Goal: Task Accomplishment & Management: Use online tool/utility

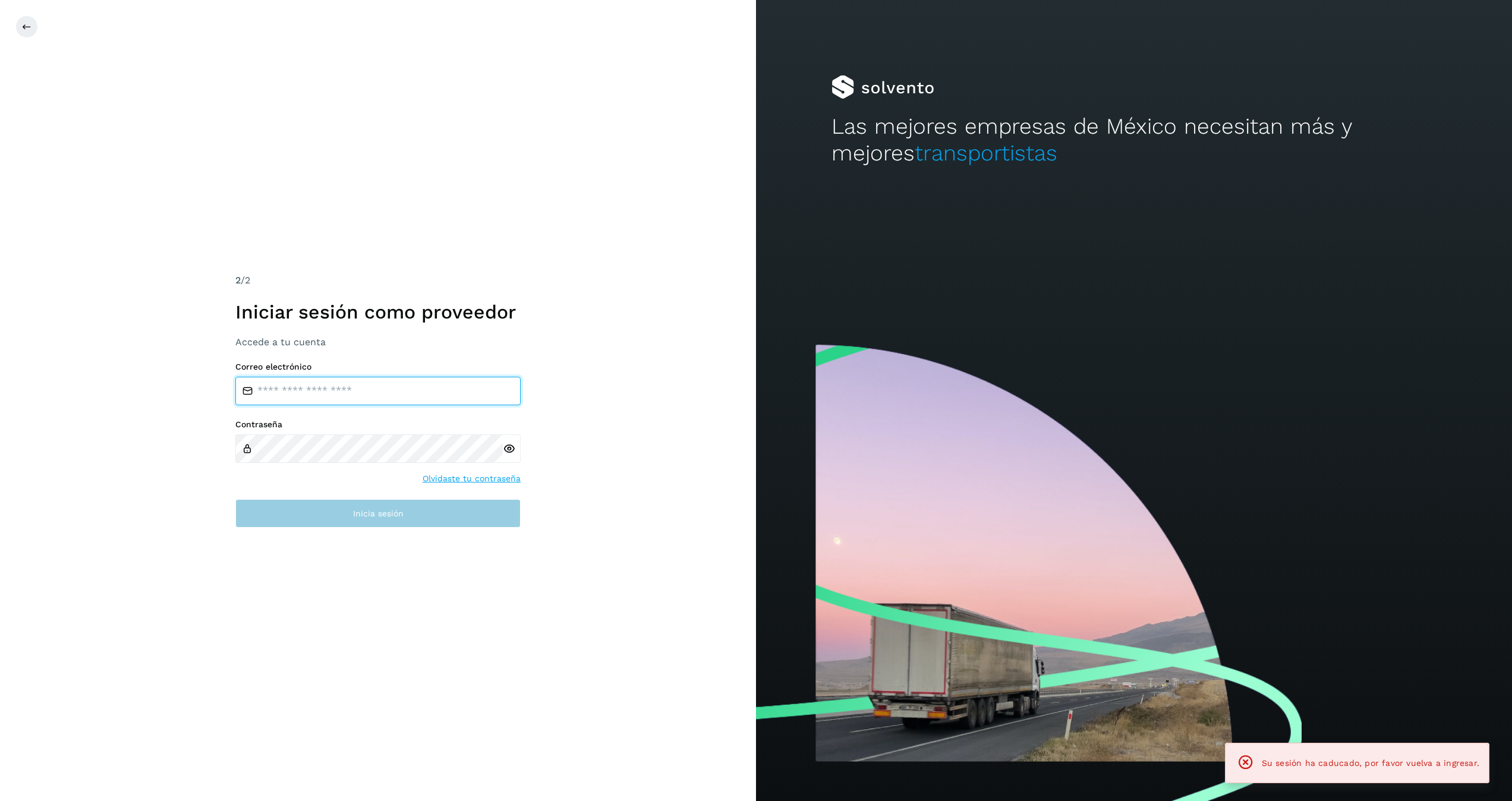
type input "**********"
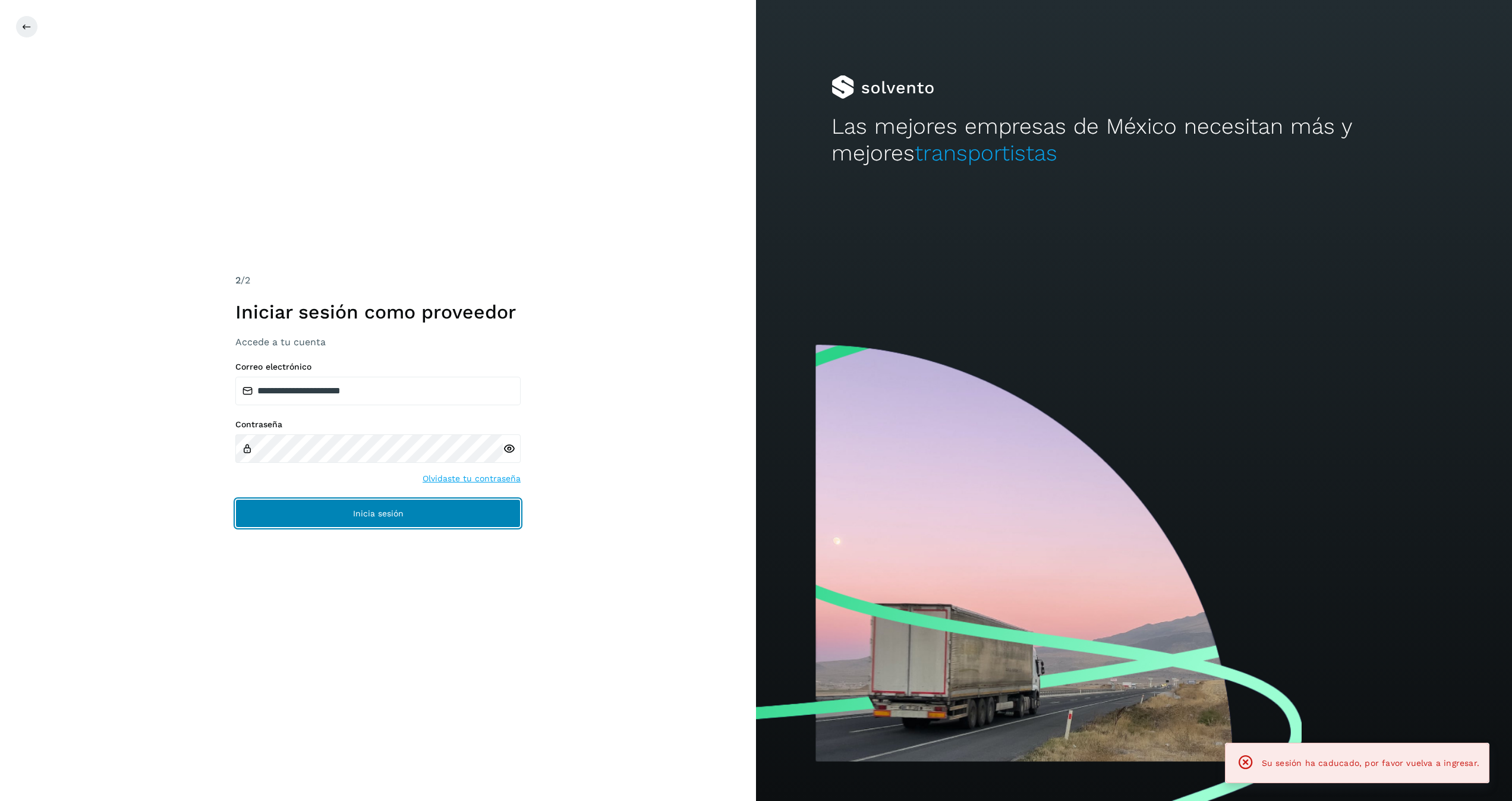
click at [348, 521] on button "Inicia sesión" at bounding box center [378, 513] width 285 height 28
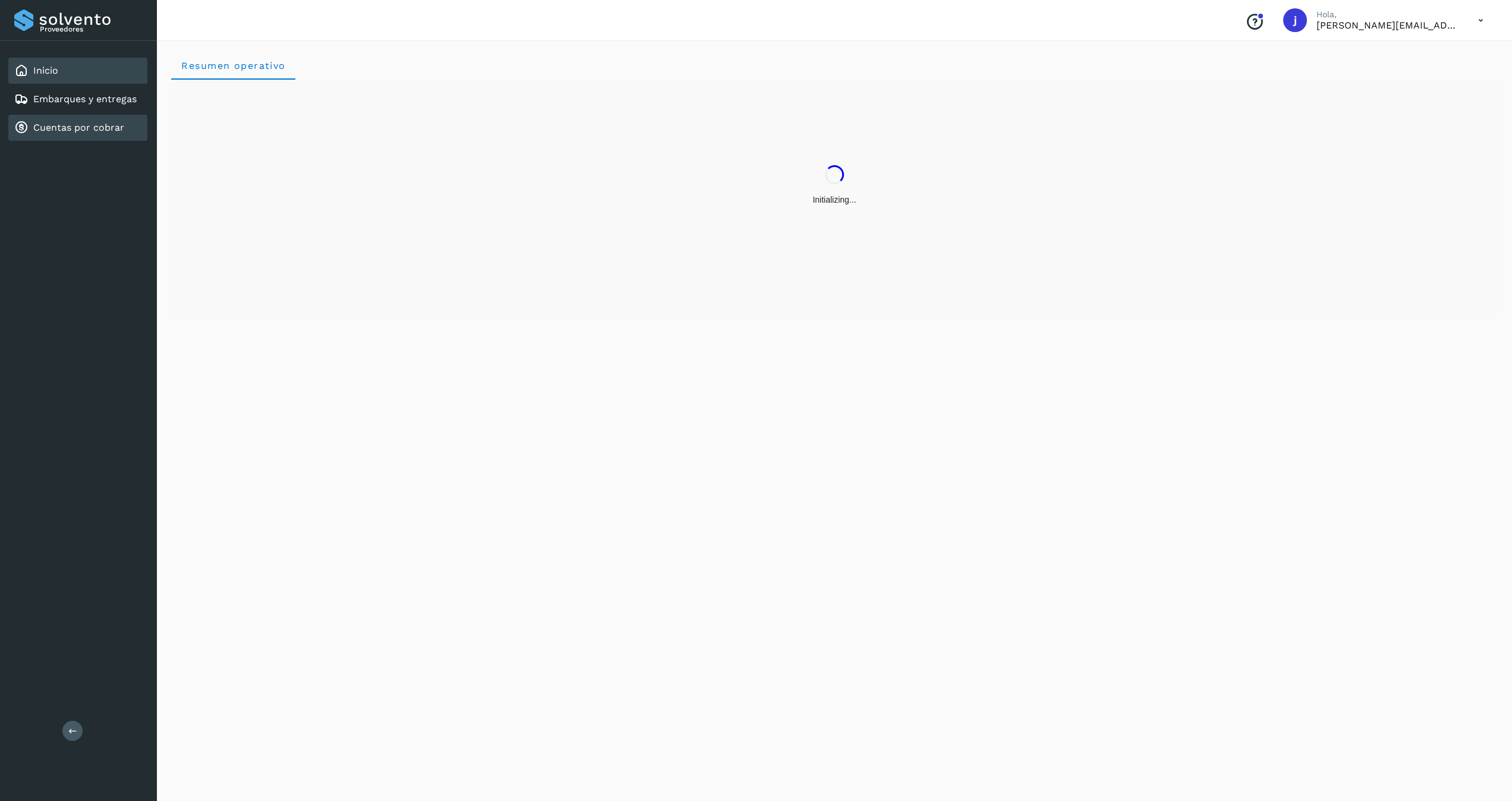
click at [65, 130] on link "Cuentas por cobrar" at bounding box center [78, 127] width 91 height 11
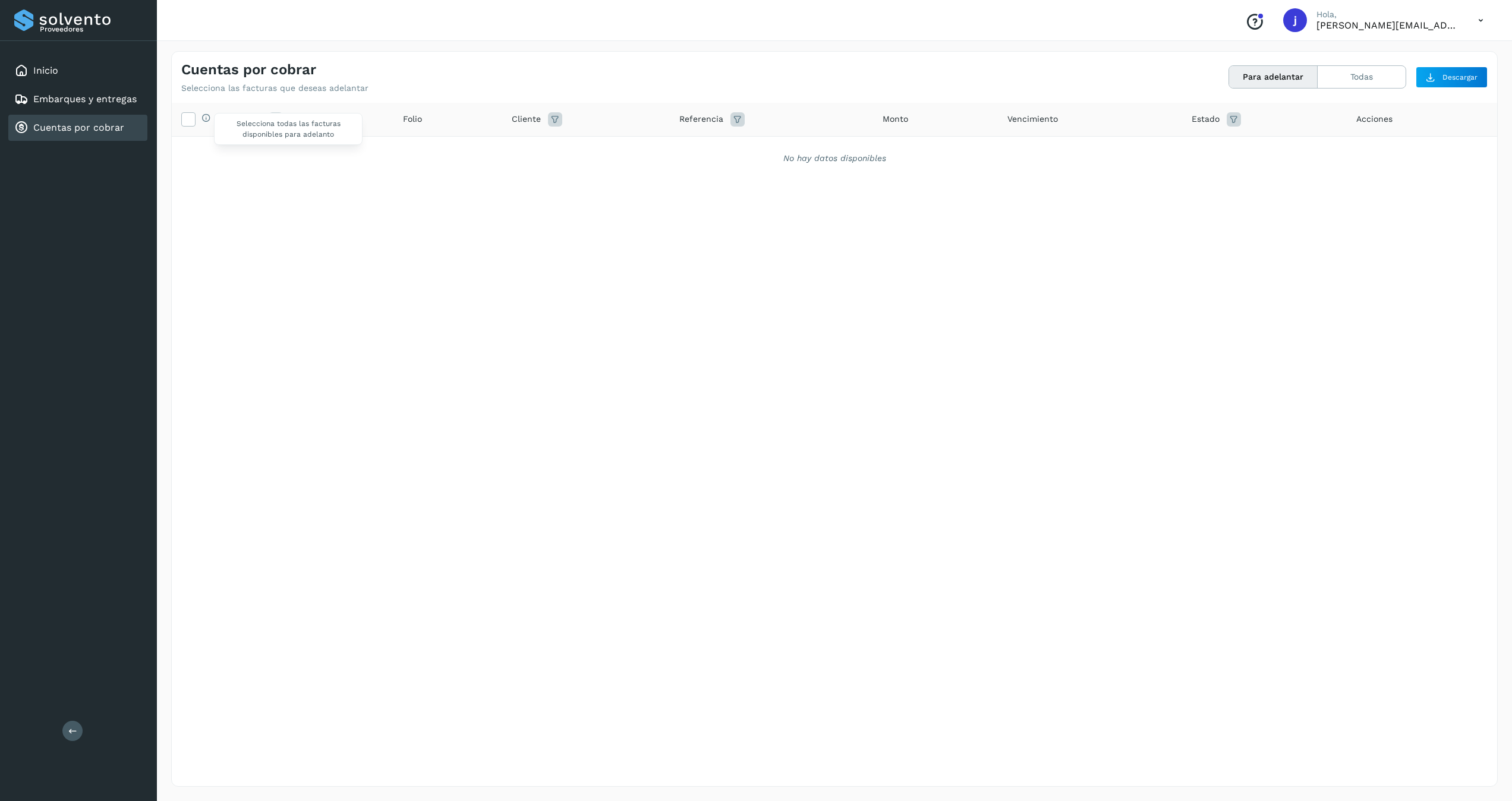
click at [224, 121] on span "Selecciona todas las facturas disponibles para adelanto" at bounding box center [288, 129] width 149 height 32
click at [195, 119] on label at bounding box center [188, 119] width 14 height 14
click at [86, 93] on link "Embarques y entregas" at bounding box center [85, 99] width 104 height 11
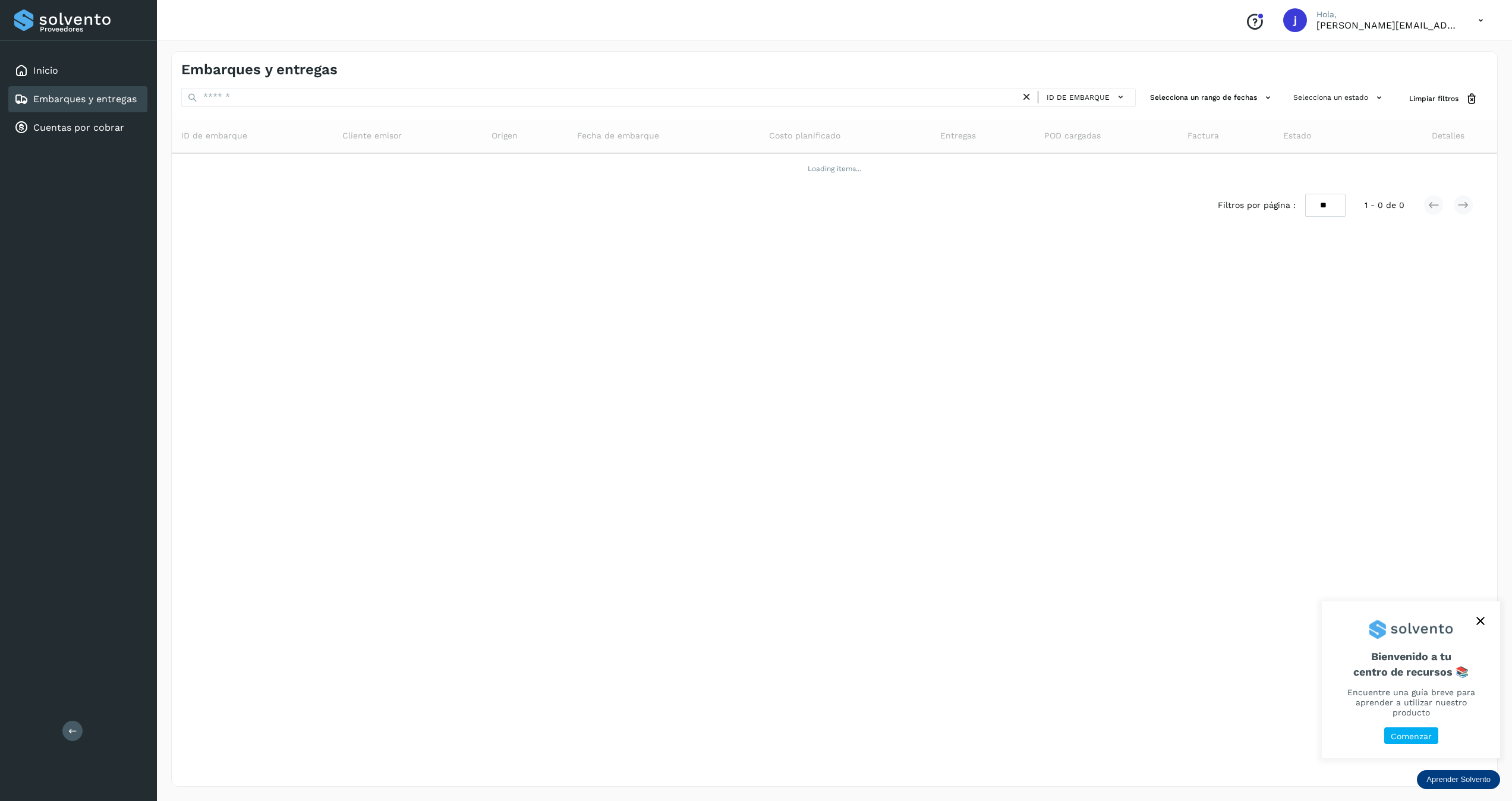
click at [75, 727] on icon at bounding box center [73, 731] width 9 height 9
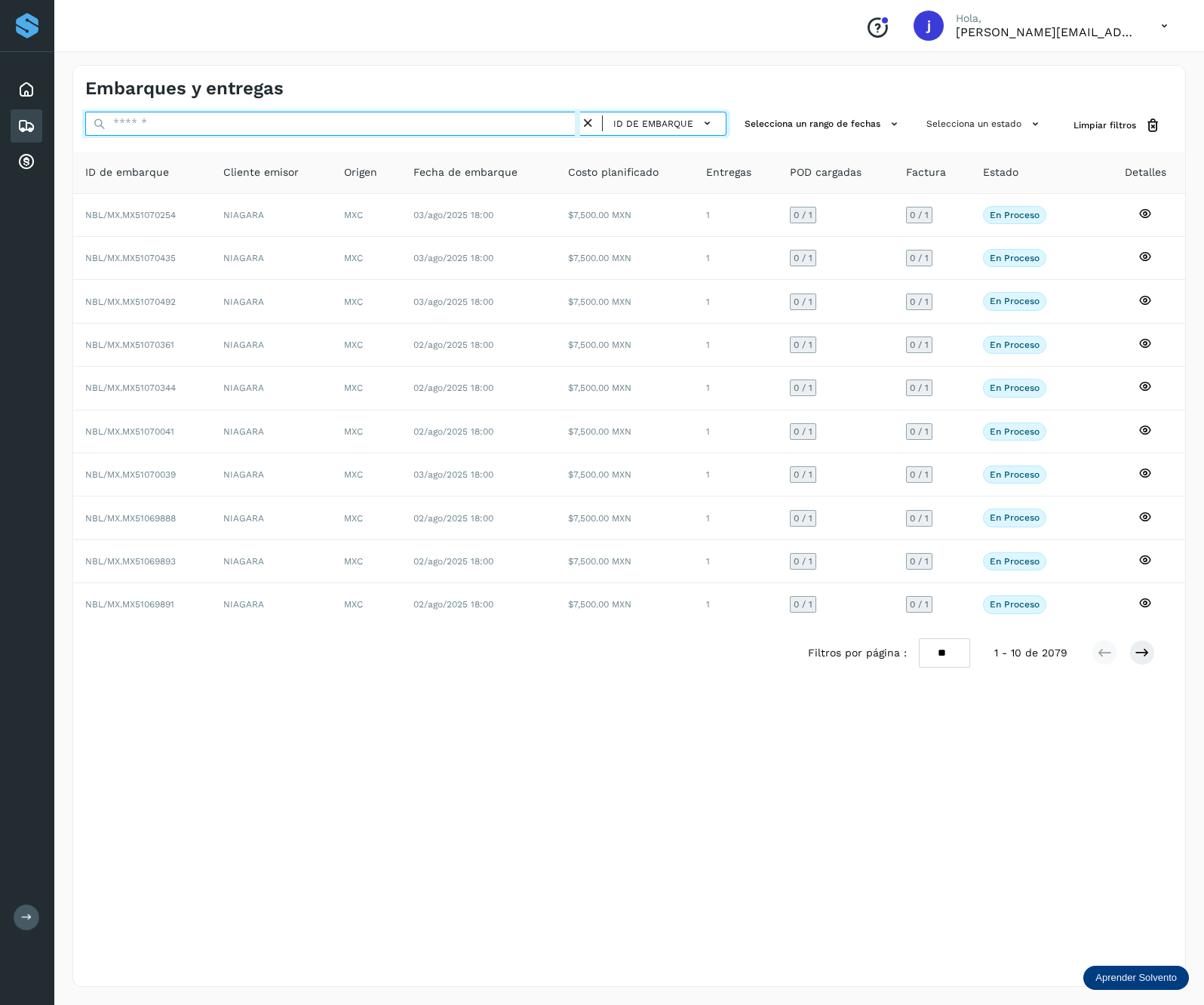
drag, startPoint x: 193, startPoint y: 136, endPoint x: 199, endPoint y: 129, distance: 9.2
click at [194, 136] on div "ID de embarque" at bounding box center [406, 126] width 642 height 28
click at [203, 122] on input "text" at bounding box center [333, 124] width 495 height 24
paste input "**********"
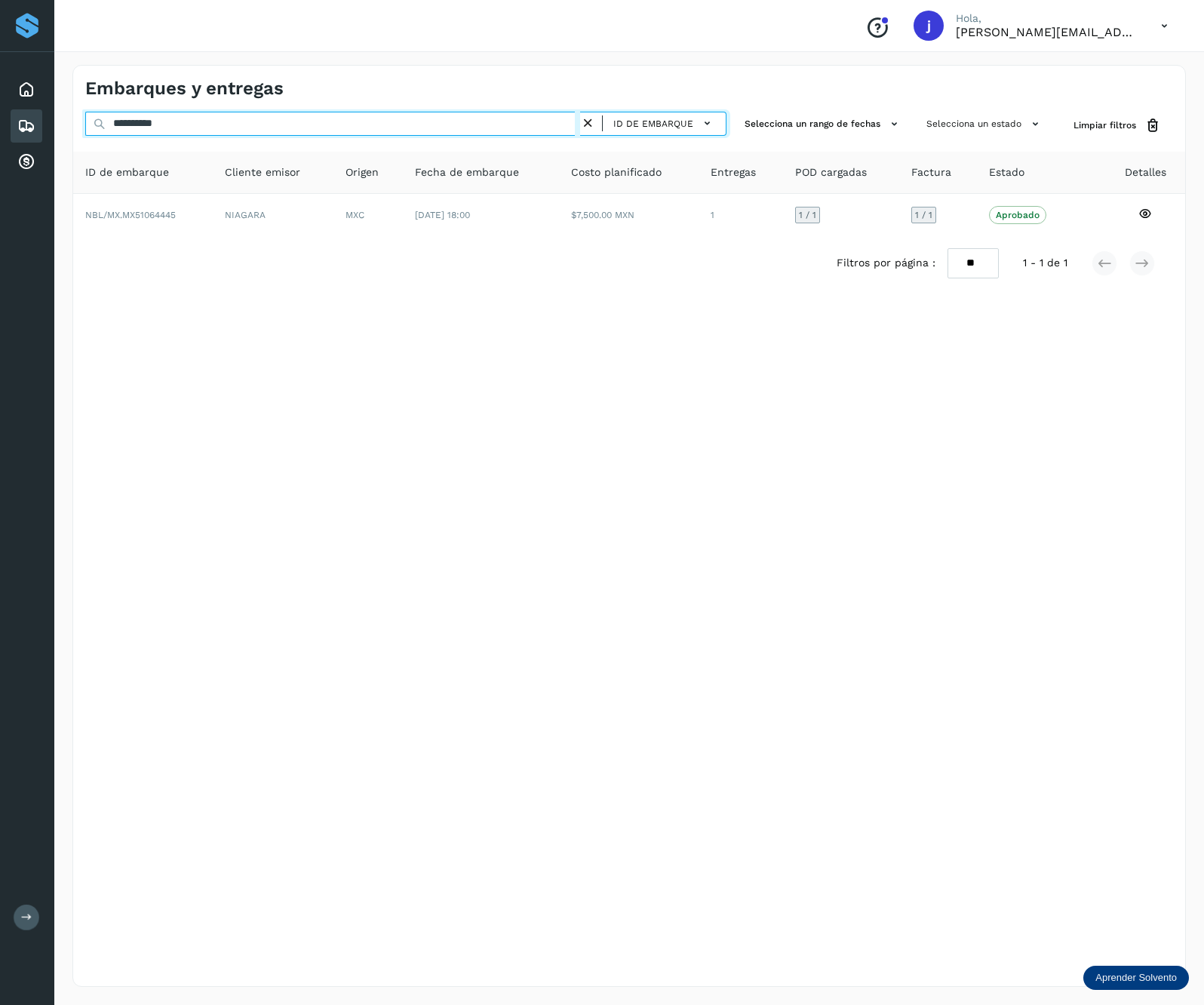
click at [231, 132] on input "**********" at bounding box center [333, 124] width 495 height 24
paste input "text"
click at [303, 125] on input "**********" at bounding box center [333, 124] width 495 height 24
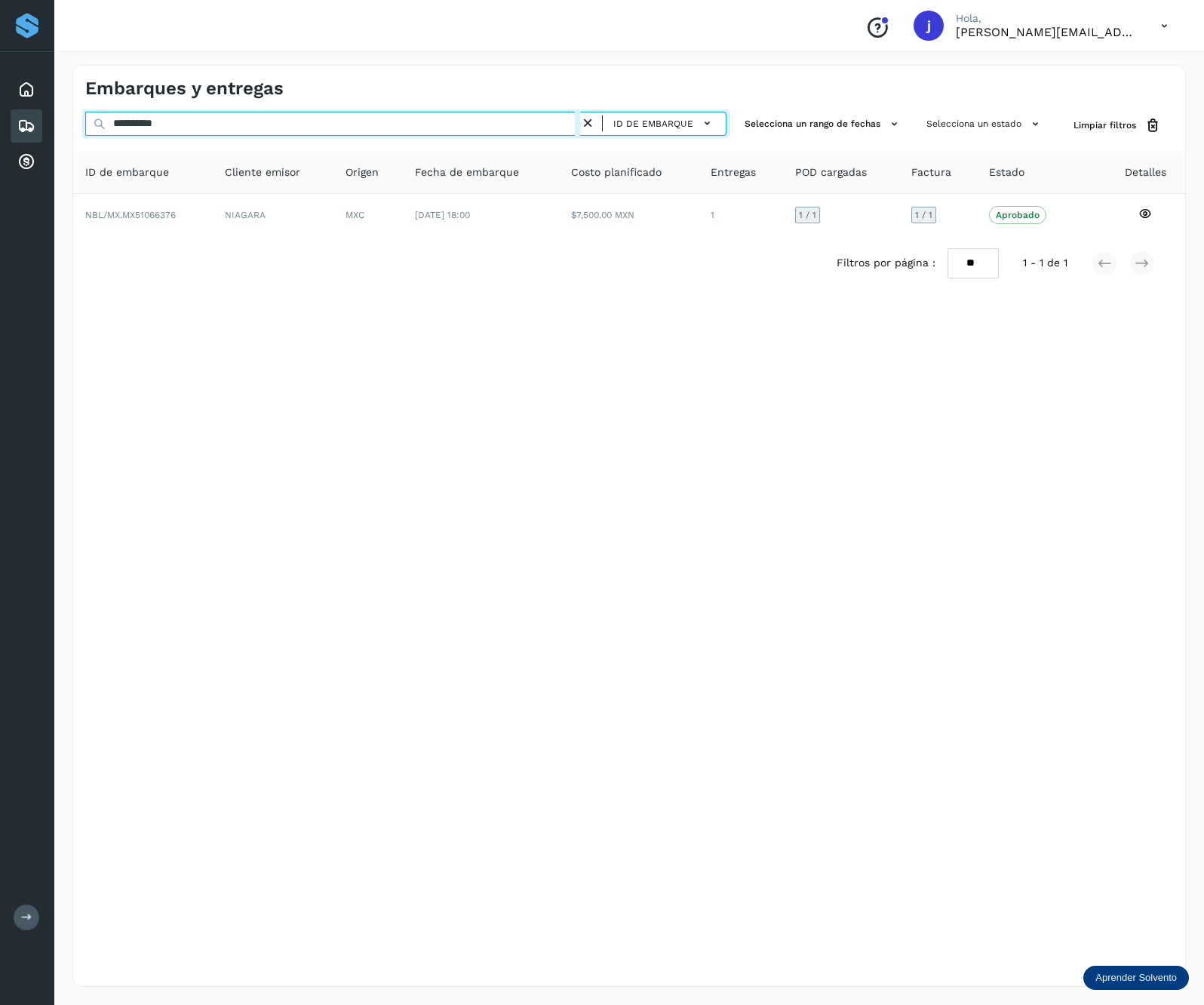
paste input "text"
click at [223, 117] on input "**********" at bounding box center [333, 124] width 495 height 24
paste input "text"
click at [208, 123] on input "**********" at bounding box center [333, 124] width 495 height 24
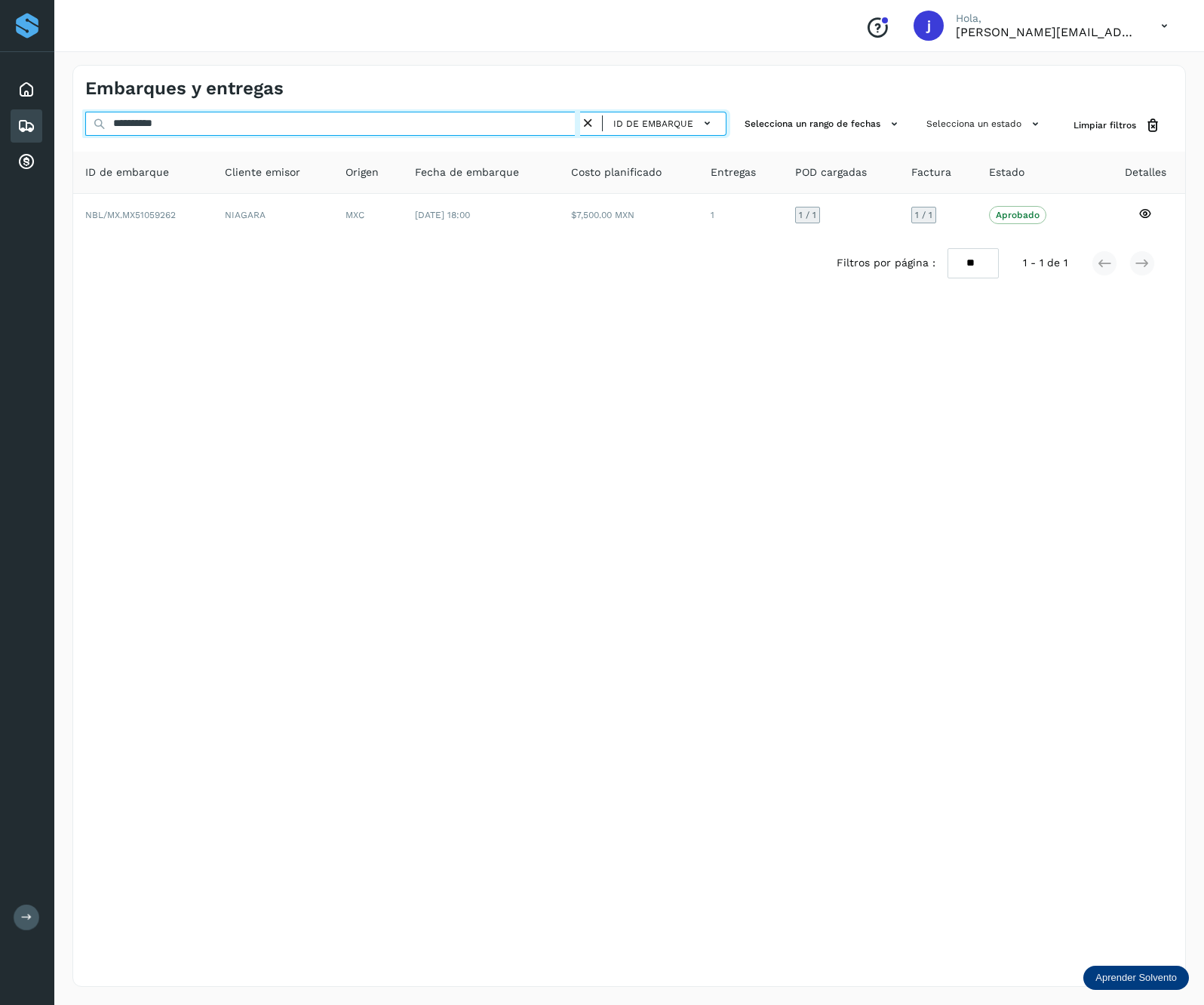
click at [208, 123] on input "**********" at bounding box center [333, 124] width 495 height 24
paste input "text"
type input "**********"
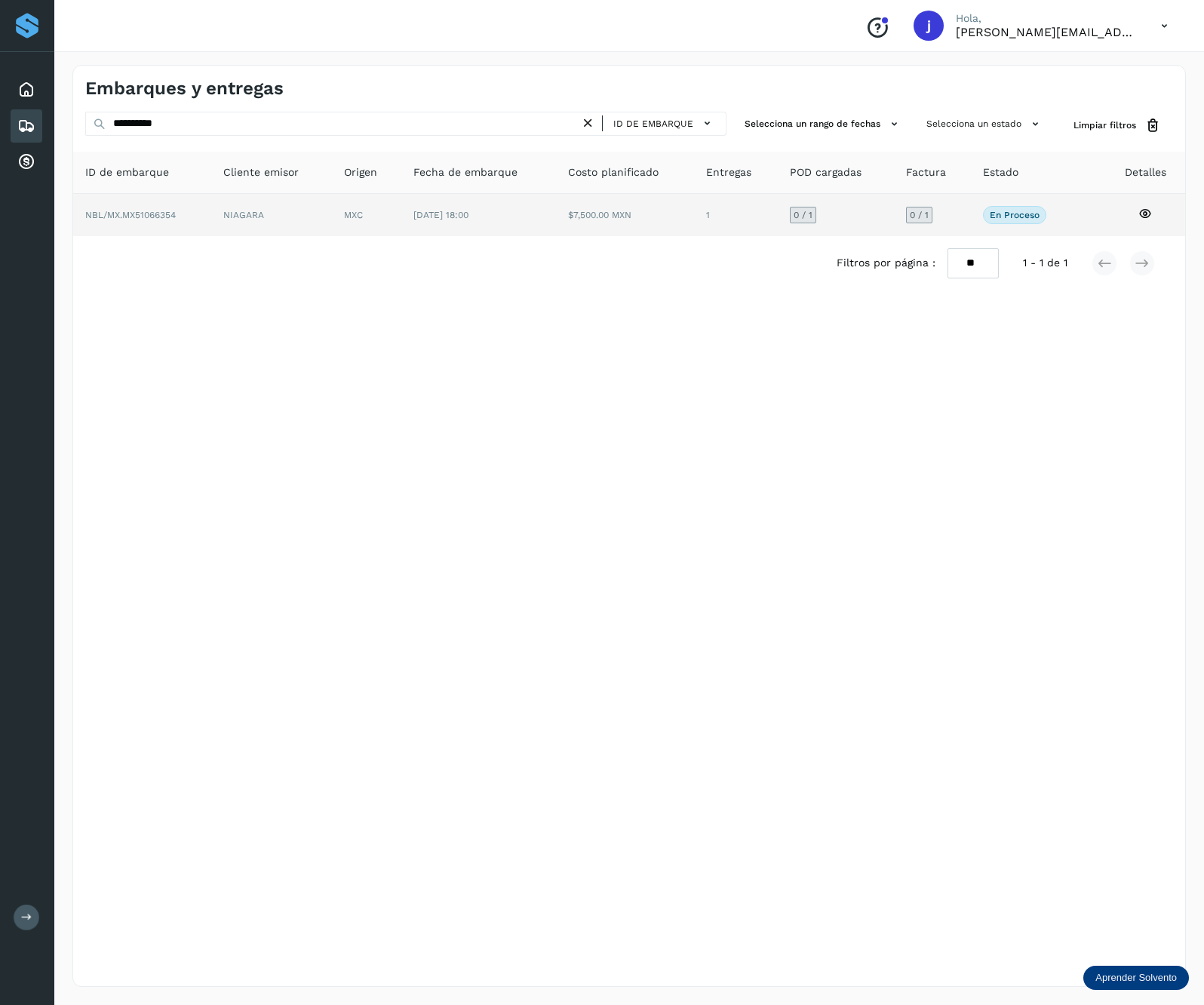
click at [556, 205] on td "18/jul/2025 18:00" at bounding box center [625, 215] width 138 height 42
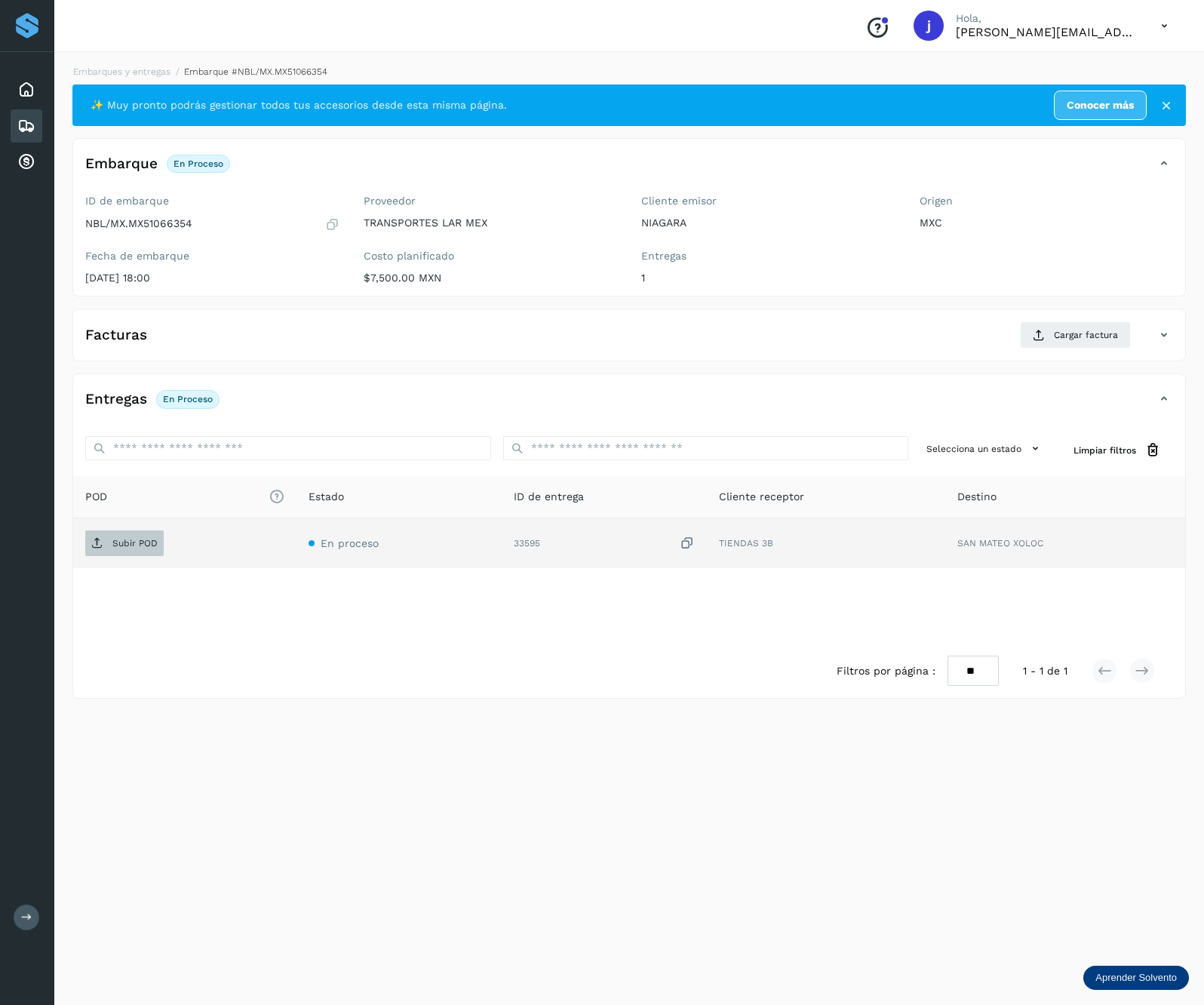
click at [101, 539] on icon at bounding box center [97, 543] width 12 height 12
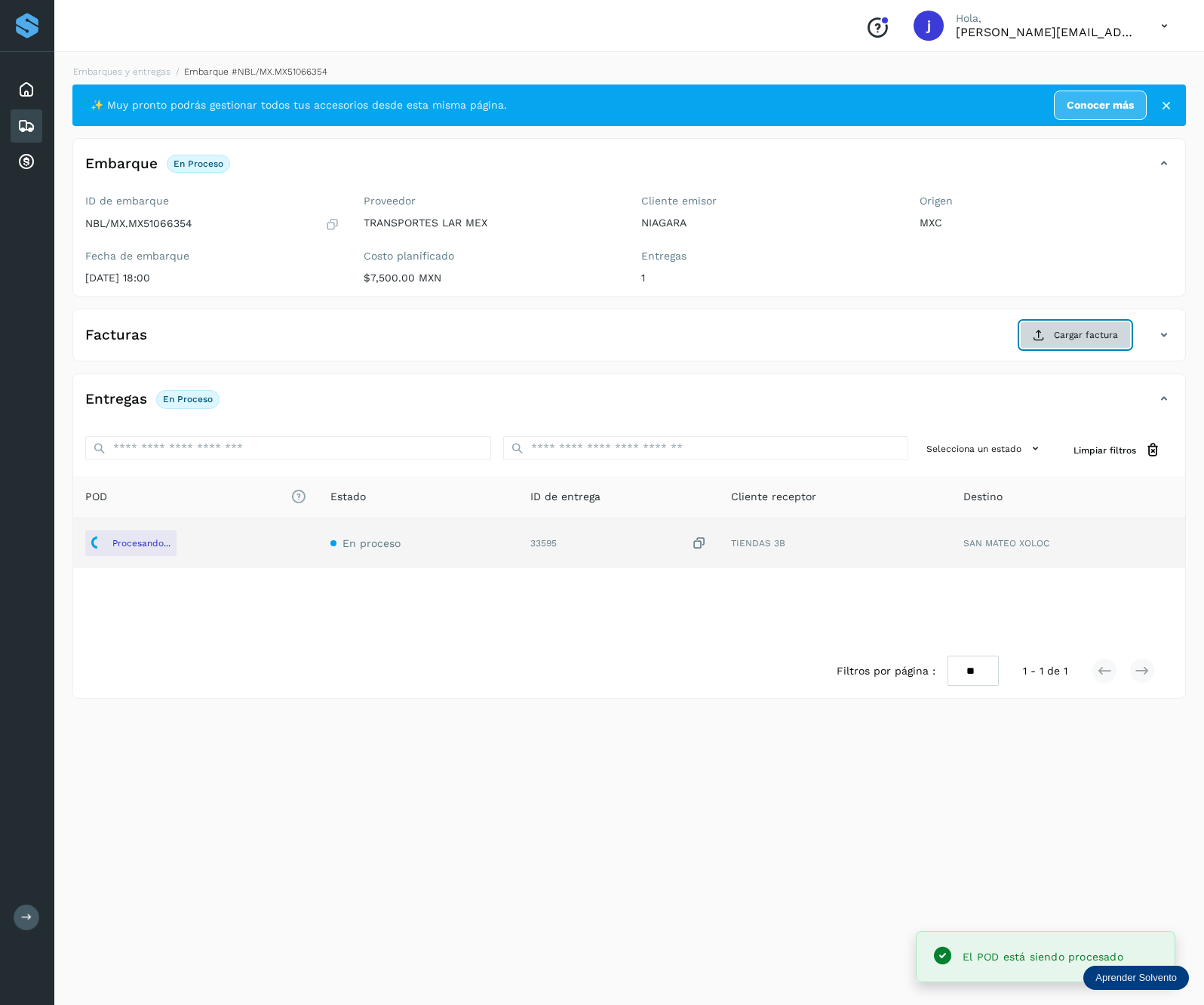
click at [1039, 327] on button "Cargar factura" at bounding box center [1076, 334] width 111 height 27
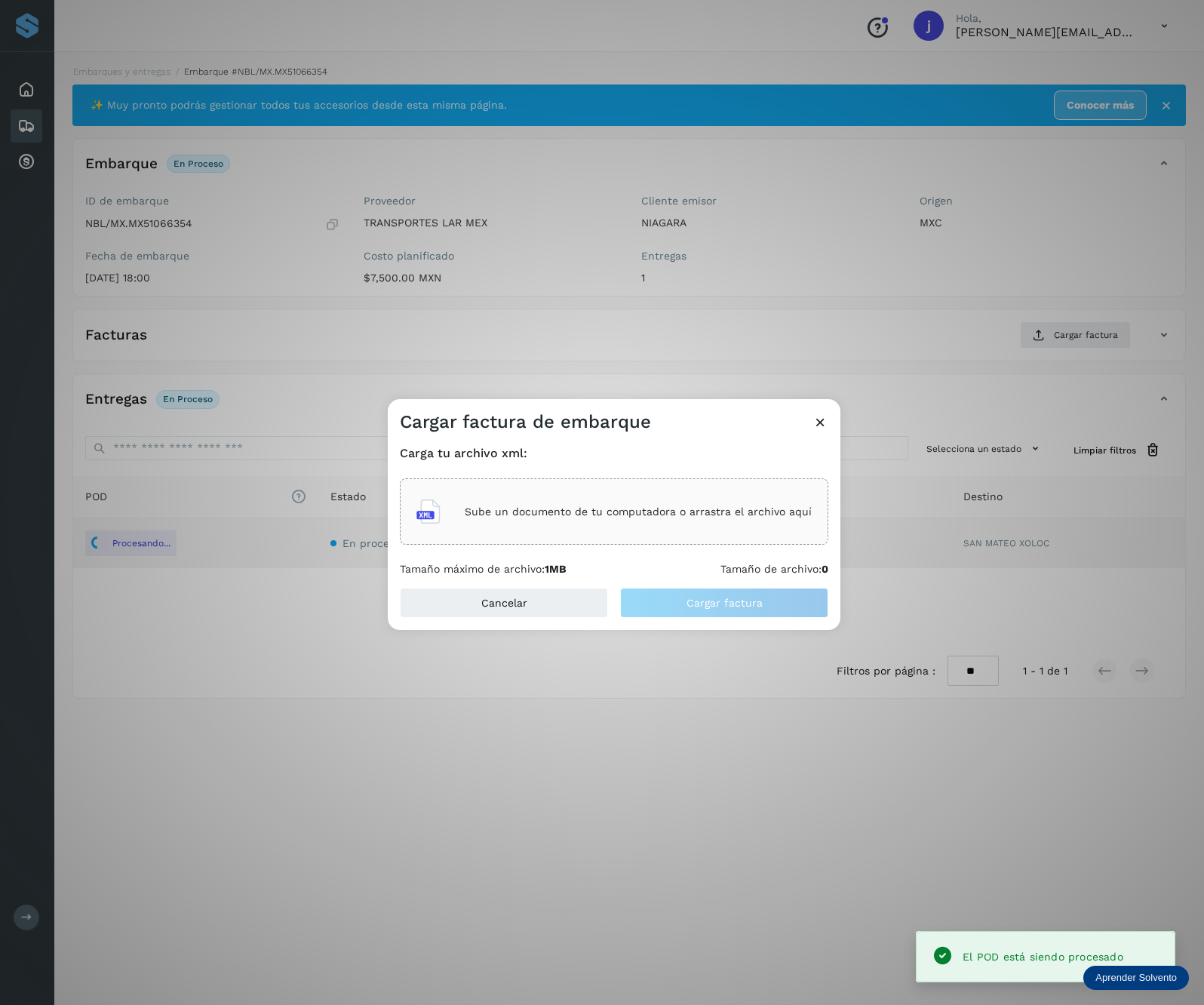
click at [664, 460] on div "Carga tu archivo xml: Sube un documento de tu computadora o arrastra el archivo…" at bounding box center [613, 511] width 428 height 130
click at [638, 507] on p "Sube un documento de tu computadora o arrastra el archivo aquí" at bounding box center [638, 512] width 347 height 13
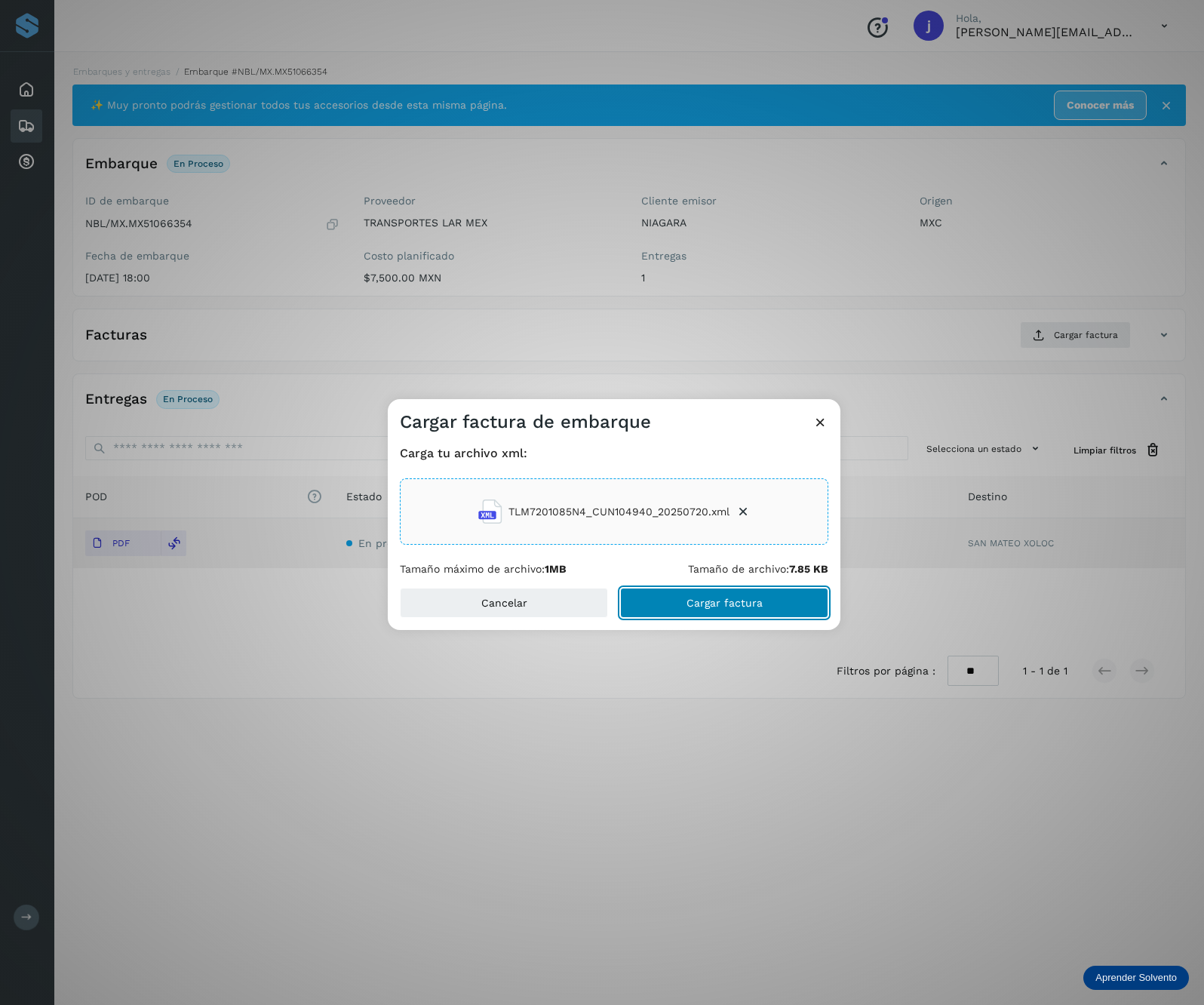
click at [732, 602] on span "Cargar factura" at bounding box center [724, 602] width 76 height 10
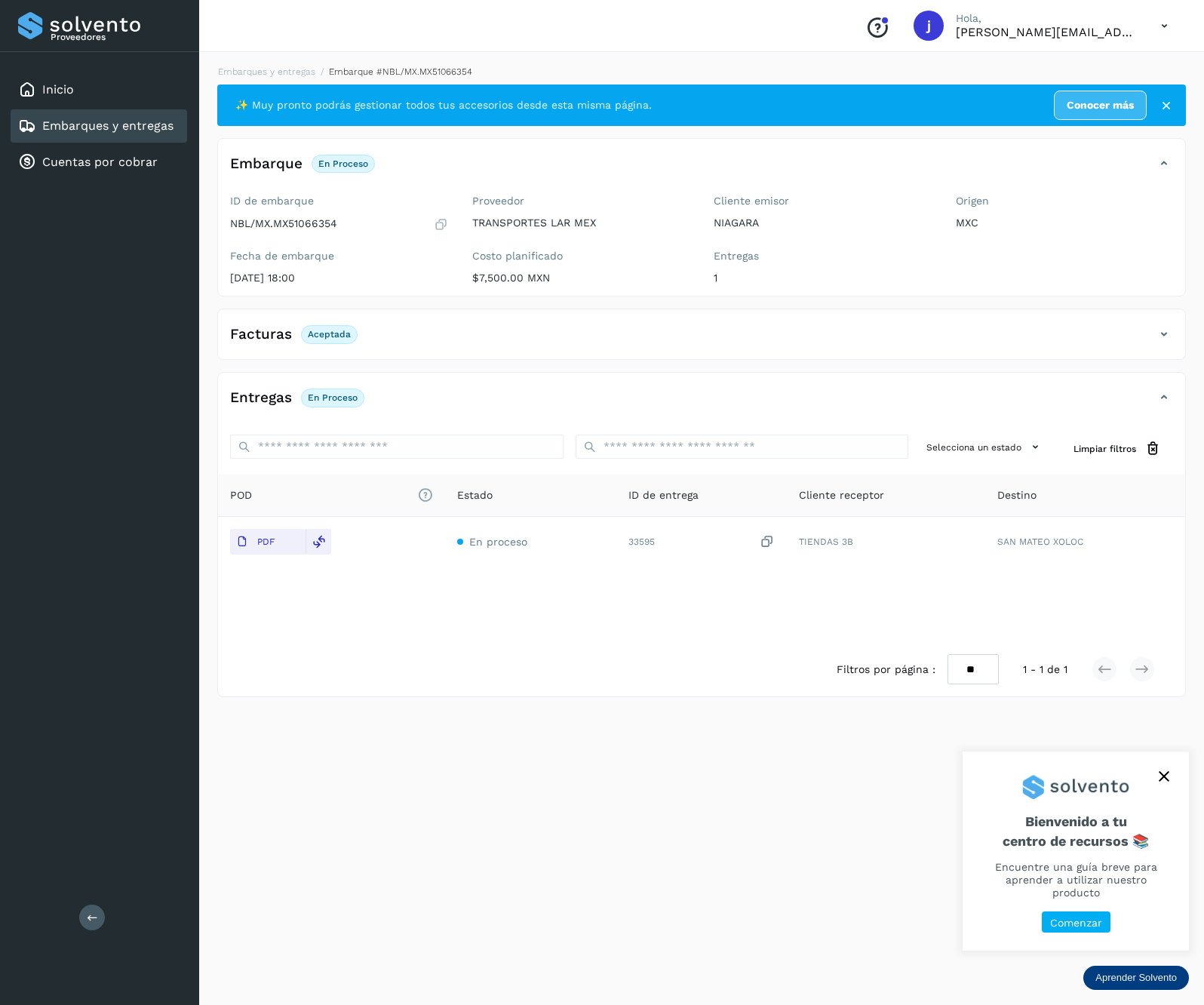
click at [92, 916] on icon at bounding box center [92, 916] width 11 height 11
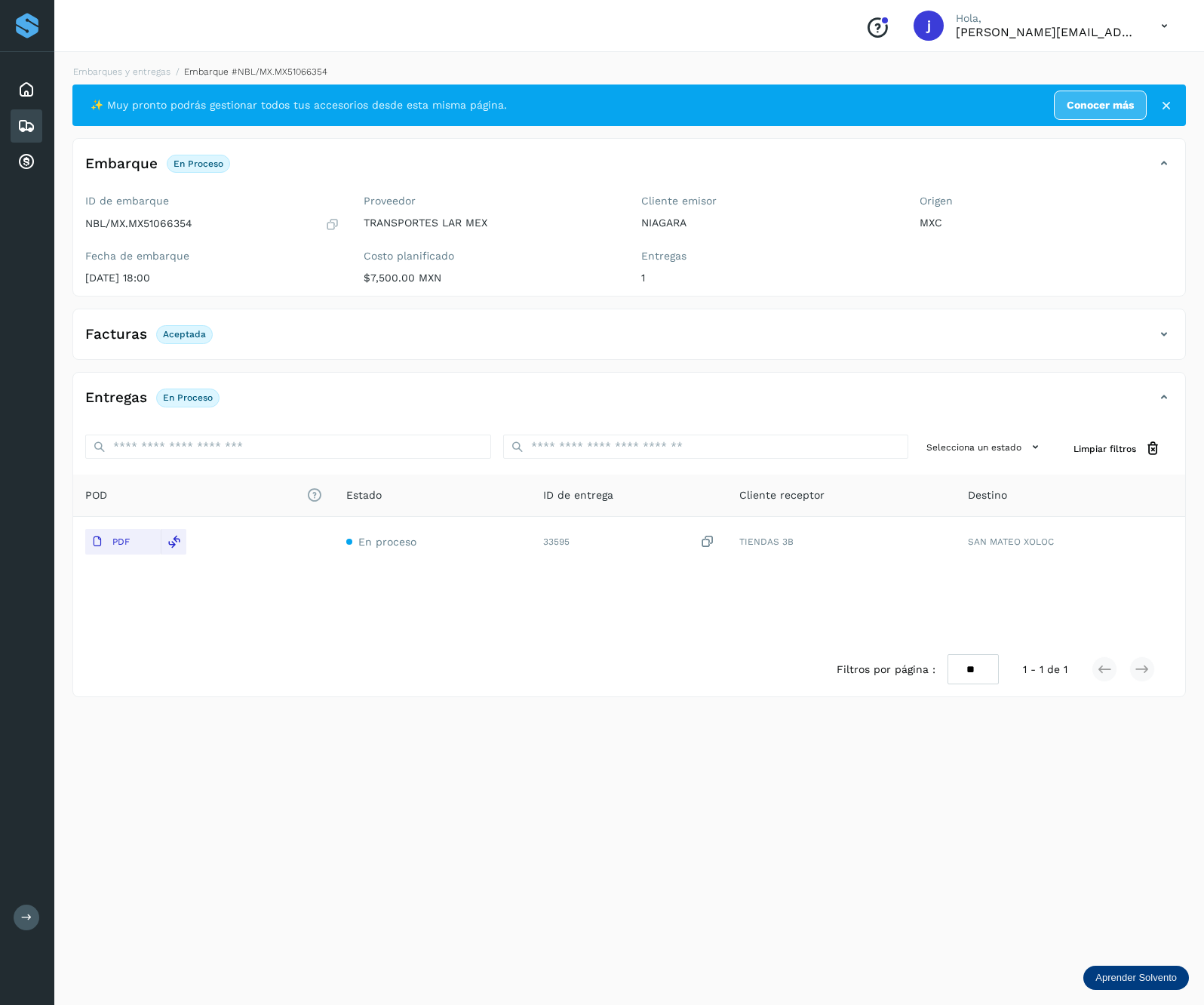
click at [1165, 327] on icon at bounding box center [1164, 334] width 18 height 18
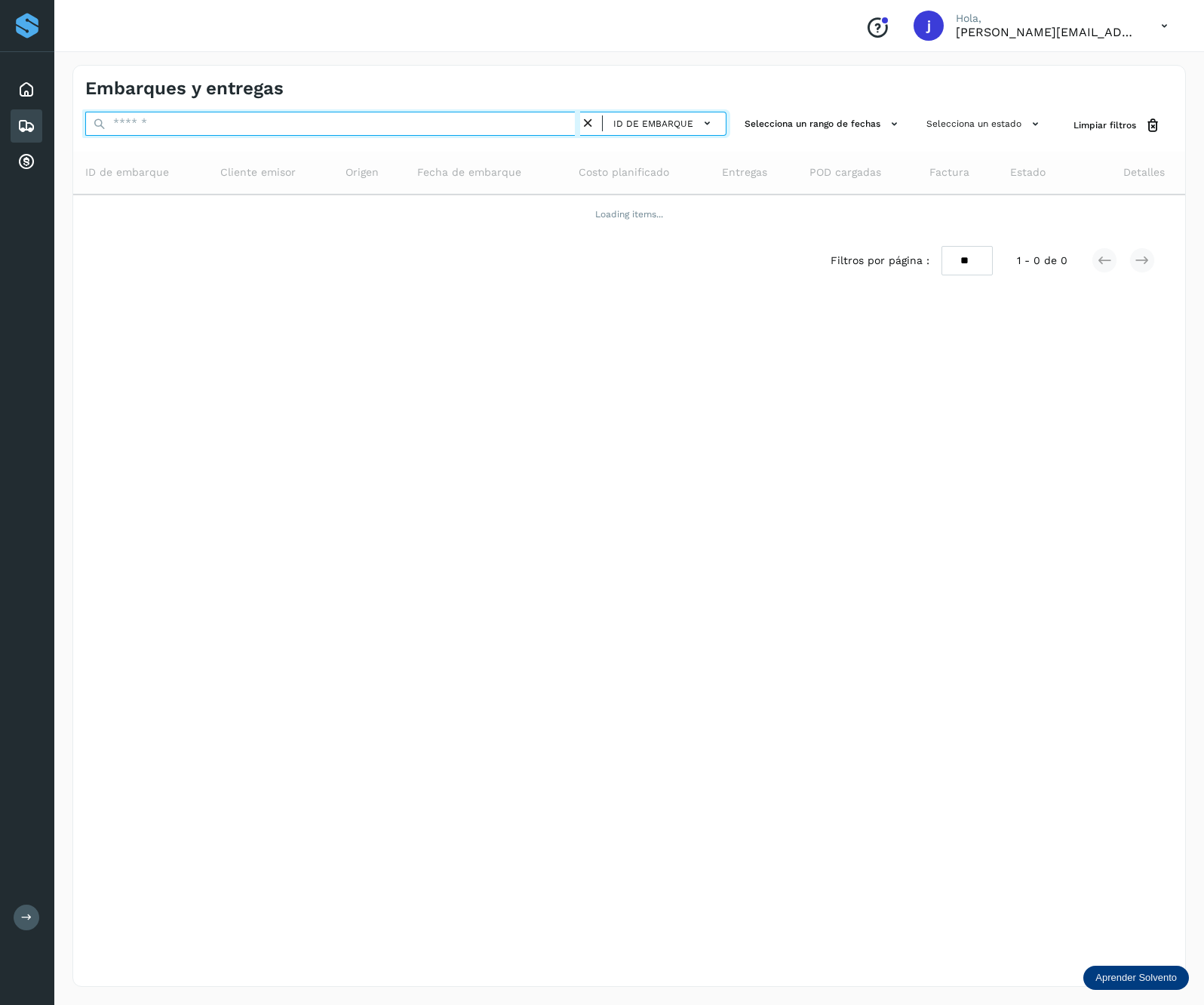
click at [196, 126] on input "text" at bounding box center [333, 124] width 495 height 24
paste input "********"
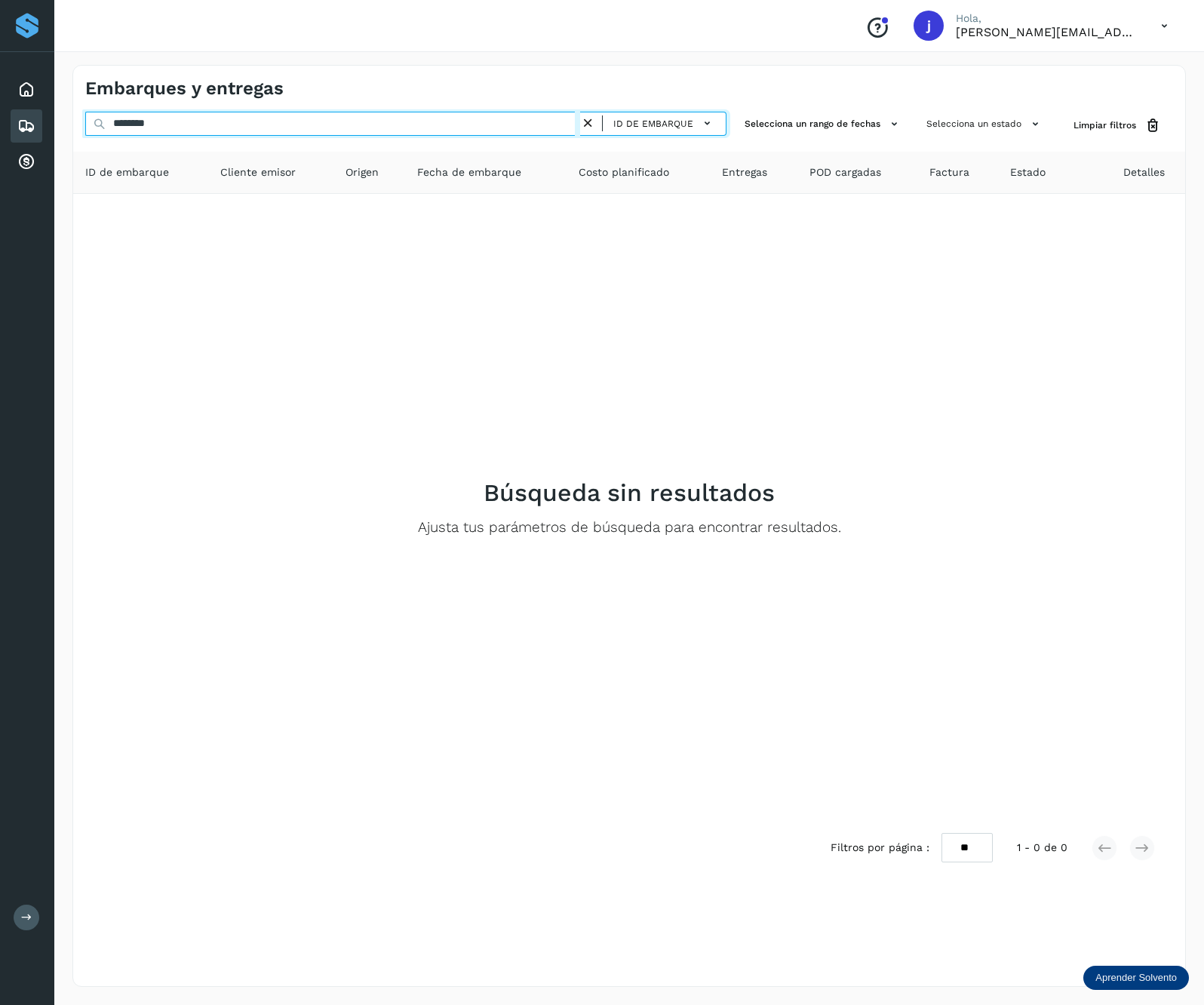
click at [182, 120] on input "********" at bounding box center [333, 124] width 495 height 24
paste input "**"
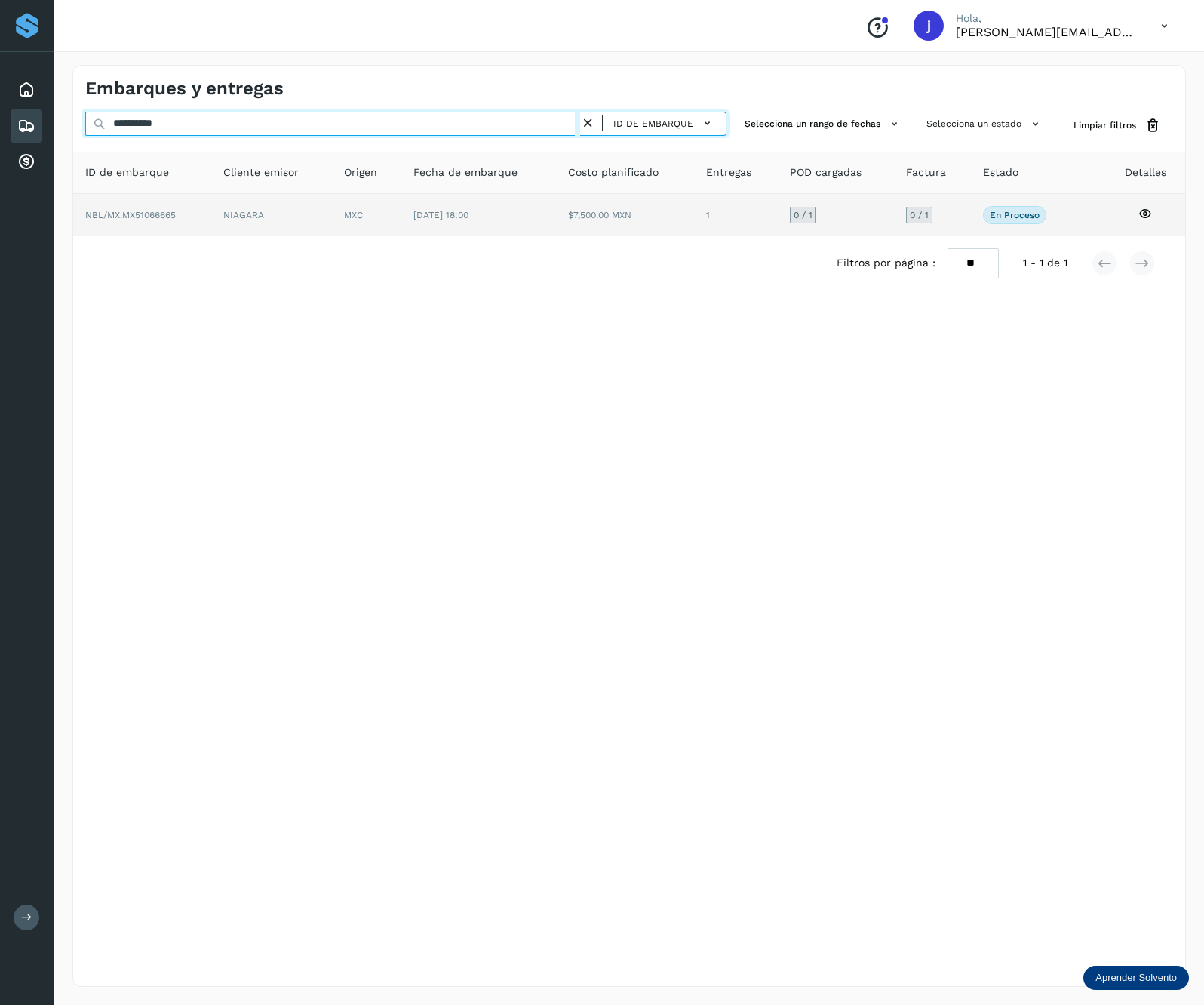
type input "**********"
click at [401, 208] on td "MXC" at bounding box center [478, 215] width 154 height 42
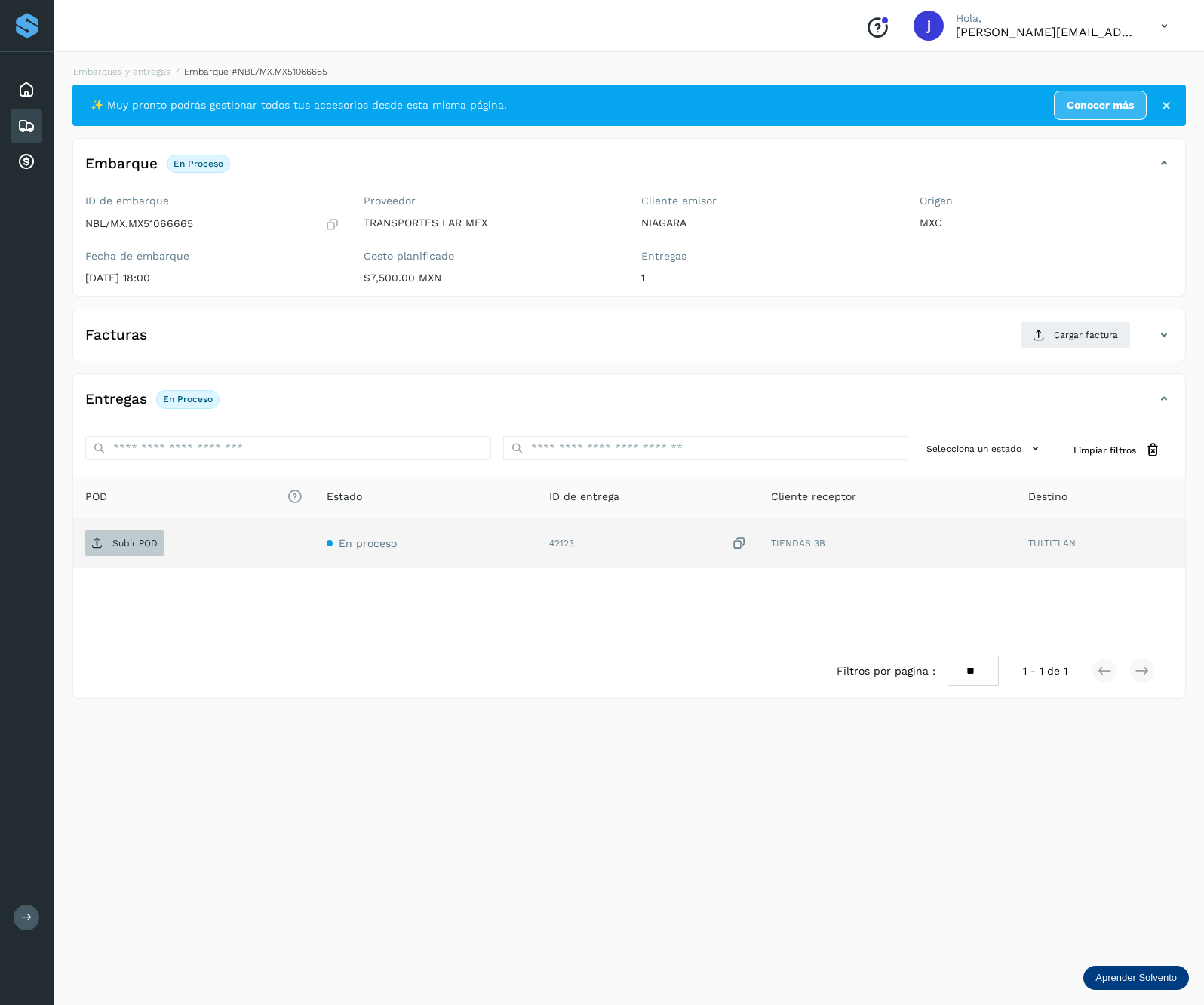
click at [139, 540] on p "Subir POD" at bounding box center [136, 543] width 45 height 10
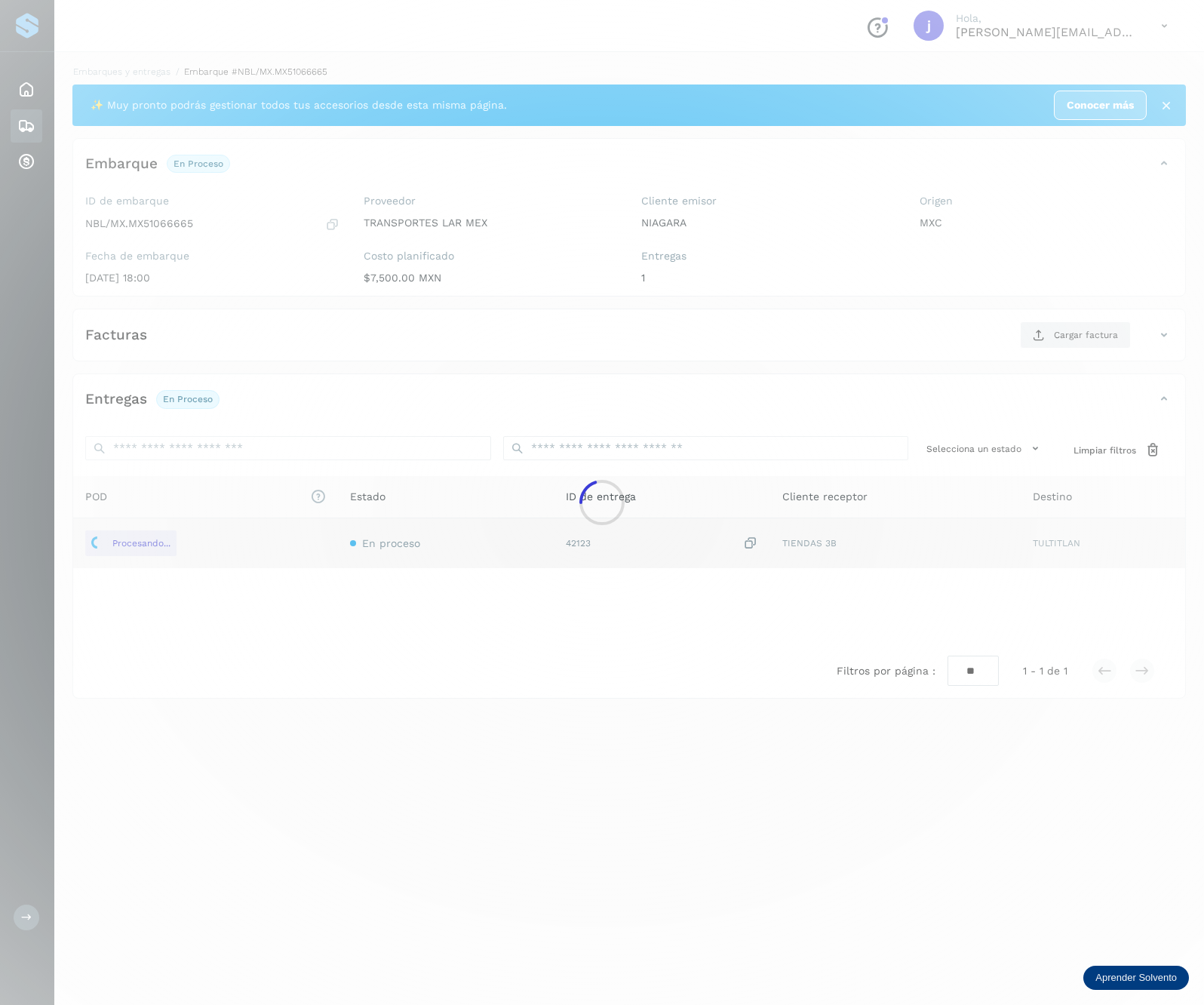
click at [1090, 338] on div at bounding box center [602, 502] width 1204 height 1005
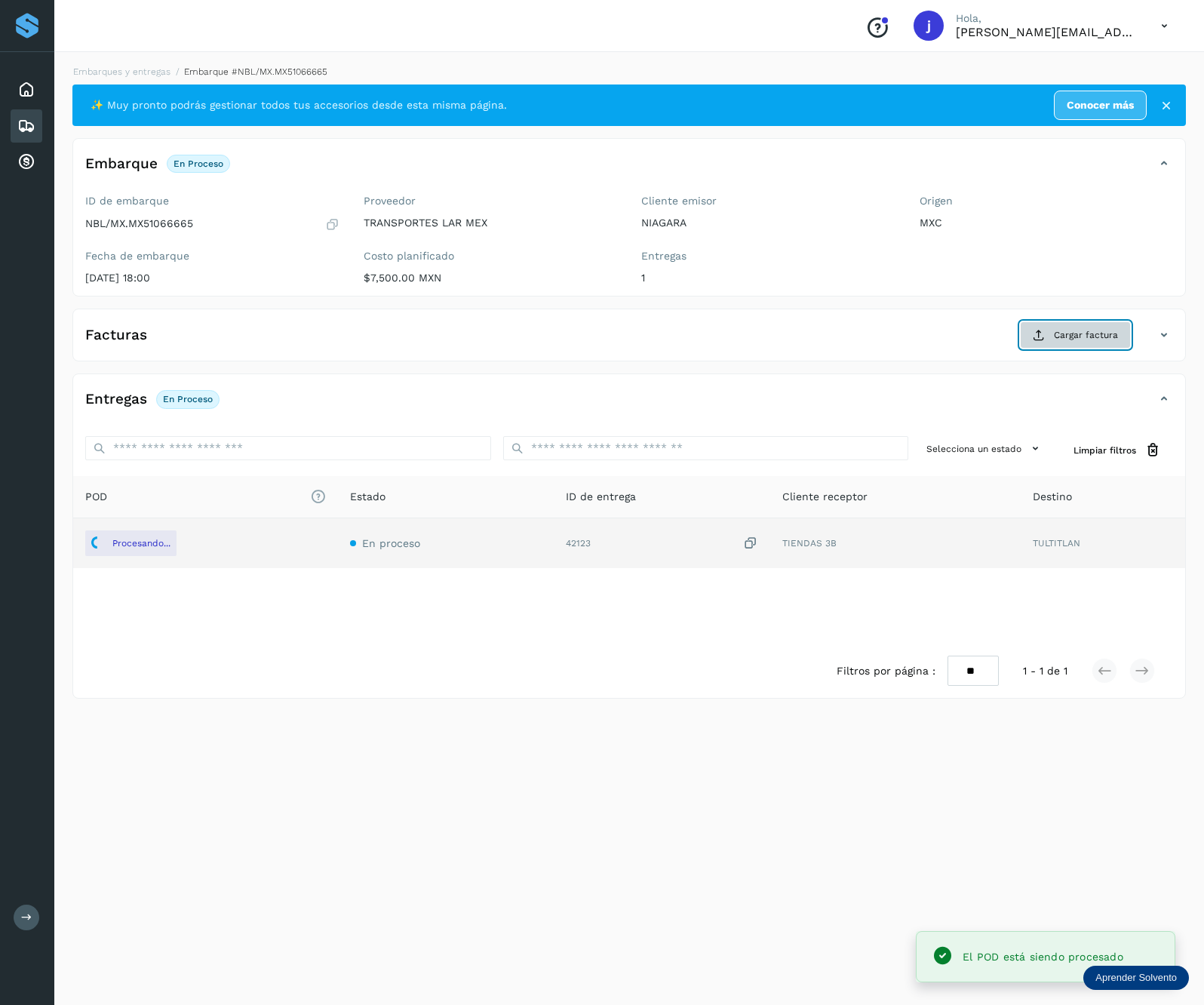
click at [1090, 338] on span "Cargar factura" at bounding box center [1086, 334] width 64 height 13
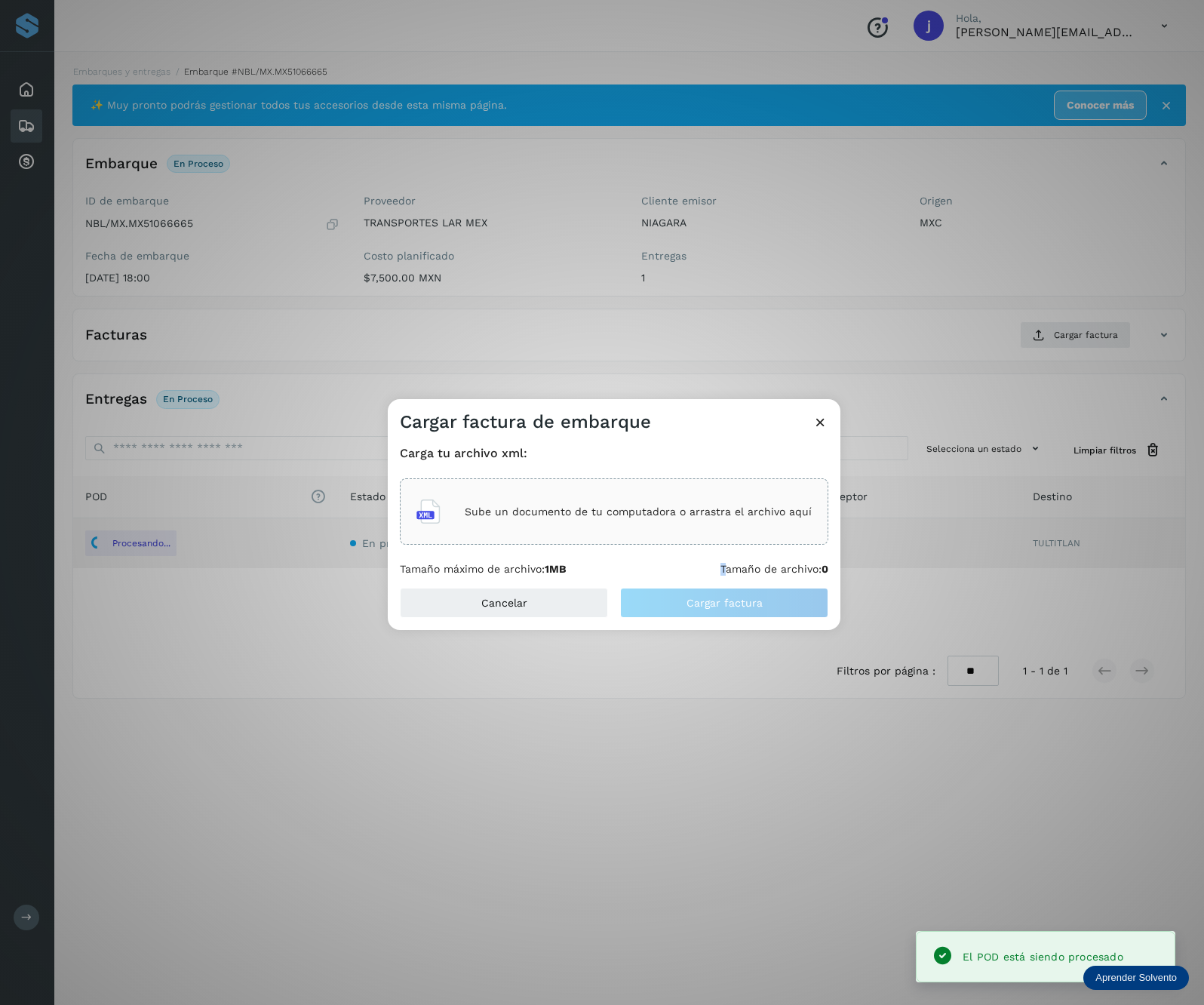
click at [722, 558] on div "Carga tu archivo xml: Sube un documento de tu computadora o arrastra el archivo…" at bounding box center [613, 511] width 428 height 130
drag, startPoint x: 722, startPoint y: 558, endPoint x: 725, endPoint y: 519, distance: 39.1
click at [725, 519] on div "Sube un documento de tu computadora o arrastra el archivo aquí" at bounding box center [614, 512] width 396 height 41
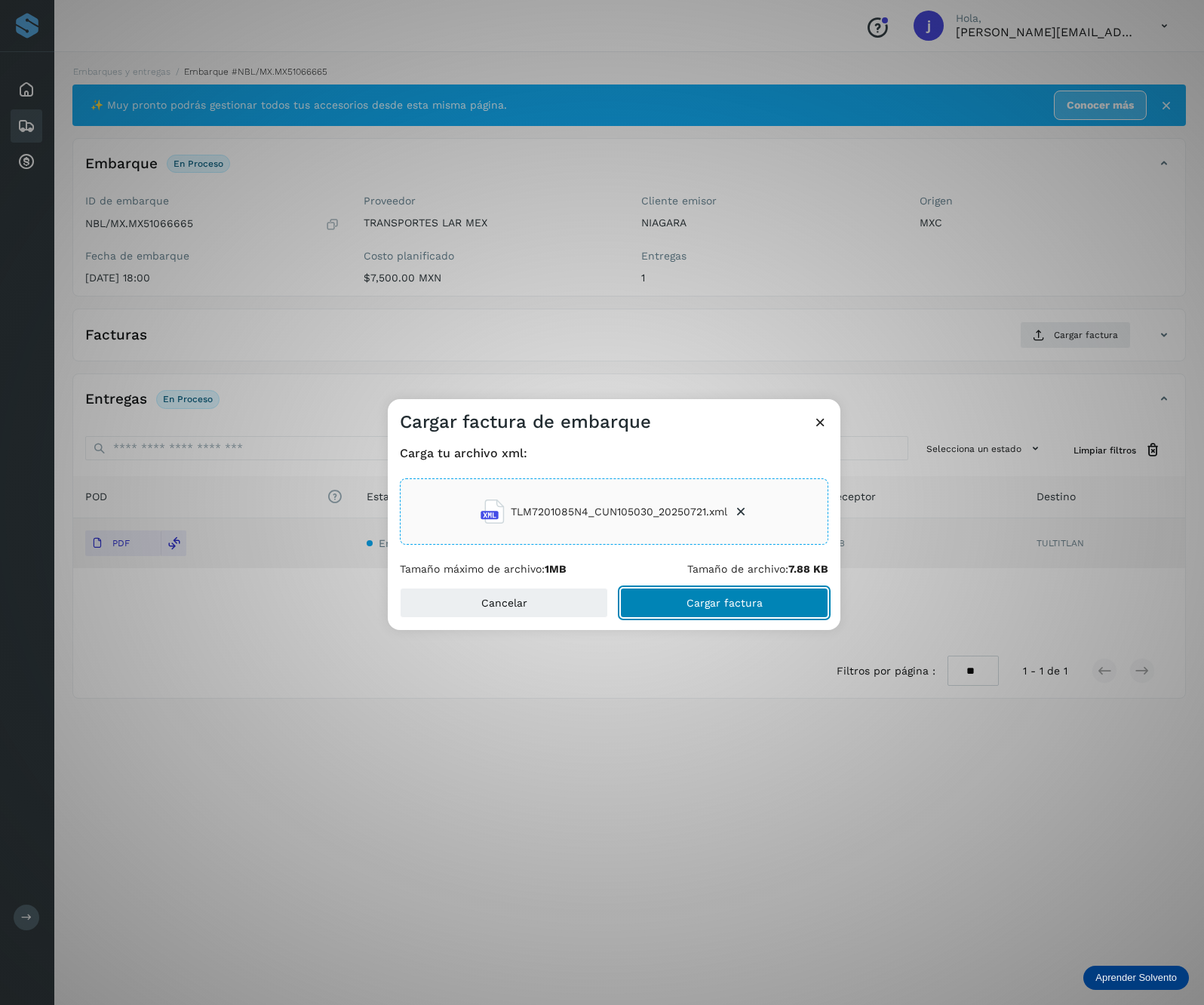
click at [705, 598] on span "Cargar factura" at bounding box center [724, 602] width 76 height 10
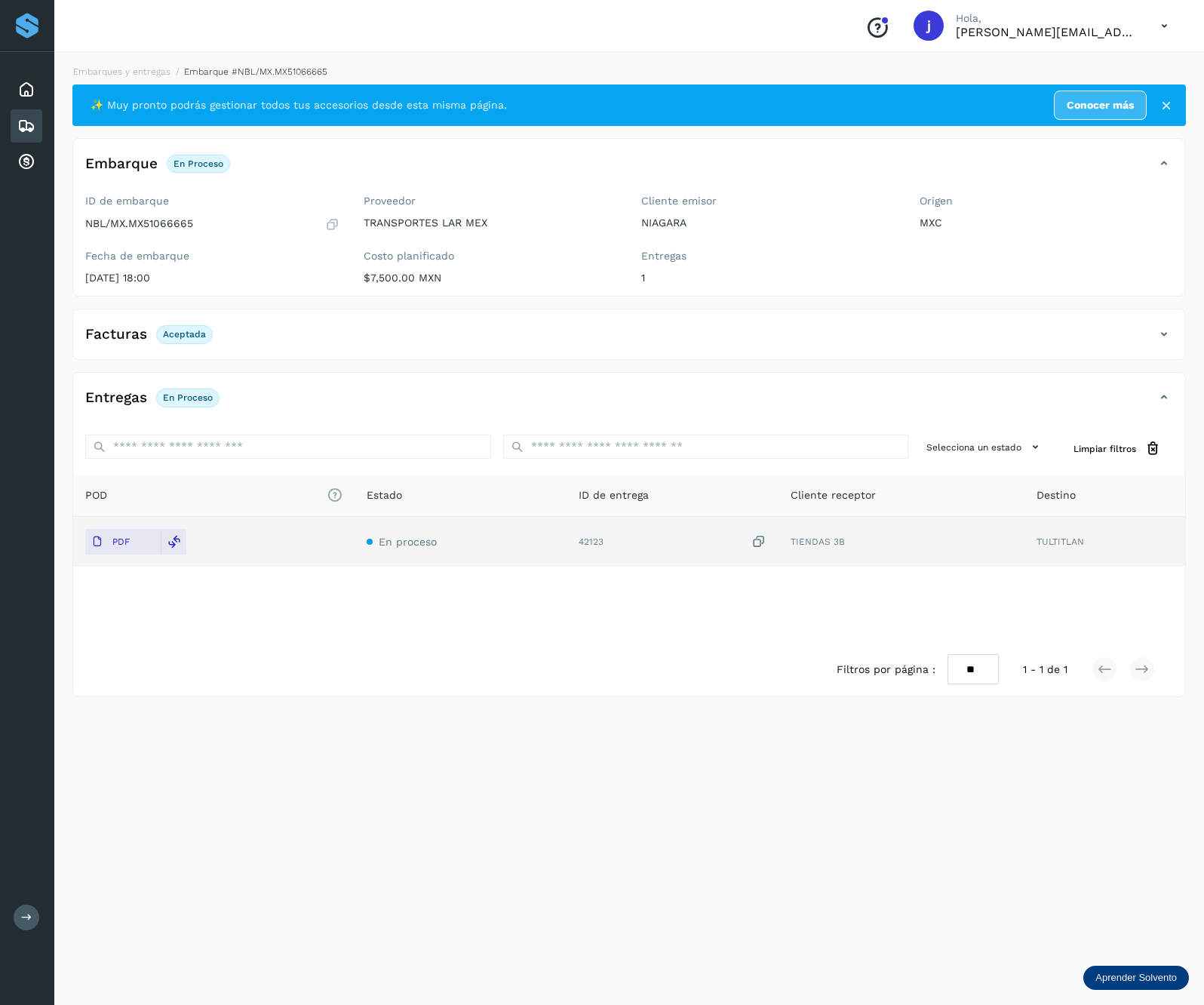
click at [276, 798] on div "Embarques y entregas Embarque #NBL/MX.MX51066665 ✨ Muy pronto podrás gestionar …" at bounding box center [629, 526] width 1150 height 958
click at [1171, 337] on icon at bounding box center [1164, 334] width 18 height 18
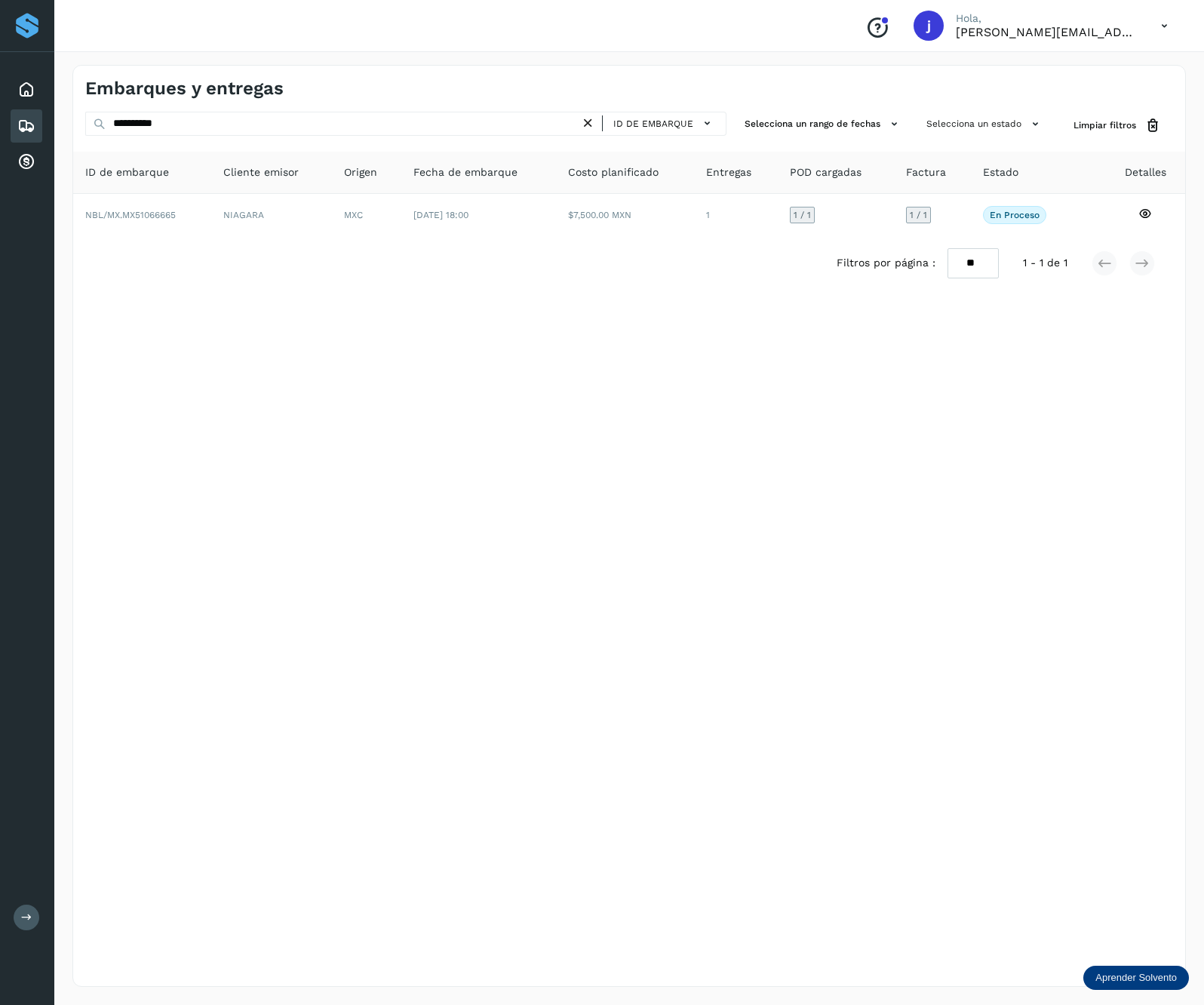
click at [353, 139] on div "**********" at bounding box center [406, 126] width 642 height 28
click at [353, 135] on input "**********" at bounding box center [333, 124] width 495 height 24
click at [353, 134] on input "**********" at bounding box center [333, 124] width 495 height 24
paste input "text"
type input "**********"
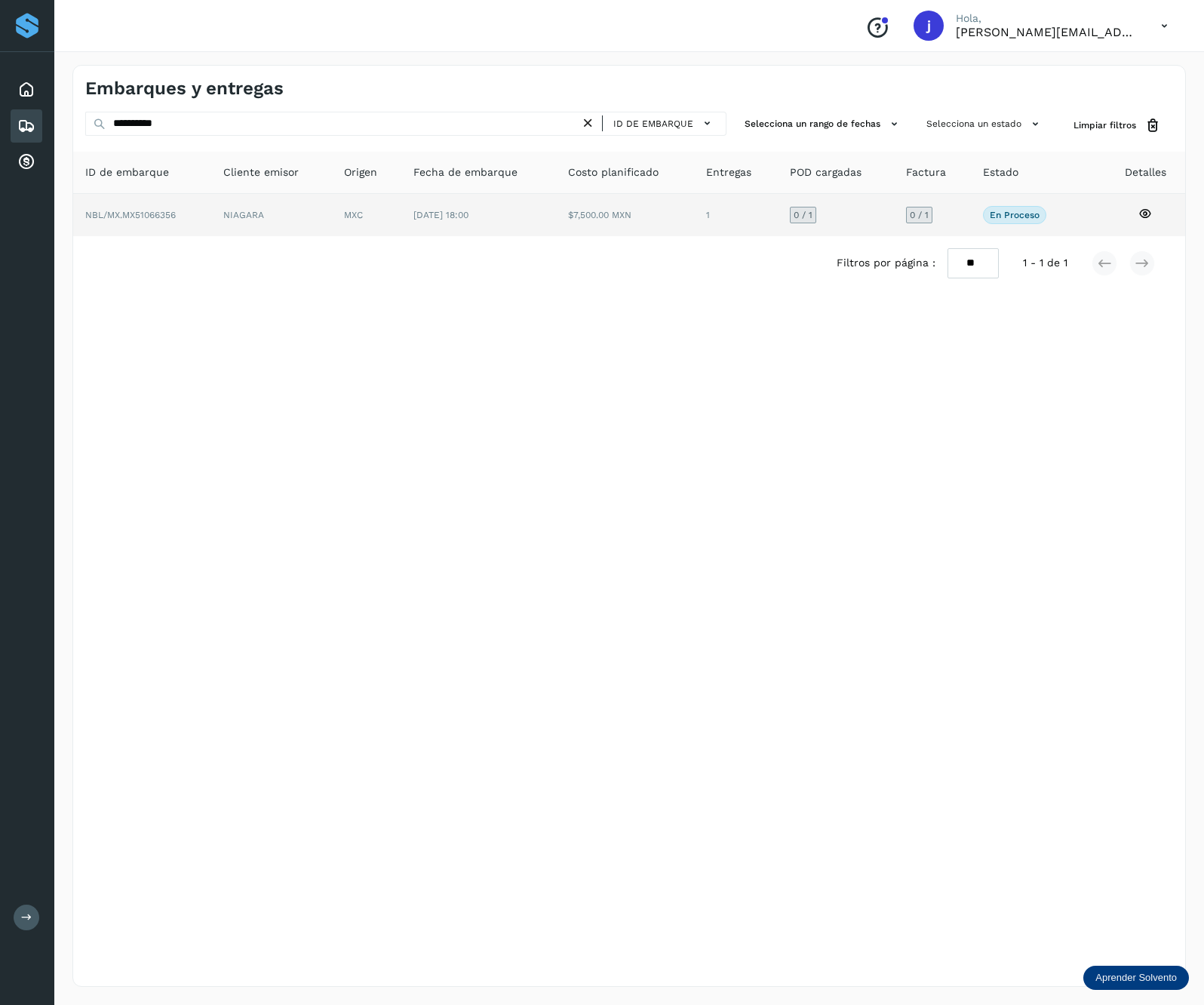
click at [694, 232] on td "$7,500.00 MXN" at bounding box center [736, 215] width 84 height 42
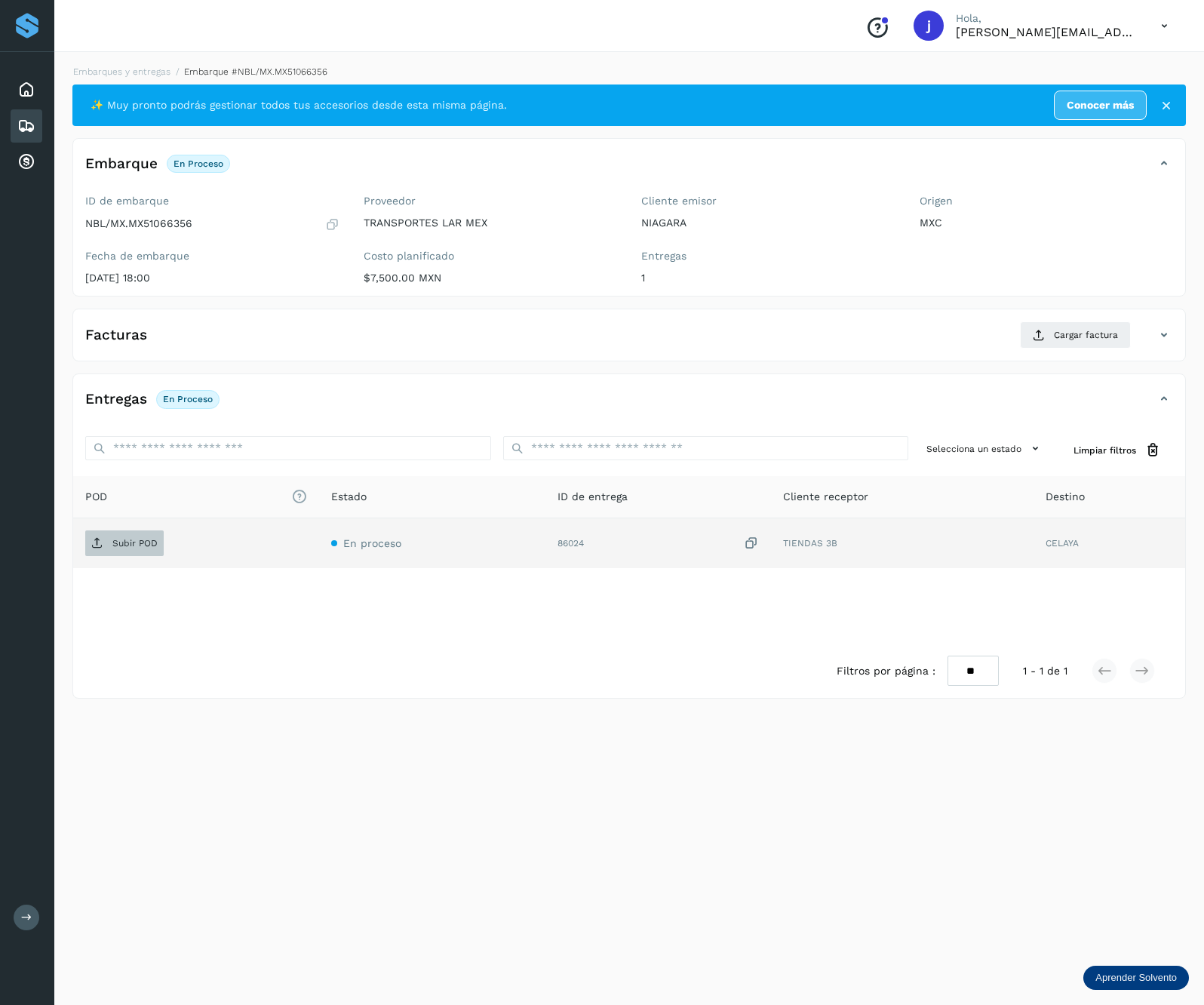
click at [161, 554] on span "Subir POD" at bounding box center [125, 543] width 78 height 24
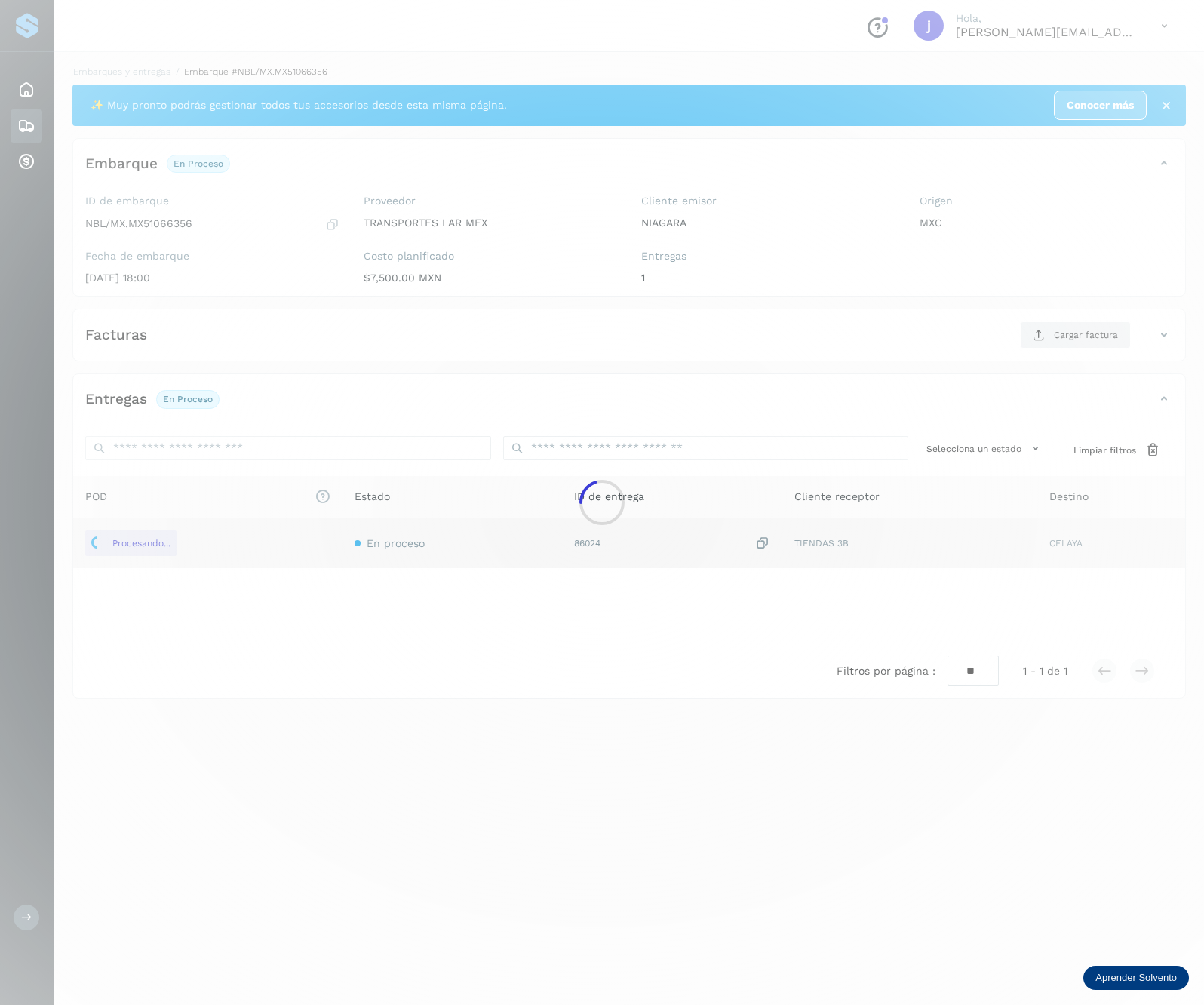
click at [1082, 343] on div at bounding box center [602, 502] width 1204 height 1005
click at [1079, 339] on div at bounding box center [602, 502] width 1204 height 1005
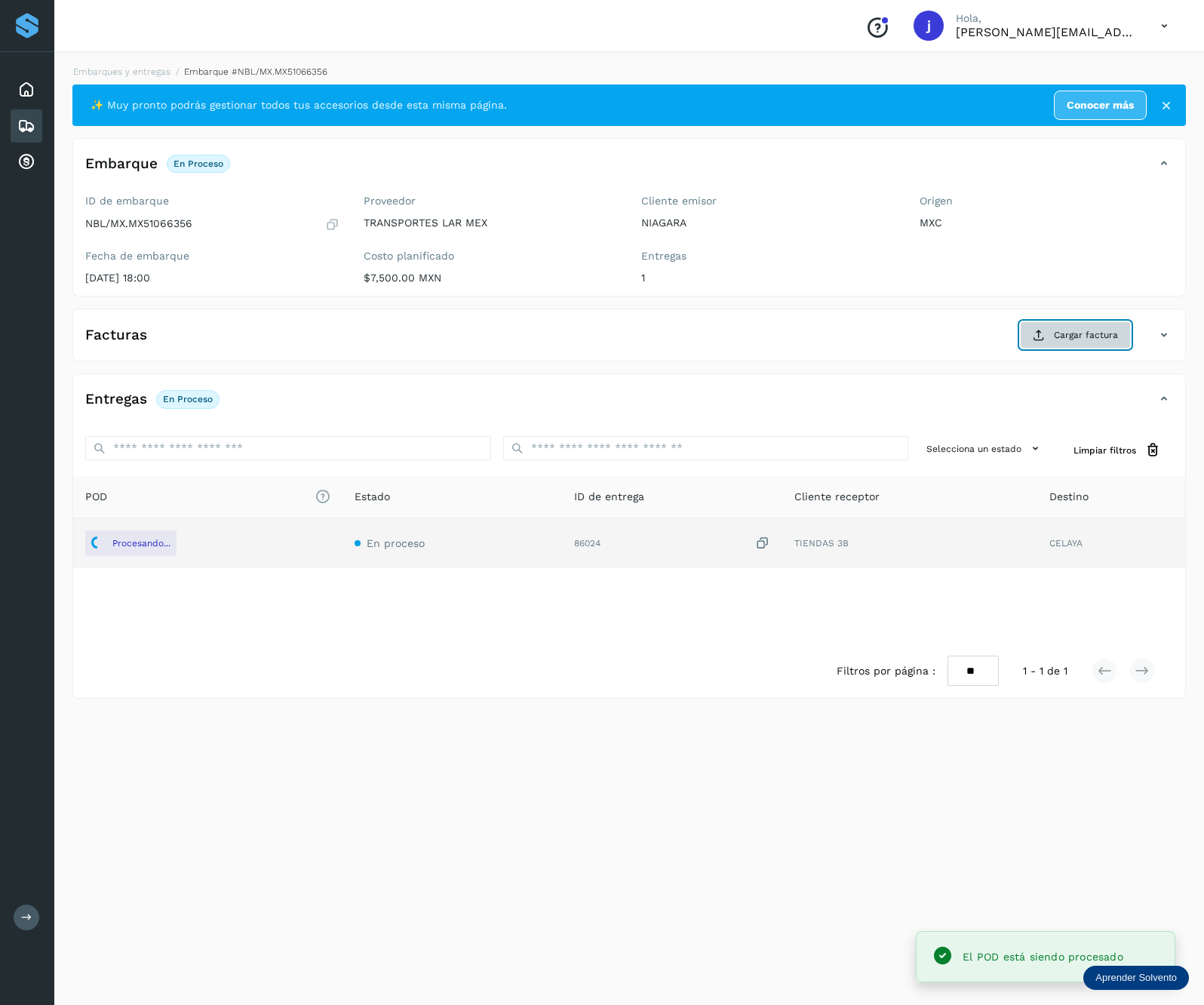
click at [1079, 339] on span "Cargar factura" at bounding box center [1086, 334] width 64 height 13
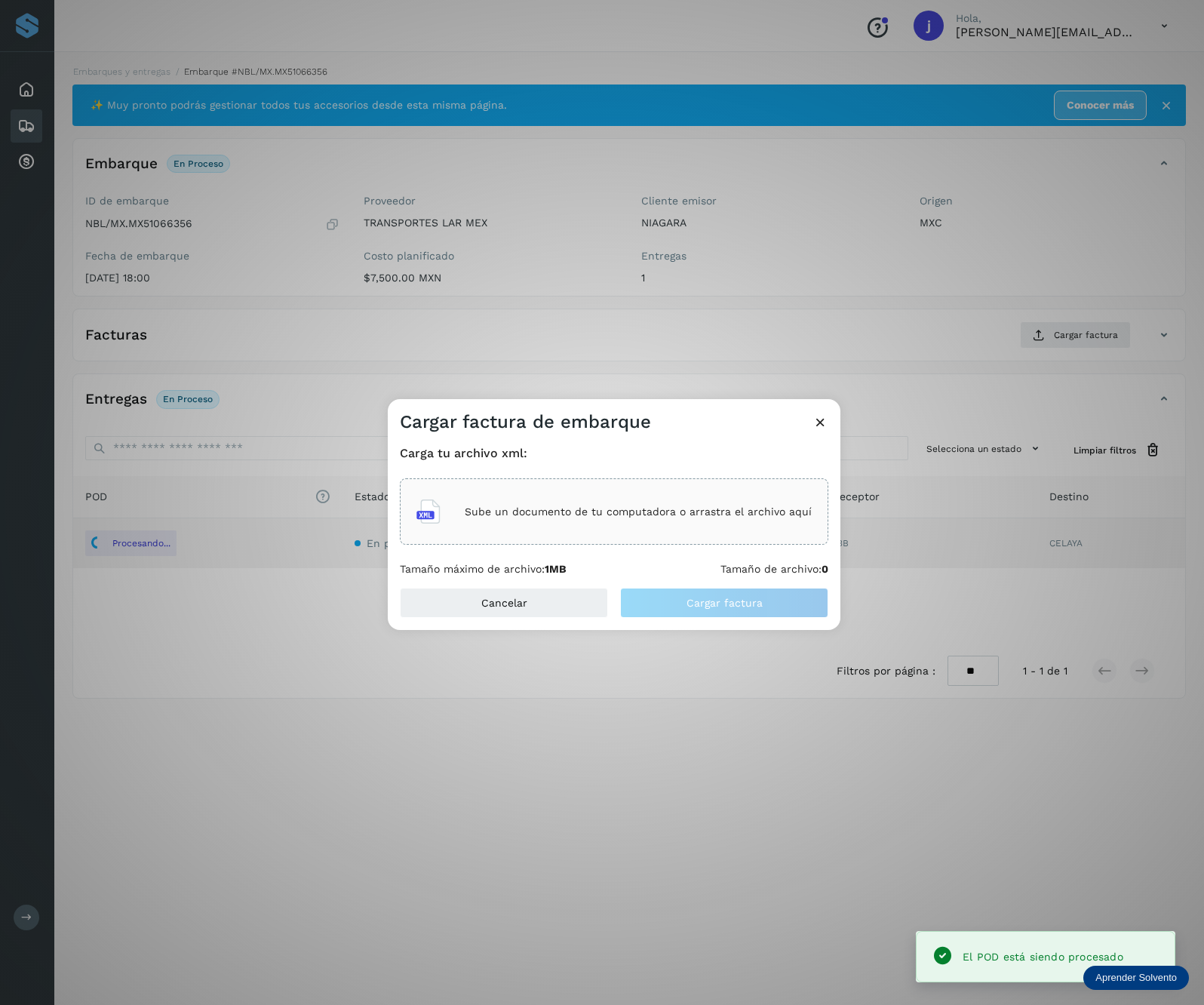
click at [500, 501] on div "Sube un documento de tu computadora o arrastra el archivo aquí" at bounding box center [614, 512] width 396 height 41
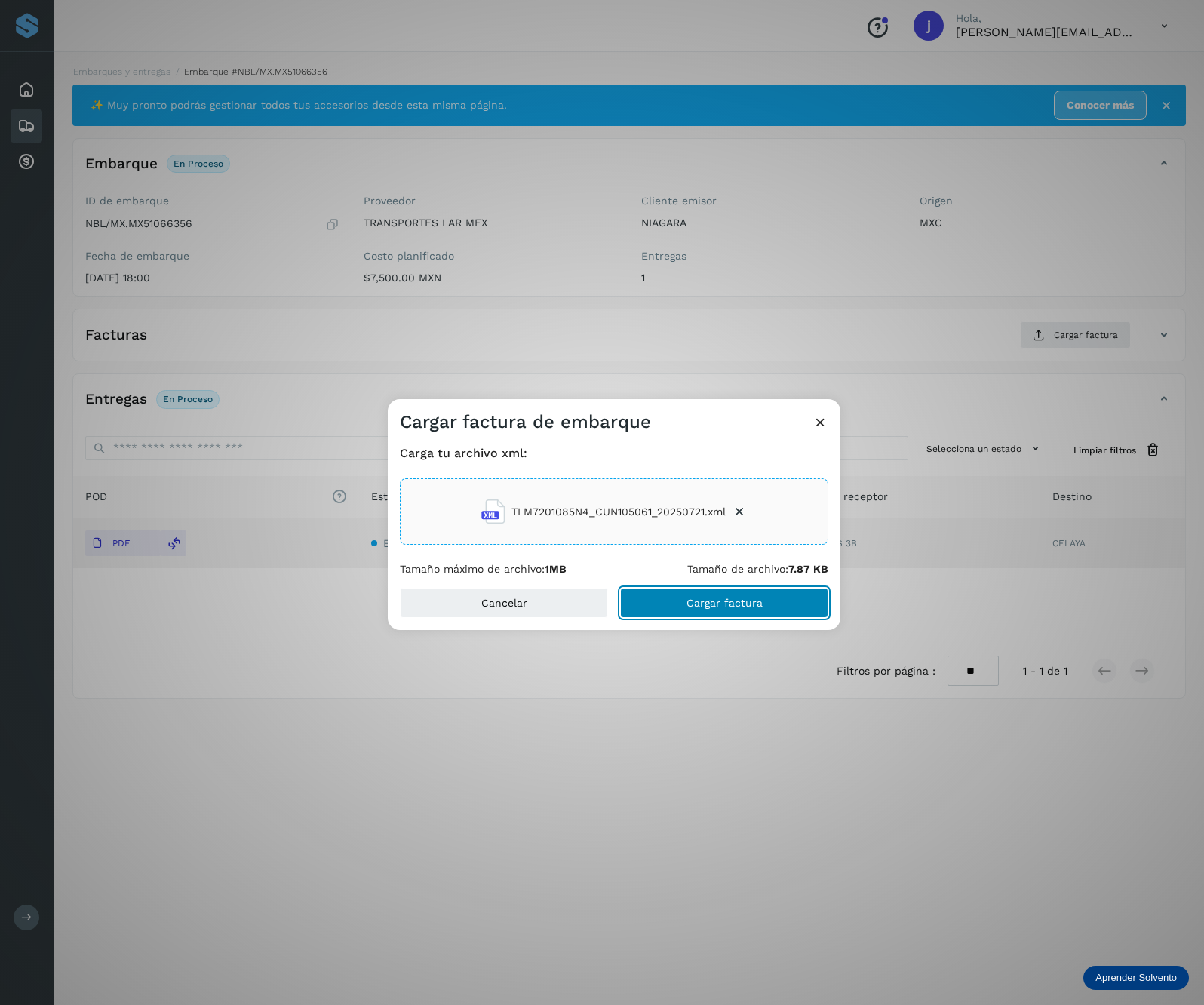
click at [727, 608] on span "Cargar factura" at bounding box center [724, 602] width 76 height 10
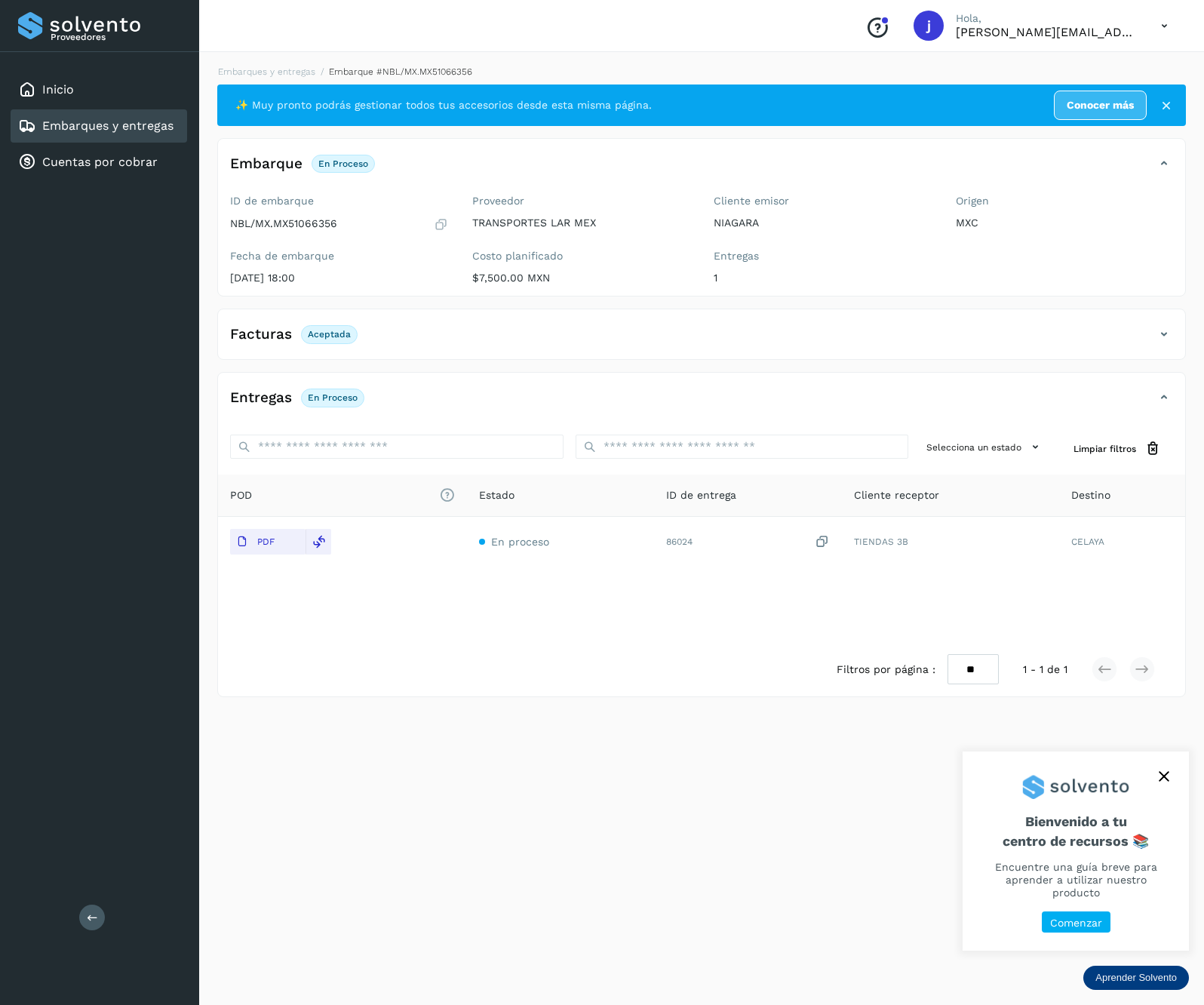
click at [99, 920] on button at bounding box center [92, 917] width 26 height 26
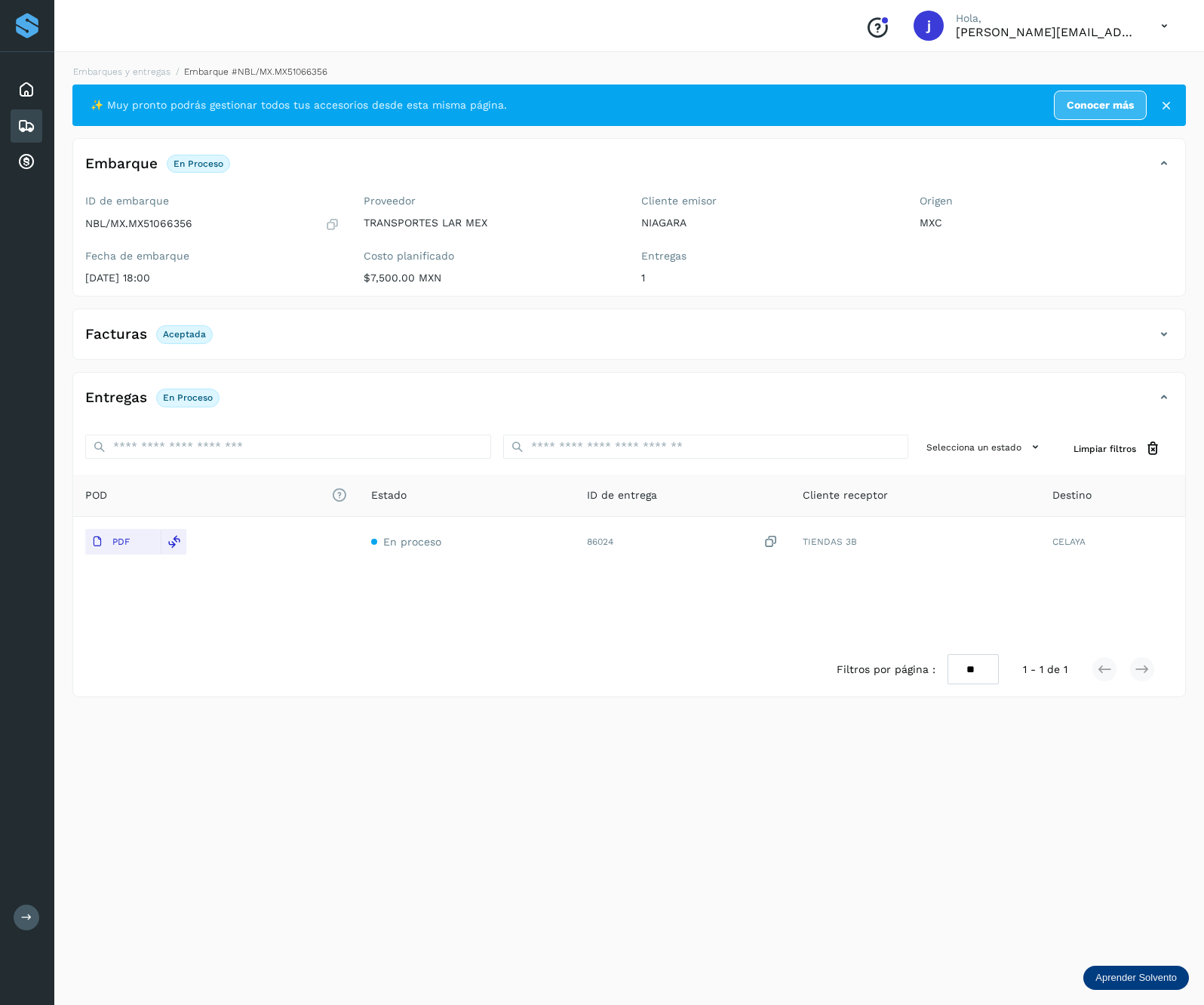
click at [1177, 334] on div "Facturas Aceptada" at bounding box center [629, 340] width 1112 height 38
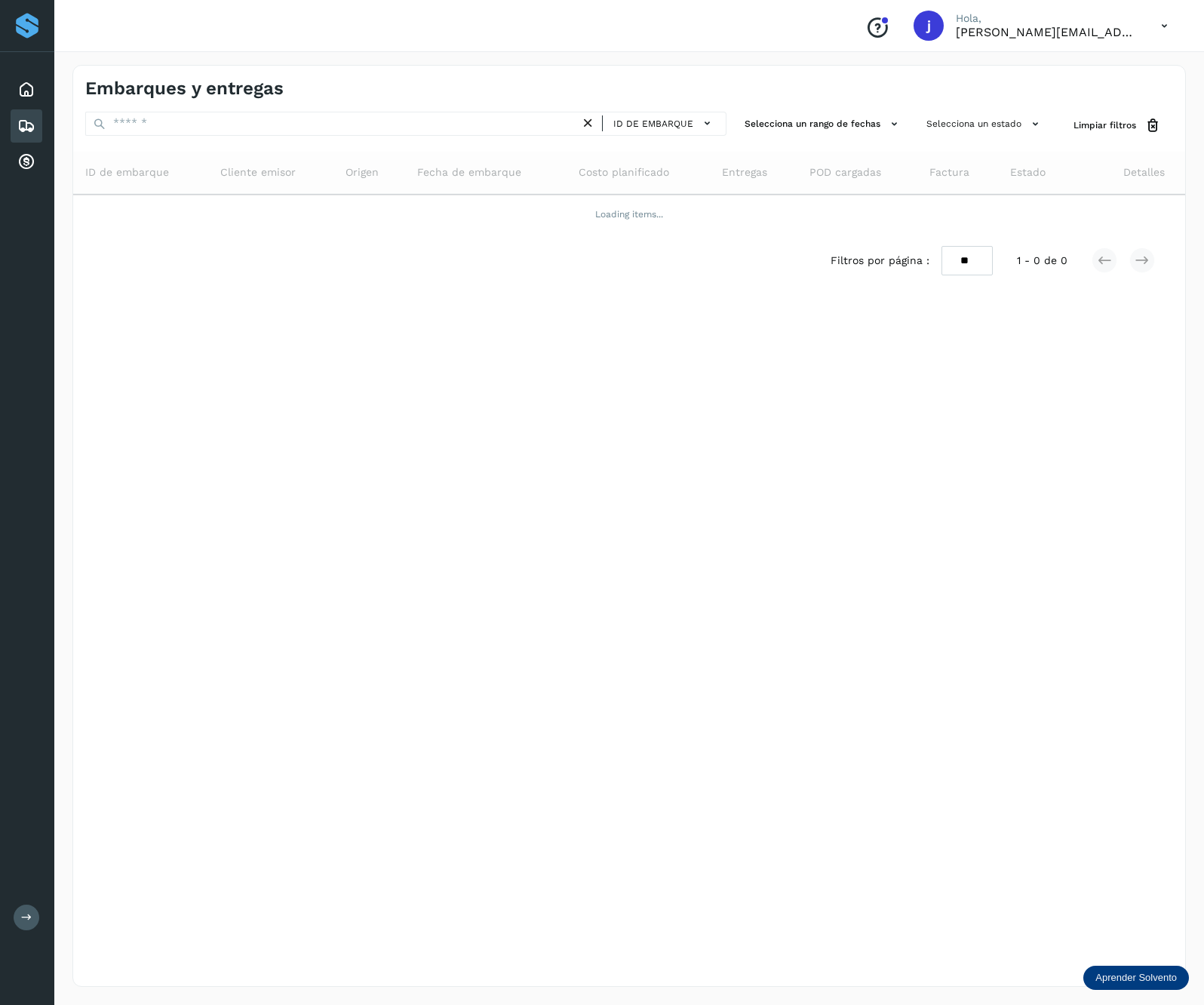
click at [309, 137] on div "ID de embarque" at bounding box center [406, 126] width 642 height 28
click at [314, 125] on input "text" at bounding box center [333, 124] width 495 height 24
paste input "**********"
type input "**********"
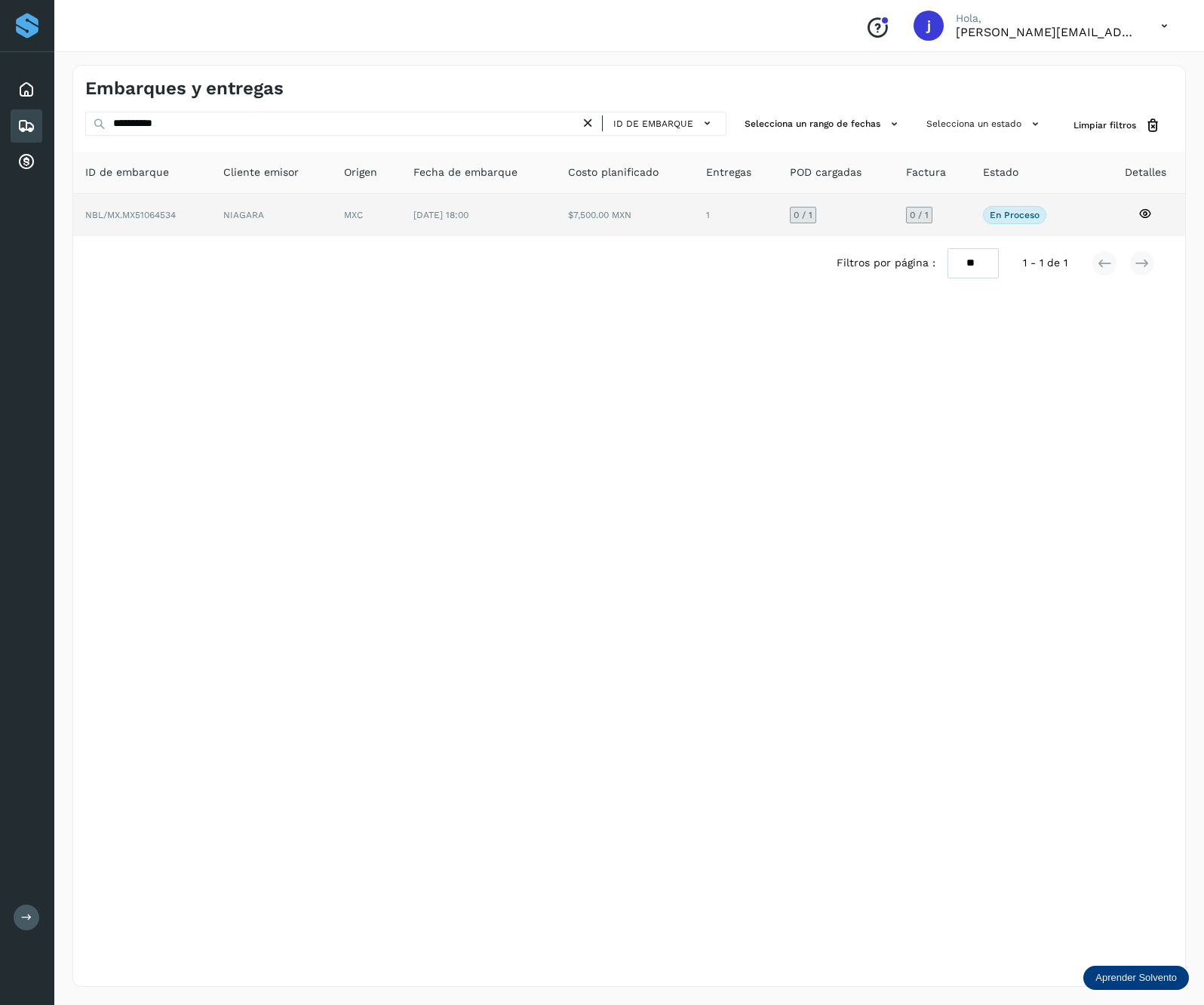
click at [556, 233] on td "19/jul/2025 18:00" at bounding box center [625, 215] width 138 height 42
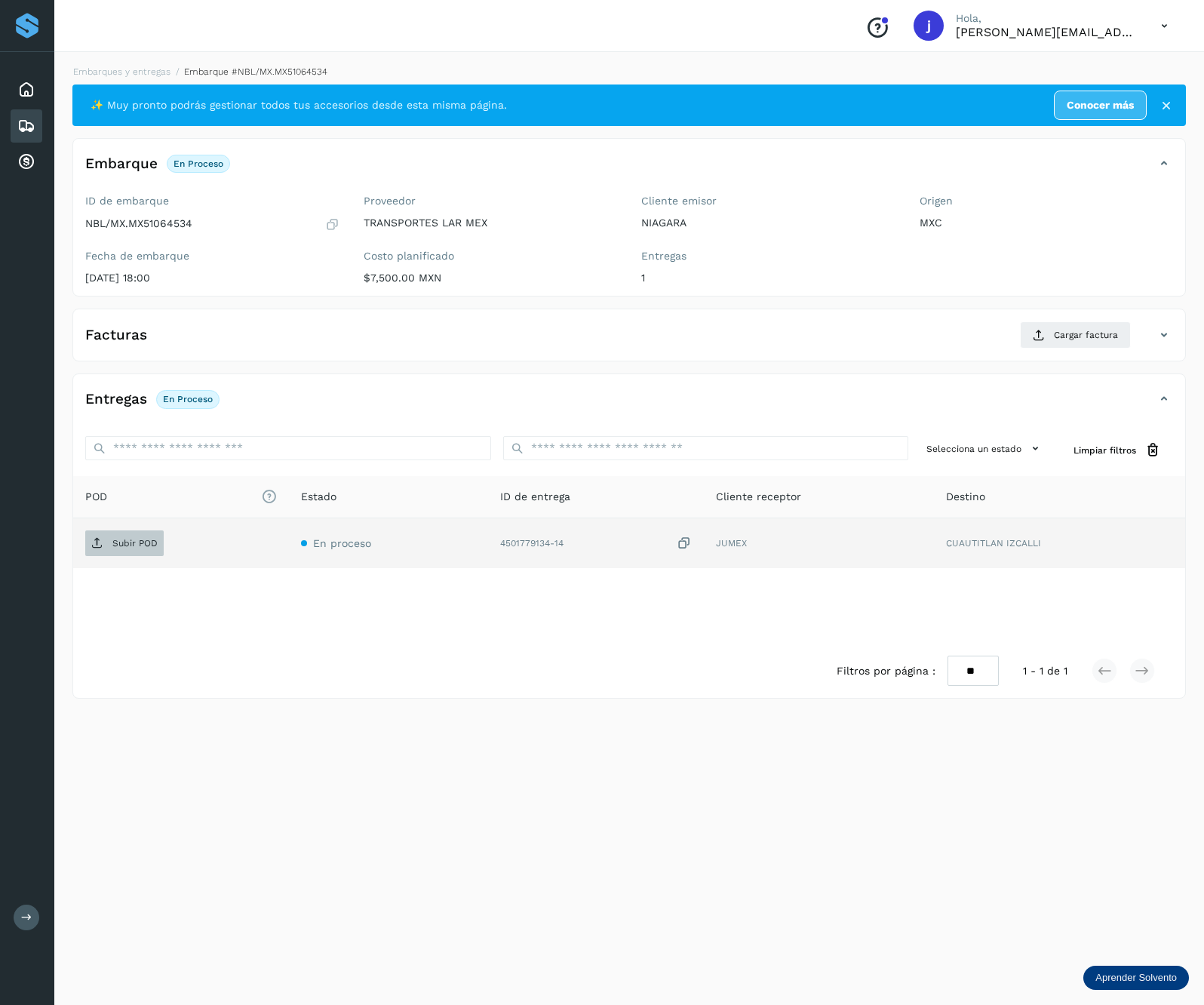
click at [136, 548] on p "Subir POD" at bounding box center [136, 543] width 45 height 10
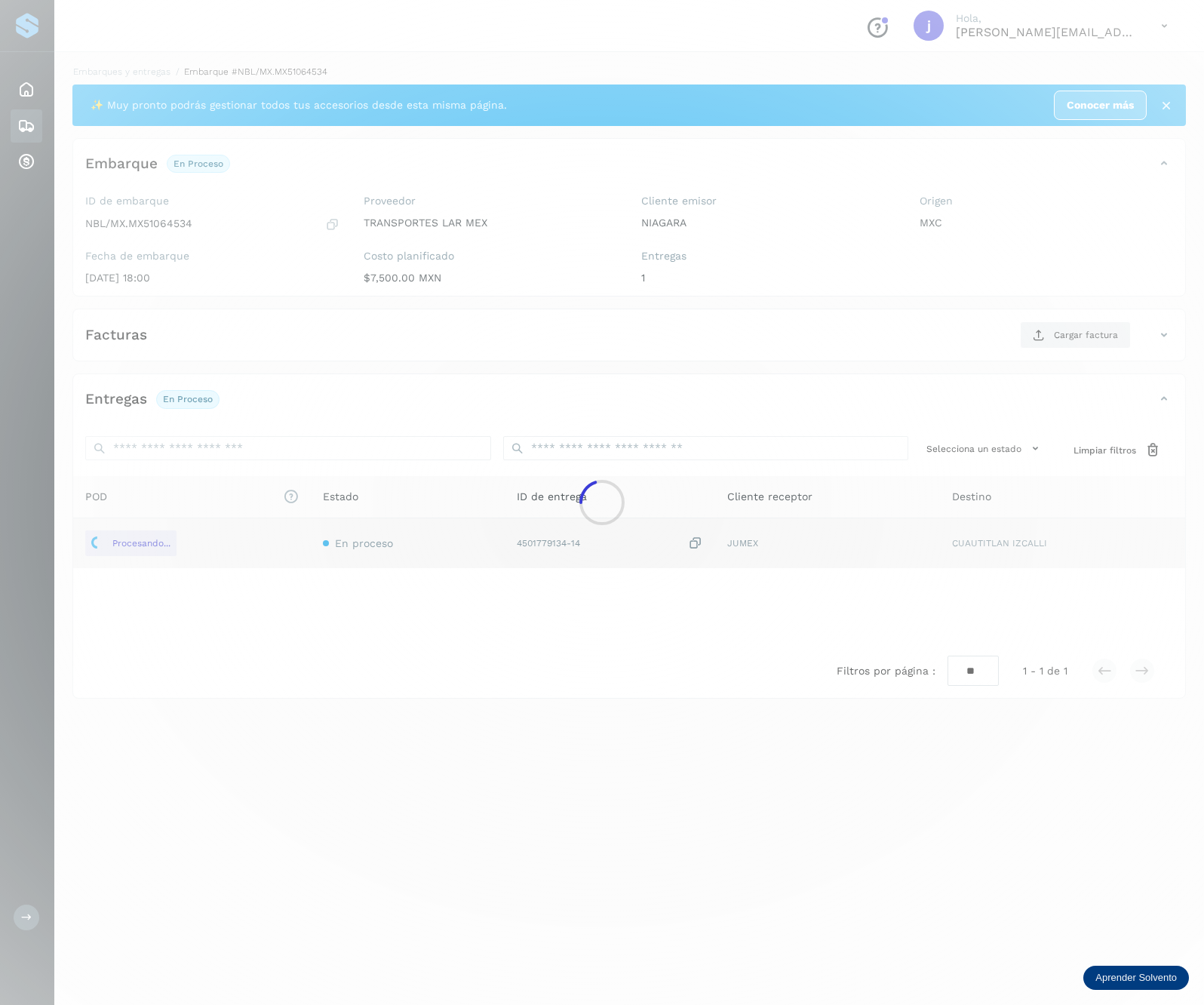
click at [1159, 360] on div at bounding box center [602, 502] width 1204 height 1005
click at [1009, 323] on div at bounding box center [602, 502] width 1204 height 1005
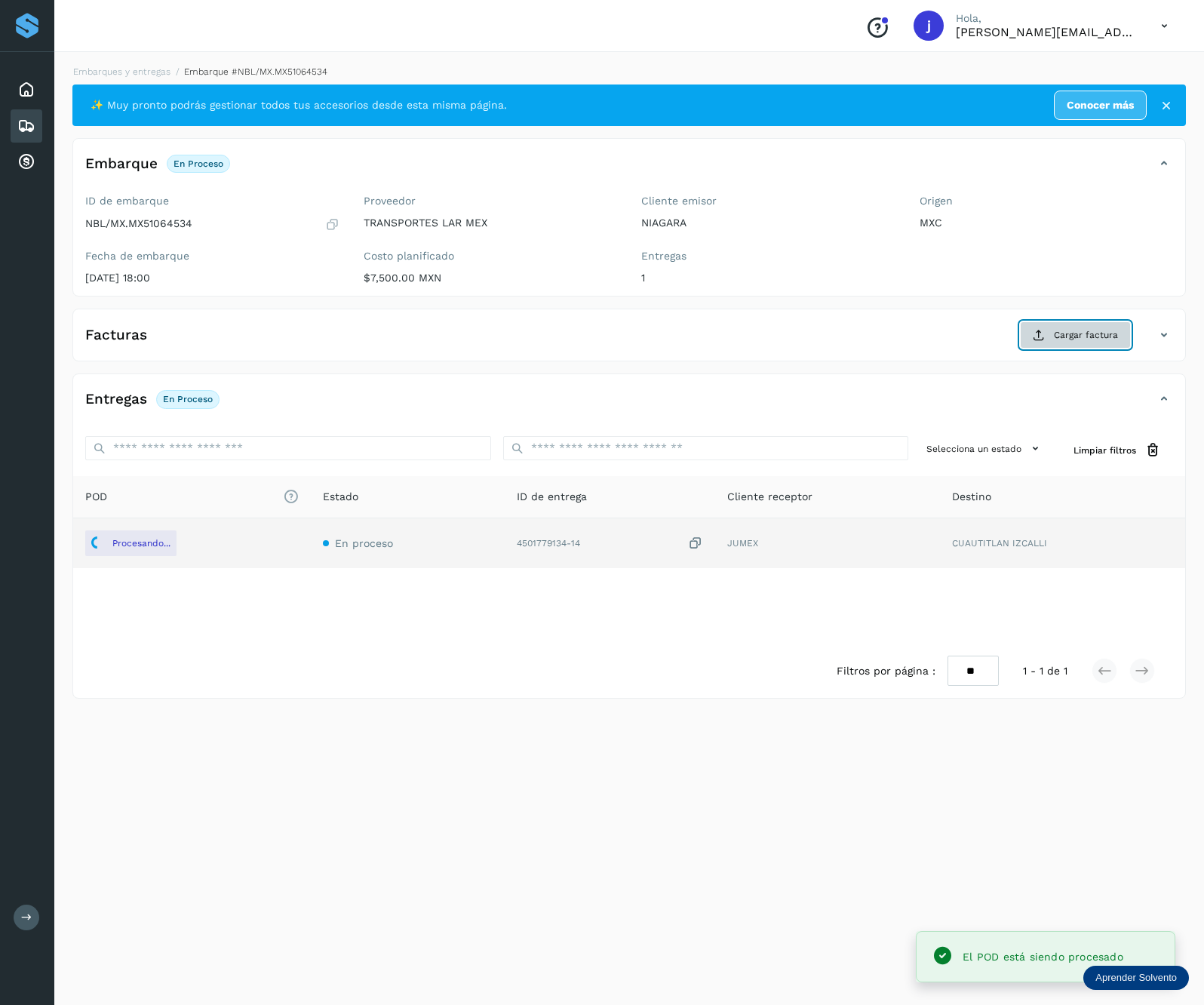
click at [1057, 340] on span "Cargar factura" at bounding box center [1086, 334] width 64 height 13
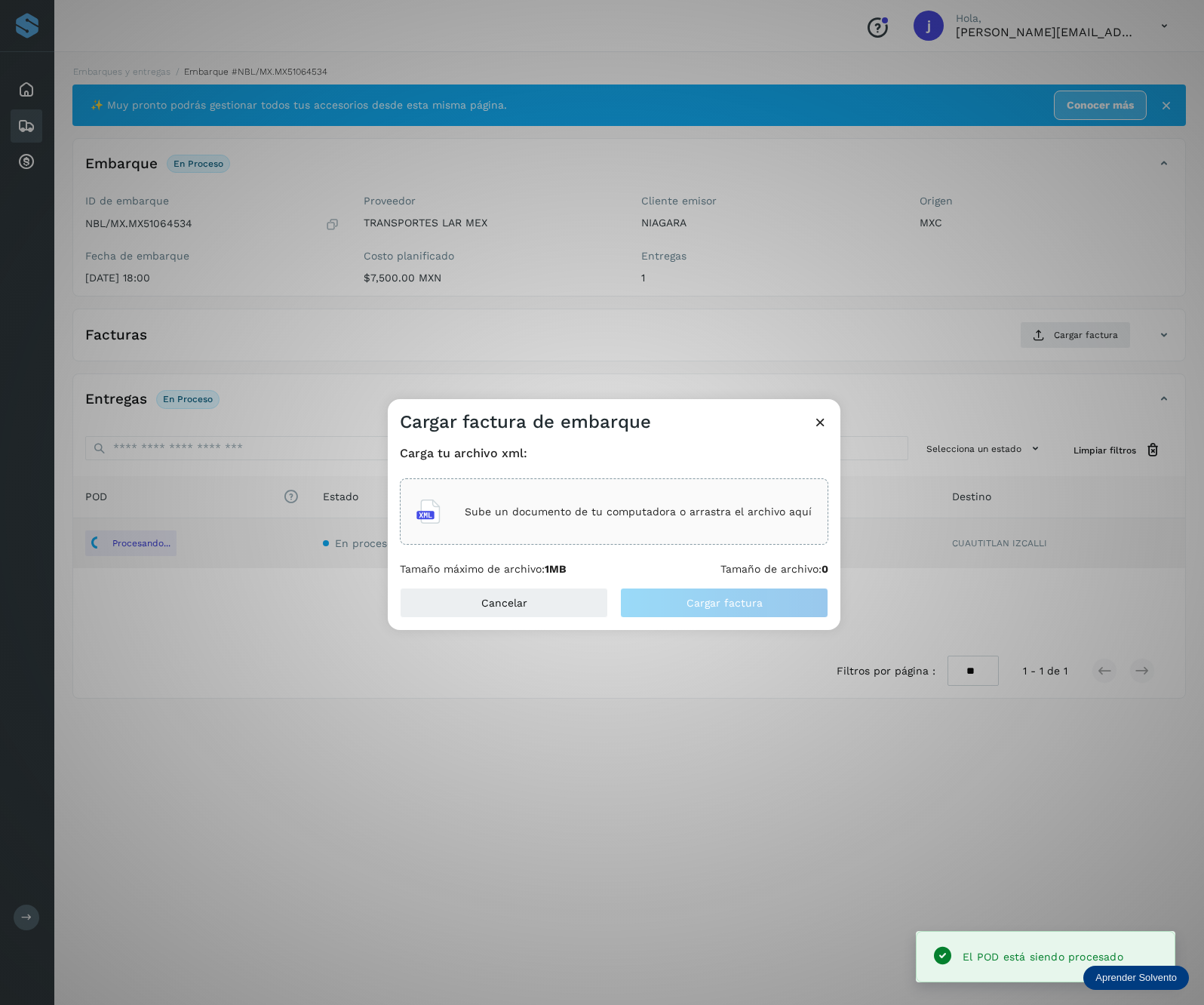
click at [720, 515] on p "Sube un documento de tu computadora o arrastra el archivo aquí" at bounding box center [638, 512] width 347 height 13
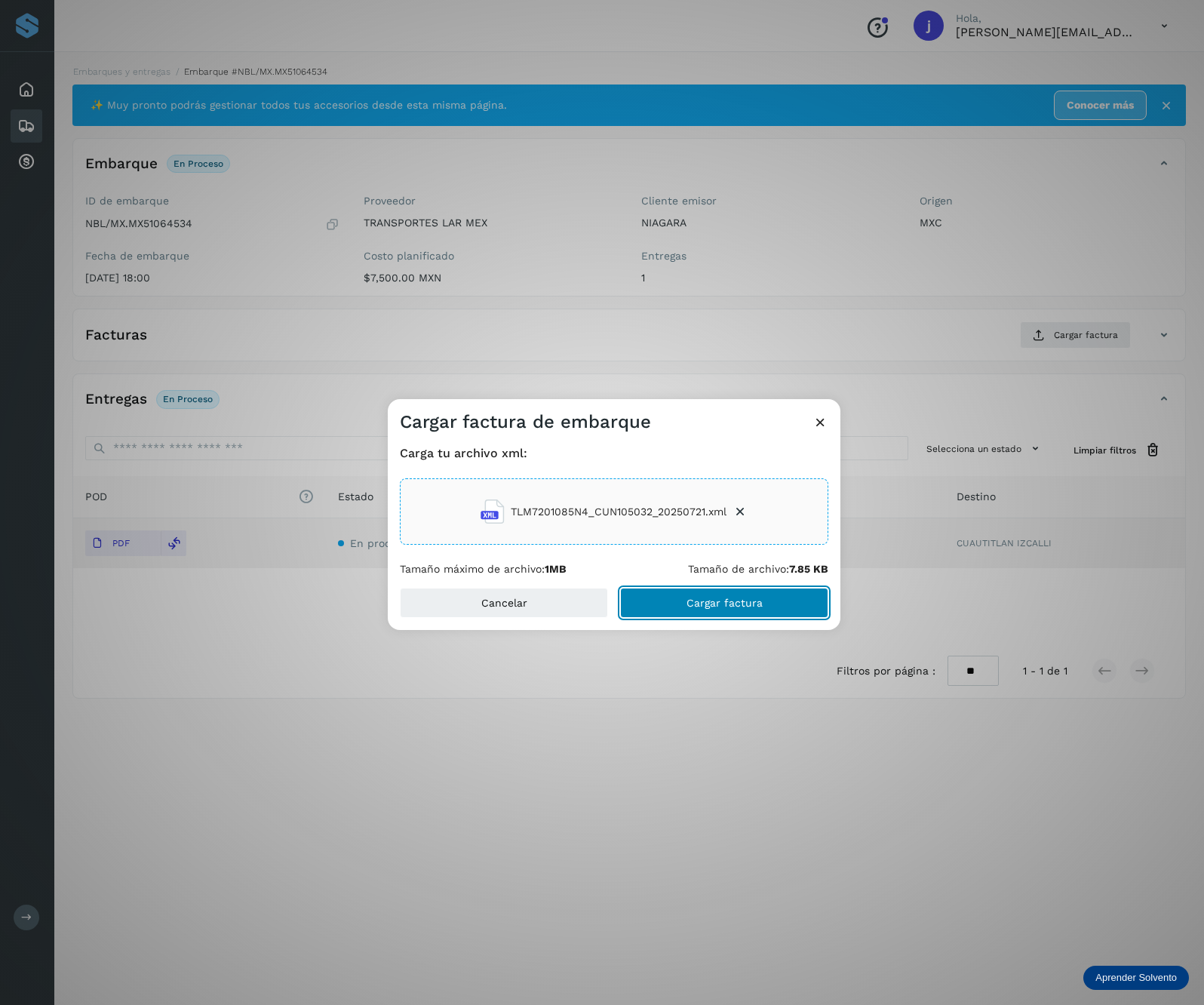
click at [721, 600] on span "Cargar factura" at bounding box center [724, 602] width 76 height 10
click at [148, 808] on div "Cargar factura de embarque Carga tu archivo xml: TLM7201085N4_CUN105032_2025072…" at bounding box center [602, 502] width 1204 height 1005
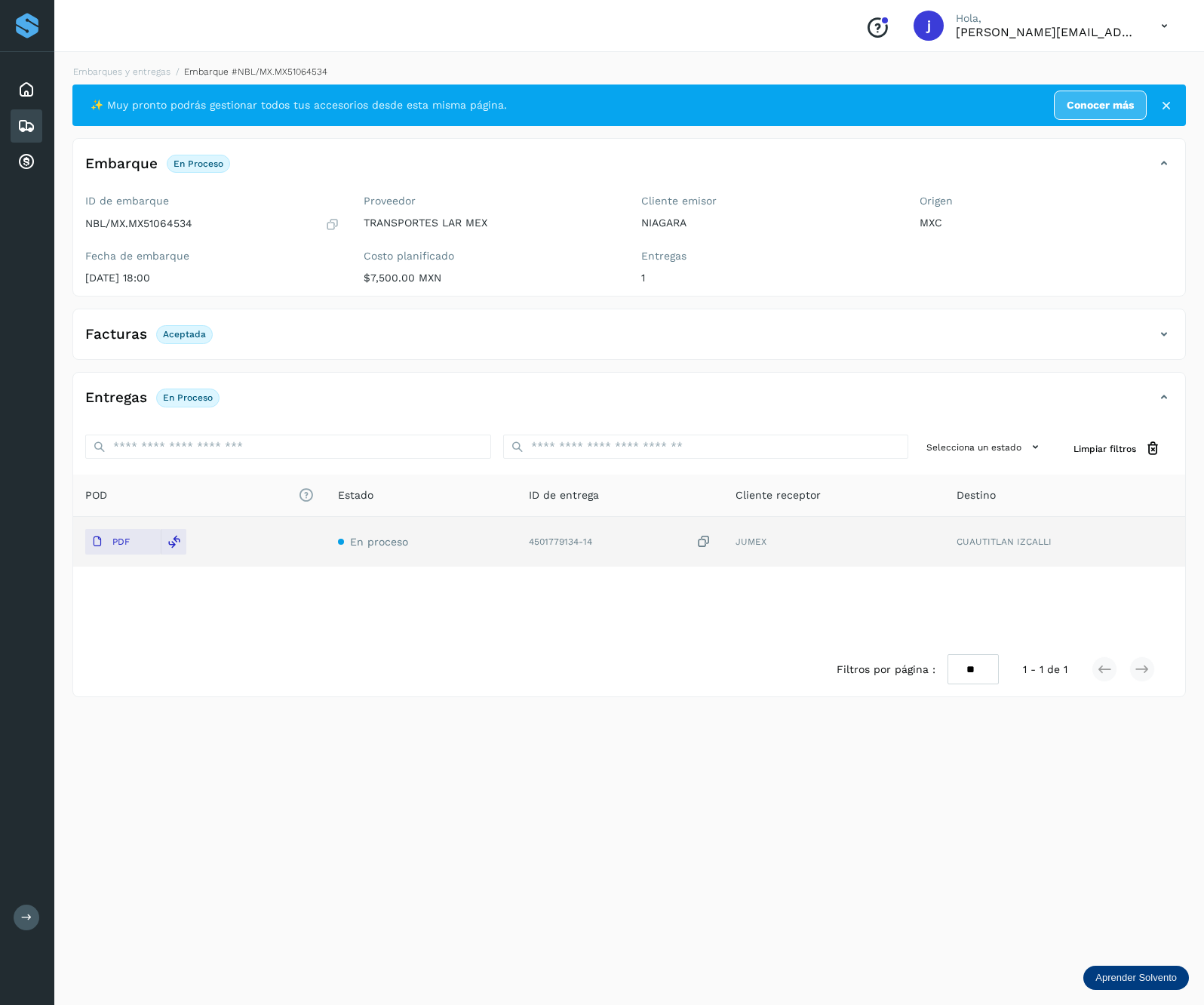
click at [1155, 335] on icon at bounding box center [1164, 334] width 18 height 18
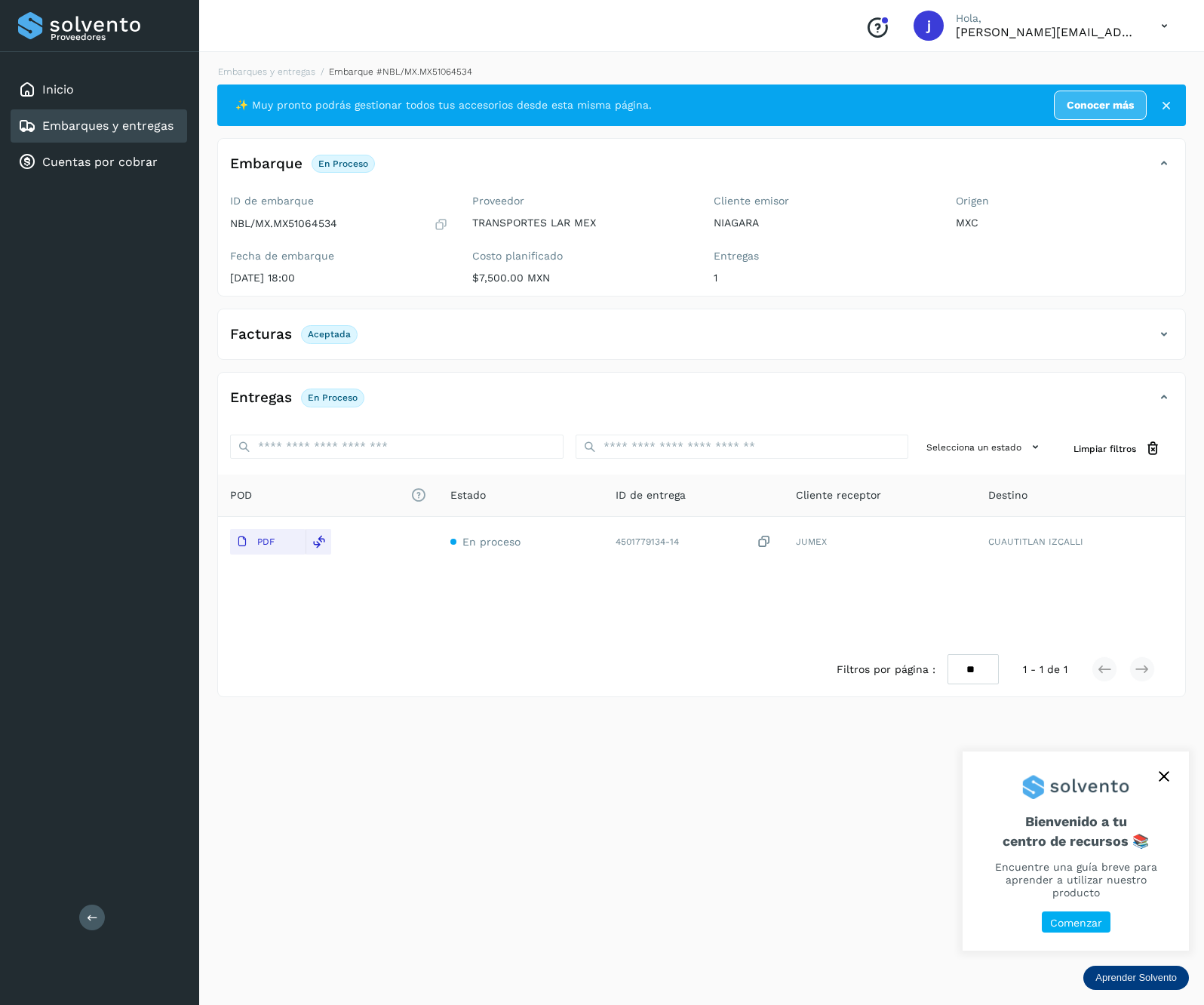
click at [92, 922] on icon at bounding box center [92, 916] width 11 height 11
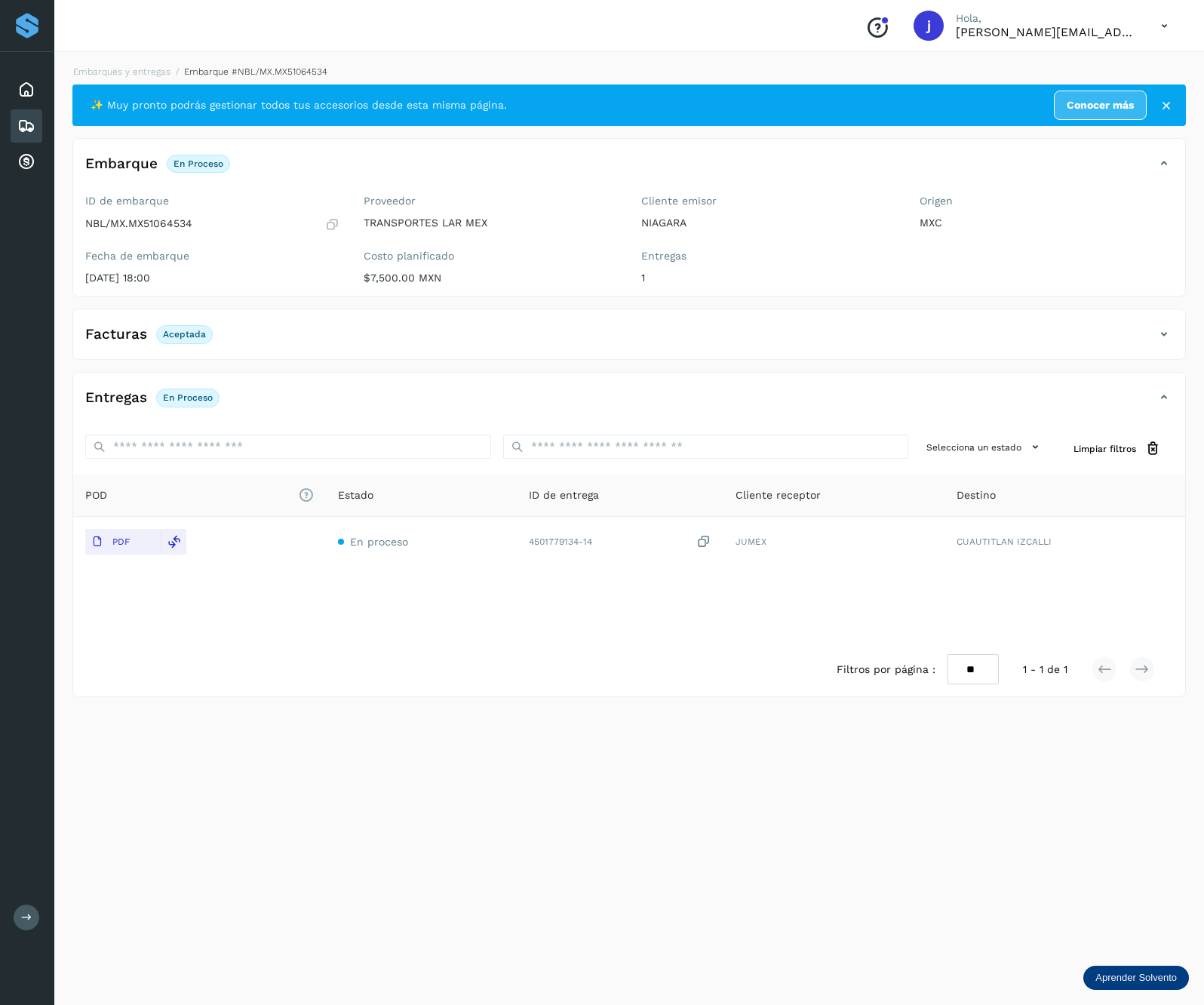
click at [1169, 329] on icon at bounding box center [1164, 334] width 18 height 18
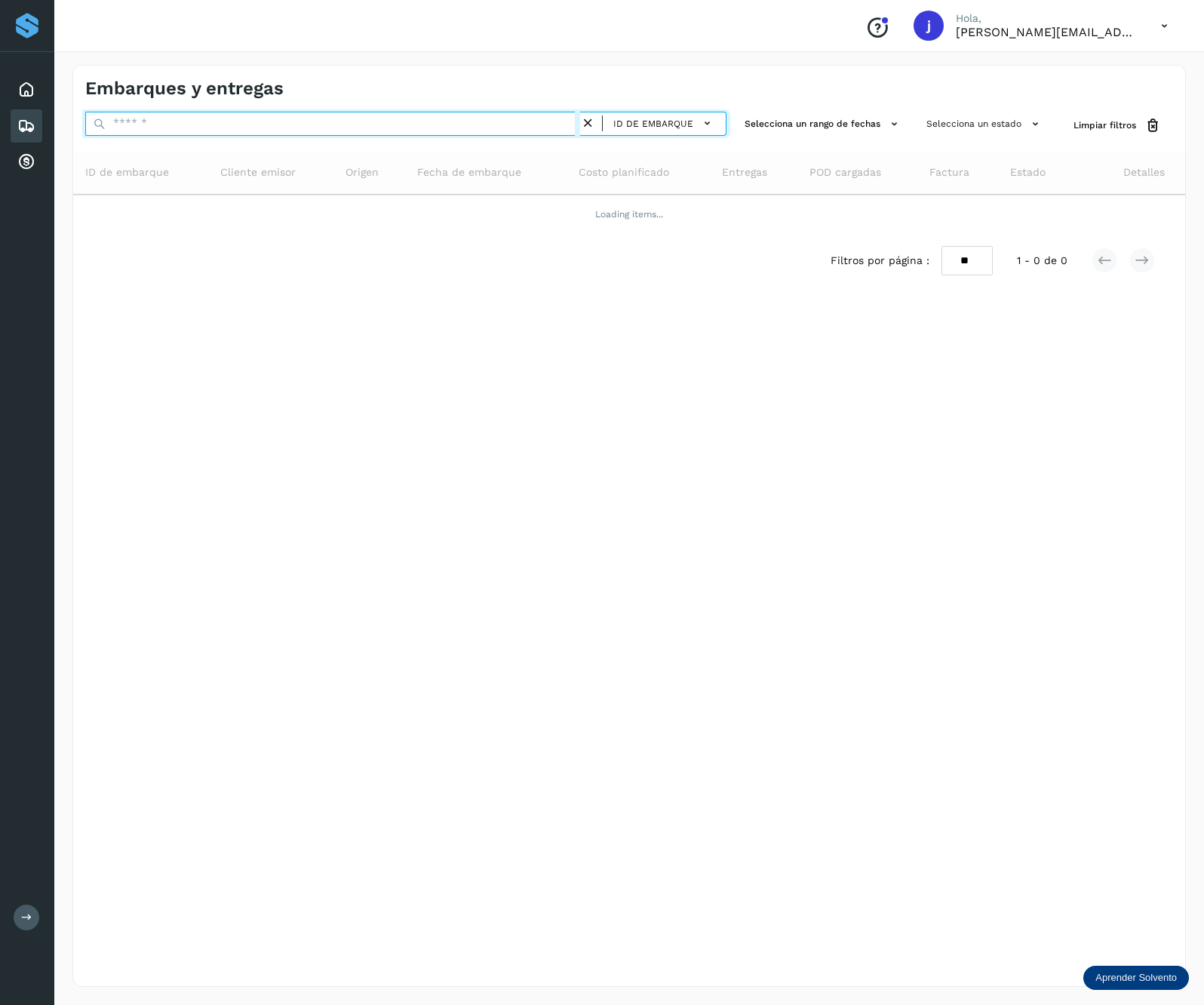
click at [231, 126] on input "text" at bounding box center [333, 124] width 495 height 24
paste input "**********"
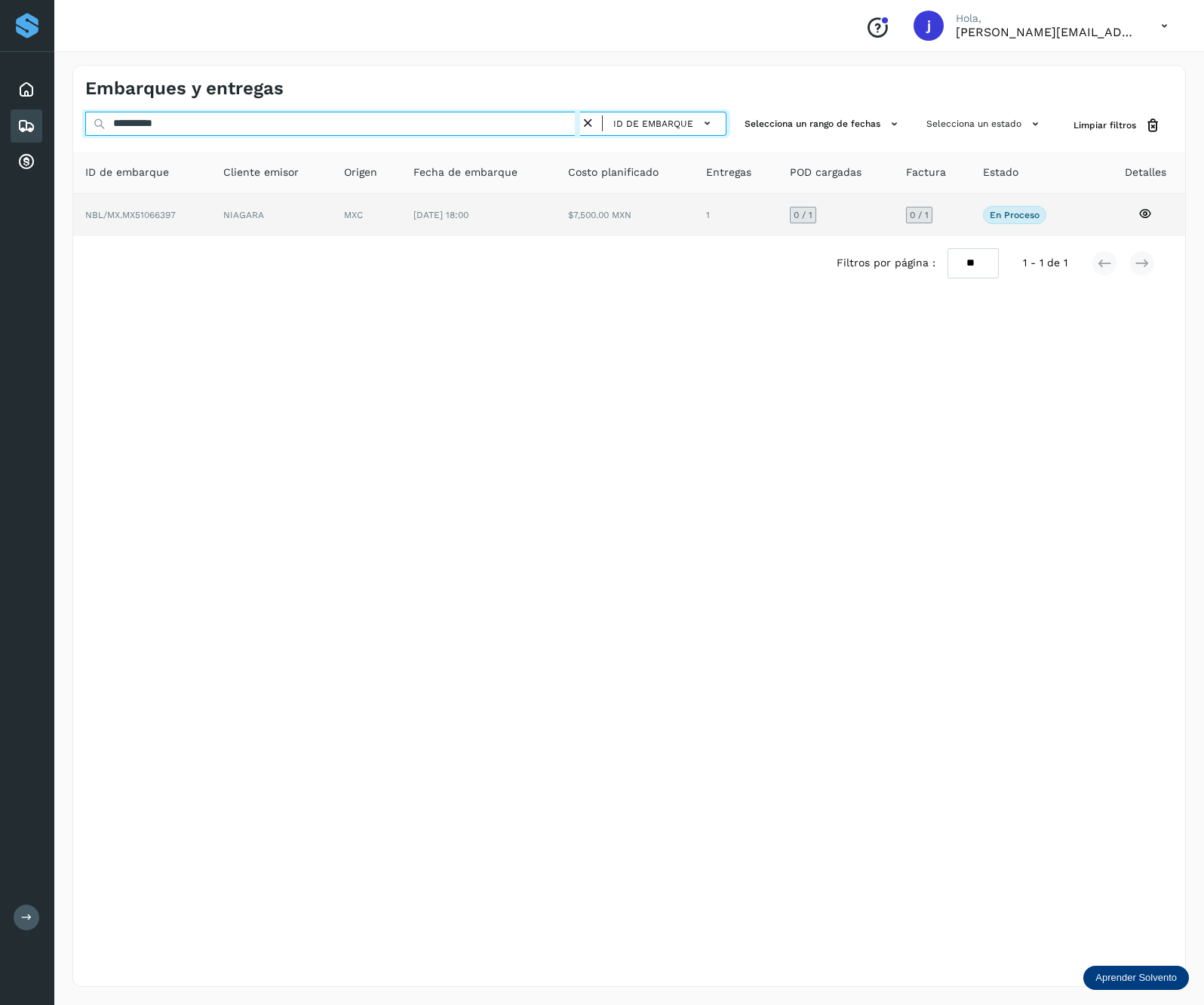
type input "**********"
click at [401, 226] on td "MXC" at bounding box center [478, 215] width 154 height 42
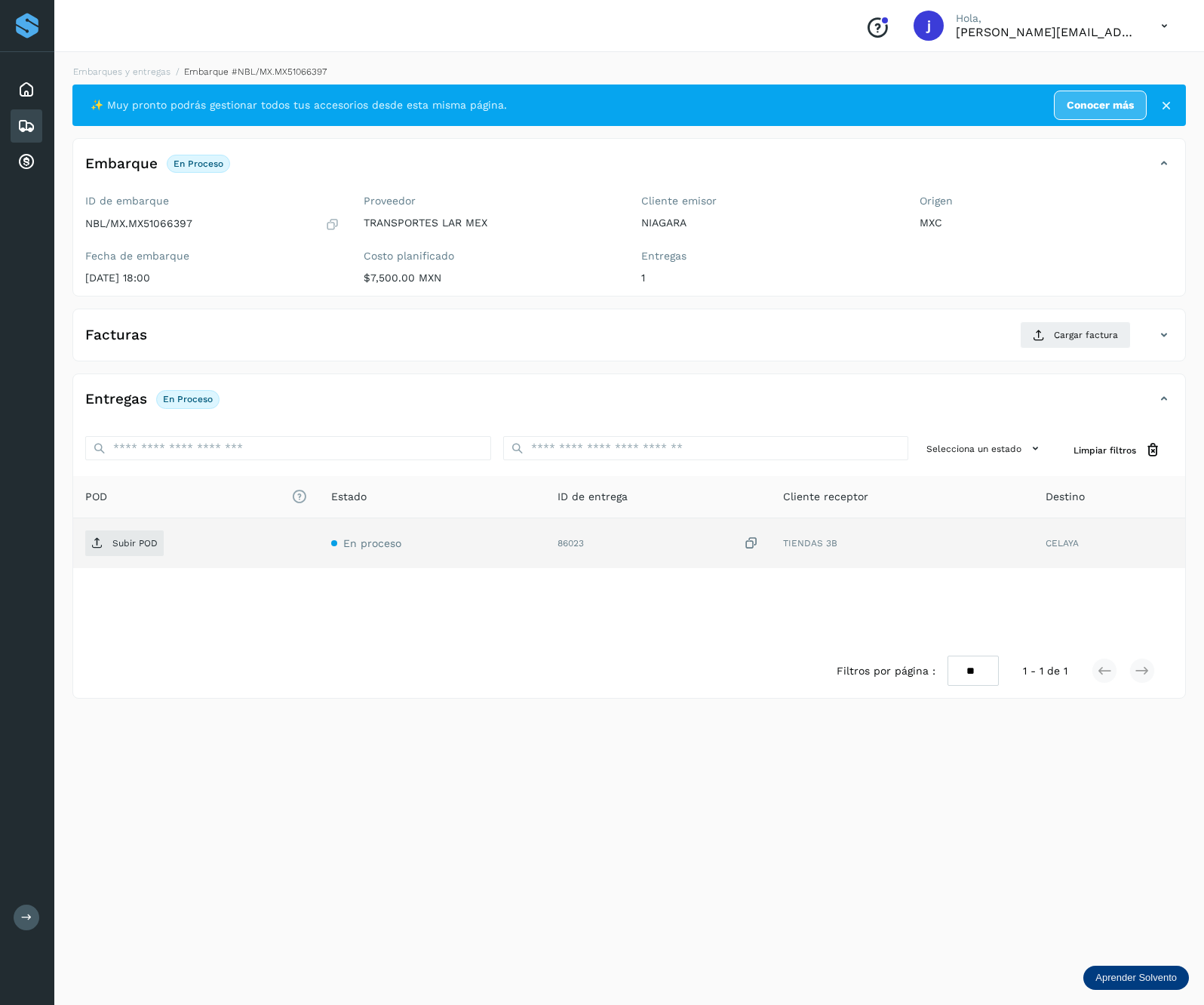
click at [319, 528] on td "Subir POD" at bounding box center [432, 544] width 226 height 50
click at [118, 536] on span "Subir POD" at bounding box center [125, 543] width 78 height 24
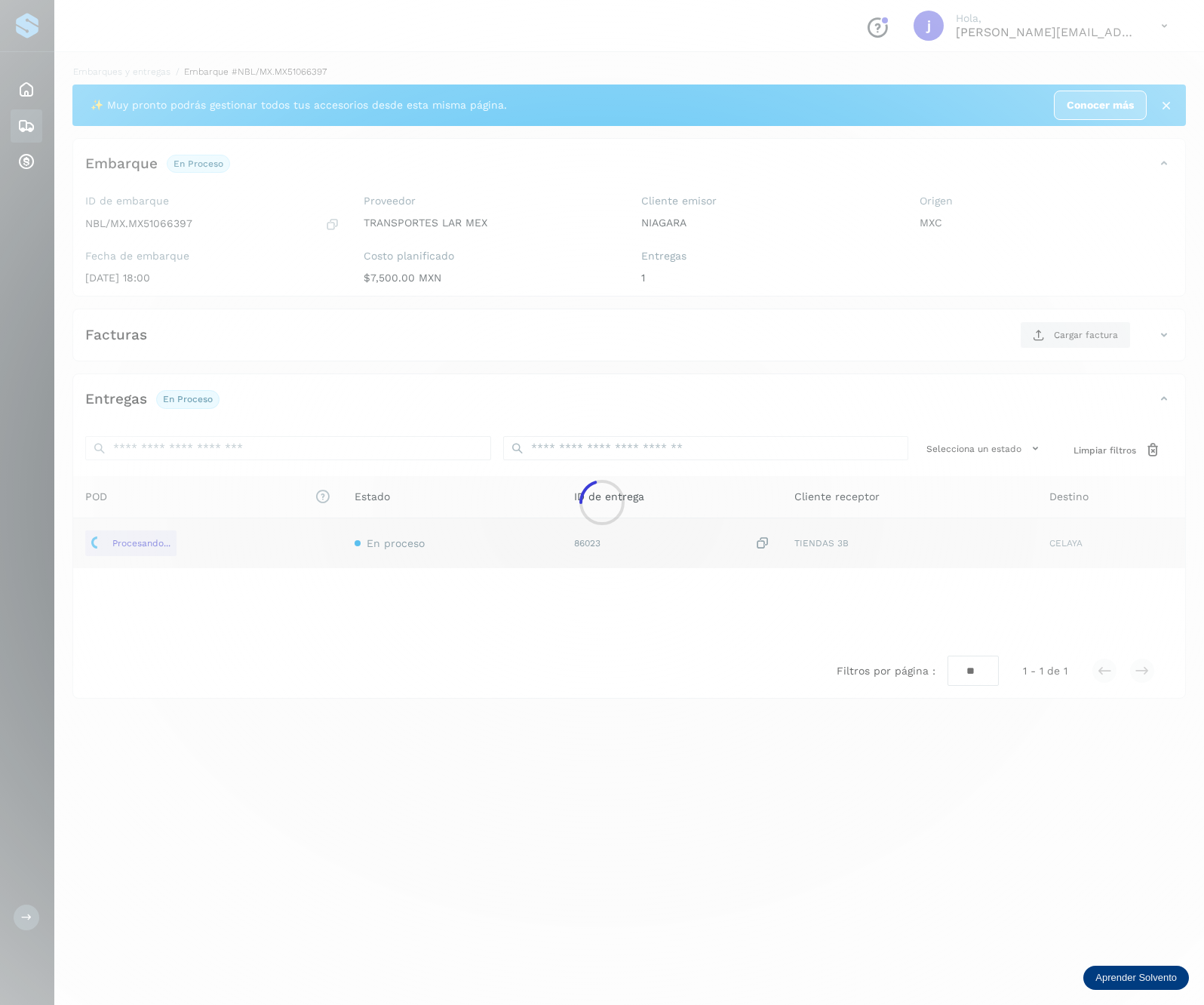
click at [1066, 328] on div at bounding box center [602, 502] width 1204 height 1005
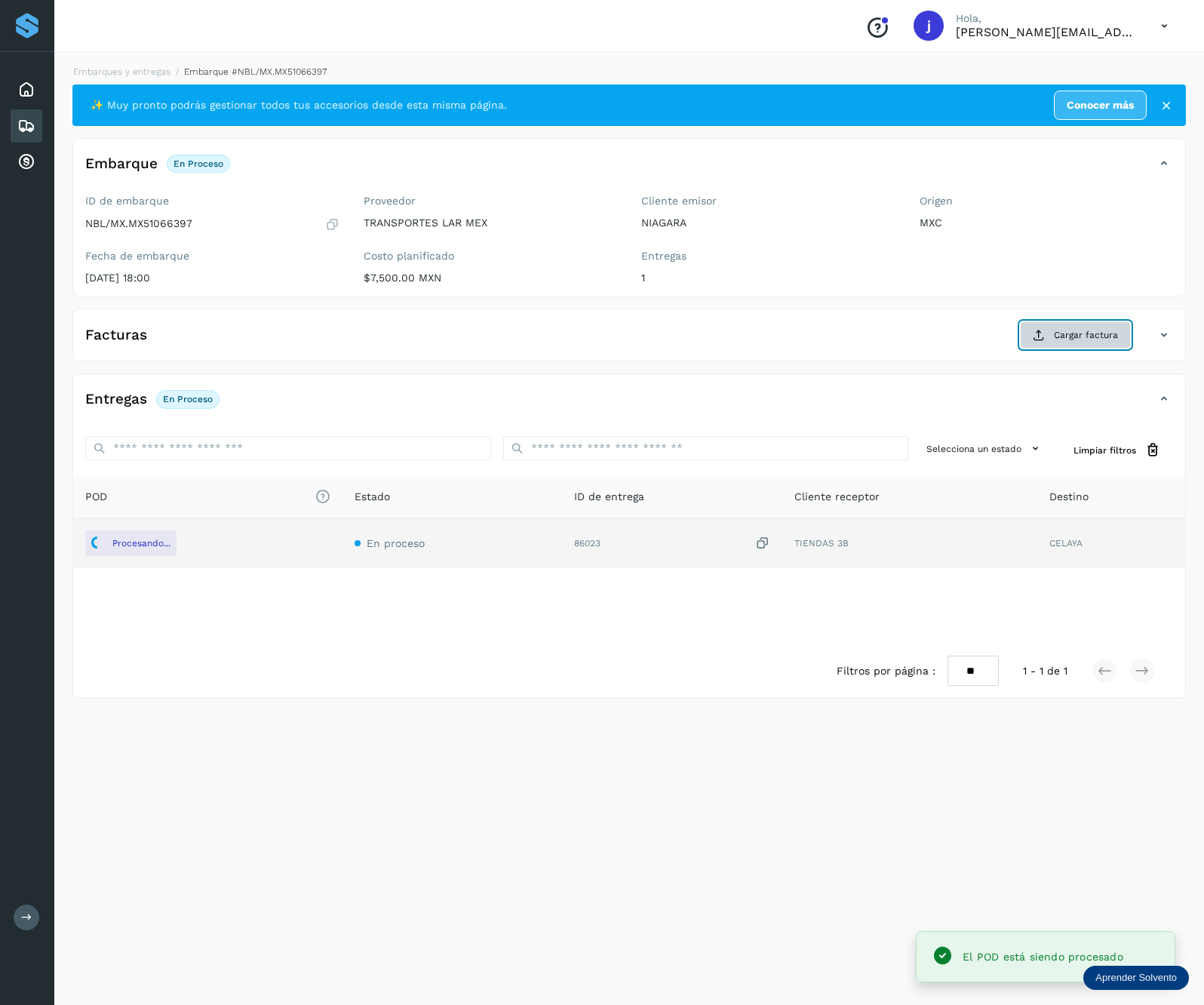
click at [1032, 347] on button "Cargar factura" at bounding box center [1076, 334] width 111 height 27
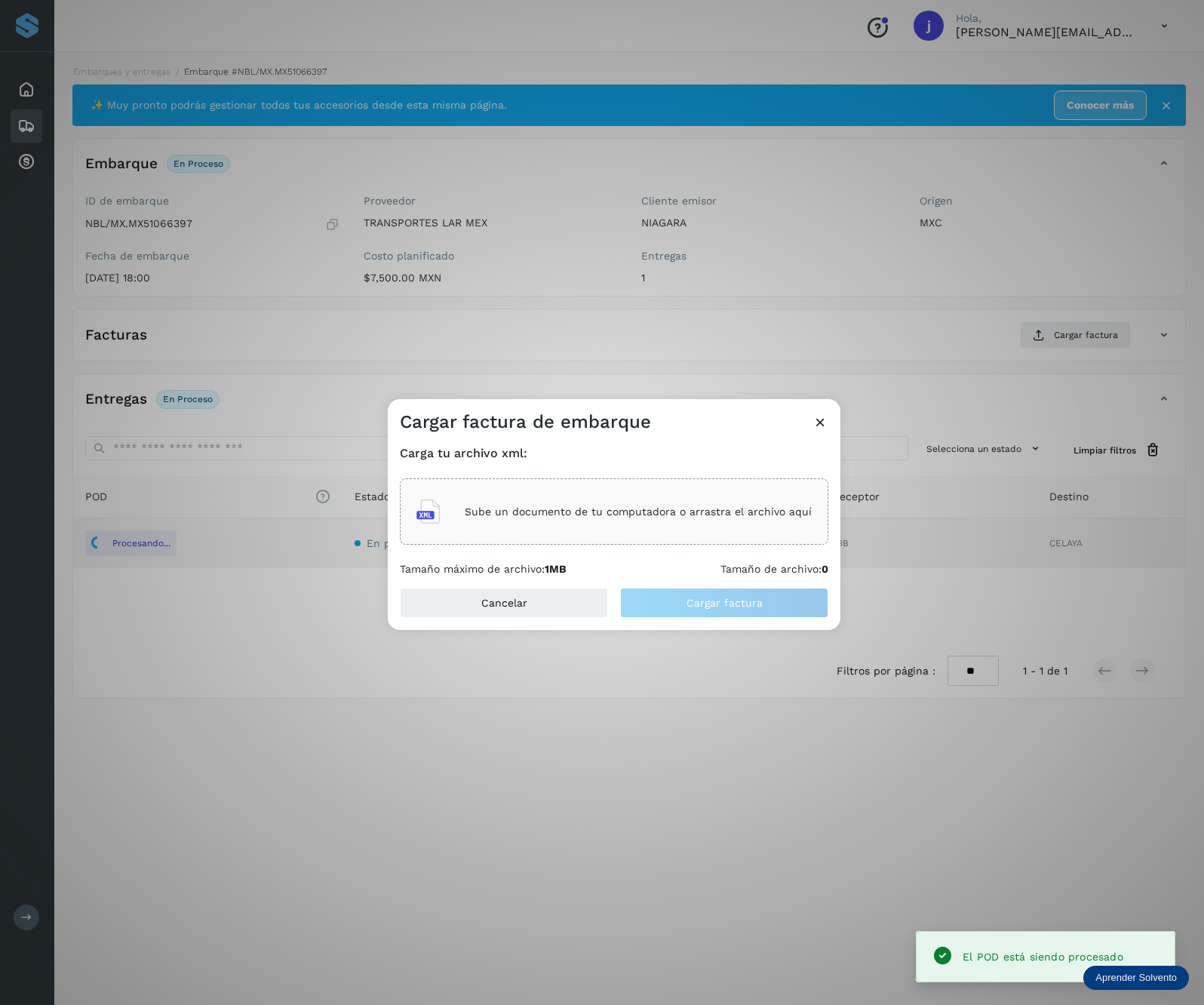
click at [522, 526] on div "Sube un documento de tu computadora o arrastra el archivo aquí" at bounding box center [614, 512] width 396 height 41
click at [656, 492] on div "Sube un documento de tu computadora o arrastra el archivo aquí" at bounding box center [614, 512] width 396 height 41
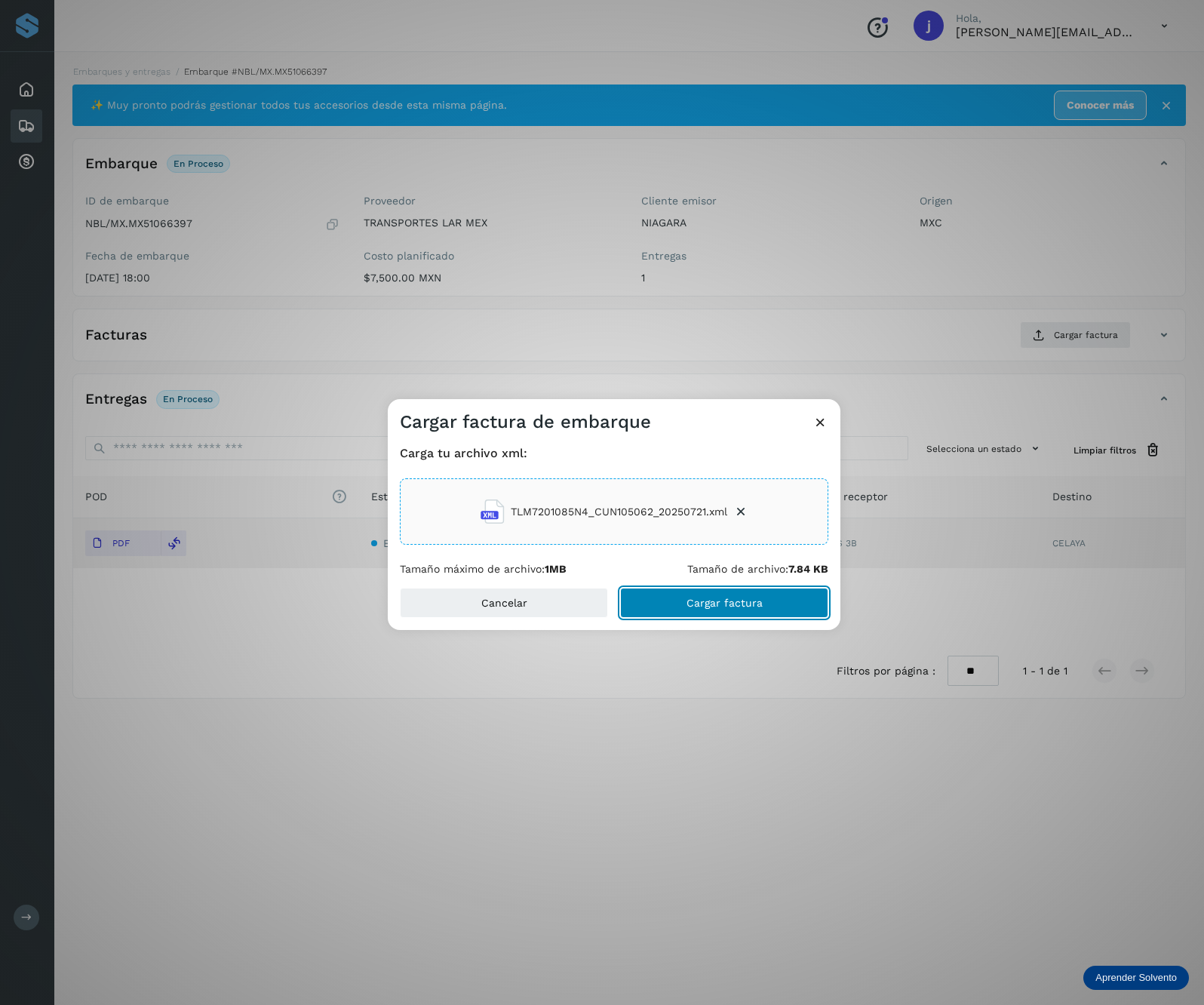
click at [721, 598] on span "Cargar factura" at bounding box center [724, 602] width 76 height 10
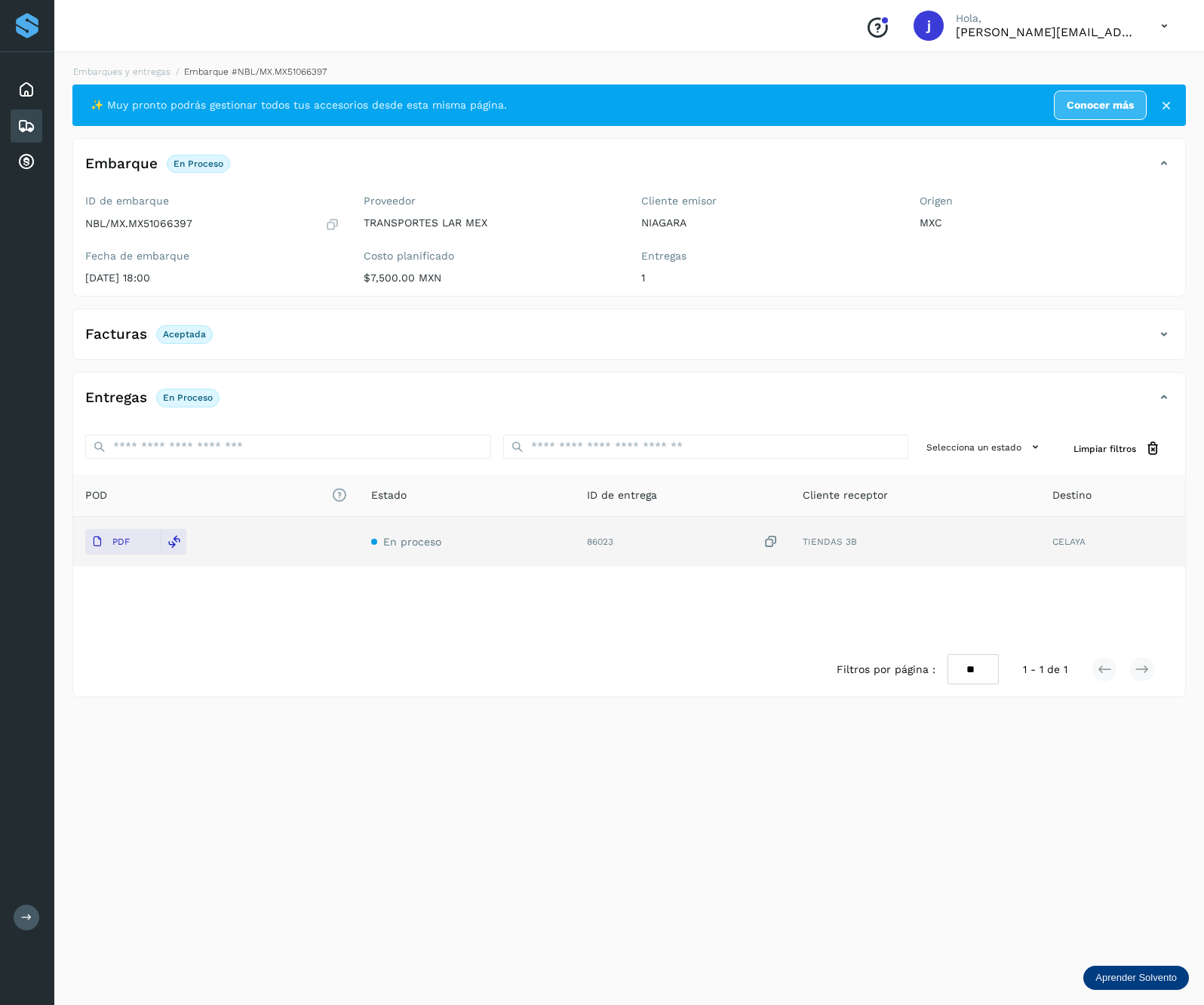
click at [1156, 340] on icon at bounding box center [1164, 334] width 18 height 18
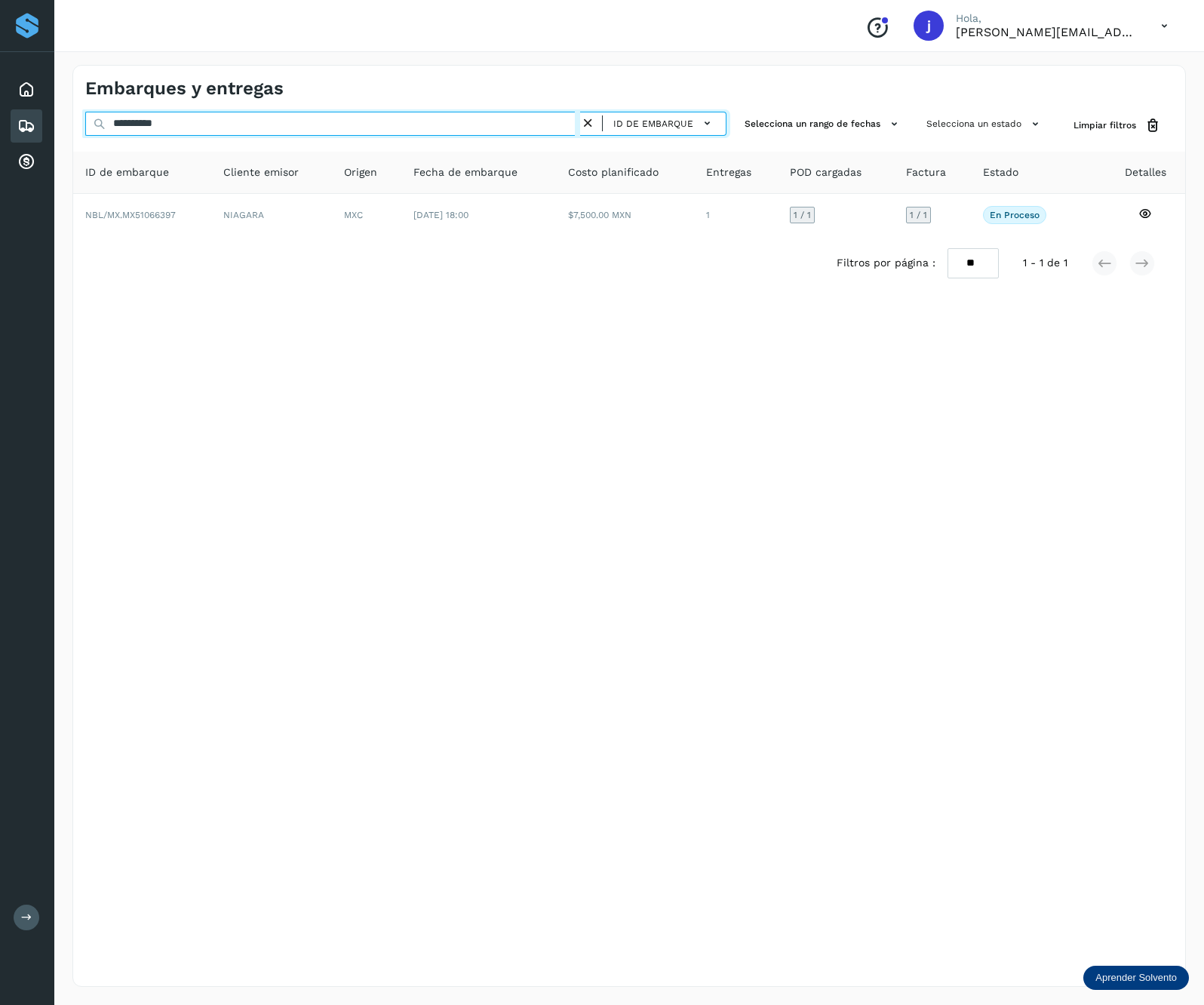
click at [221, 120] on input "**********" at bounding box center [333, 124] width 495 height 24
paste input "**********"
click at [221, 120] on input "**********" at bounding box center [333, 124] width 495 height 24
paste input "text"
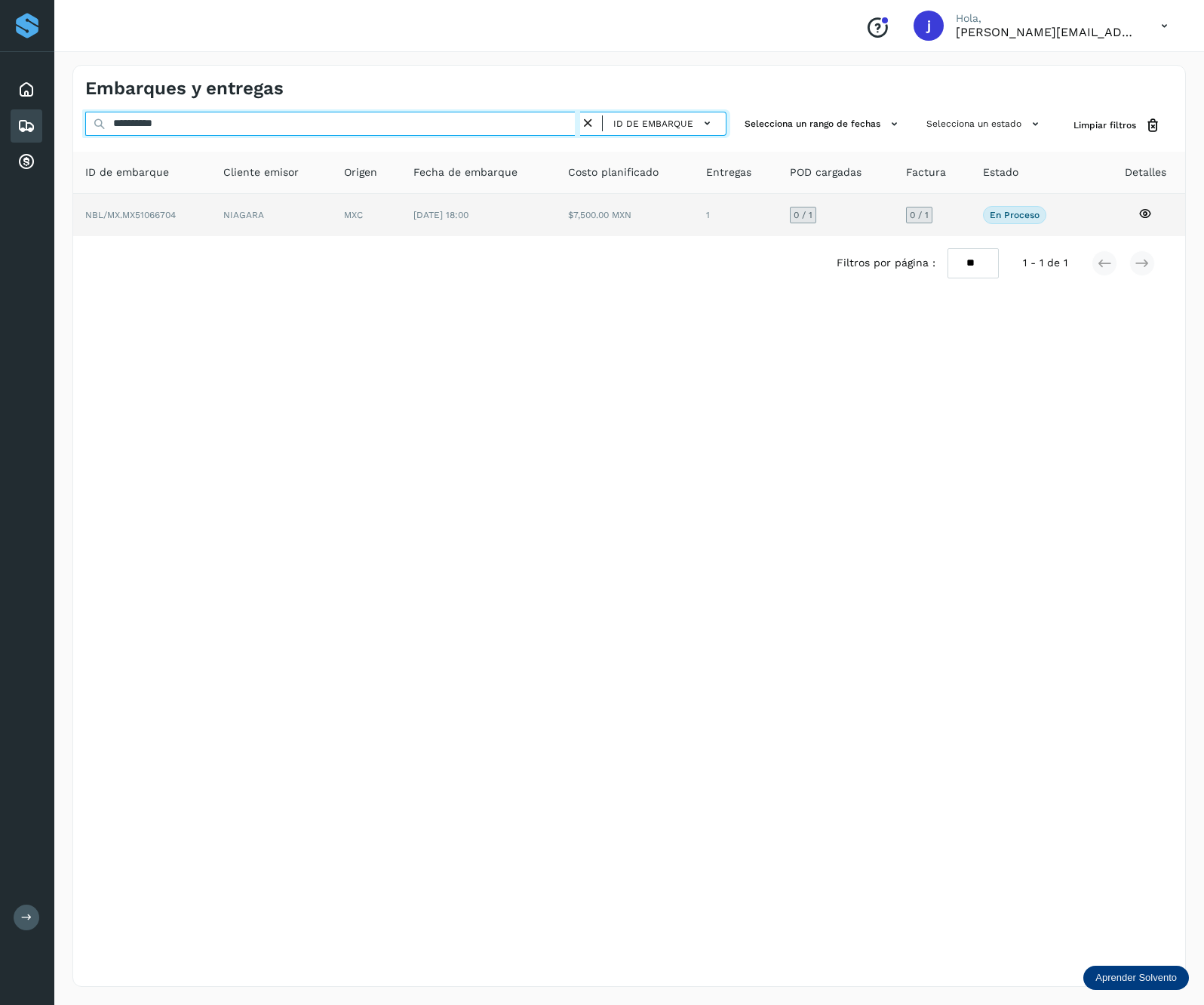
type input "**********"
click at [401, 197] on td "MXC" at bounding box center [478, 215] width 154 height 42
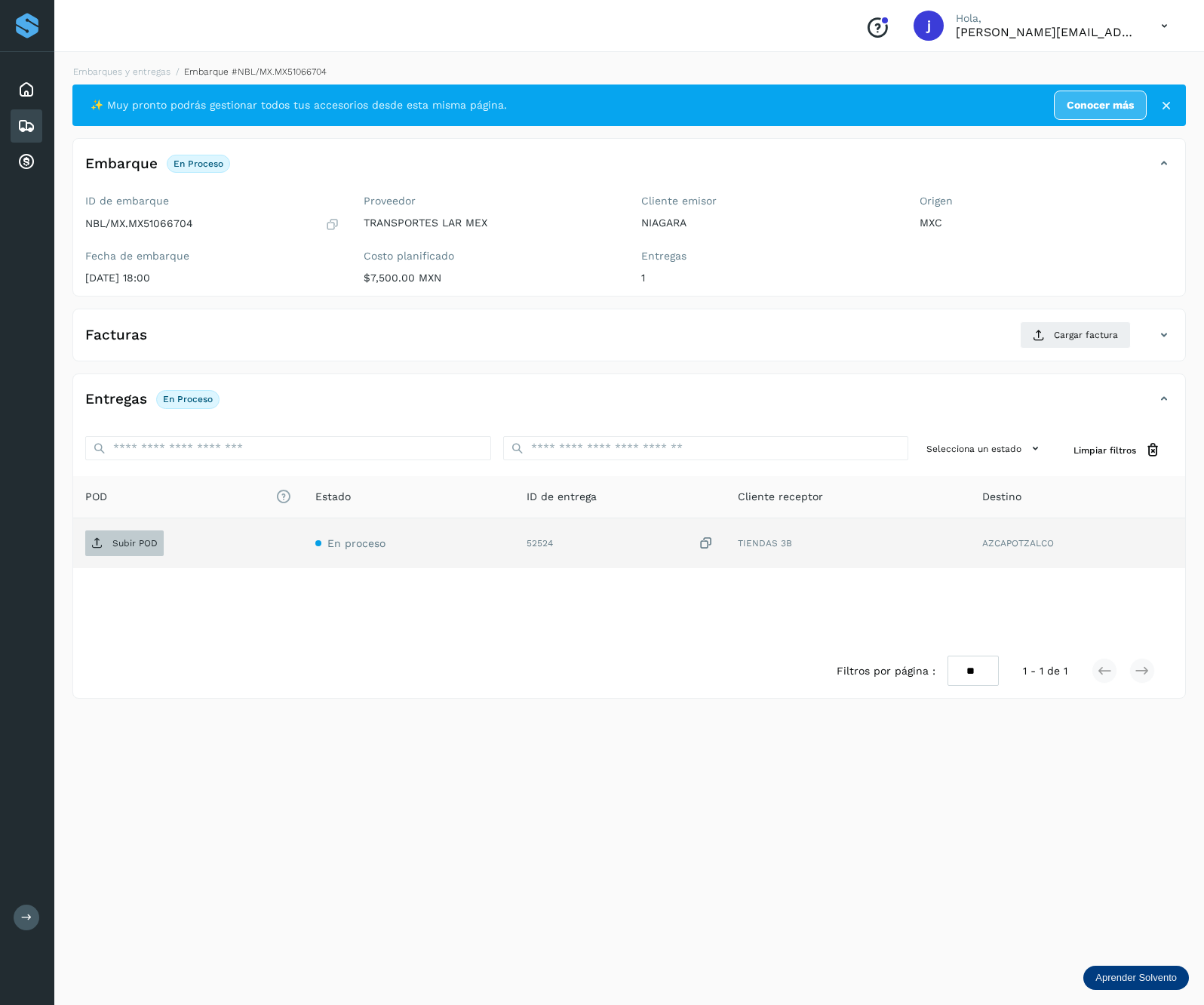
click at [157, 546] on span "Subir POD" at bounding box center [125, 543] width 78 height 24
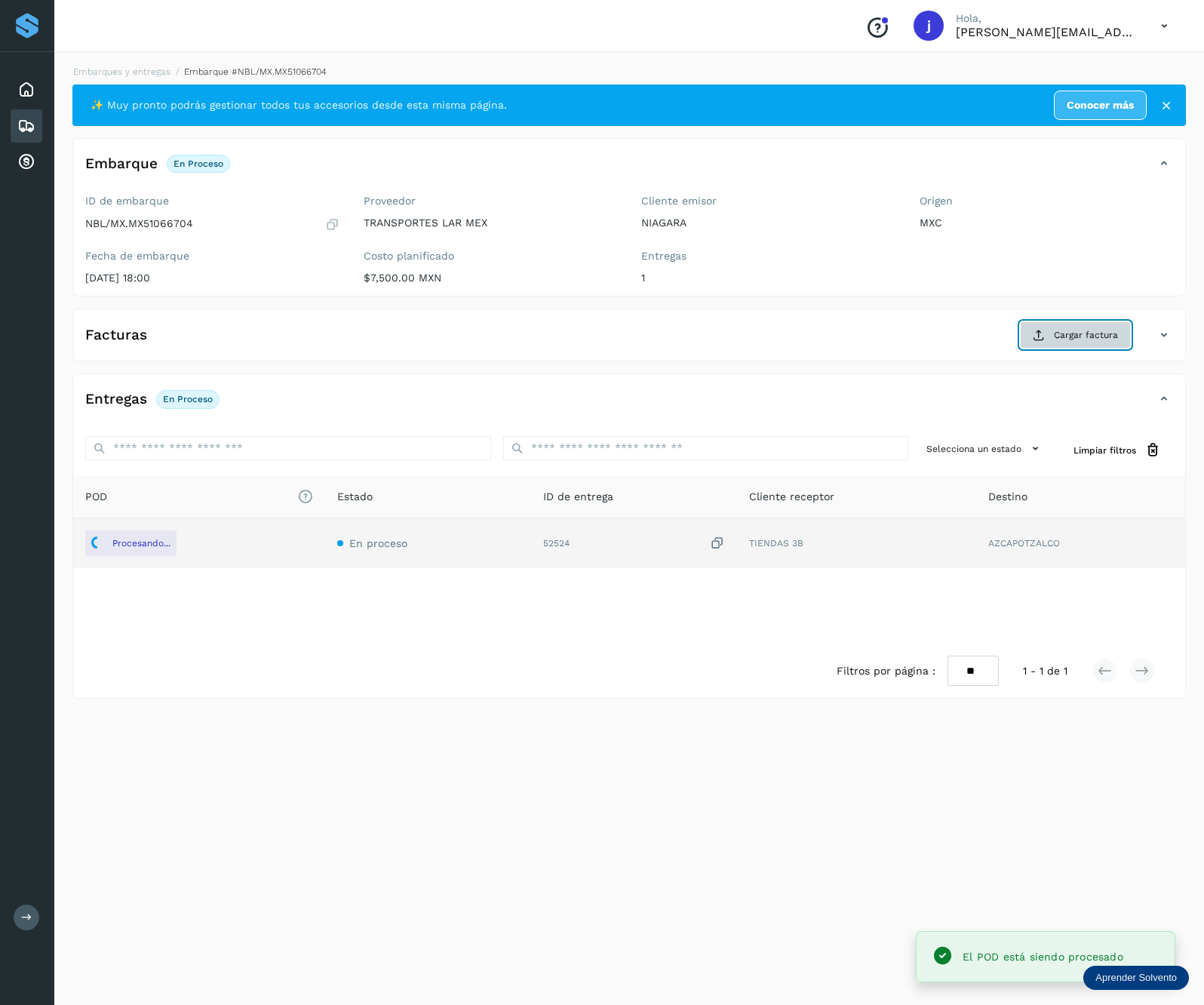
click at [1059, 326] on button "Cargar factura" at bounding box center [1076, 334] width 111 height 27
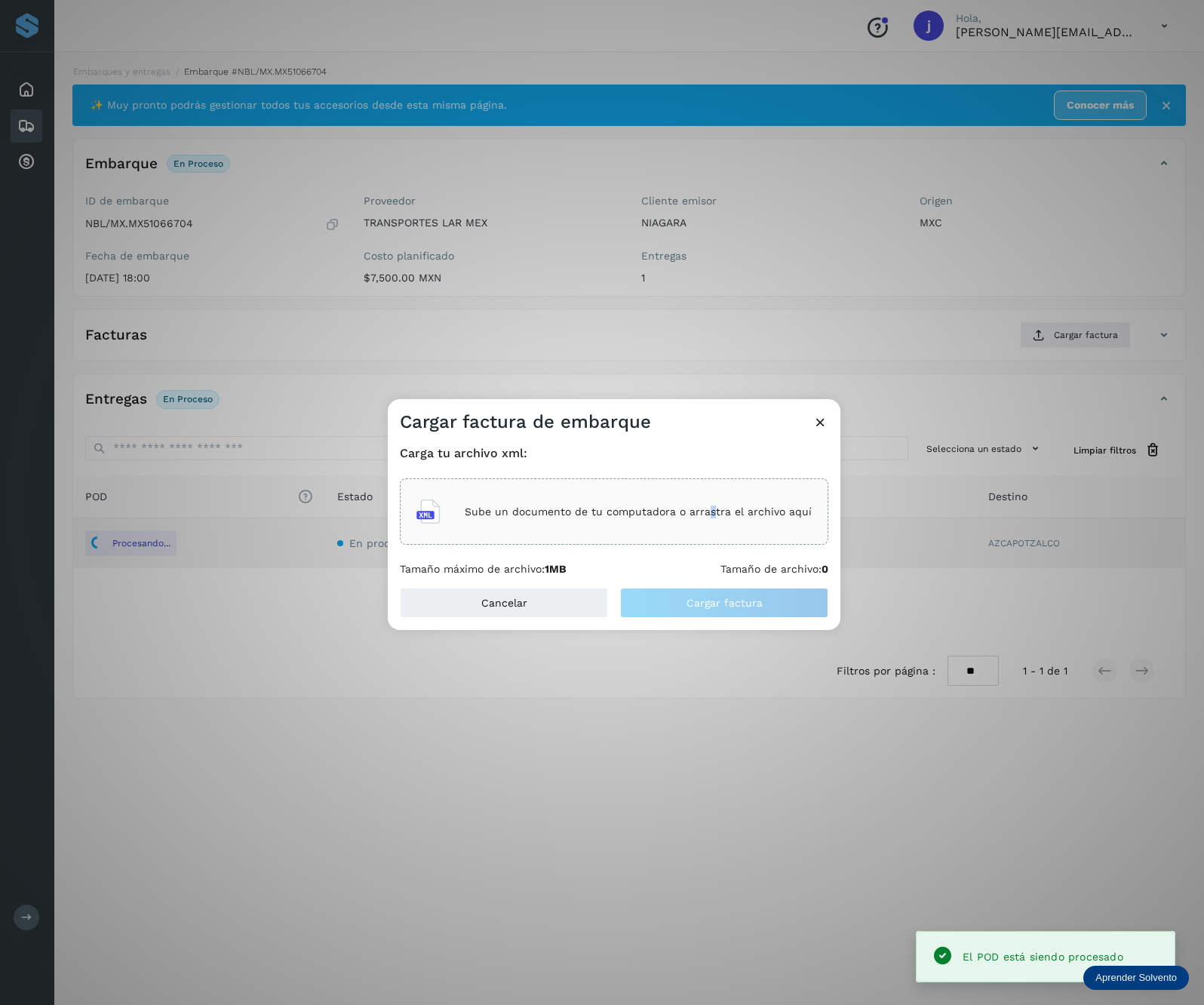
click at [713, 485] on div "Sube un documento de tu computadora o arrastra el archivo aquí" at bounding box center [613, 512] width 428 height 67
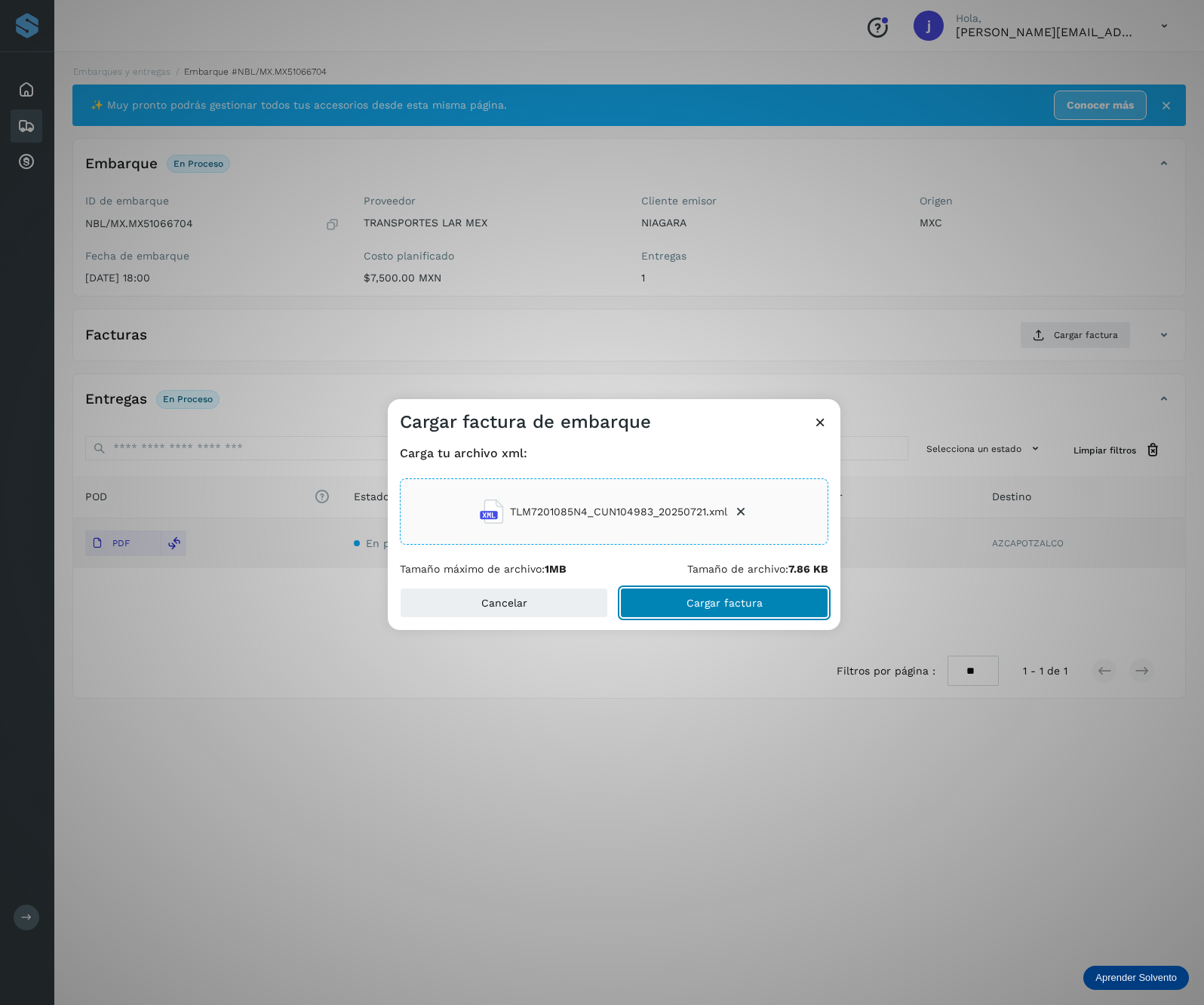
click at [776, 587] on button "Cargar factura" at bounding box center [725, 602] width 208 height 31
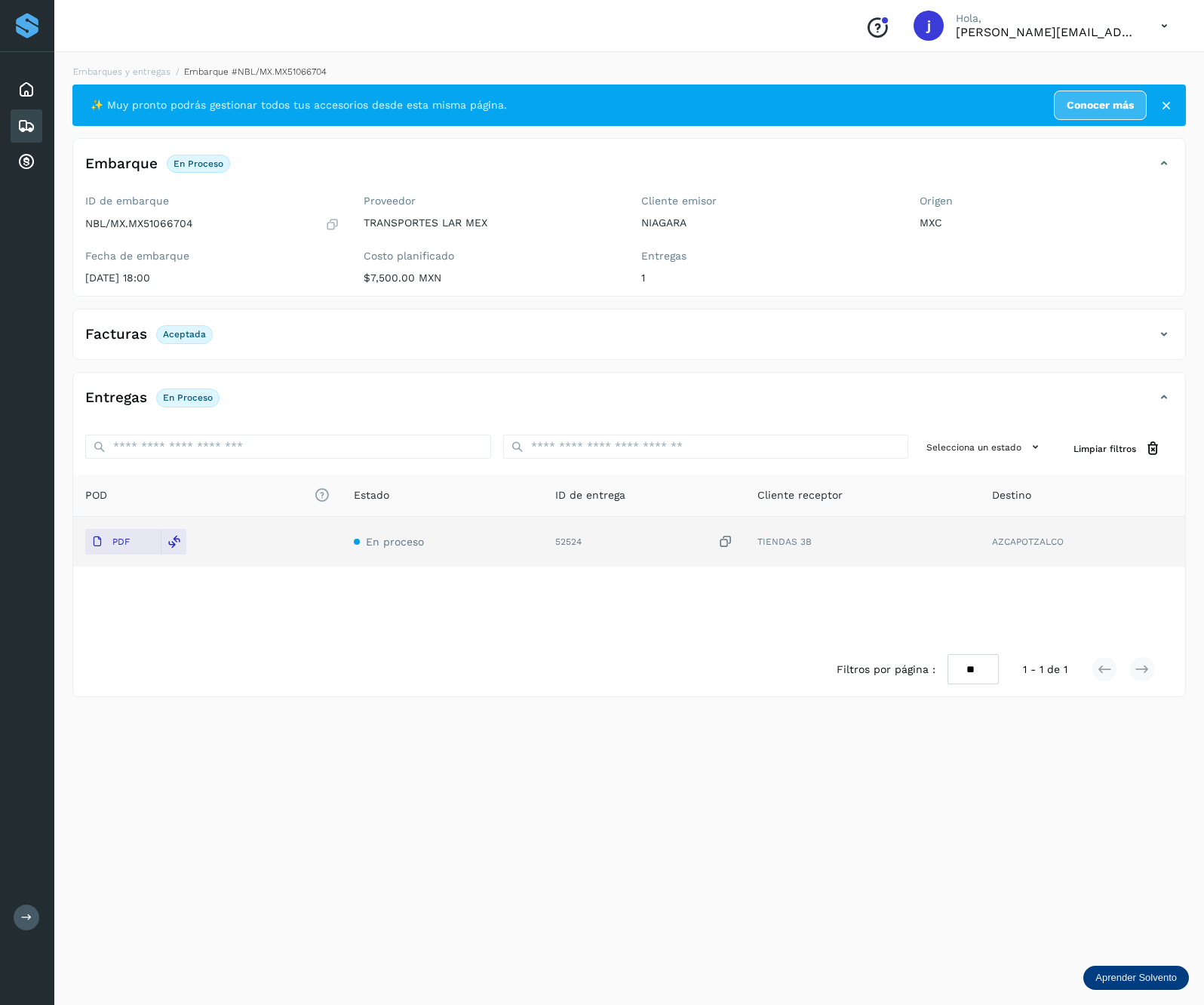
click at [674, 370] on div "✨ Muy pronto podrás gestionar todos tus accesorios desde esta misma página. Con…" at bounding box center [629, 391] width 1114 height 613
click at [1175, 349] on div "Facturas Aceptada" at bounding box center [629, 340] width 1112 height 38
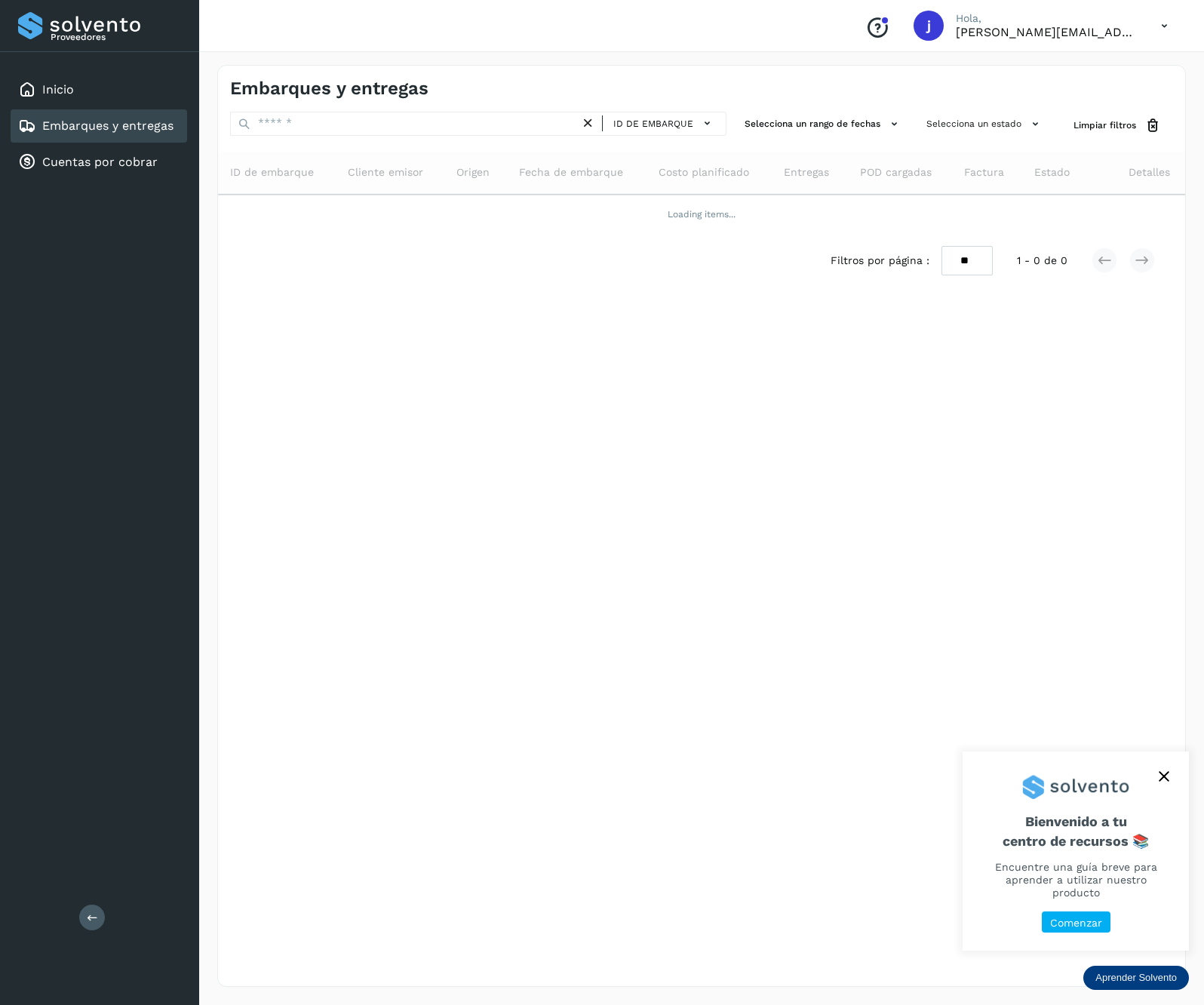
click at [100, 907] on button at bounding box center [92, 917] width 26 height 26
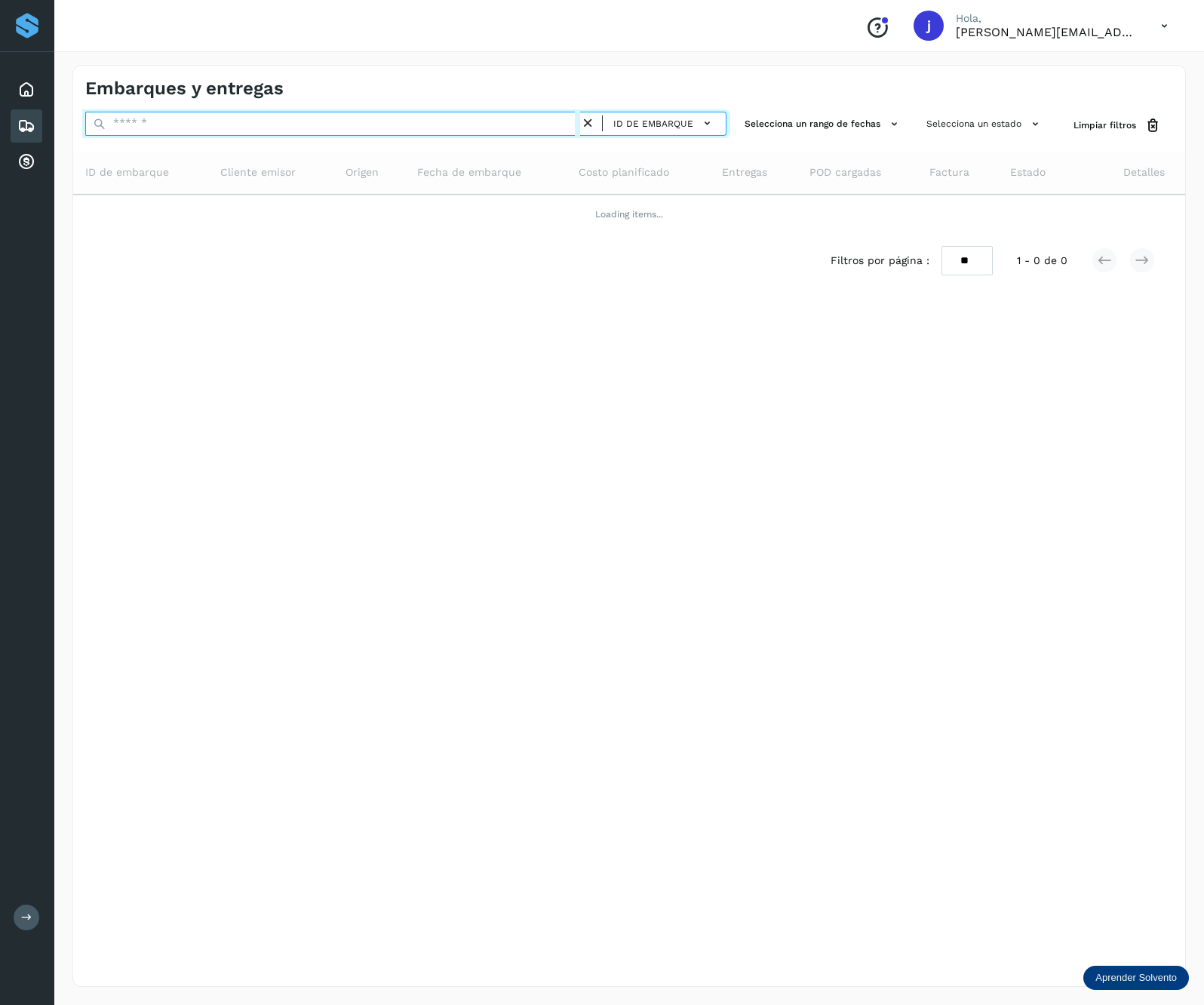
click at [391, 112] on input "text" at bounding box center [333, 124] width 495 height 24
click at [403, 114] on input "text" at bounding box center [333, 124] width 495 height 24
paste input "**********"
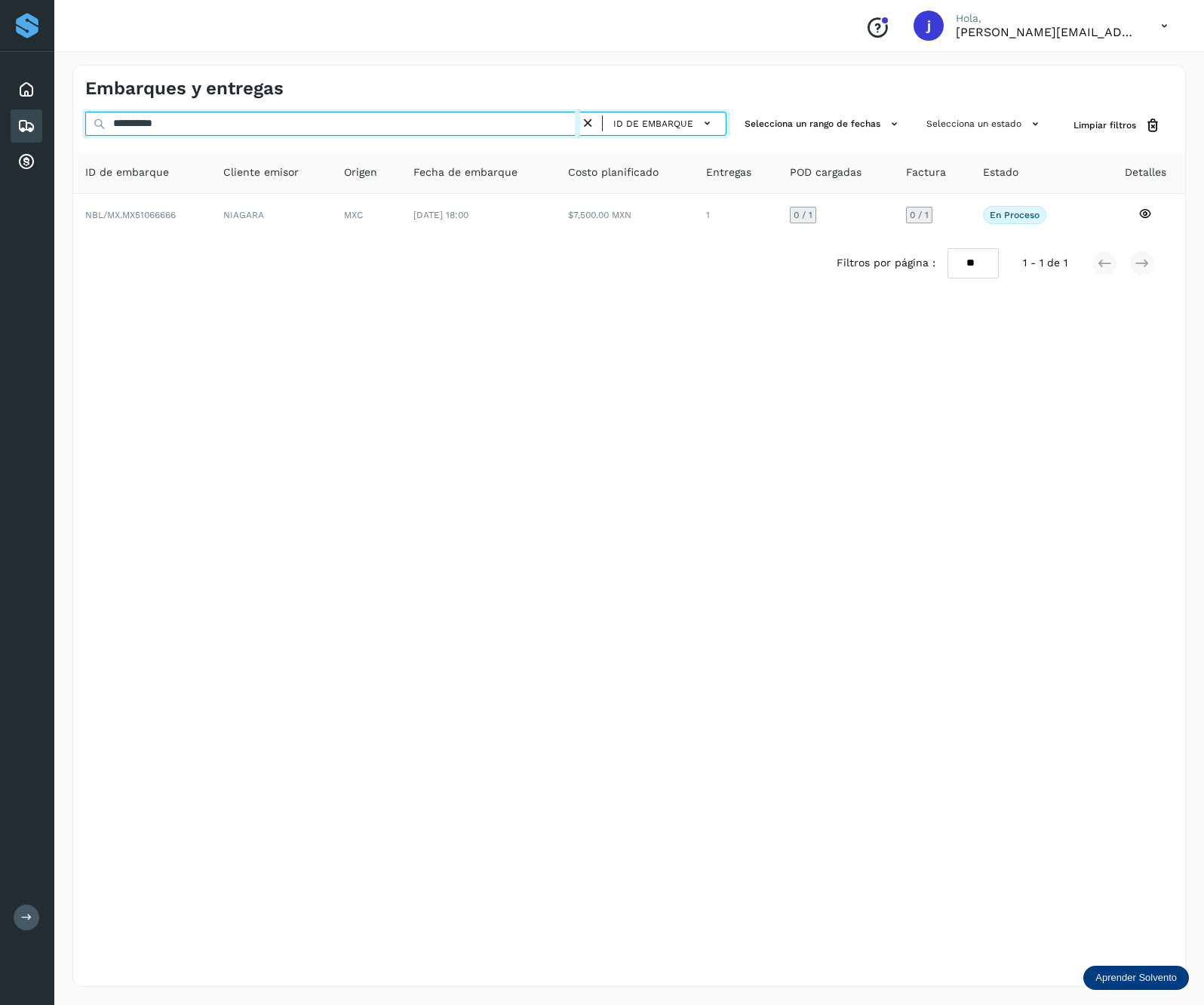
type input "**********"
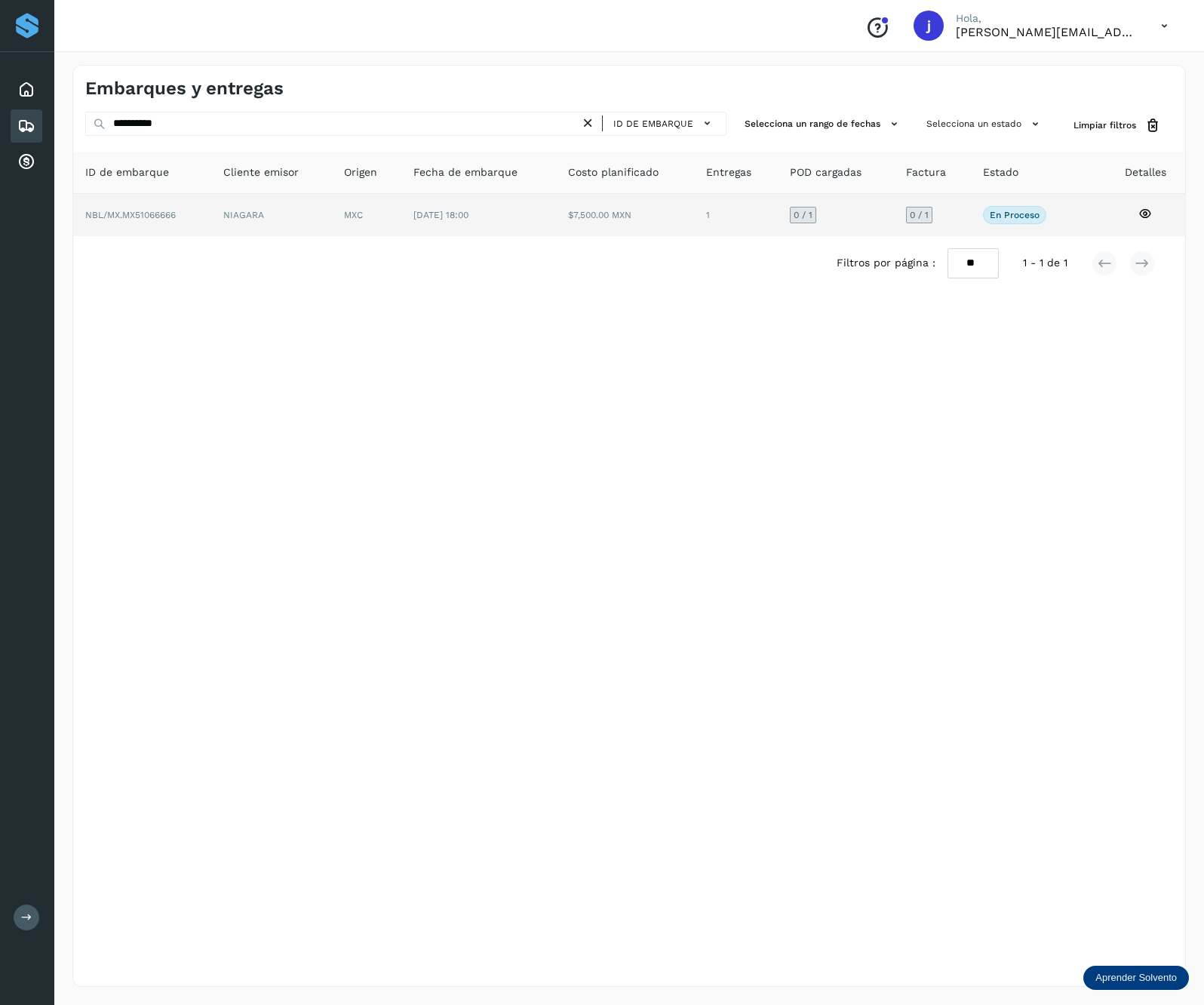
click at [401, 229] on td "MXC" at bounding box center [478, 215] width 154 height 42
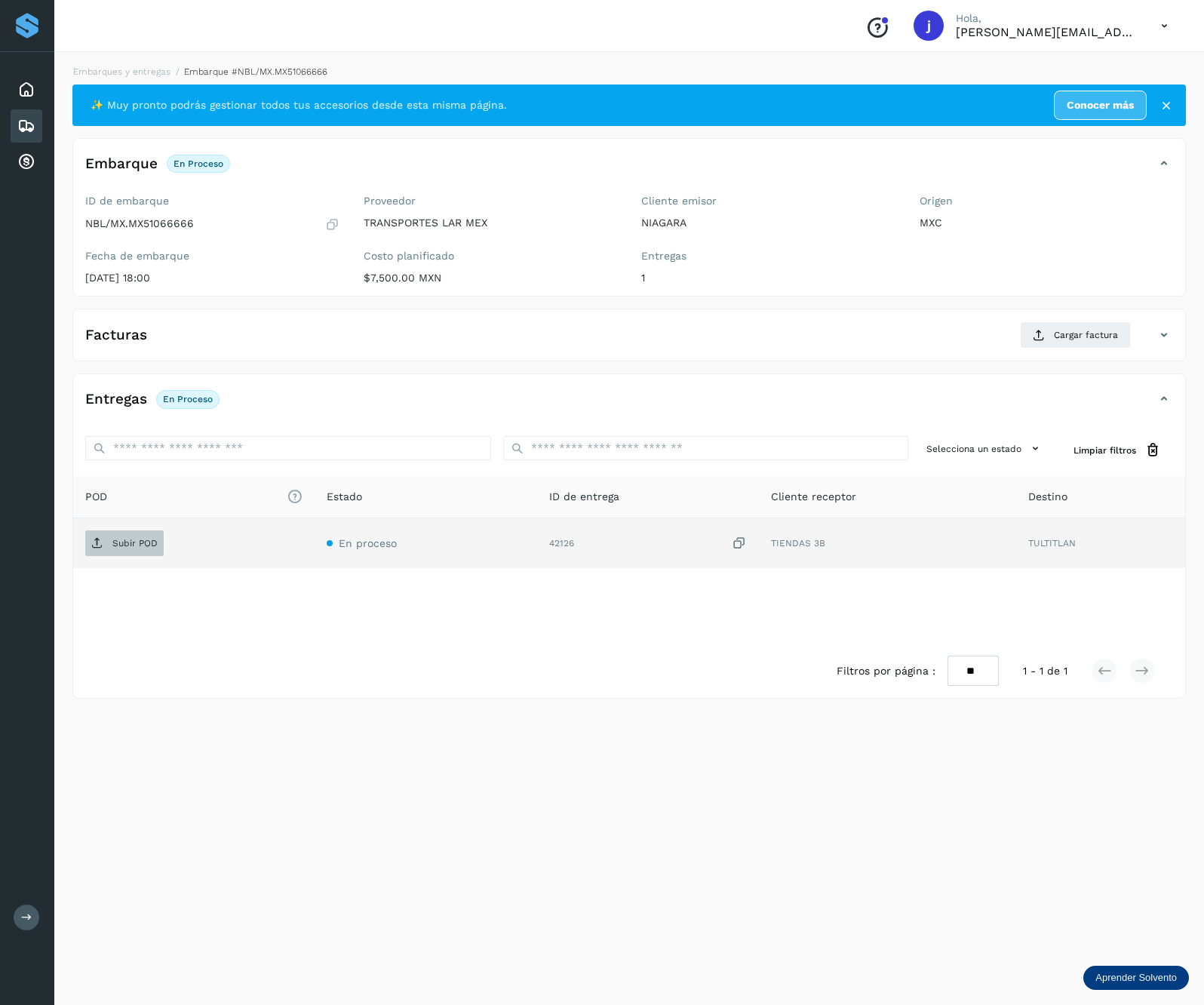
click at [151, 555] on span "Subir POD" at bounding box center [125, 543] width 78 height 24
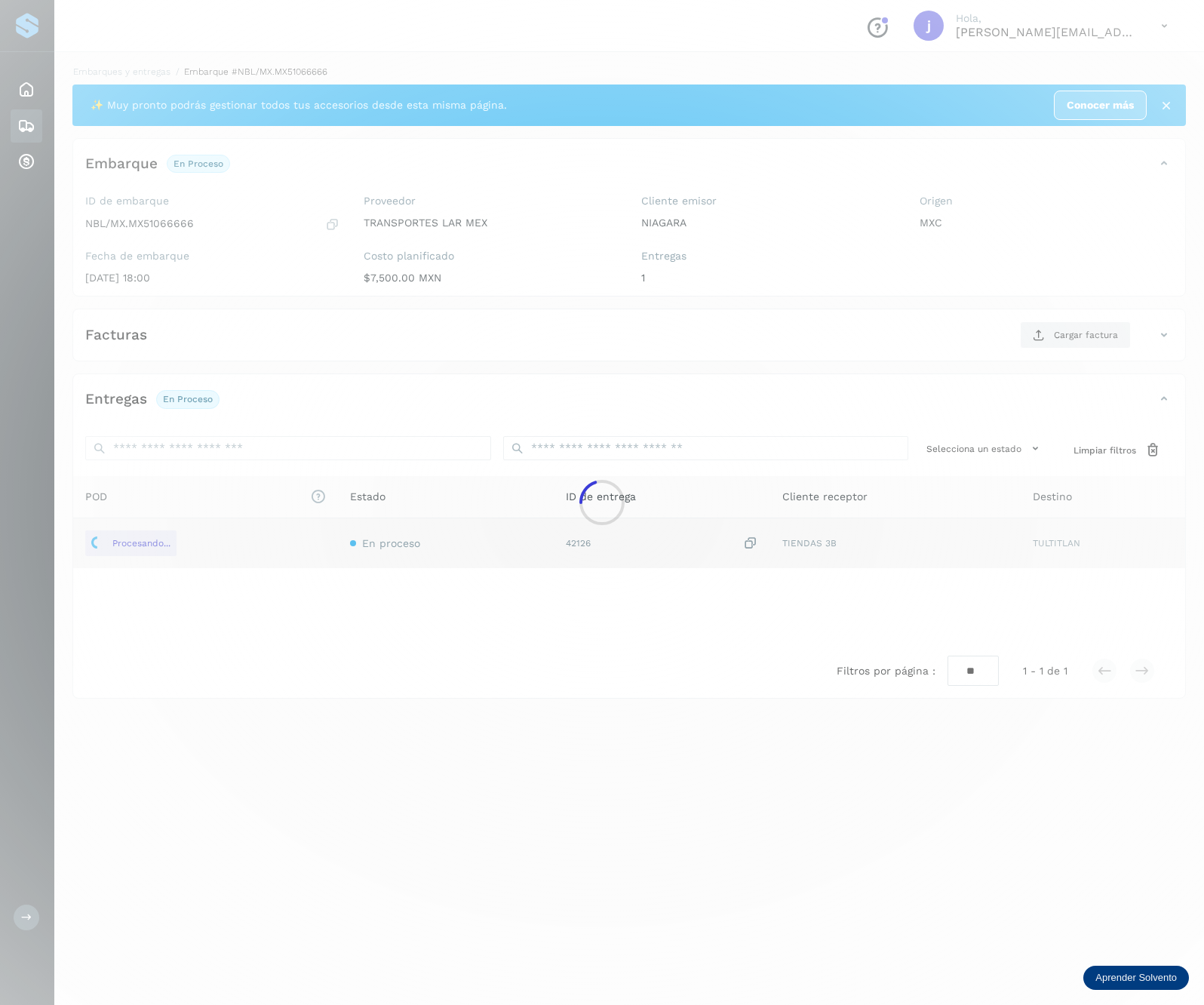
click at [1038, 326] on div at bounding box center [602, 502] width 1204 height 1005
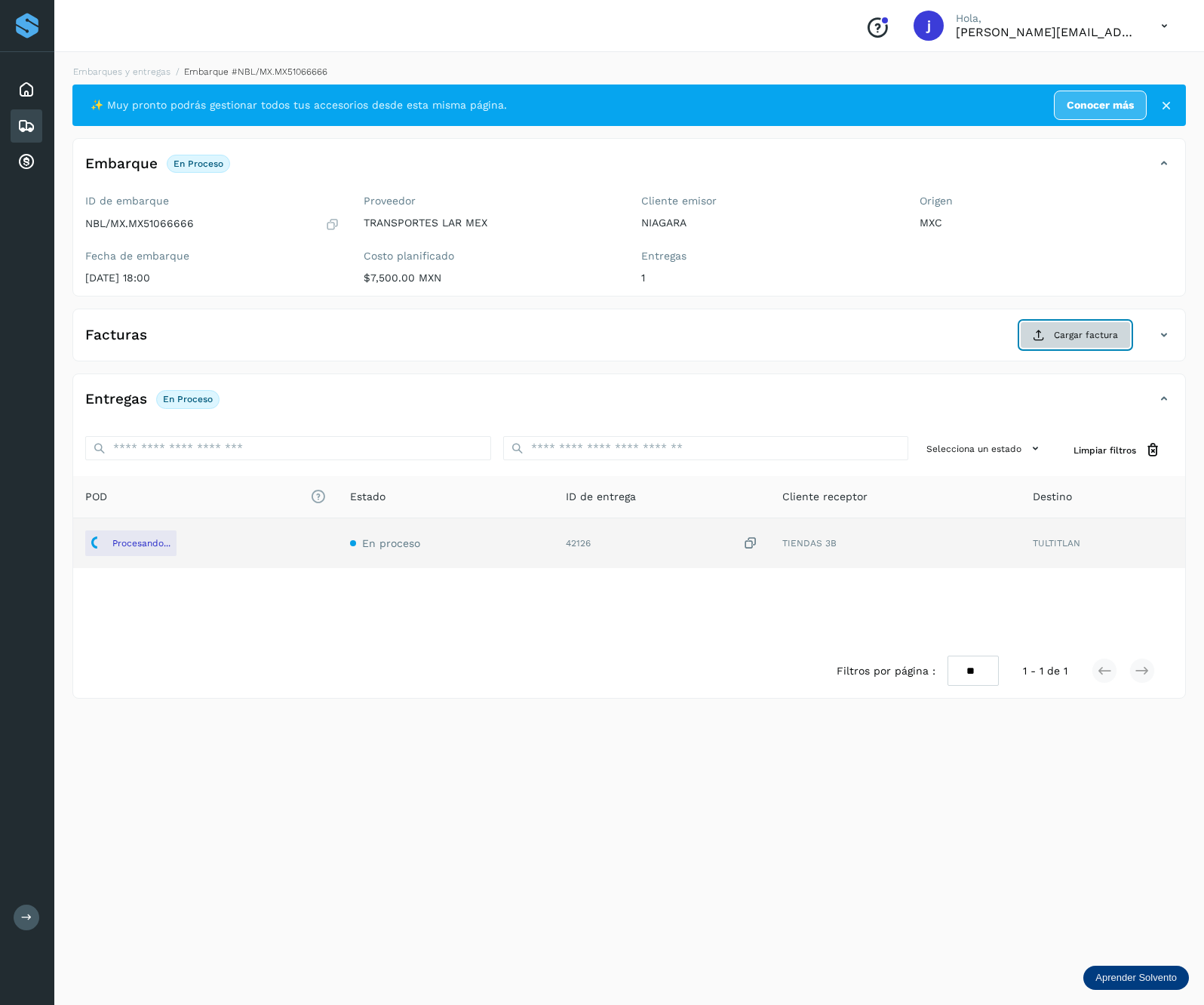
click at [1041, 328] on button "Cargar factura" at bounding box center [1076, 334] width 111 height 27
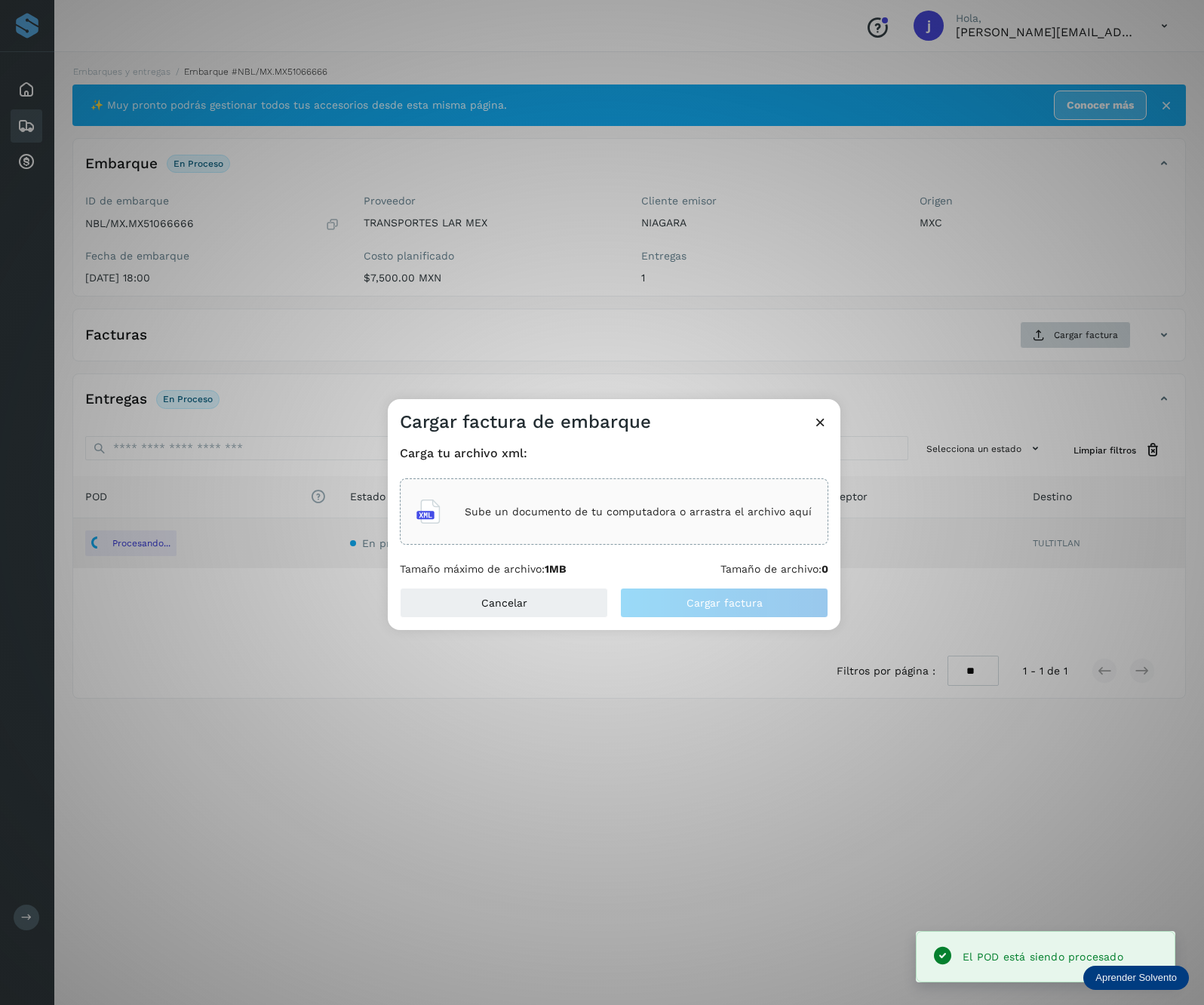
drag, startPoint x: 1041, startPoint y: 328, endPoint x: 1048, endPoint y: 334, distance: 9.2
click at [1048, 334] on div "Cargar factura de embarque Carga tu archivo xml: Sube un documento de tu comput…" at bounding box center [602, 502] width 1204 height 1005
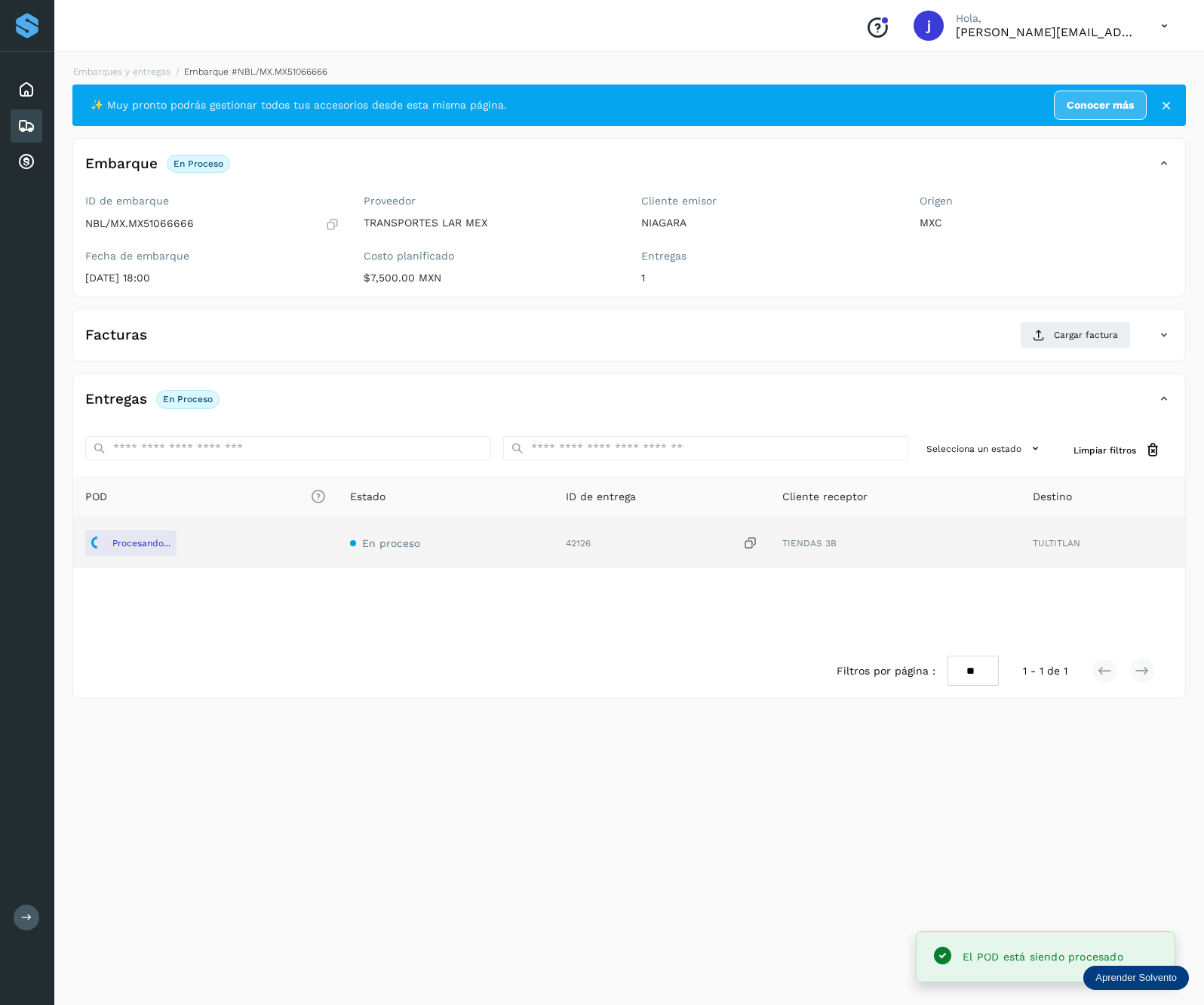
click at [992, 360] on div "Facturas Cargar factura" at bounding box center [629, 341] width 1112 height 39
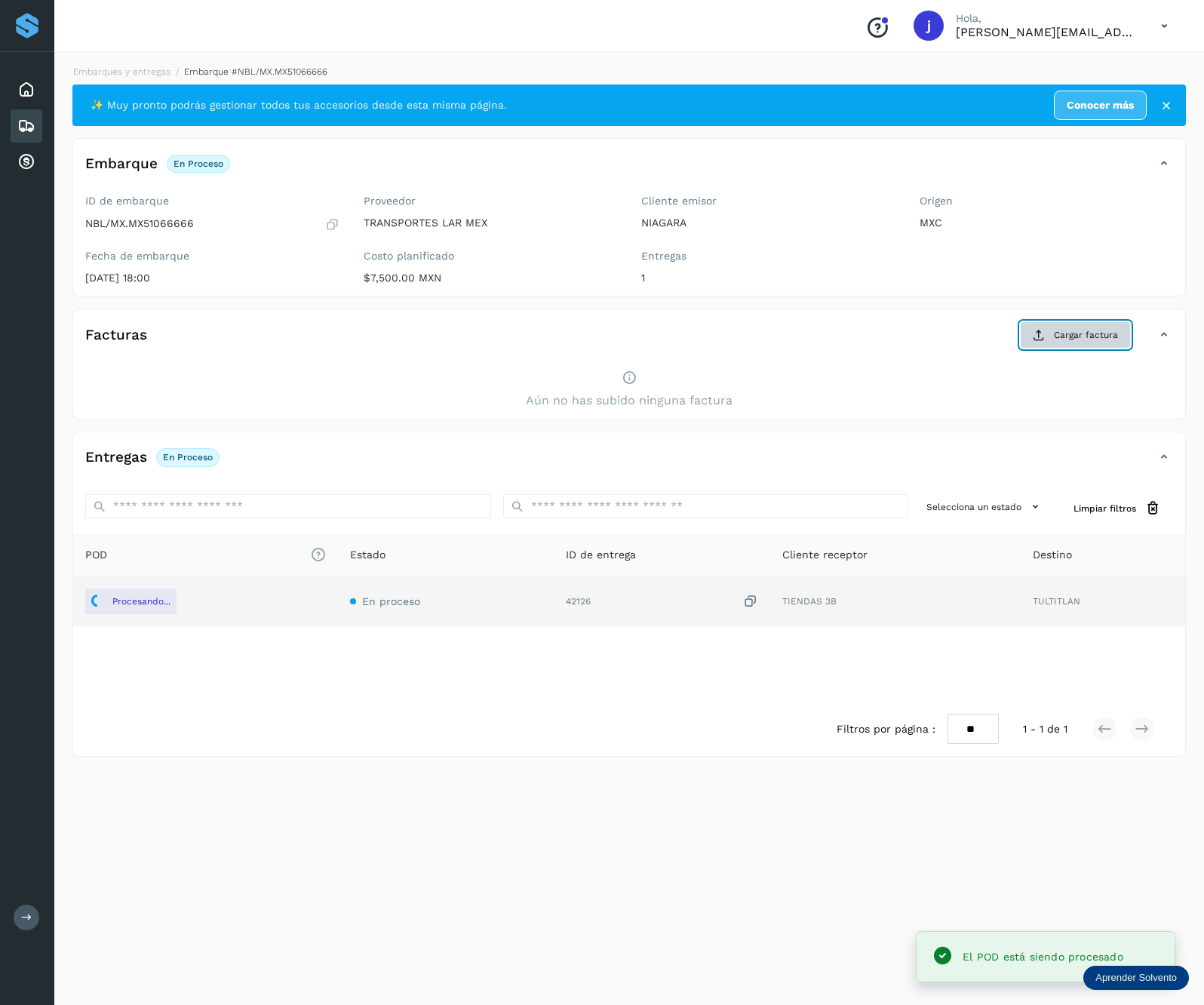
click at [1045, 338] on icon at bounding box center [1038, 334] width 12 height 12
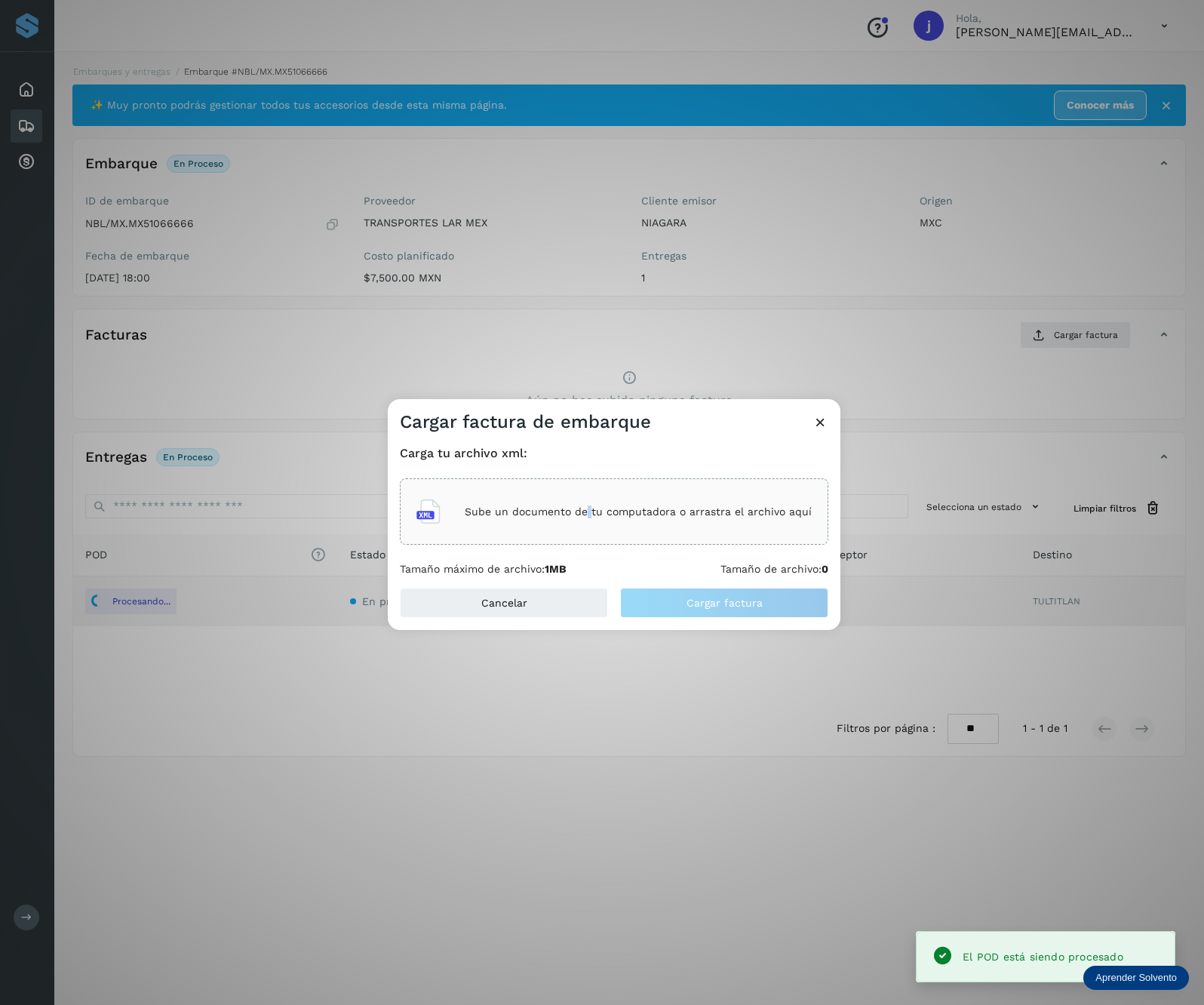
click at [592, 543] on div "Sube un documento de tu computadora o arrastra el archivo aquí" at bounding box center [613, 512] width 428 height 67
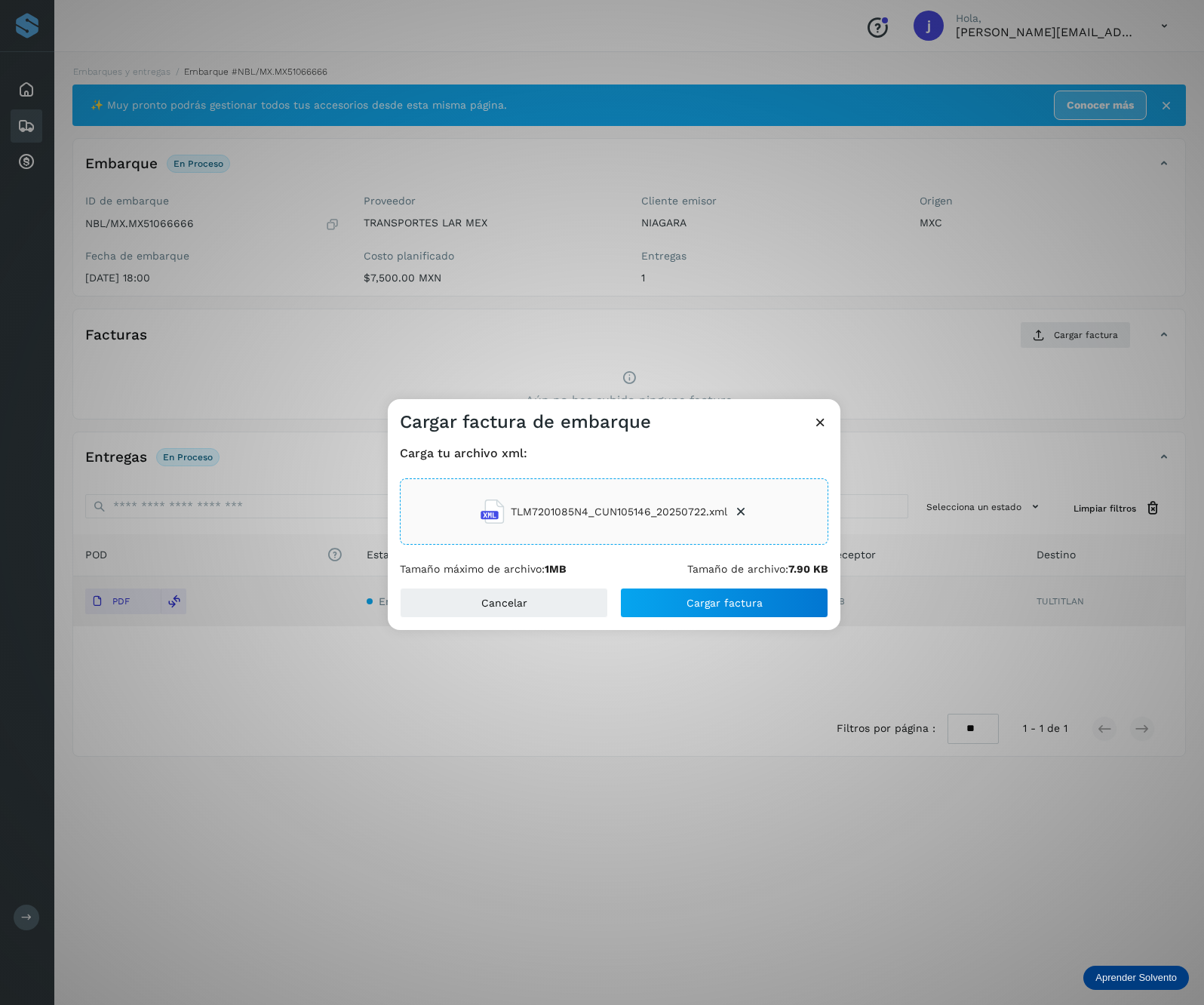
click at [759, 559] on div "Carga tu archivo xml: TLM7201085N4_CUN105146_20250722.xml Tamaño máximo de arch…" at bounding box center [613, 511] width 428 height 130
click at [736, 595] on button "Cargar factura" at bounding box center [725, 602] width 208 height 31
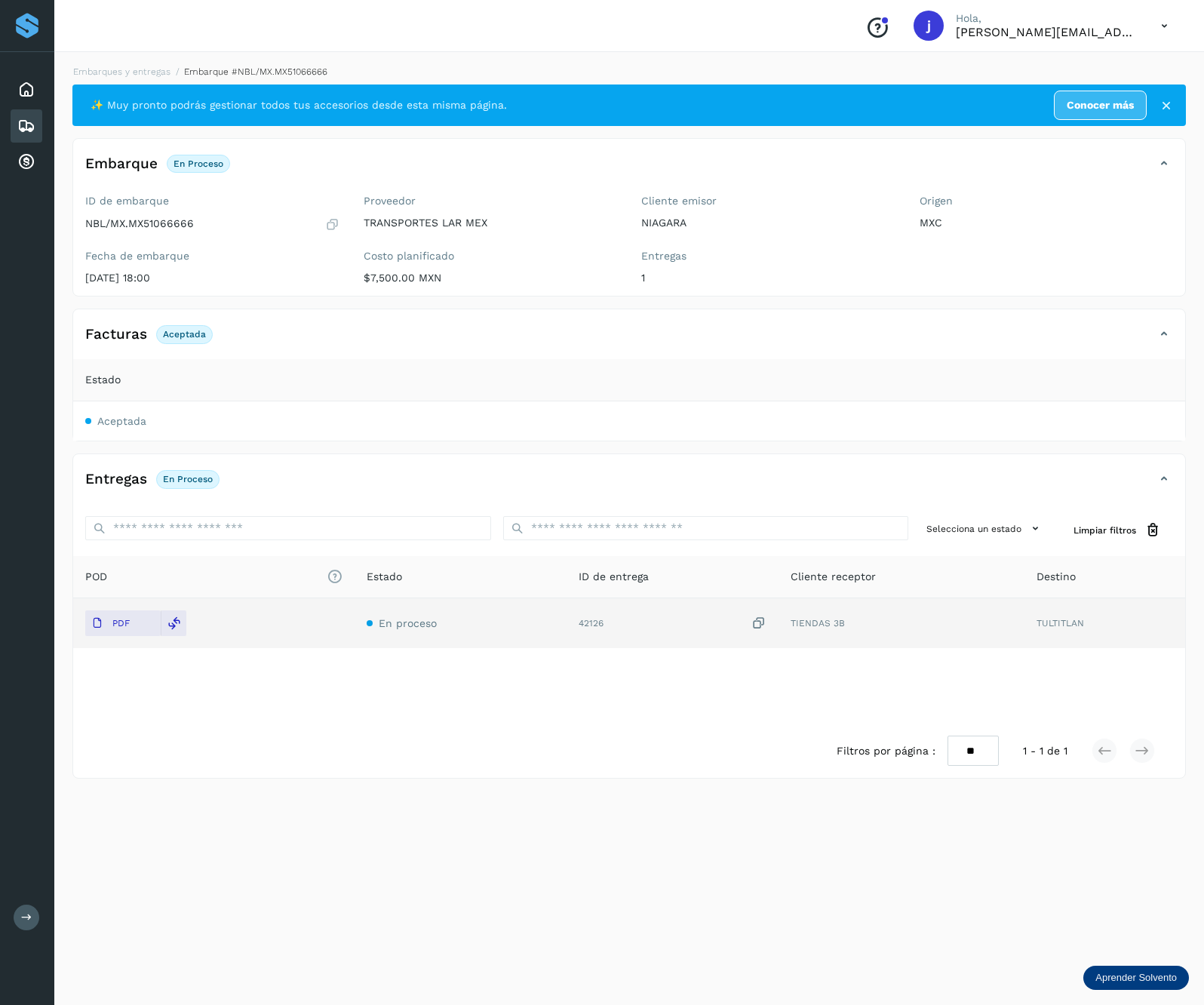
click at [1165, 327] on icon at bounding box center [1164, 334] width 18 height 18
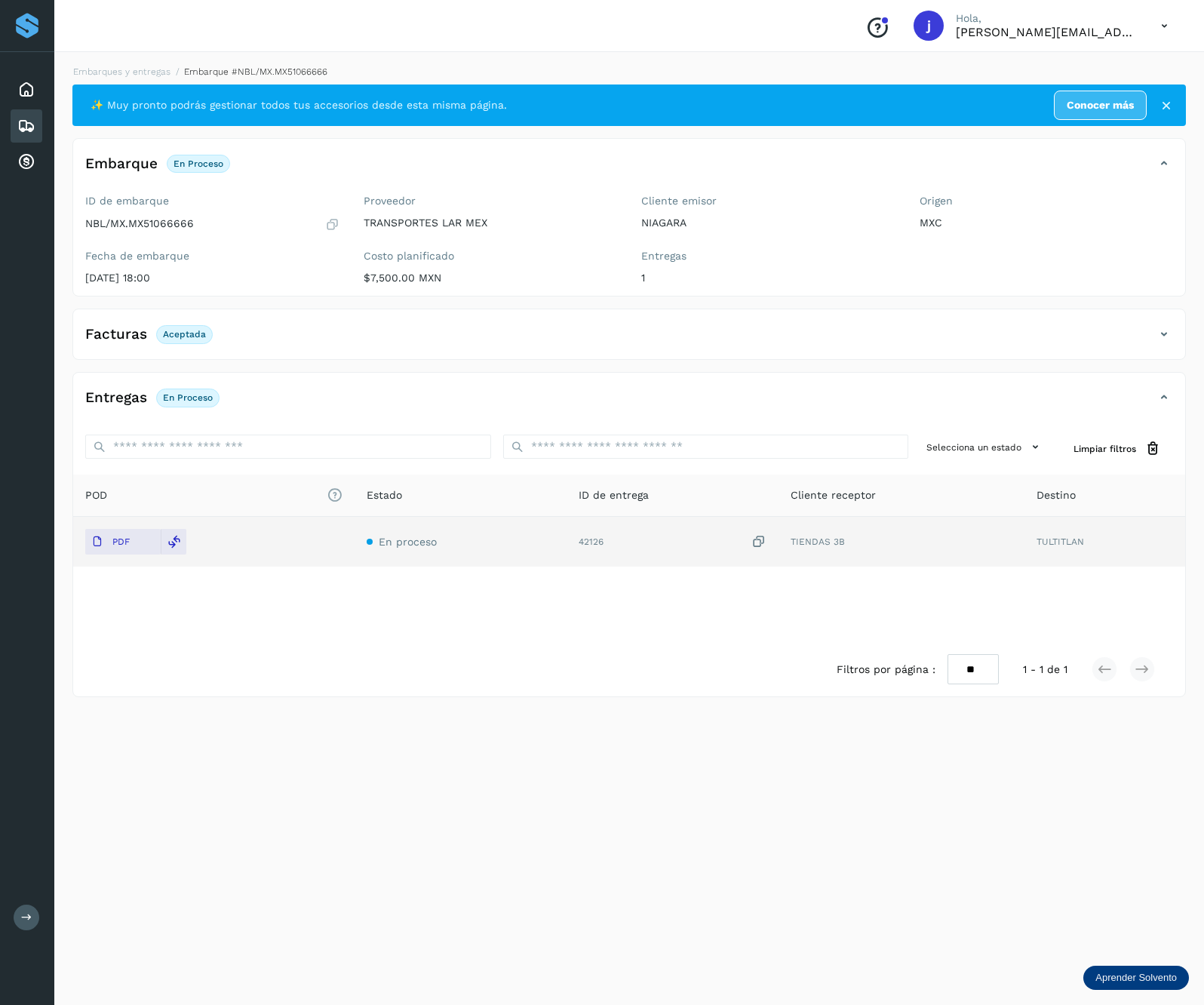
click at [1175, 327] on div "Facturas Aceptada" at bounding box center [629, 340] width 1112 height 38
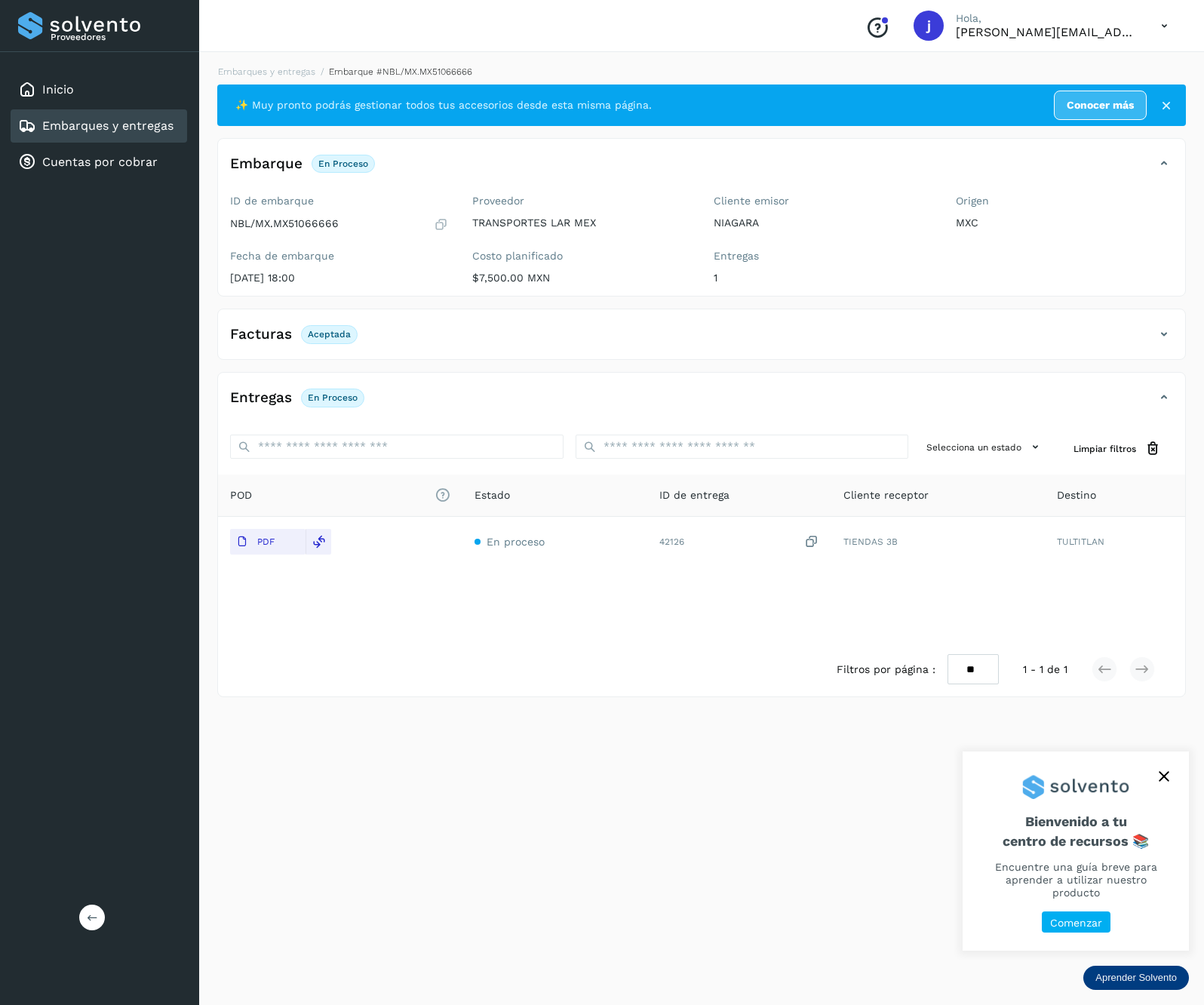
click at [83, 925] on div "Proveedores Inicio Embarques y entregas Cuentas por cobrar Salir" at bounding box center [99, 502] width 199 height 1005
drag, startPoint x: 83, startPoint y: 925, endPoint x: 92, endPoint y: 908, distance: 19.2
click at [92, 908] on button at bounding box center [92, 917] width 26 height 26
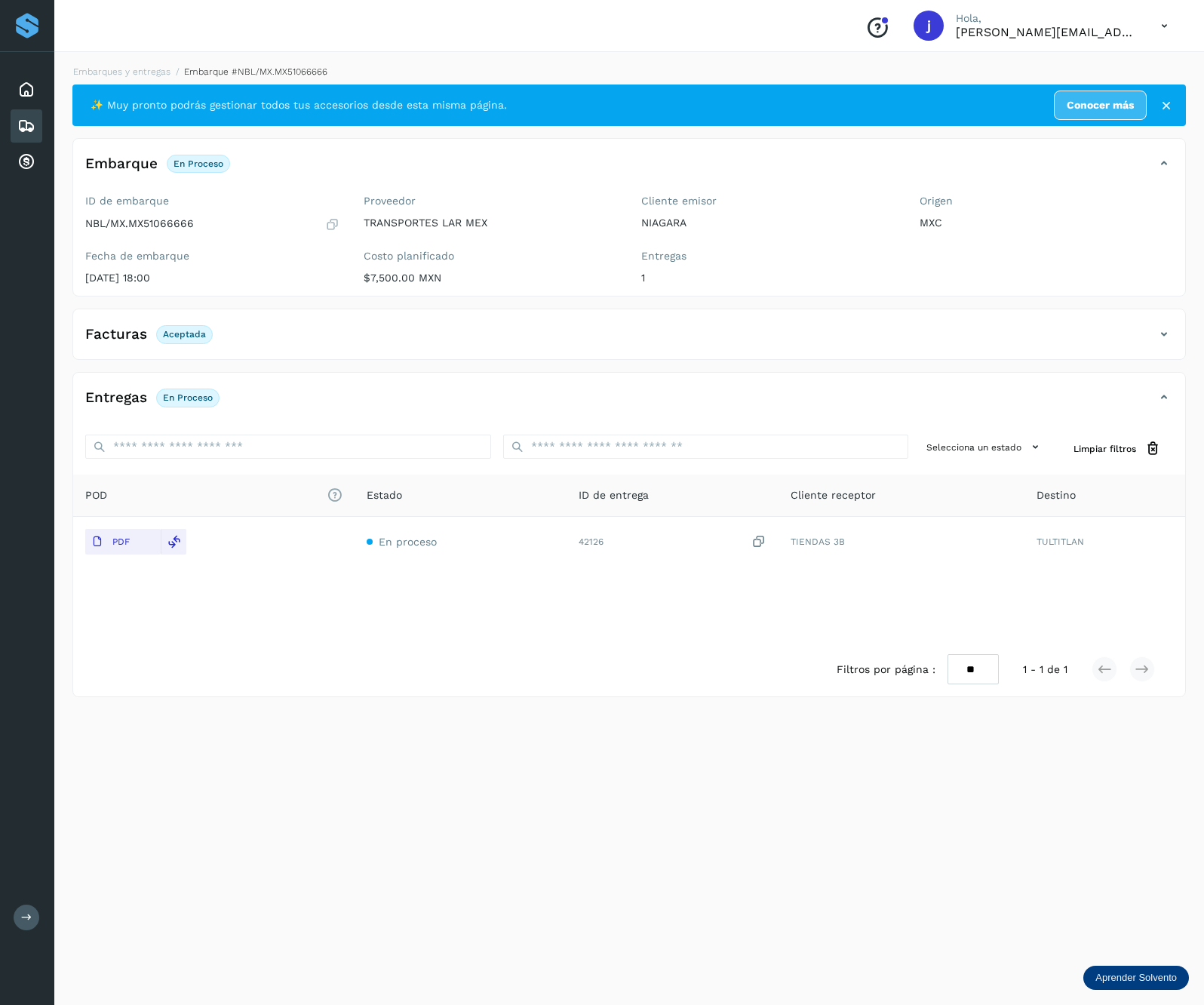
click at [1153, 335] on div "Facturas Aceptada" at bounding box center [613, 334] width 1082 height 26
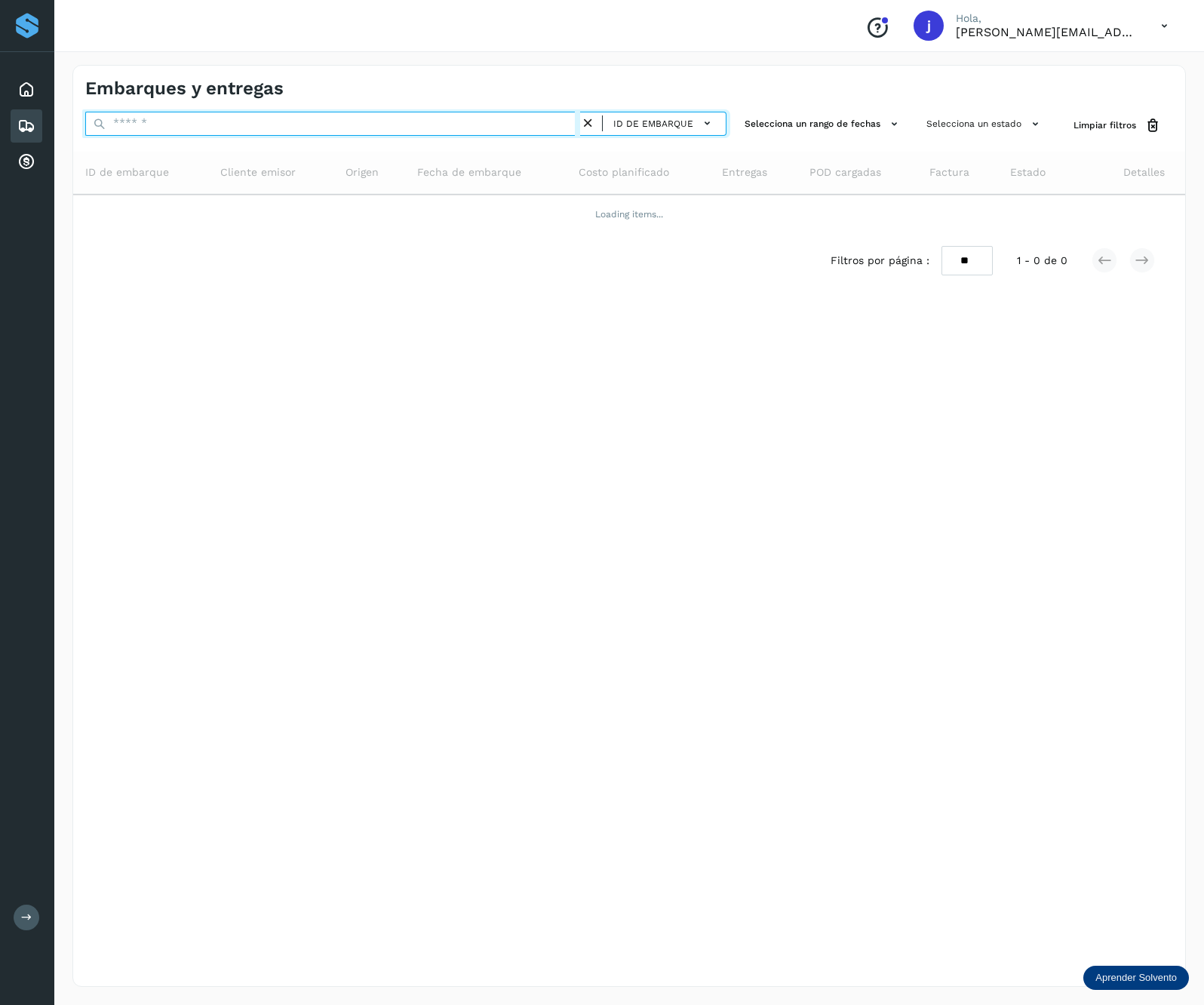
click at [184, 126] on input "text" at bounding box center [333, 124] width 495 height 24
click at [222, 114] on input "text" at bounding box center [333, 124] width 495 height 24
paste input "**********"
type input "**********"
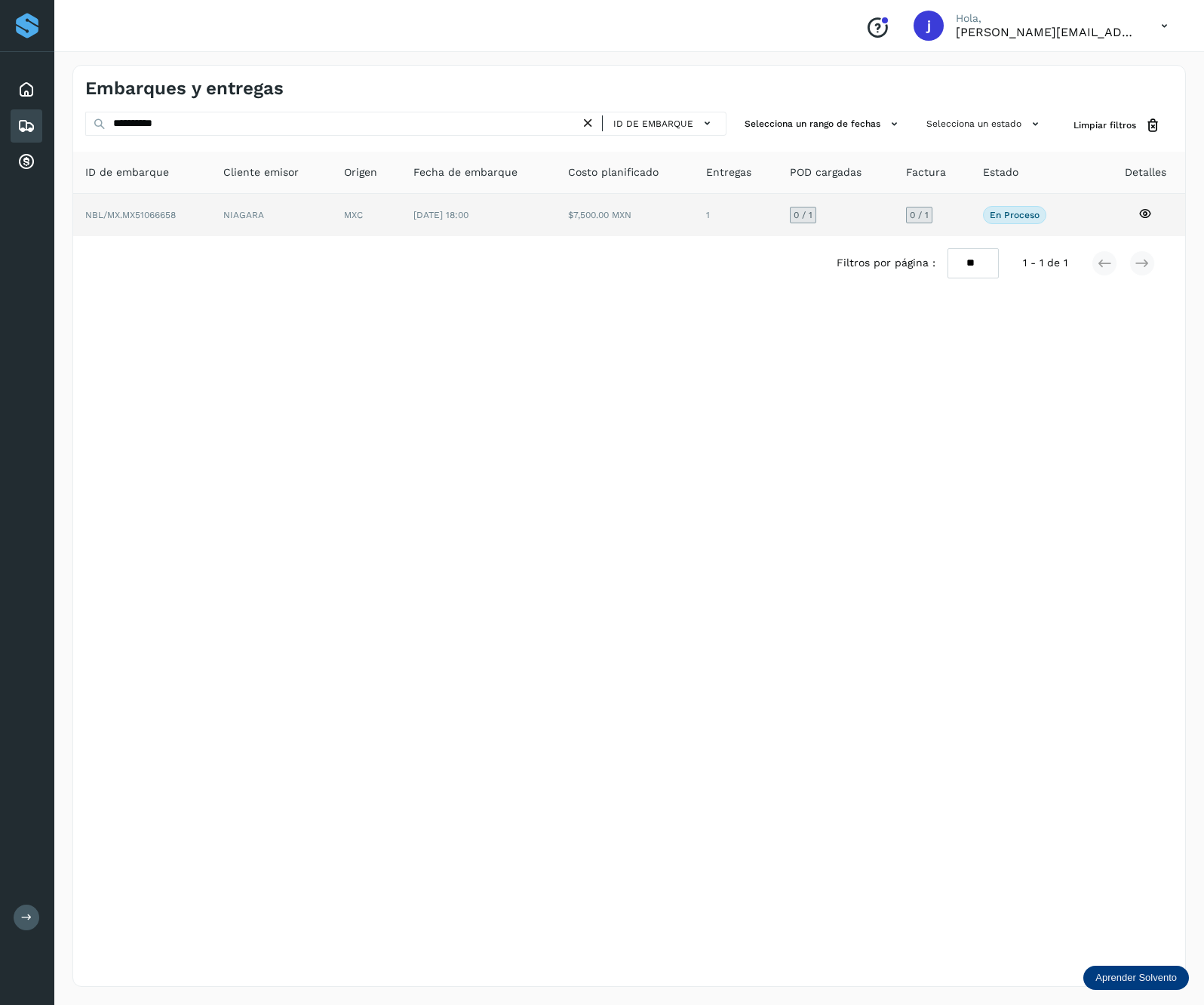
click at [332, 222] on td "NIAGARA" at bounding box center [367, 215] width 70 height 42
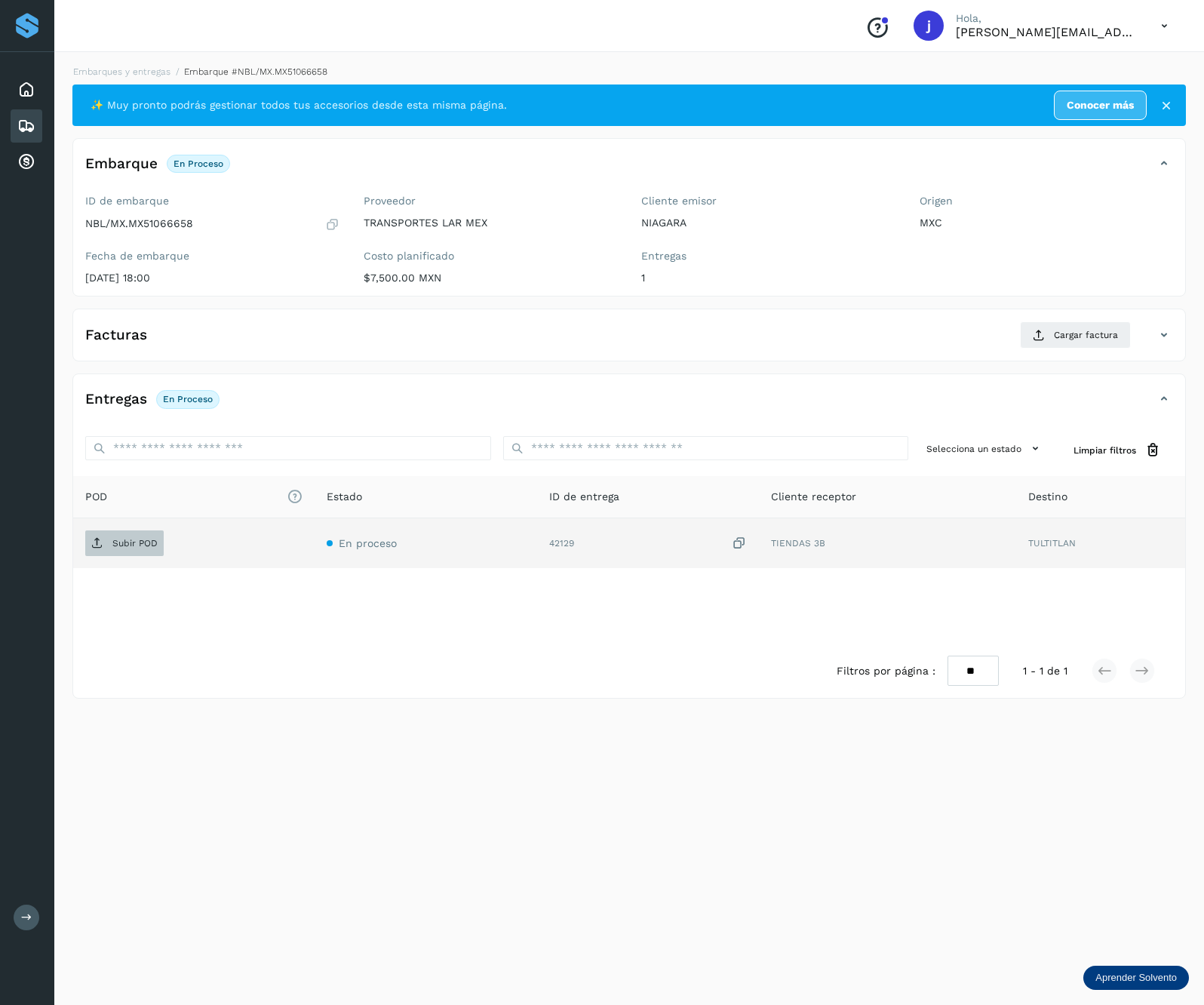
click at [155, 539] on span "Subir POD" at bounding box center [125, 543] width 78 height 24
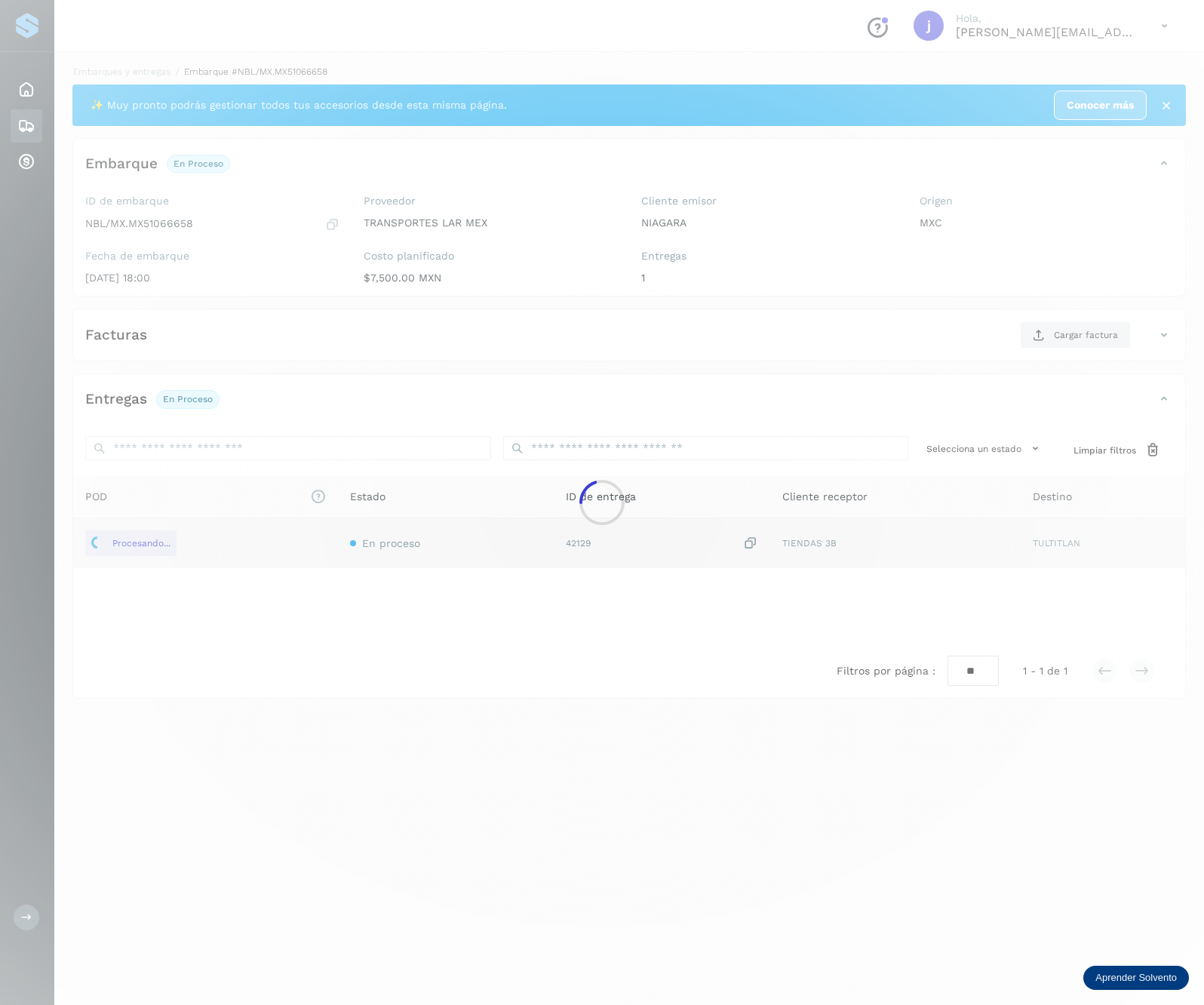
click at [1130, 359] on div at bounding box center [602, 502] width 1204 height 1005
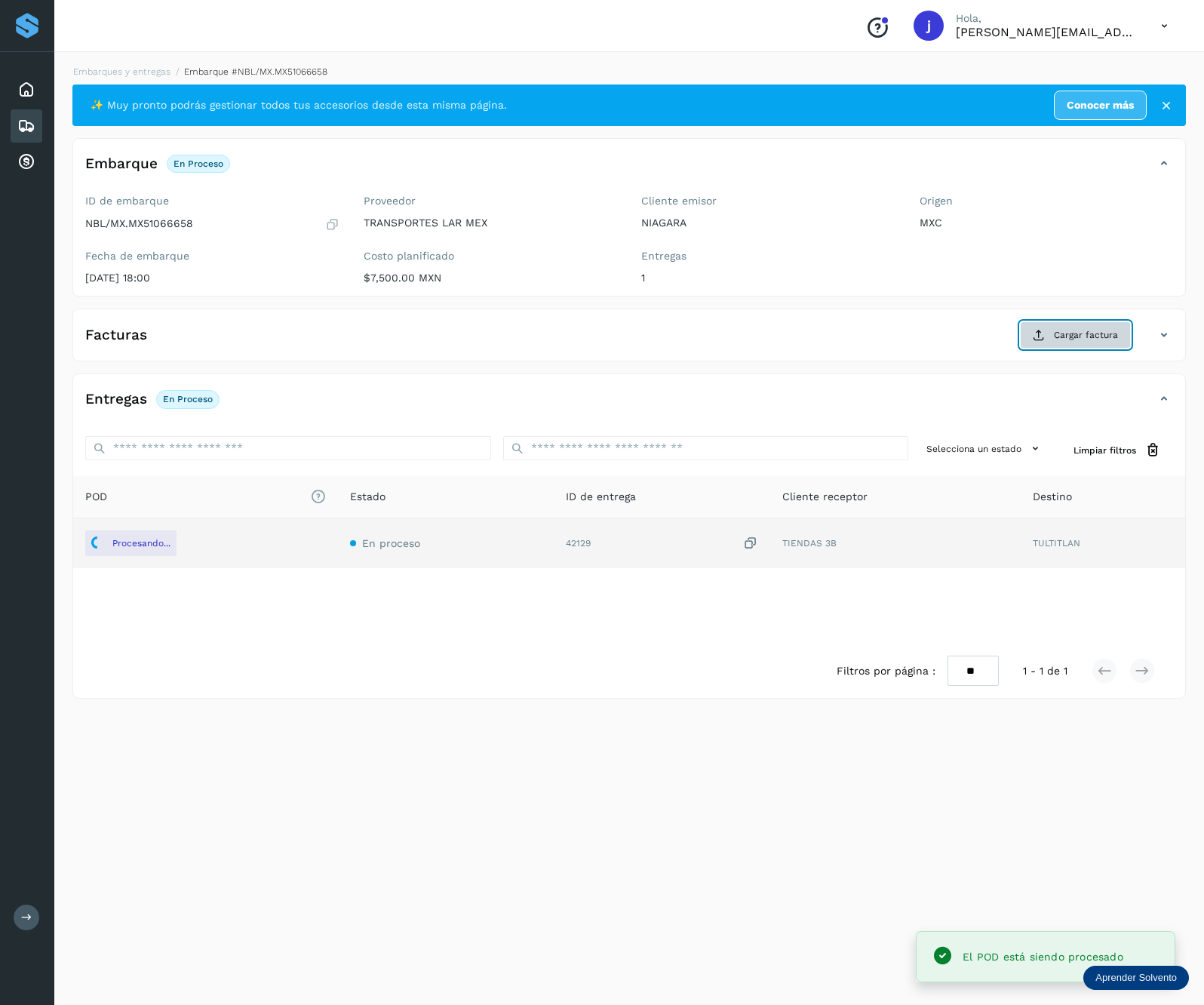
click at [1091, 338] on span "Cargar factura" at bounding box center [1086, 334] width 64 height 13
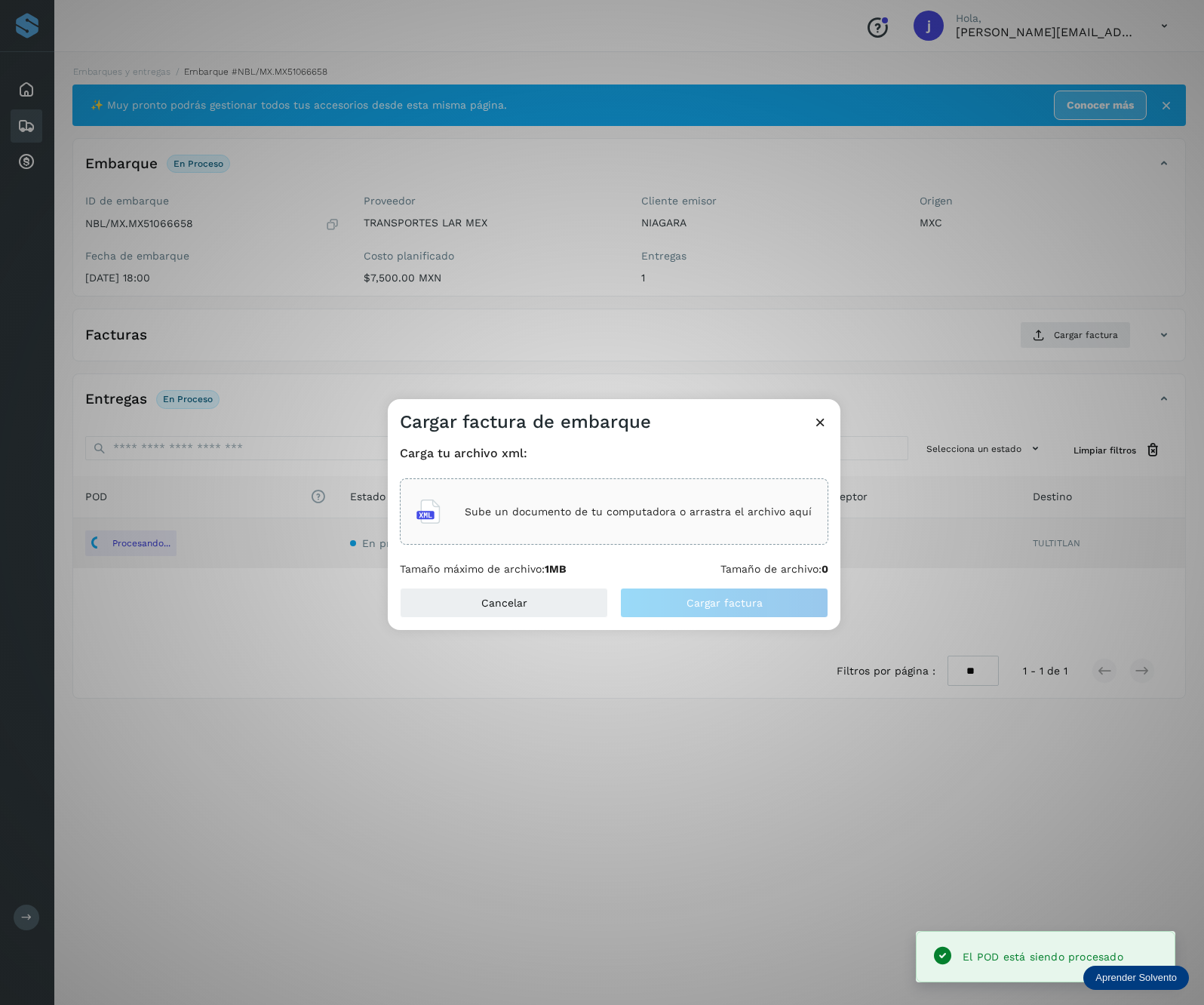
click at [596, 530] on div "Sube un documento de tu computadora o arrastra el archivo aquí" at bounding box center [614, 512] width 396 height 41
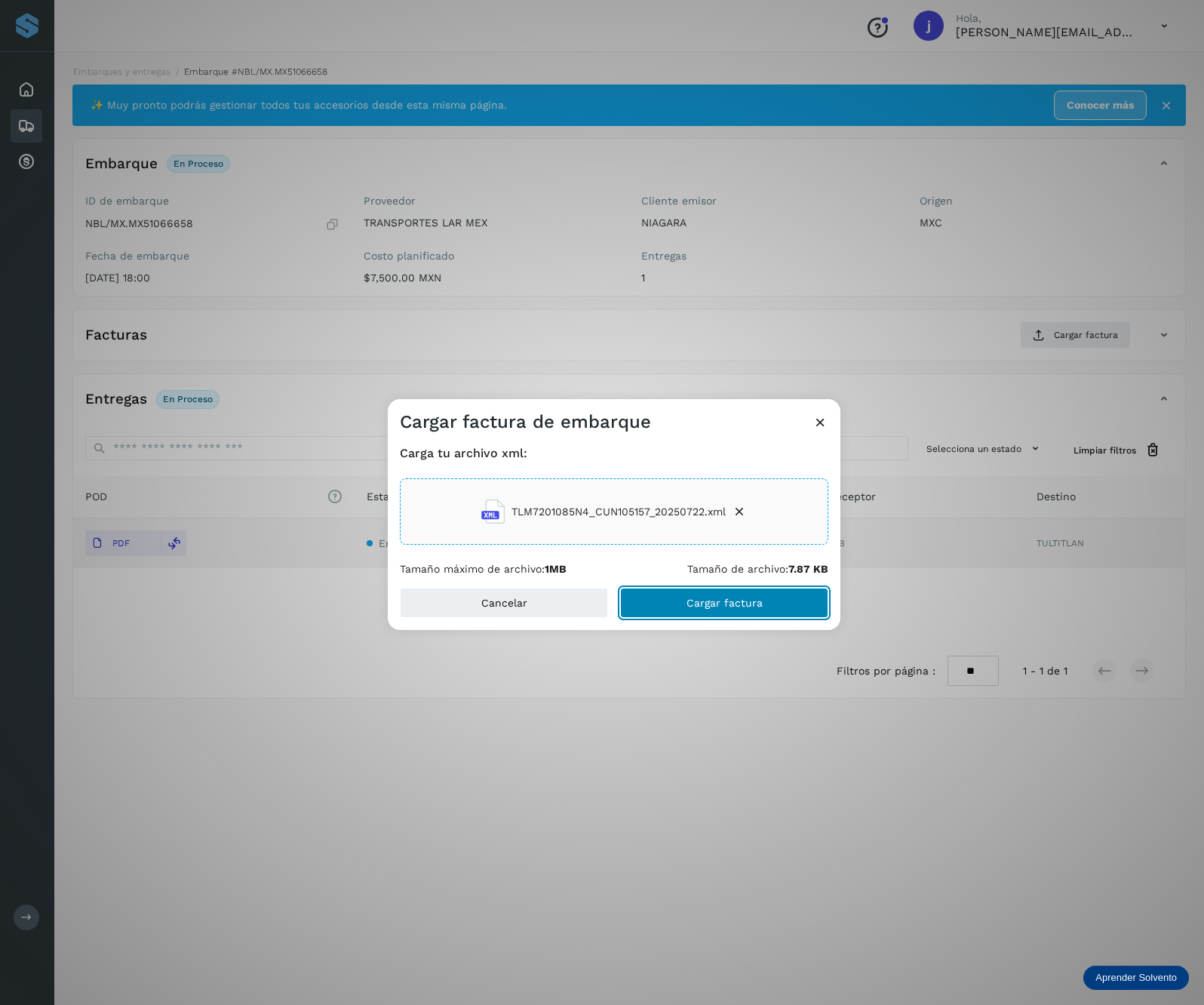
click at [751, 596] on button "Cargar factura" at bounding box center [725, 602] width 208 height 31
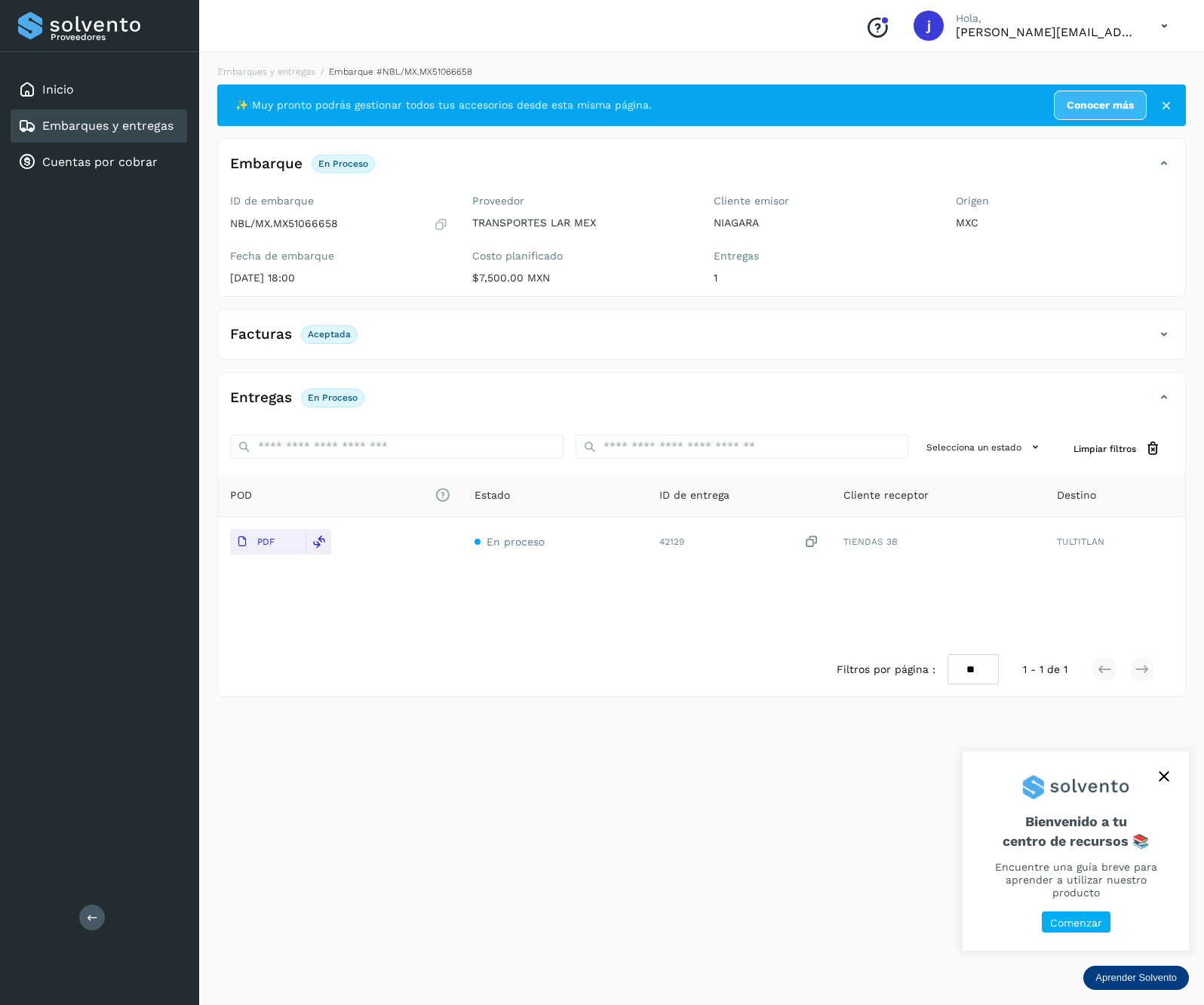
click at [97, 913] on icon at bounding box center [92, 916] width 11 height 11
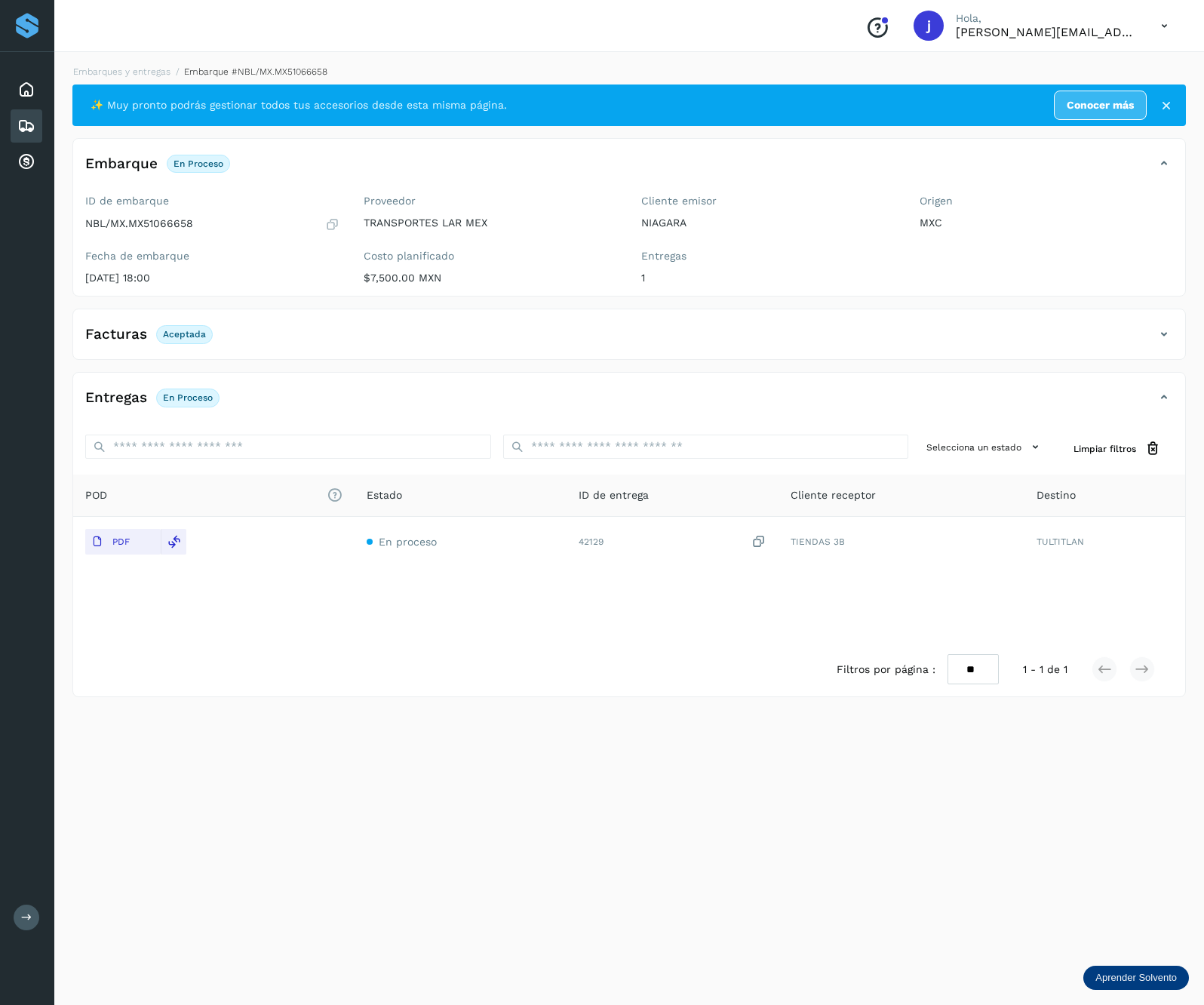
click at [1165, 339] on icon at bounding box center [1164, 334] width 18 height 18
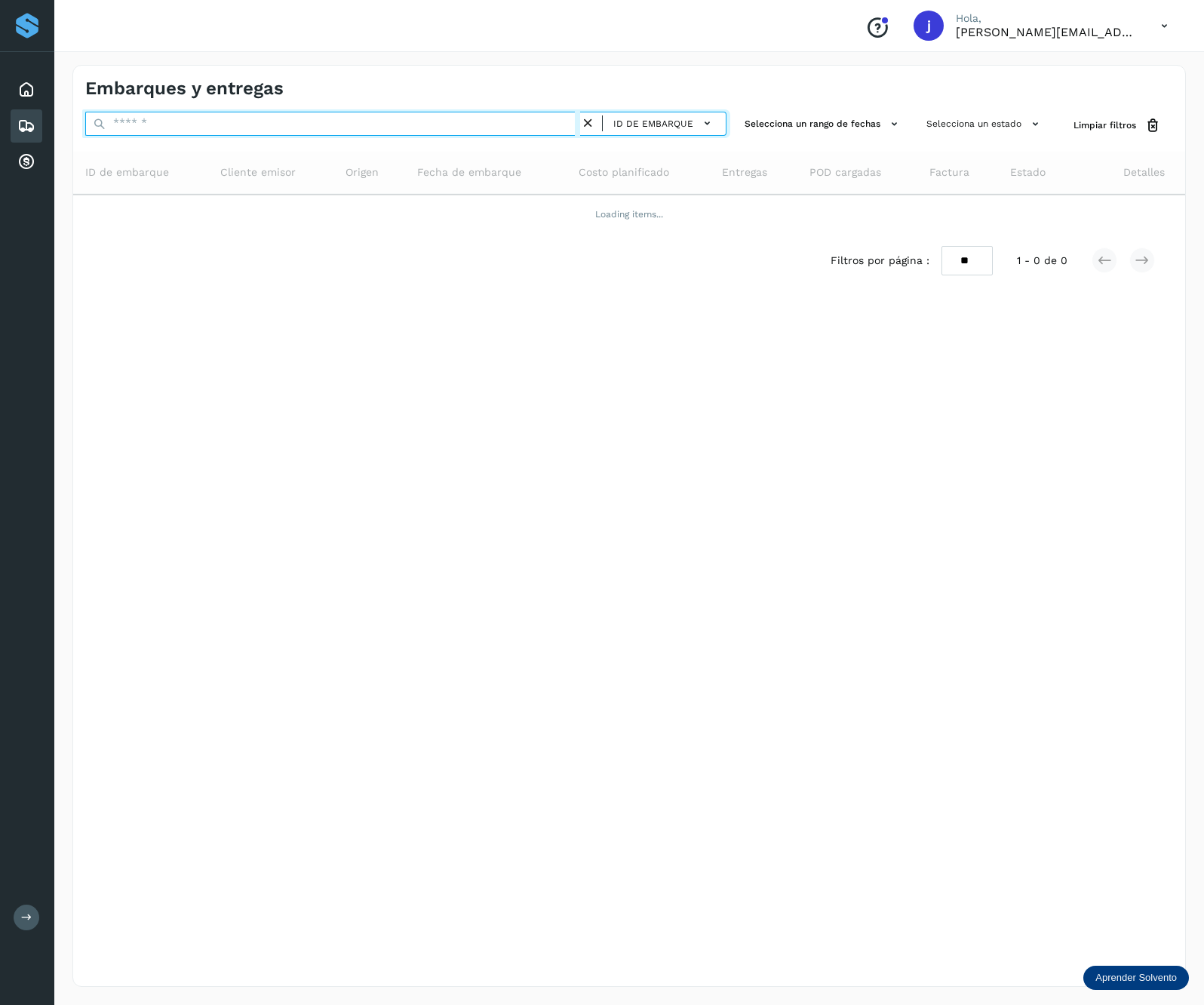
click at [223, 123] on input "text" at bounding box center [333, 124] width 495 height 24
paste input "**********"
type input "**********"
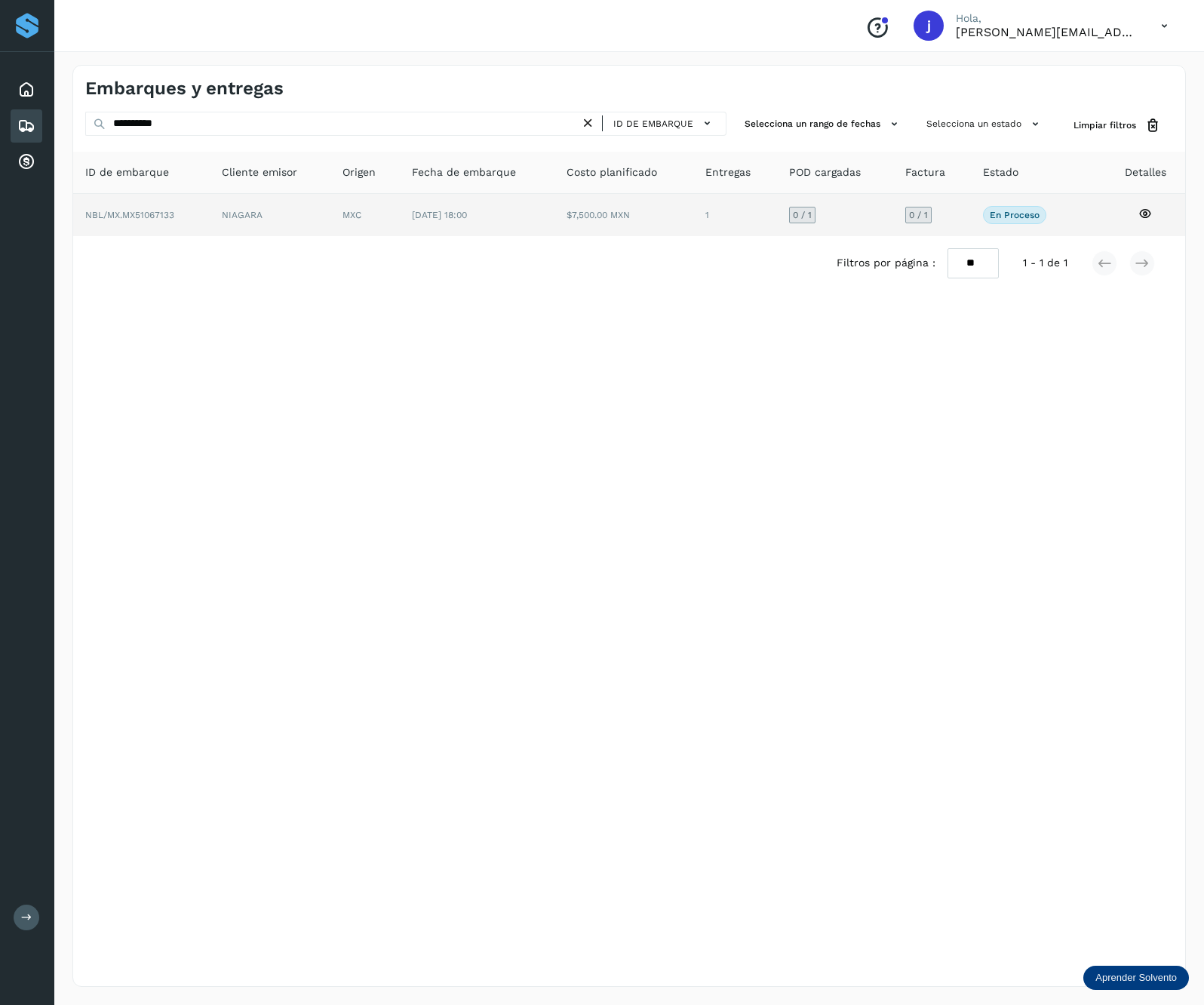
click at [331, 213] on td "NIAGARA" at bounding box center [365, 215] width 70 height 42
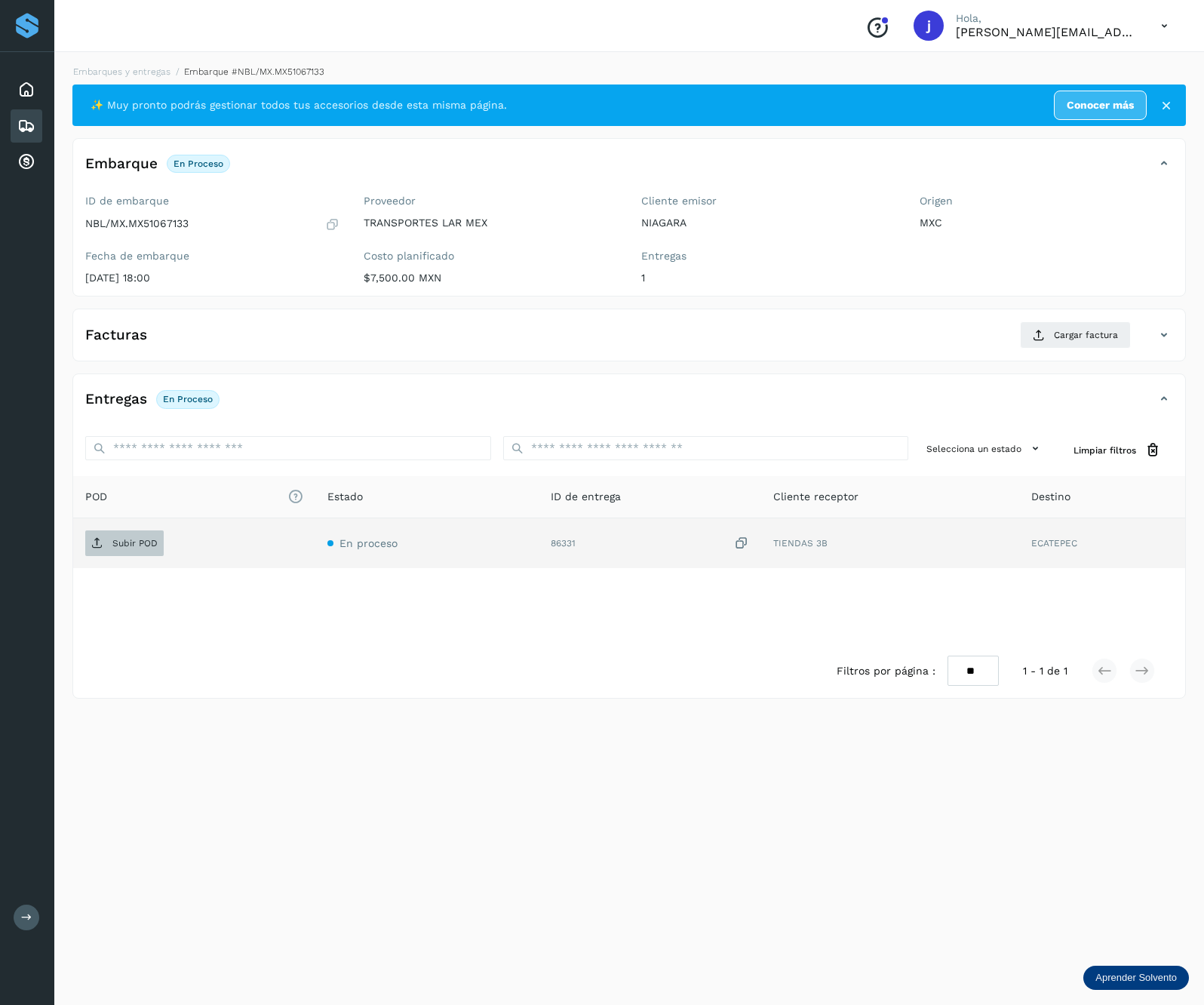
click at [157, 542] on span "Subir POD" at bounding box center [125, 543] width 78 height 24
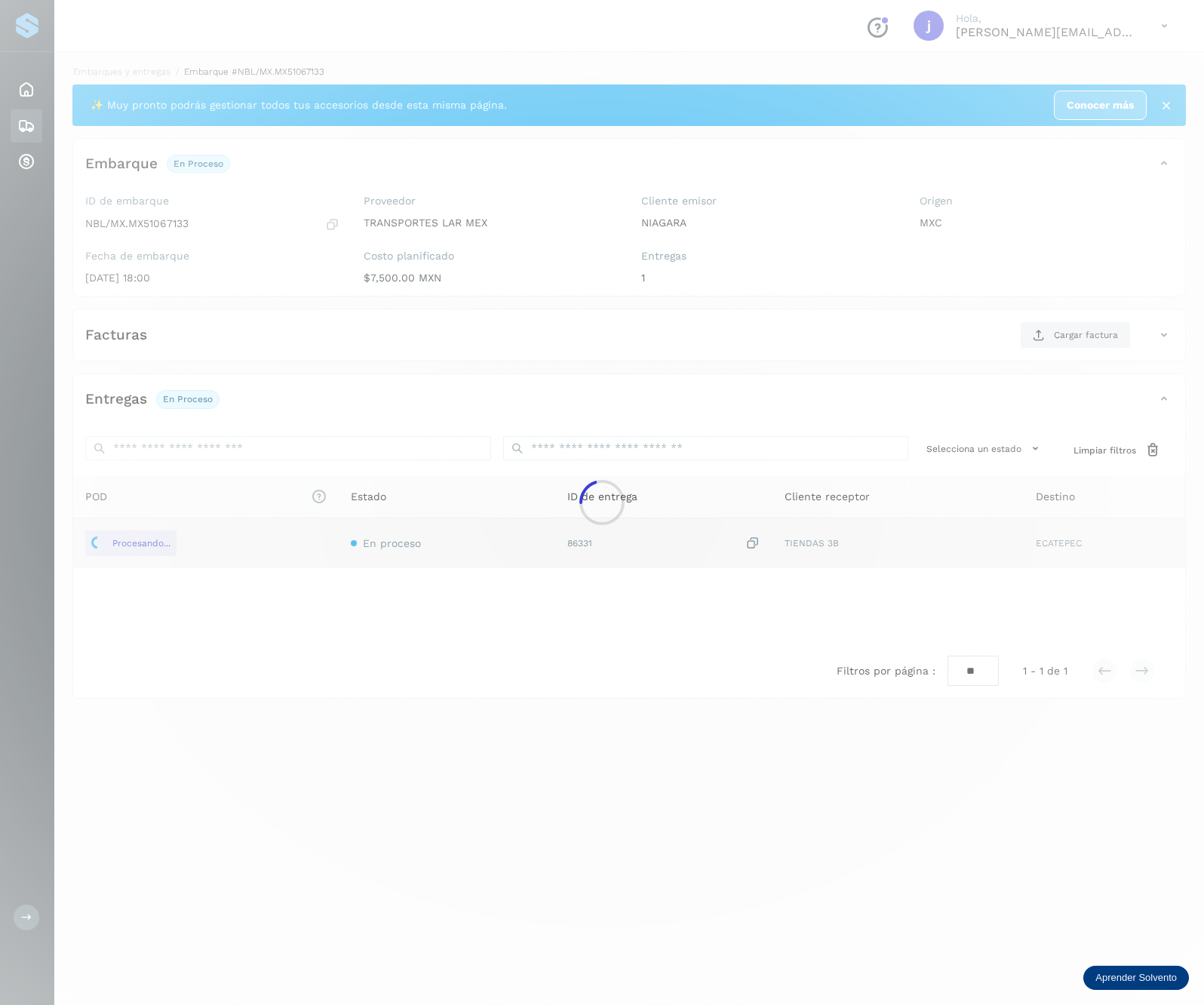
click at [1058, 332] on div at bounding box center [602, 502] width 1204 height 1005
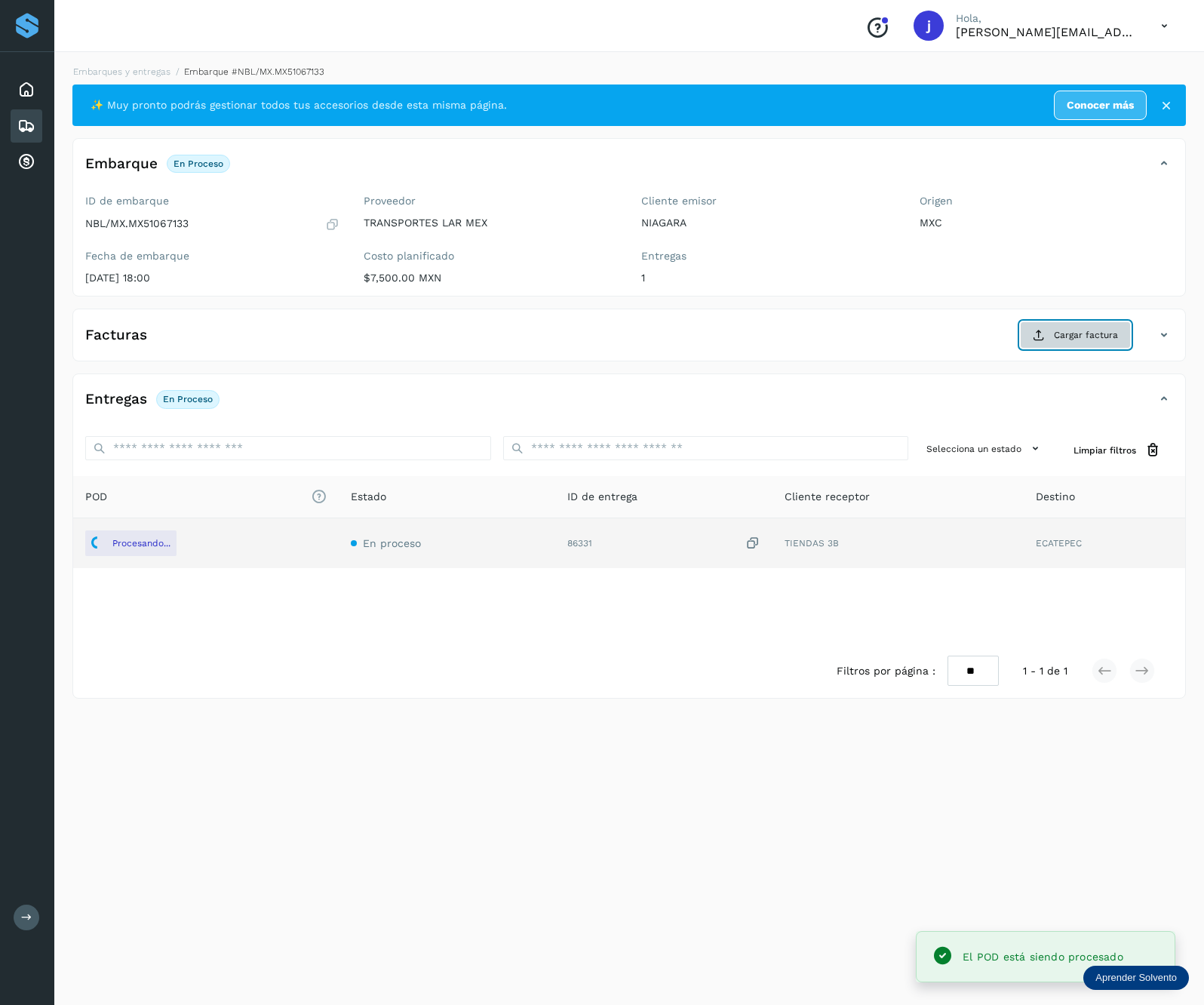
click at [1060, 334] on span "Cargar factura" at bounding box center [1086, 334] width 64 height 13
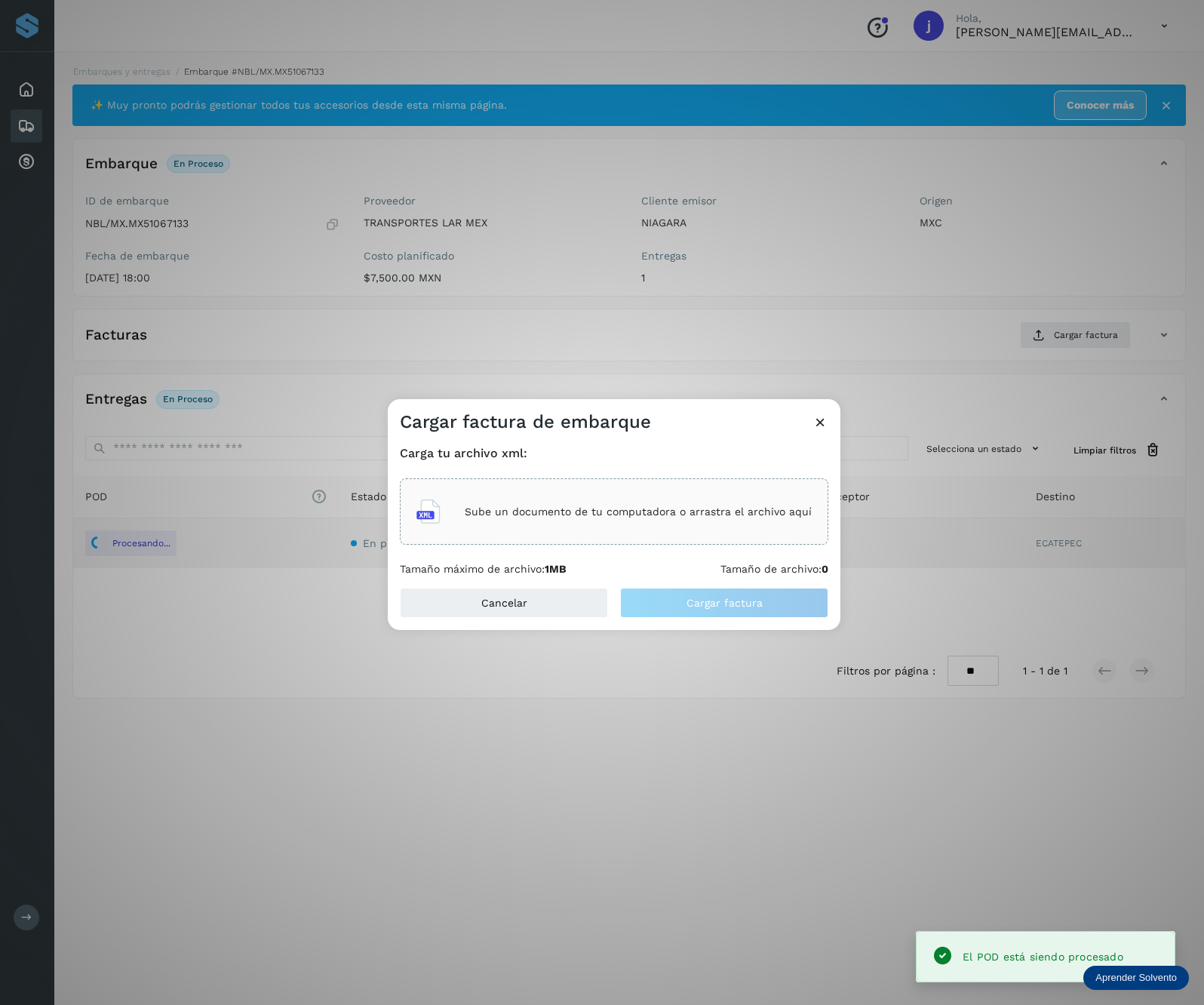
click at [624, 536] on div "Sube un documento de tu computadora o arrastra el archivo aquí" at bounding box center [613, 512] width 428 height 67
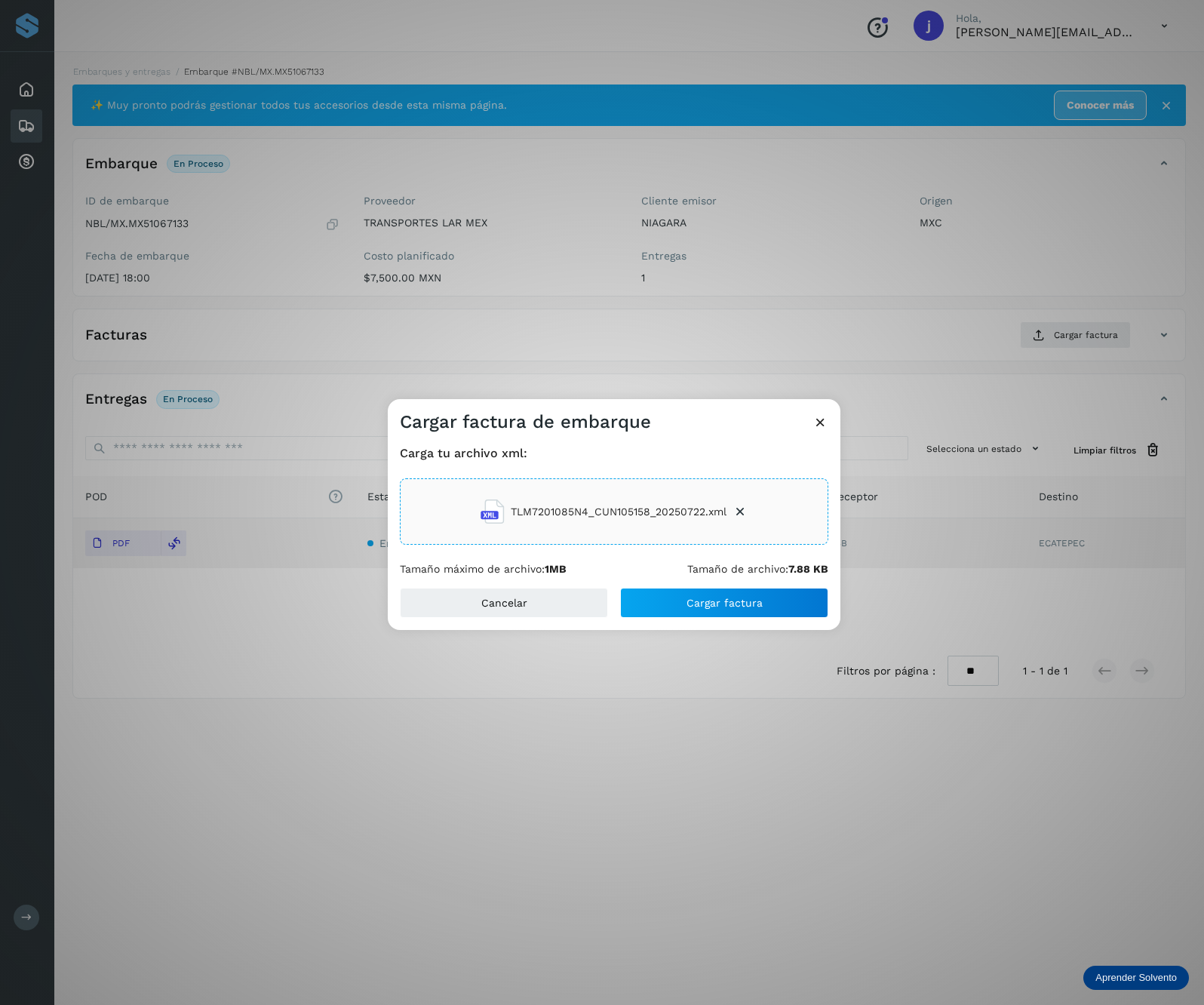
click at [725, 584] on div "Carga tu archivo xml: TLM7201085N4_CUN105158_20250722.xml Tamaño máximo de arch…" at bounding box center [614, 511] width 453 height 154
drag, startPoint x: 713, startPoint y: 601, endPoint x: 1116, endPoint y: 526, distance: 409.9
click at [715, 601] on span "Cargar factura" at bounding box center [724, 602] width 76 height 10
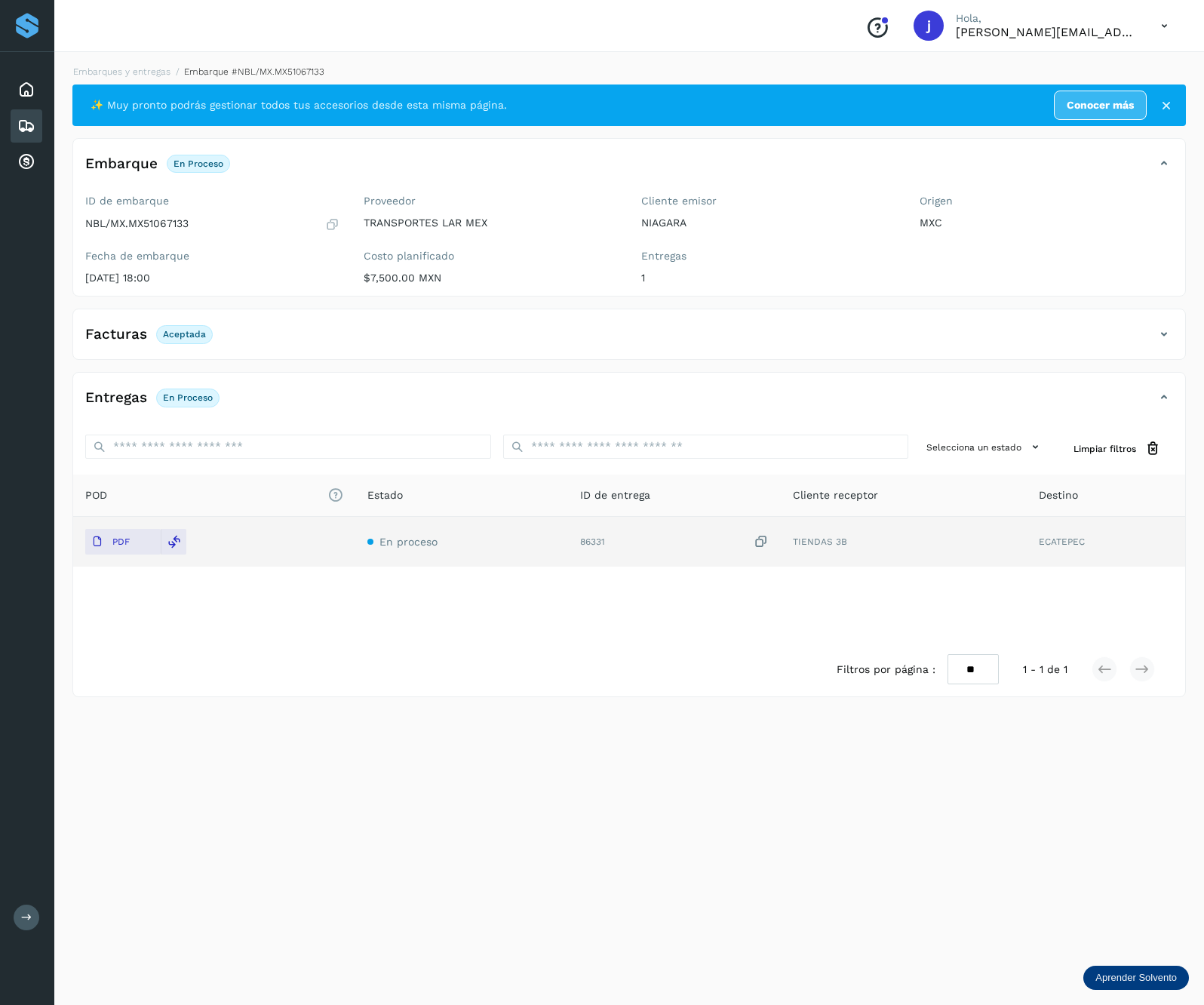
click at [1155, 338] on icon at bounding box center [1164, 334] width 18 height 18
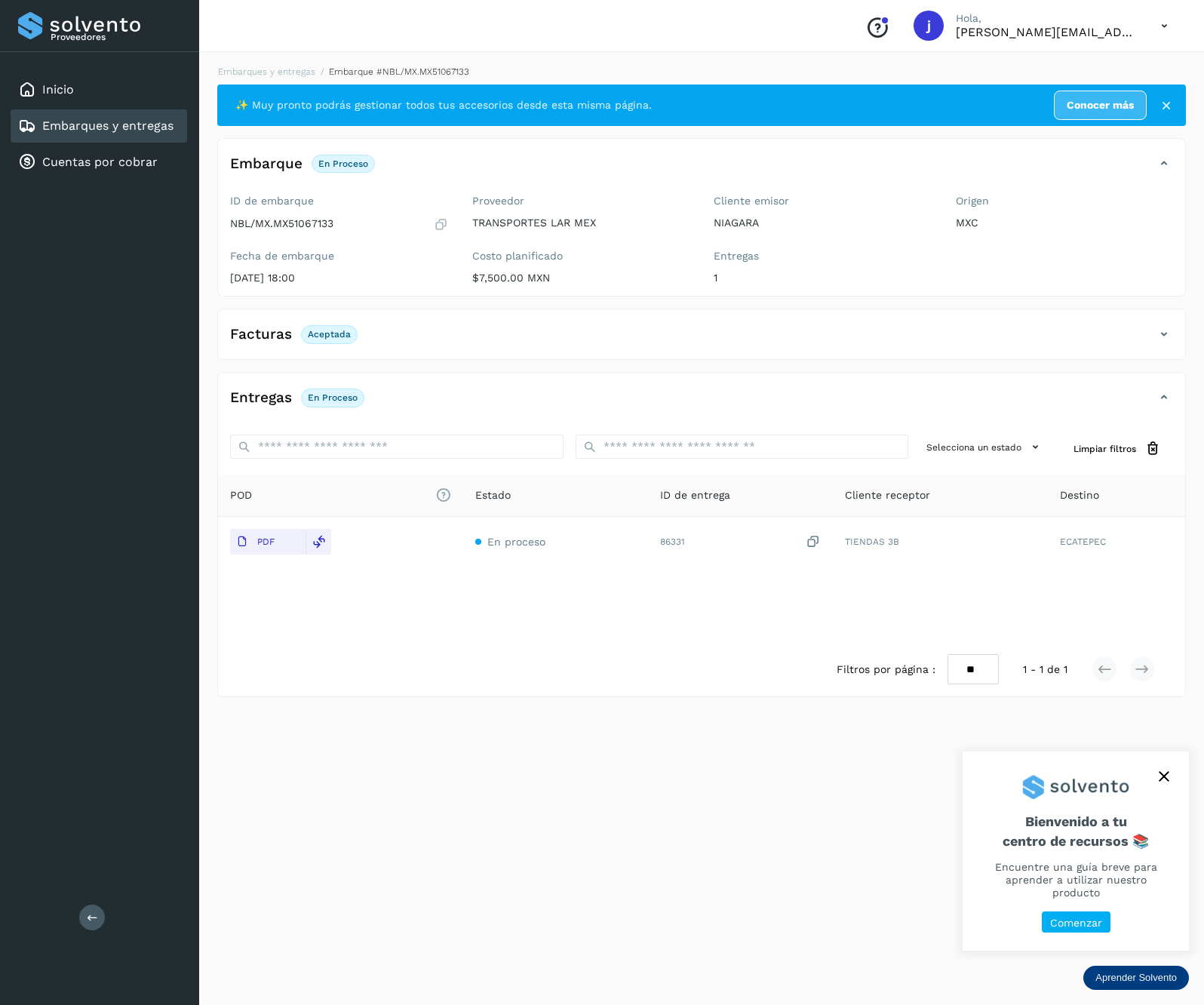
click at [88, 916] on icon at bounding box center [92, 916] width 11 height 11
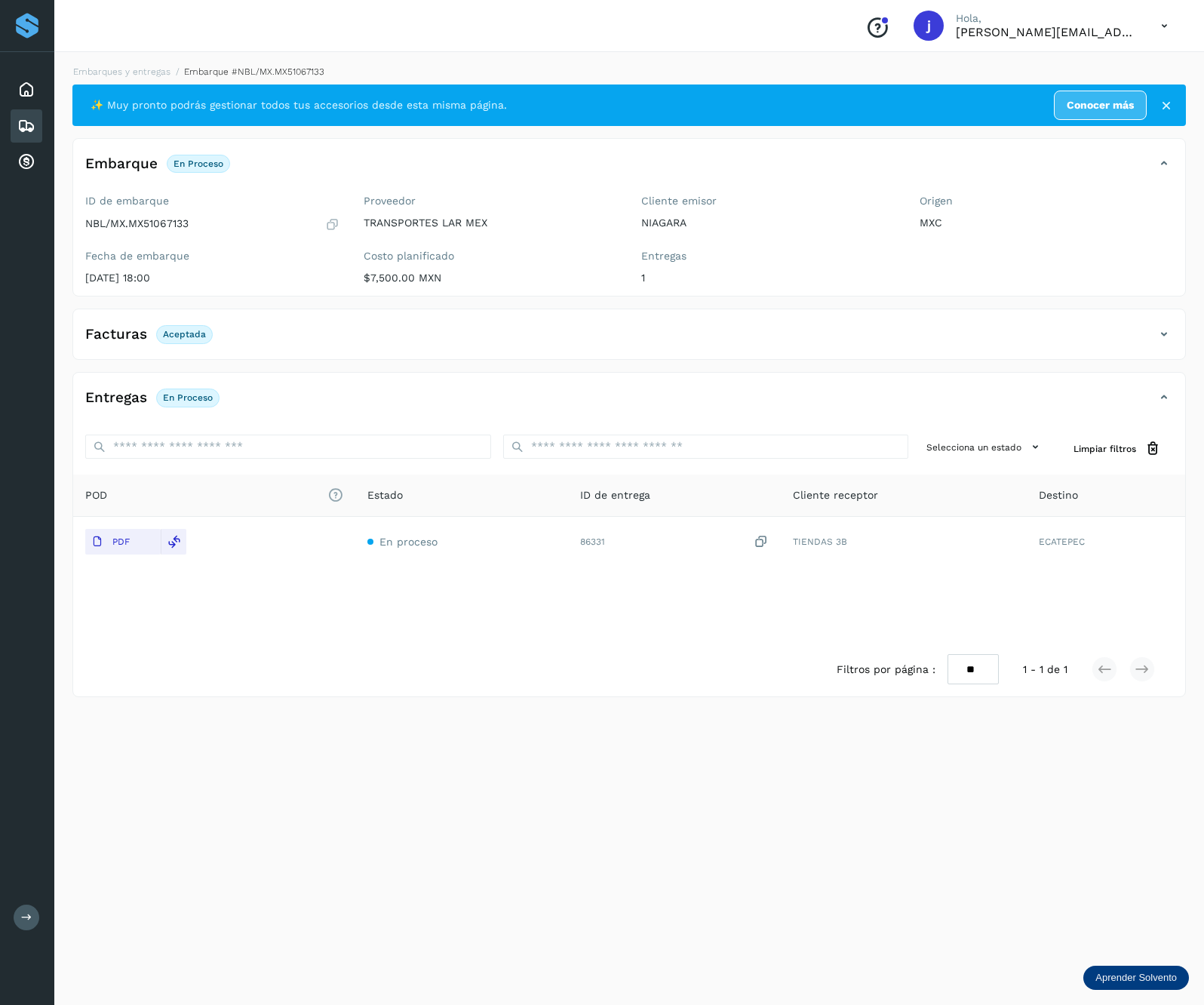
click at [1162, 325] on div "Facturas Aceptada" at bounding box center [629, 340] width 1112 height 38
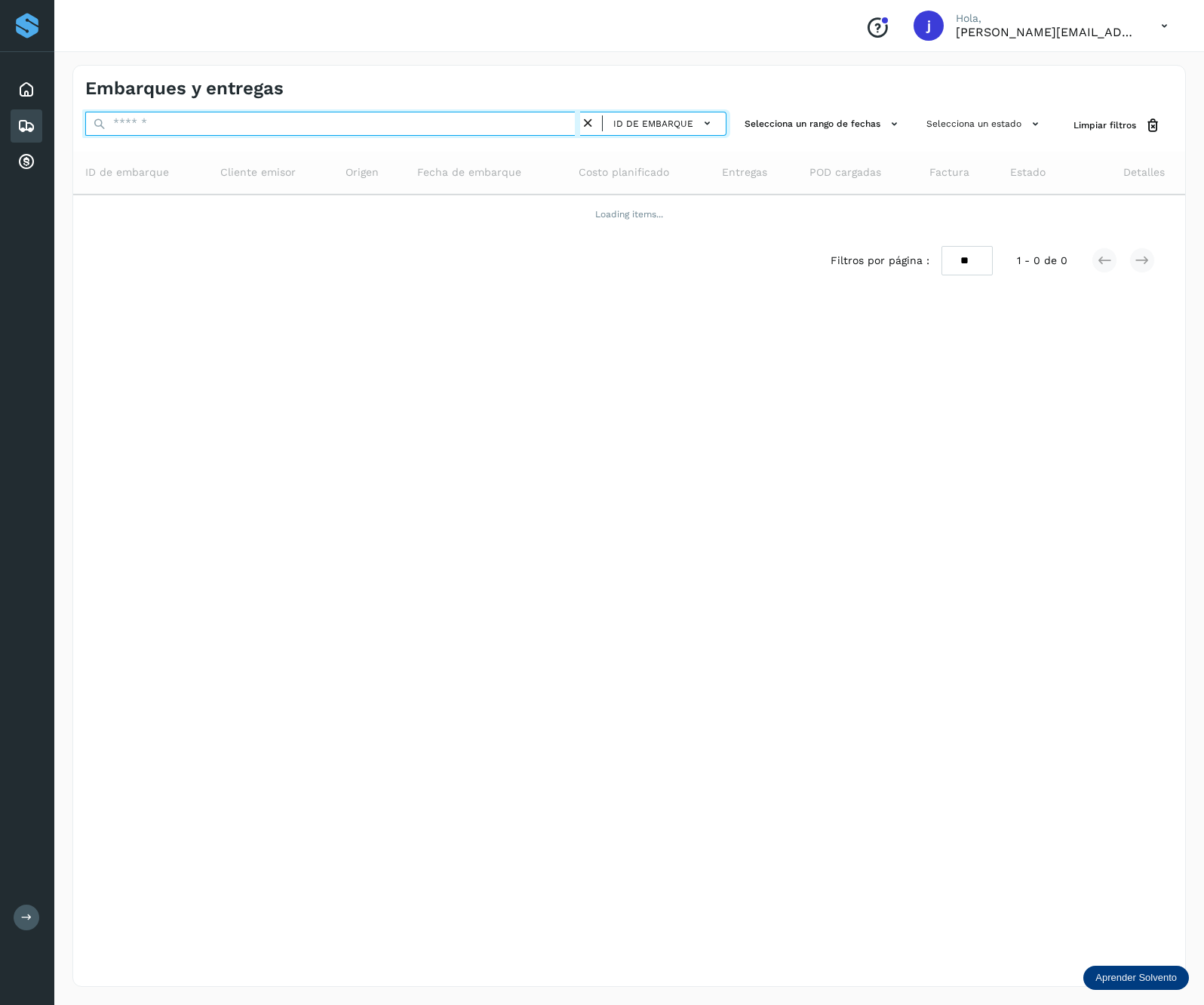
click at [190, 133] on input "text" at bounding box center [333, 124] width 495 height 24
paste input "**********"
type input "**********"
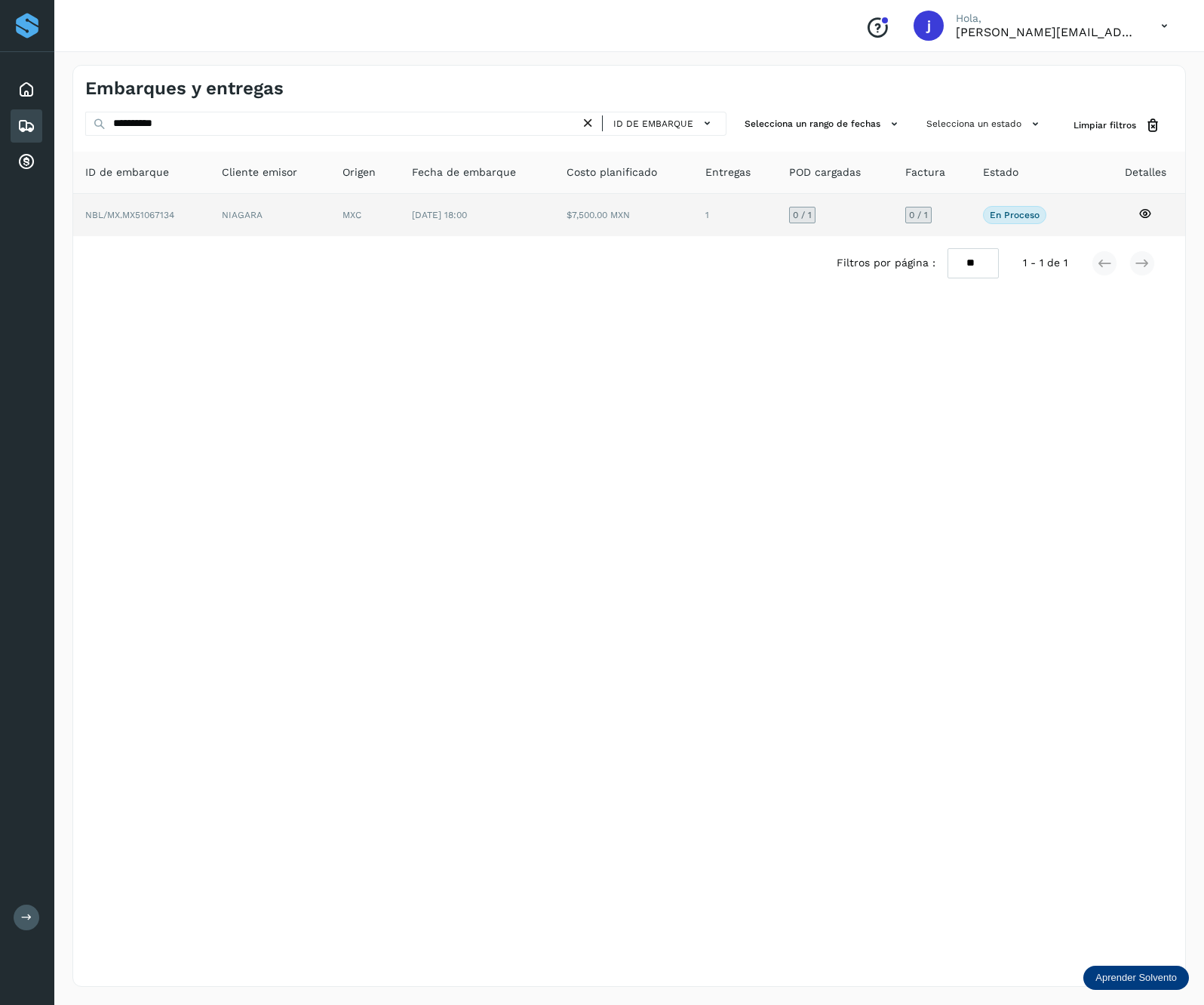
click at [331, 222] on td "NIAGARA" at bounding box center [365, 215] width 70 height 42
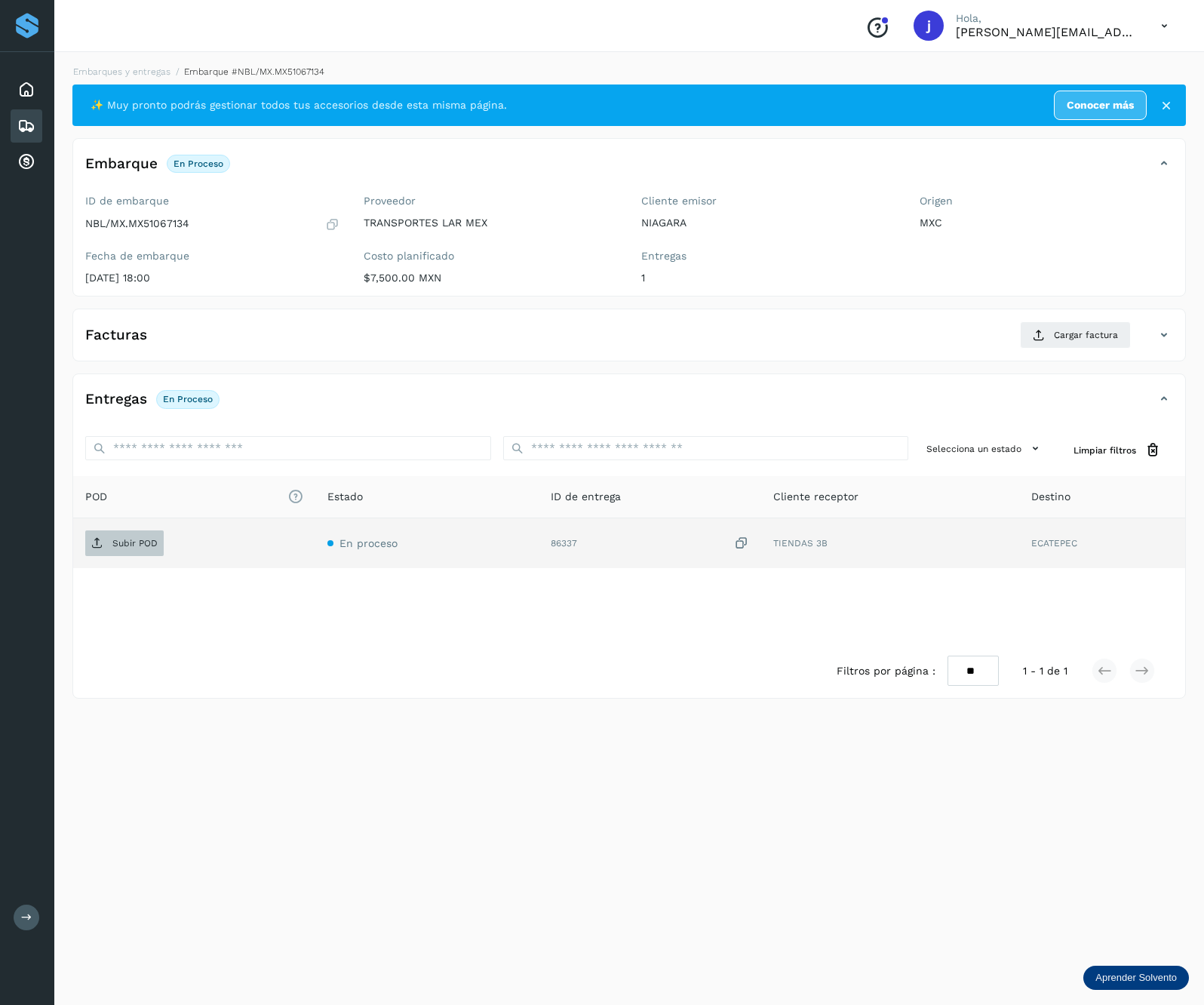
click at [163, 548] on span "Subir POD" at bounding box center [125, 543] width 78 height 24
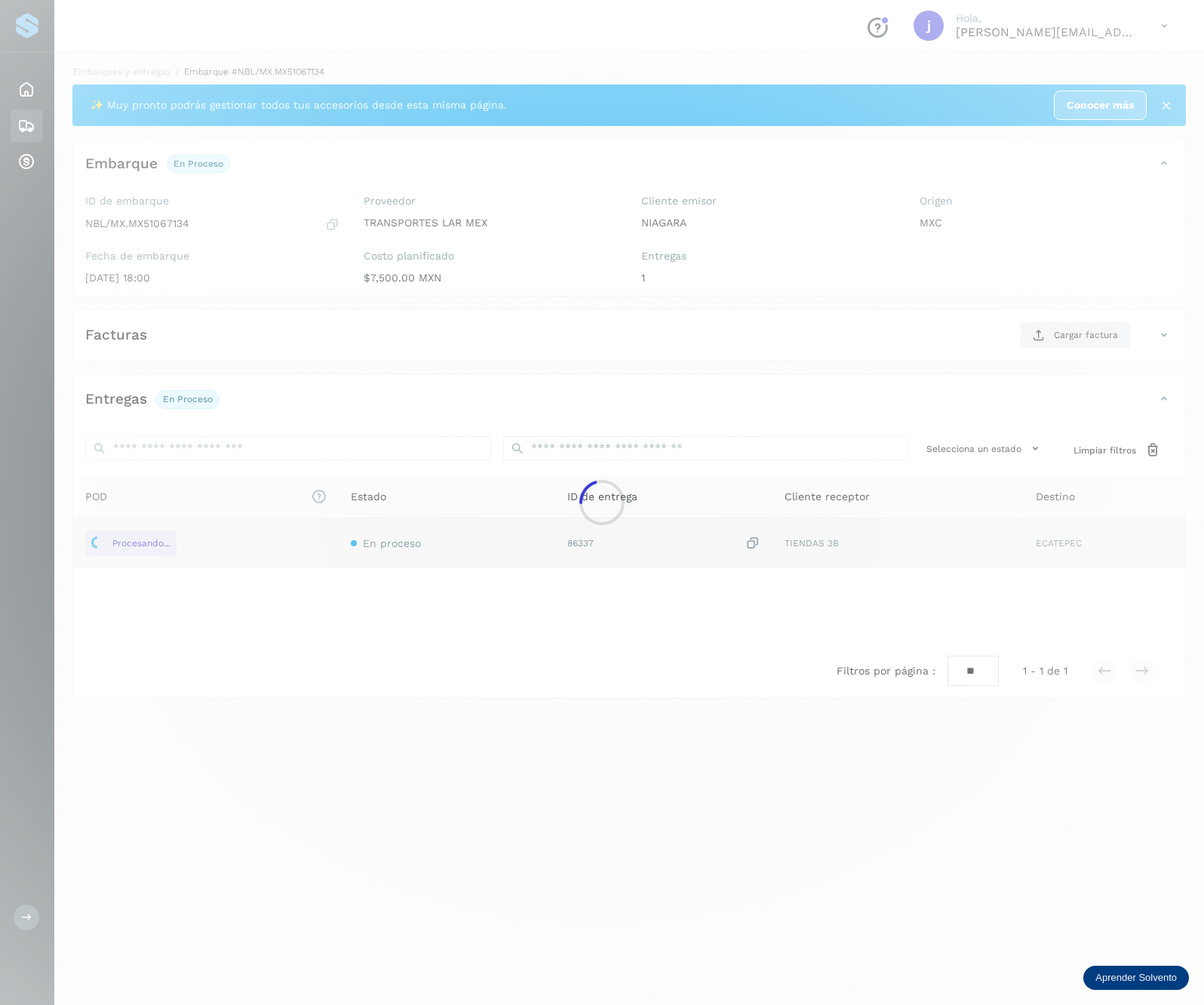
click at [1106, 322] on div at bounding box center [602, 502] width 1204 height 1005
click at [1061, 331] on div at bounding box center [602, 502] width 1204 height 1005
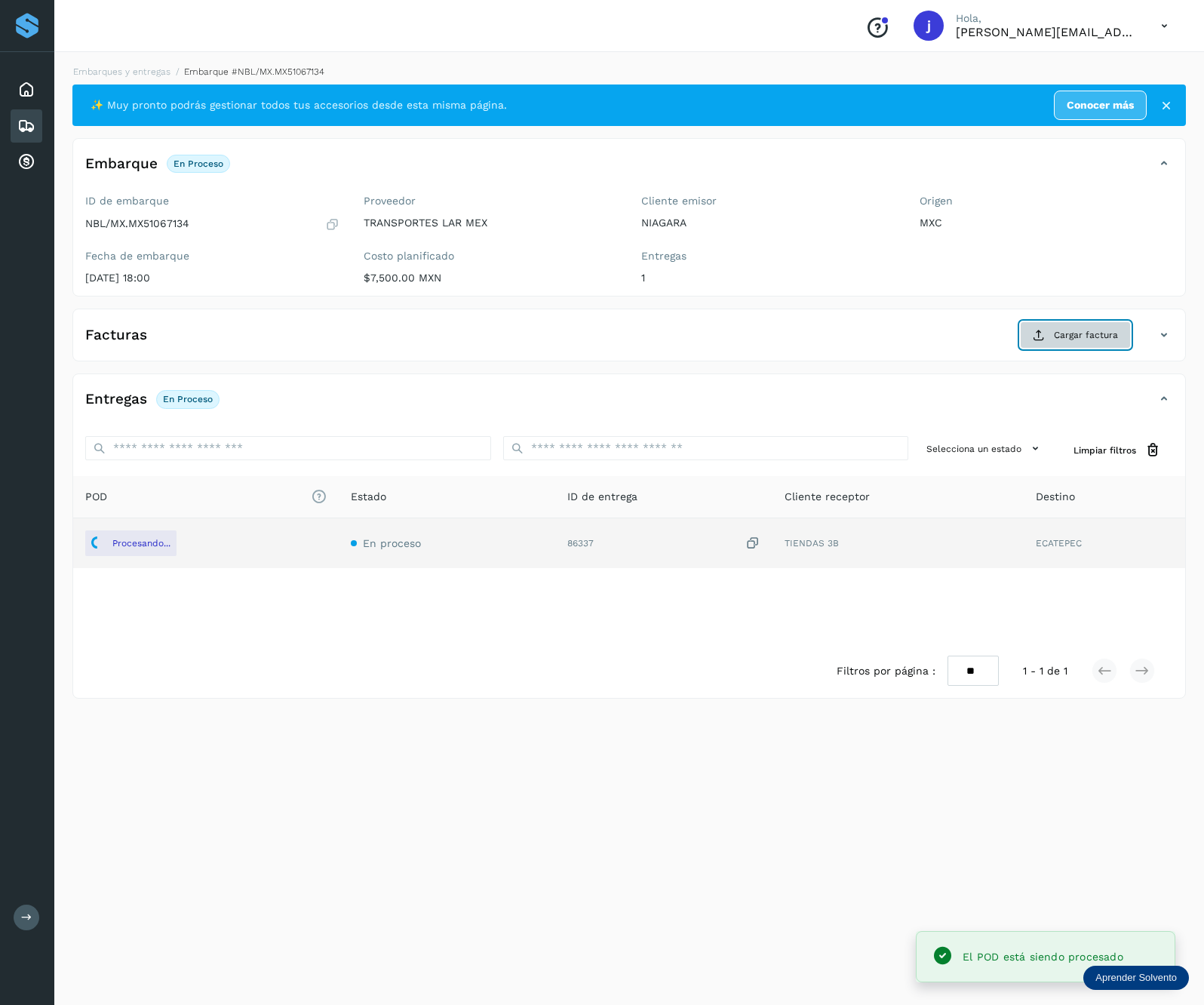
click at [1063, 332] on span "Cargar factura" at bounding box center [1086, 334] width 64 height 13
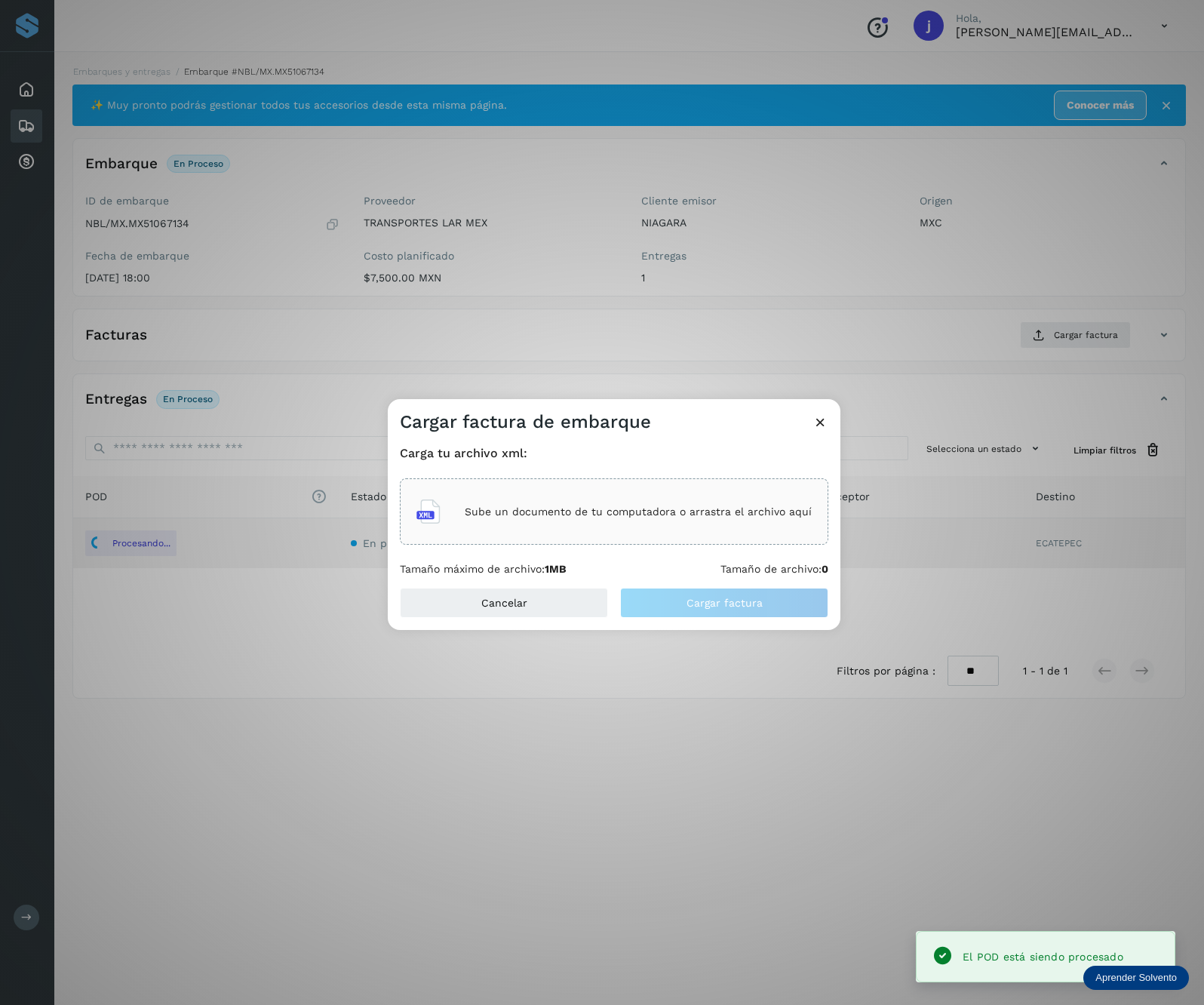
click at [682, 533] on div "Sube un documento de tu computadora o arrastra el archivo aquí" at bounding box center [613, 512] width 428 height 67
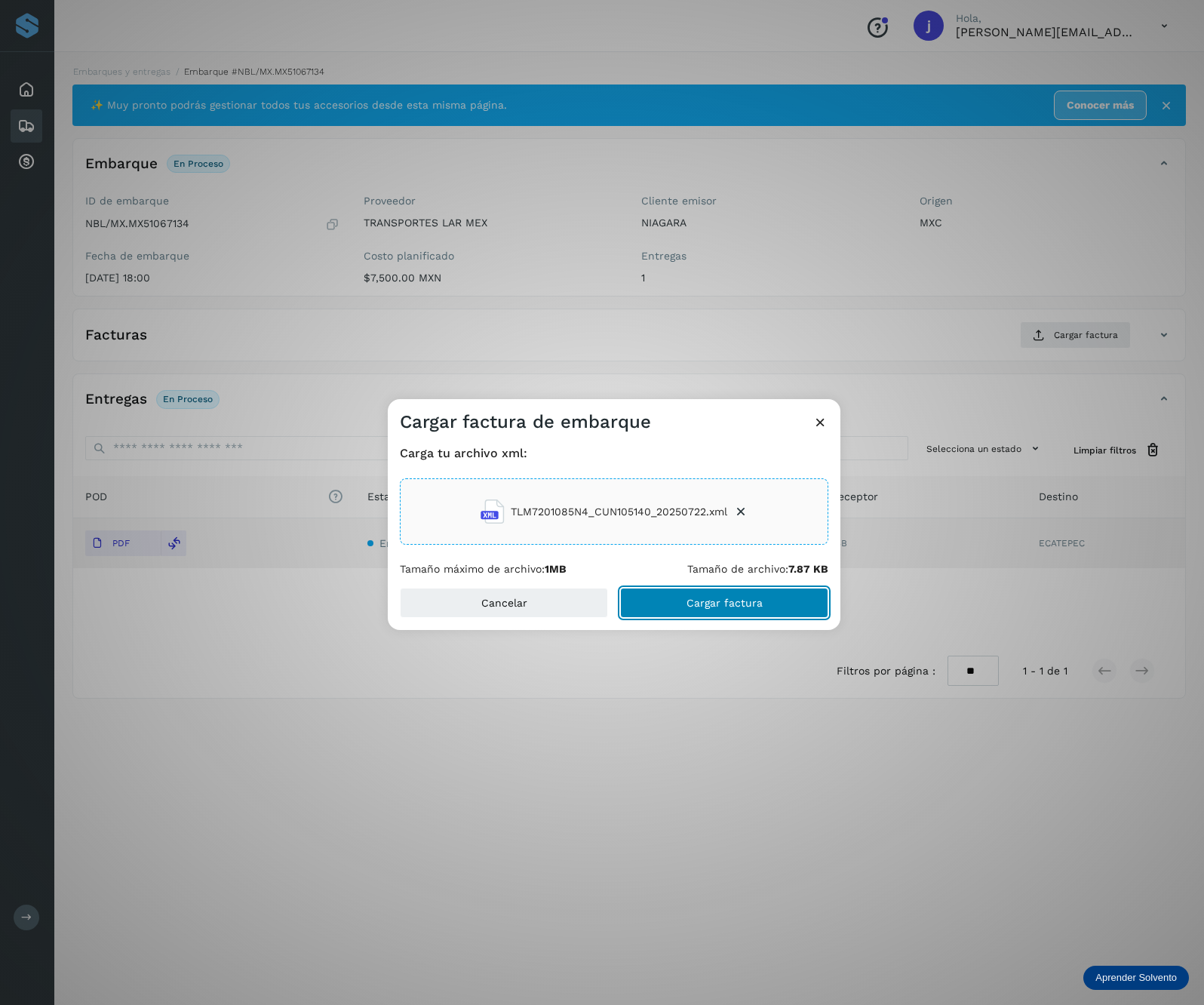
click at [747, 606] on span "Cargar factura" at bounding box center [724, 602] width 76 height 10
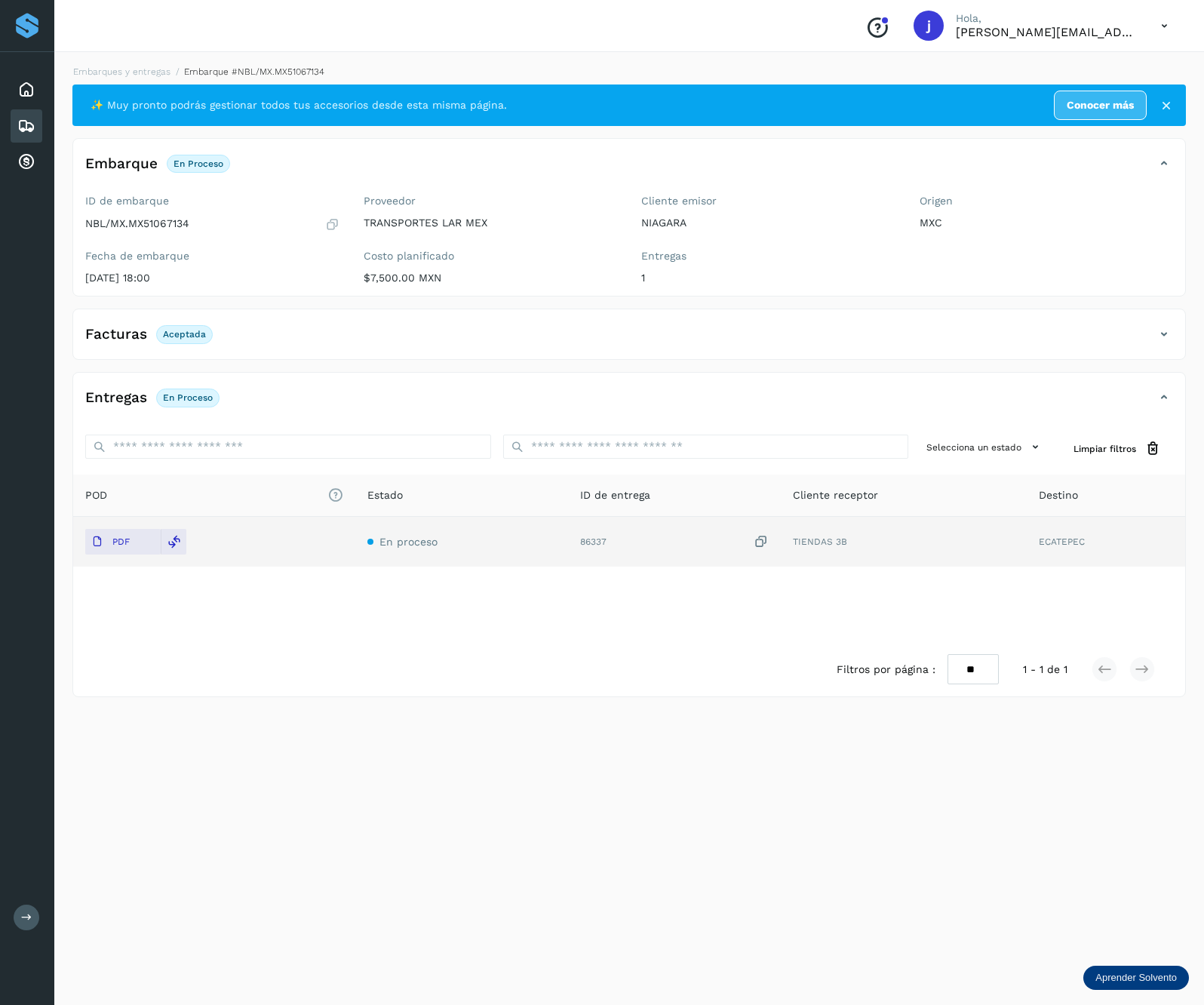
click at [993, 346] on div "Facturas Aceptada" at bounding box center [613, 334] width 1082 height 26
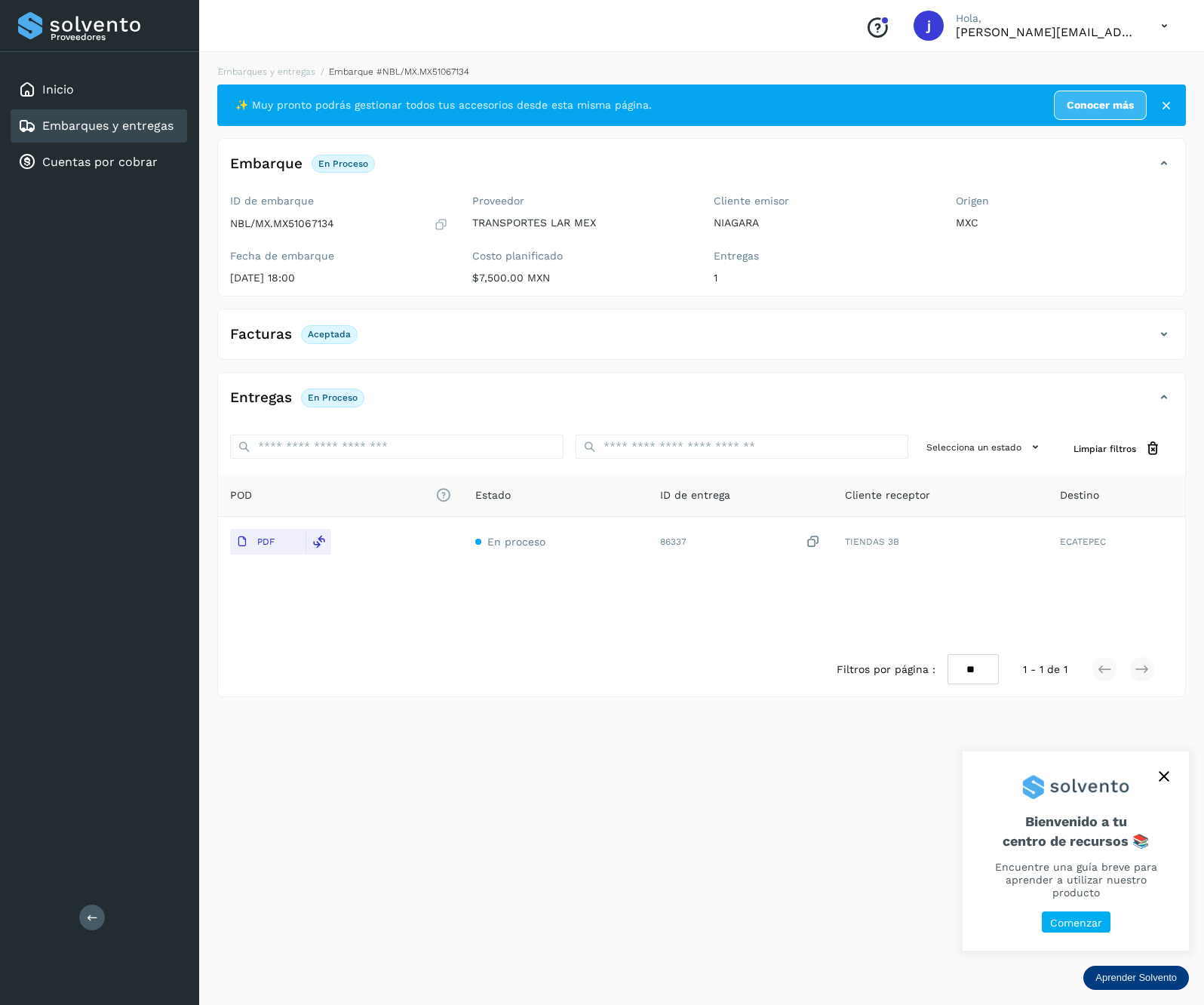
click at [80, 916] on button at bounding box center [92, 917] width 26 height 26
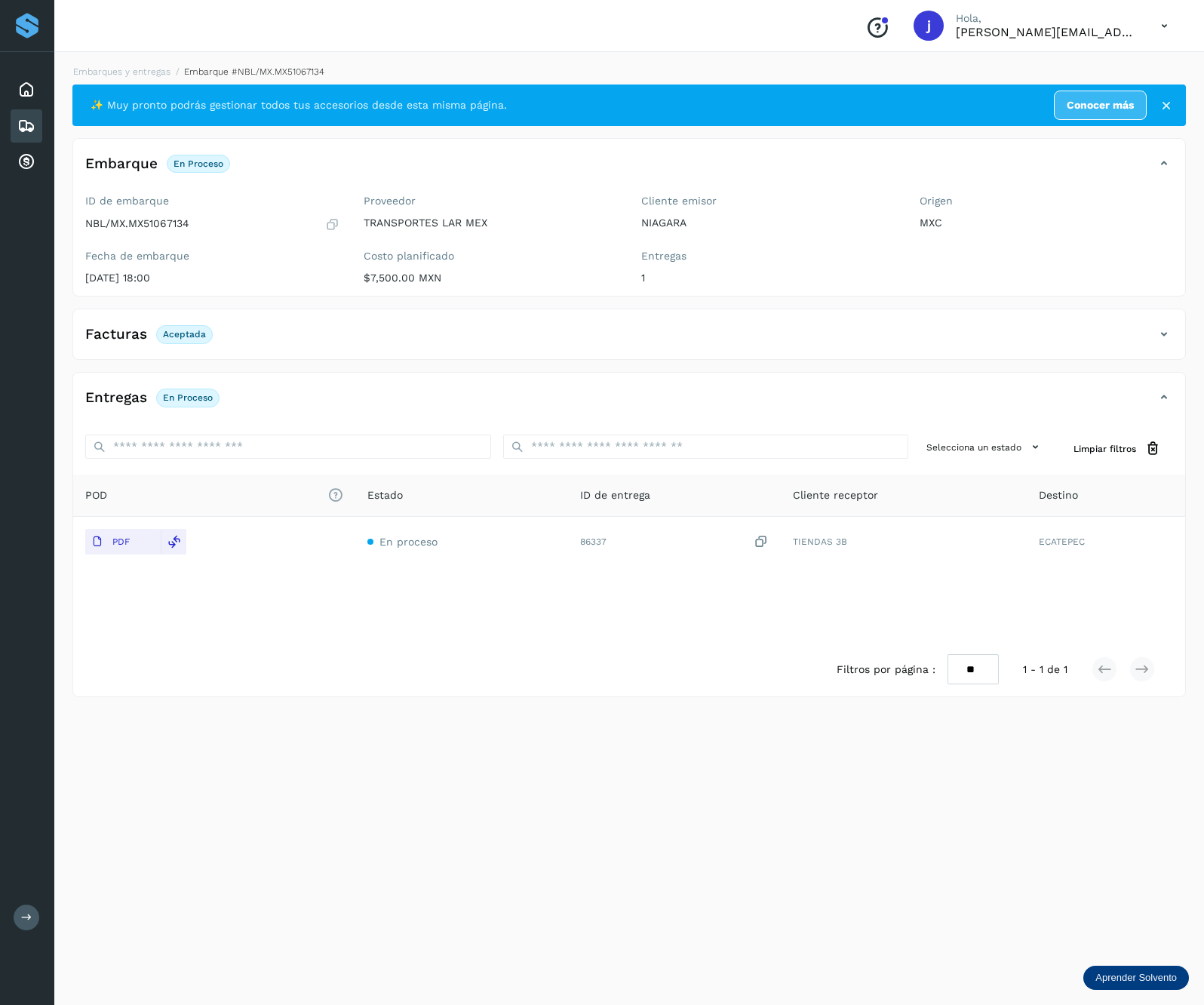
click at [1144, 324] on div "Facturas Aceptada" at bounding box center [613, 334] width 1082 height 26
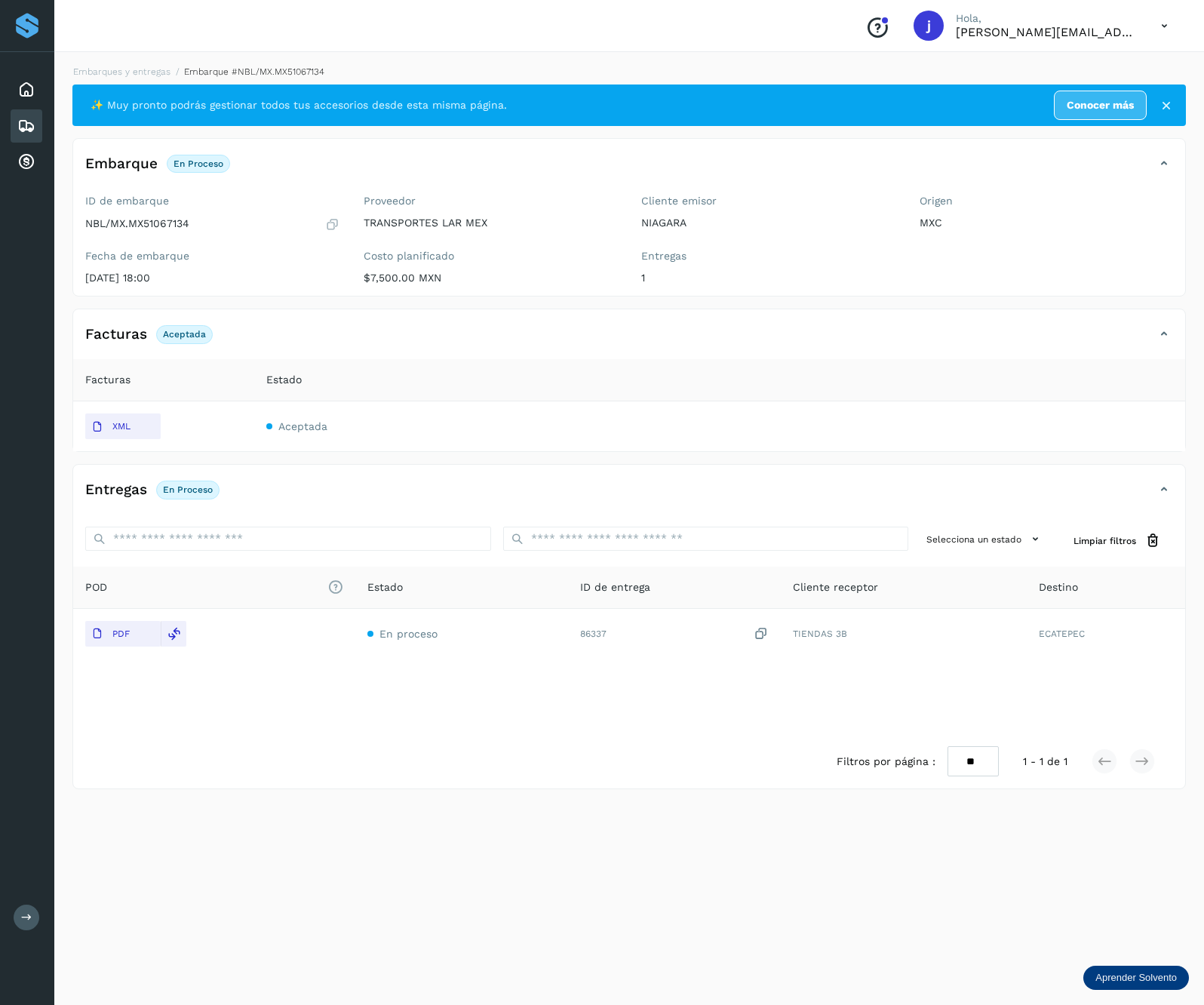
click at [33, 134] on div "Embarques y entregas" at bounding box center [26, 126] width 31 height 33
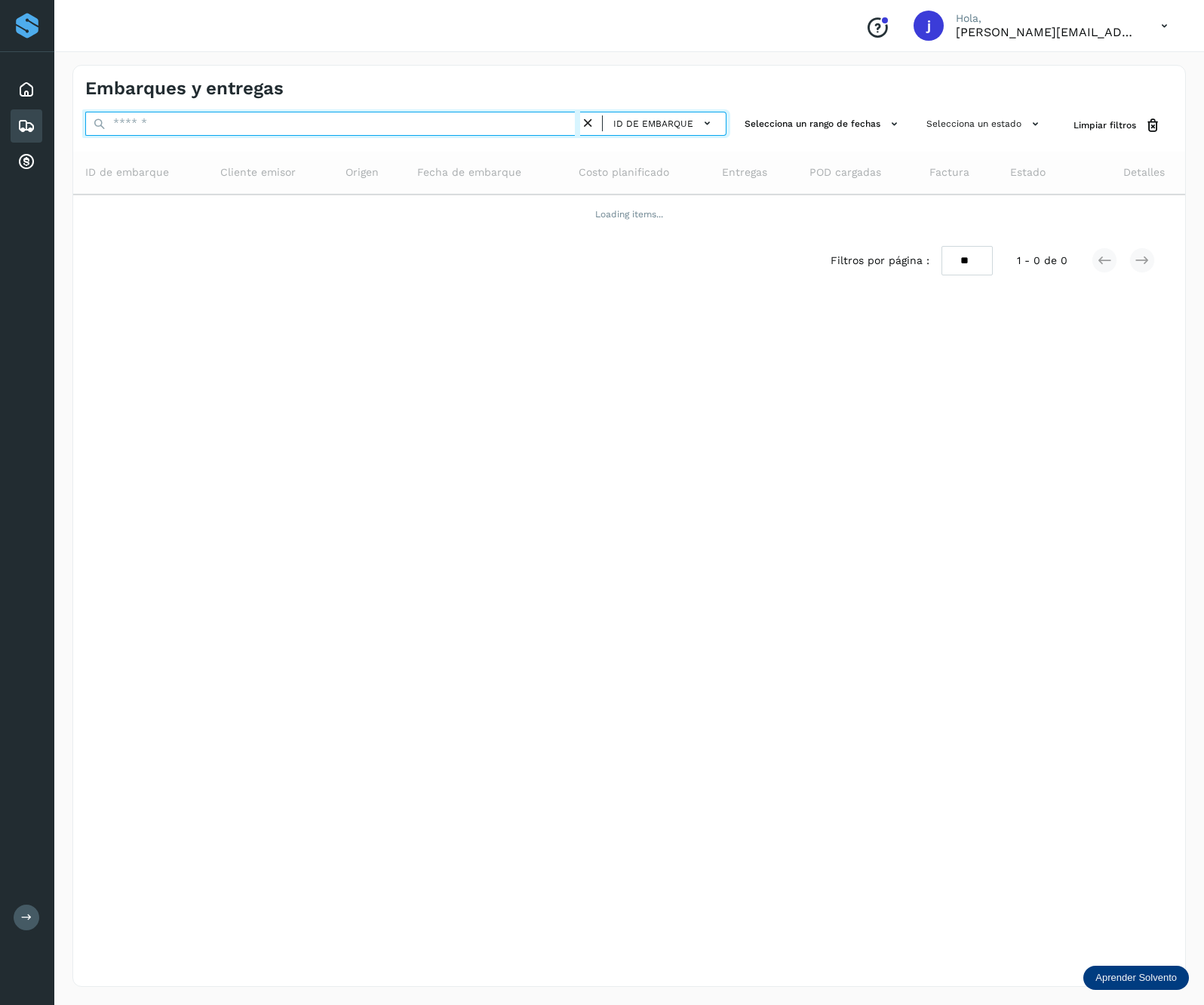
click at [200, 130] on input "text" at bounding box center [333, 124] width 495 height 24
paste input "**********"
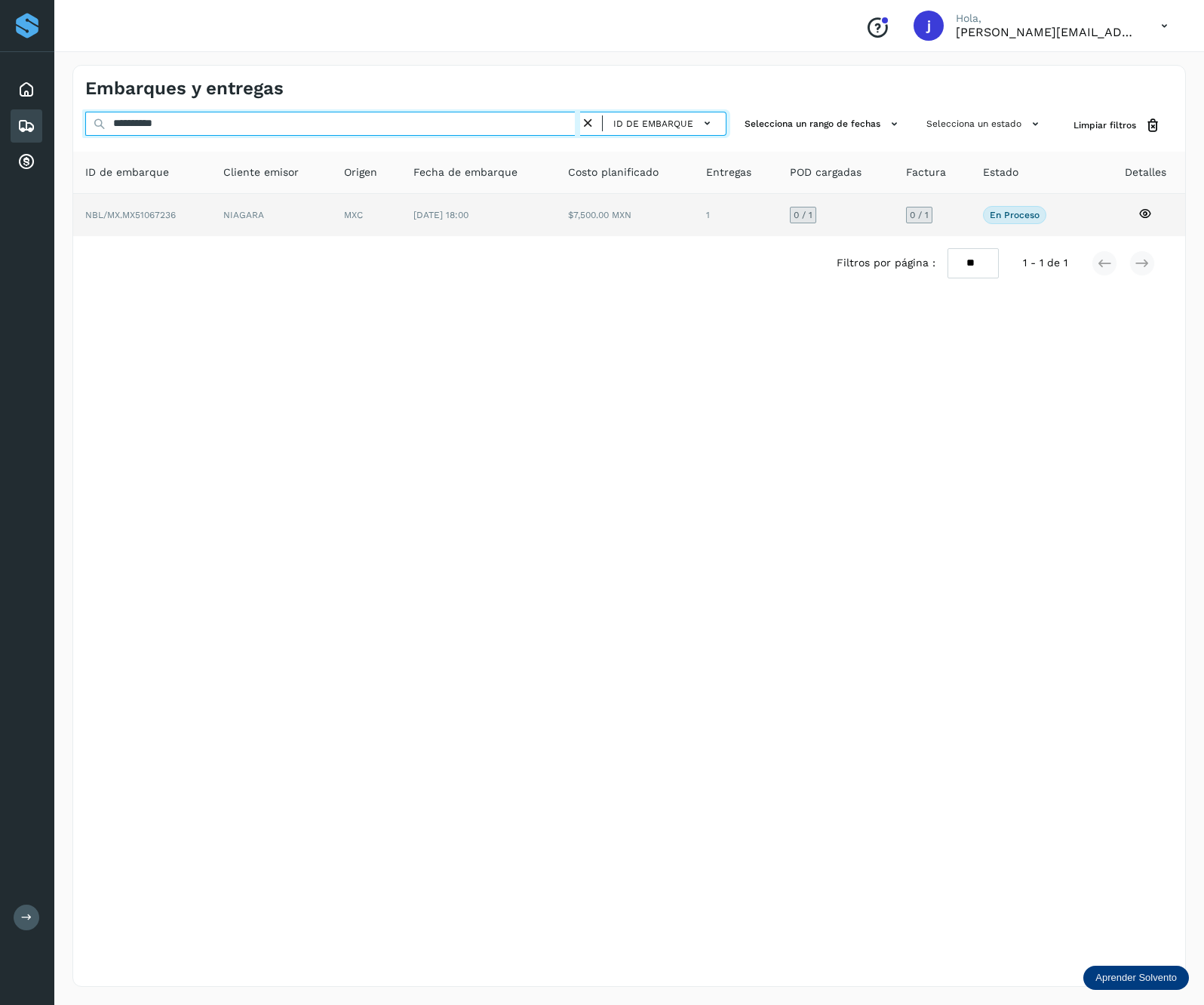
type input "**********"
click at [332, 226] on td "NIAGARA" at bounding box center [367, 215] width 70 height 42
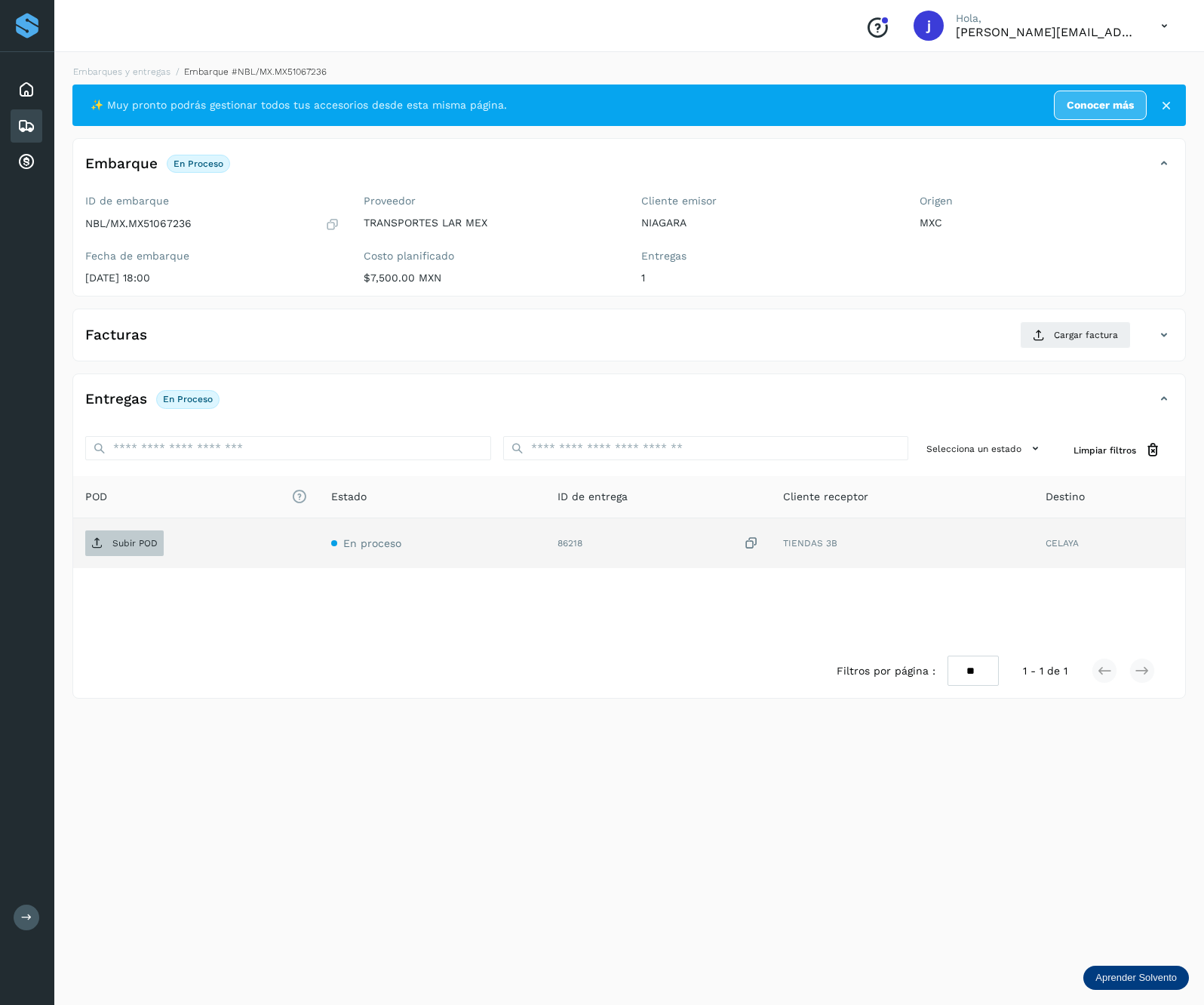
click at [133, 544] on p "Subir POD" at bounding box center [136, 543] width 45 height 10
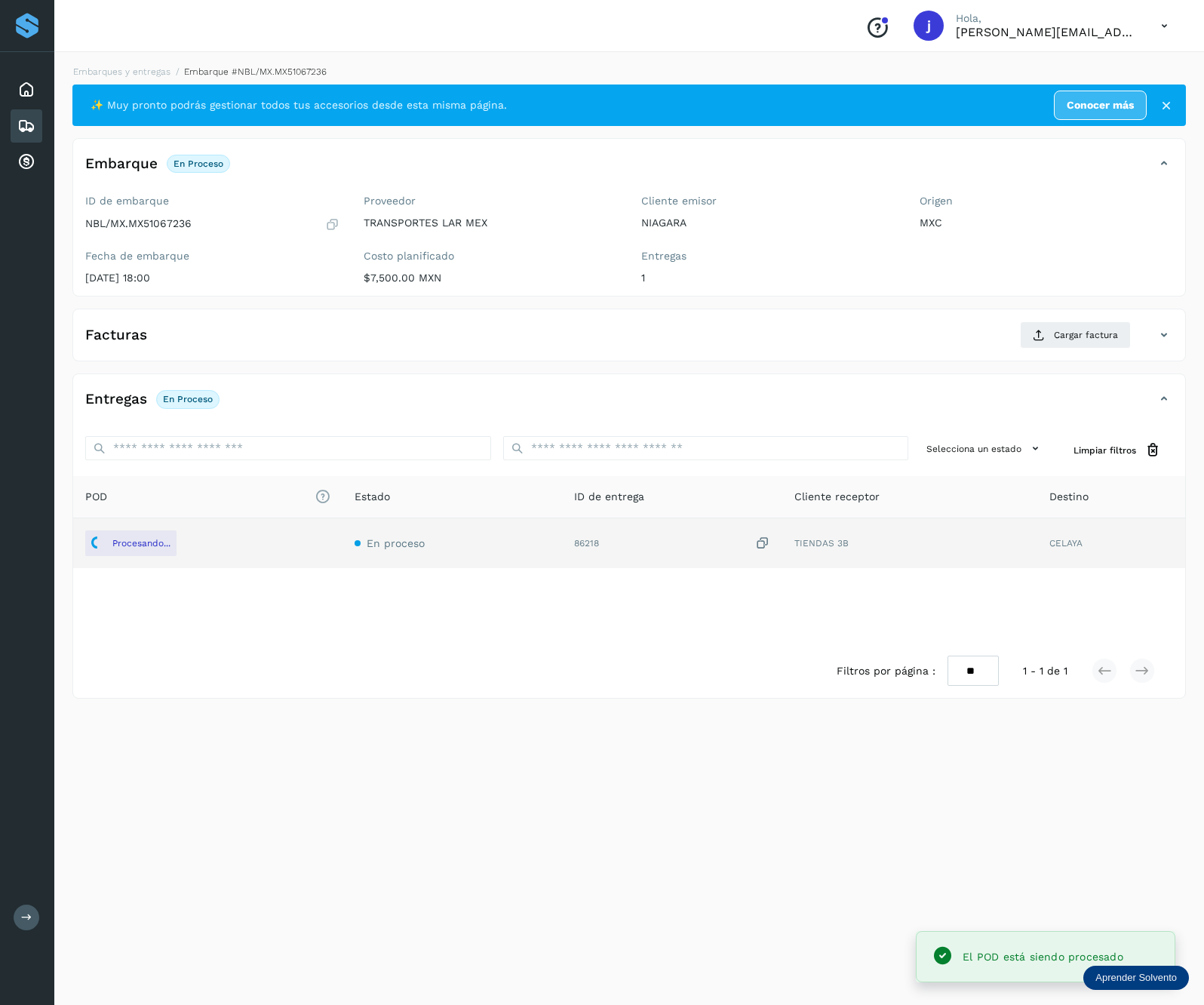
click at [1123, 358] on div "Facturas Cargar factura" at bounding box center [629, 341] width 1112 height 39
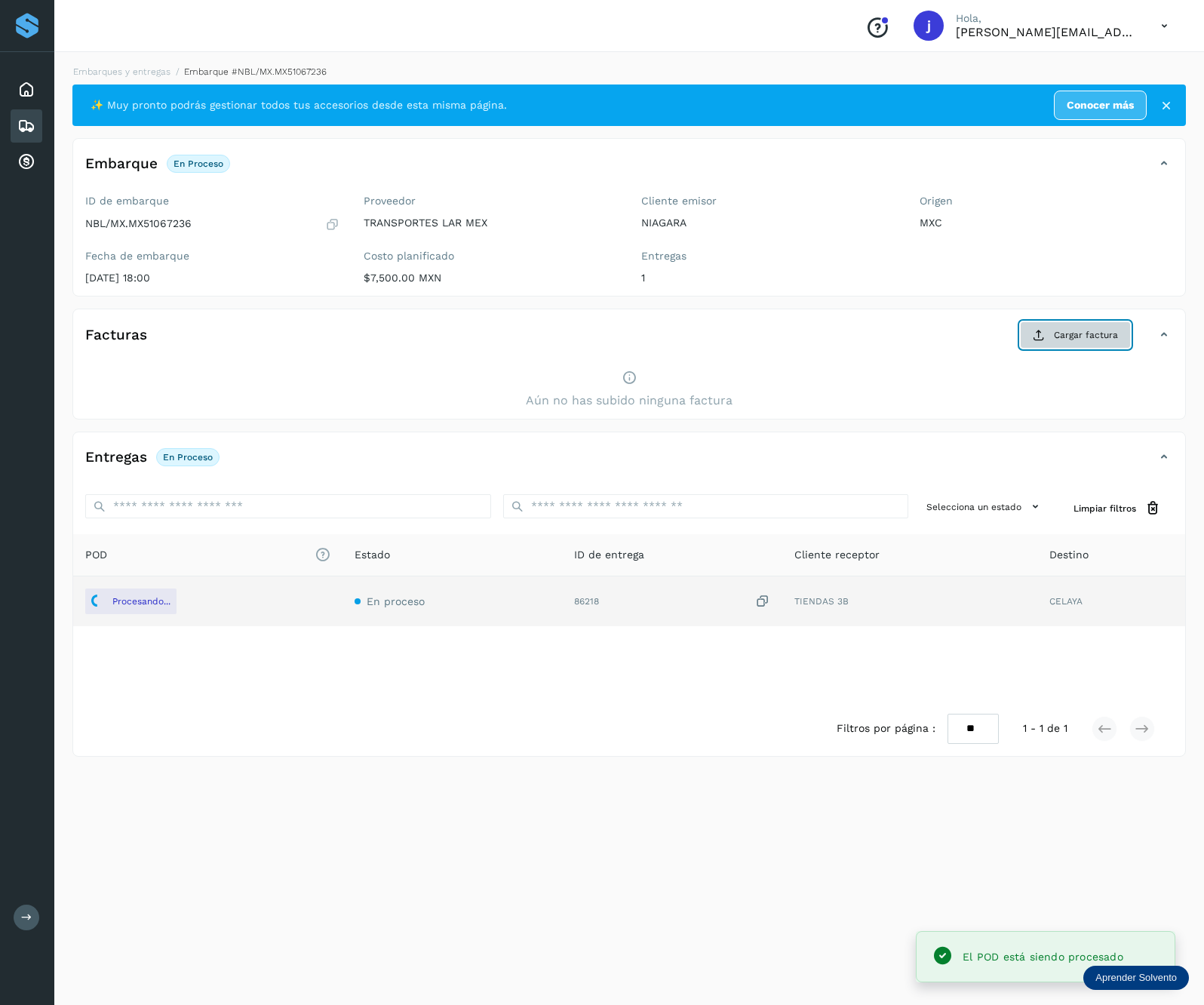
click at [1041, 341] on icon at bounding box center [1038, 334] width 12 height 12
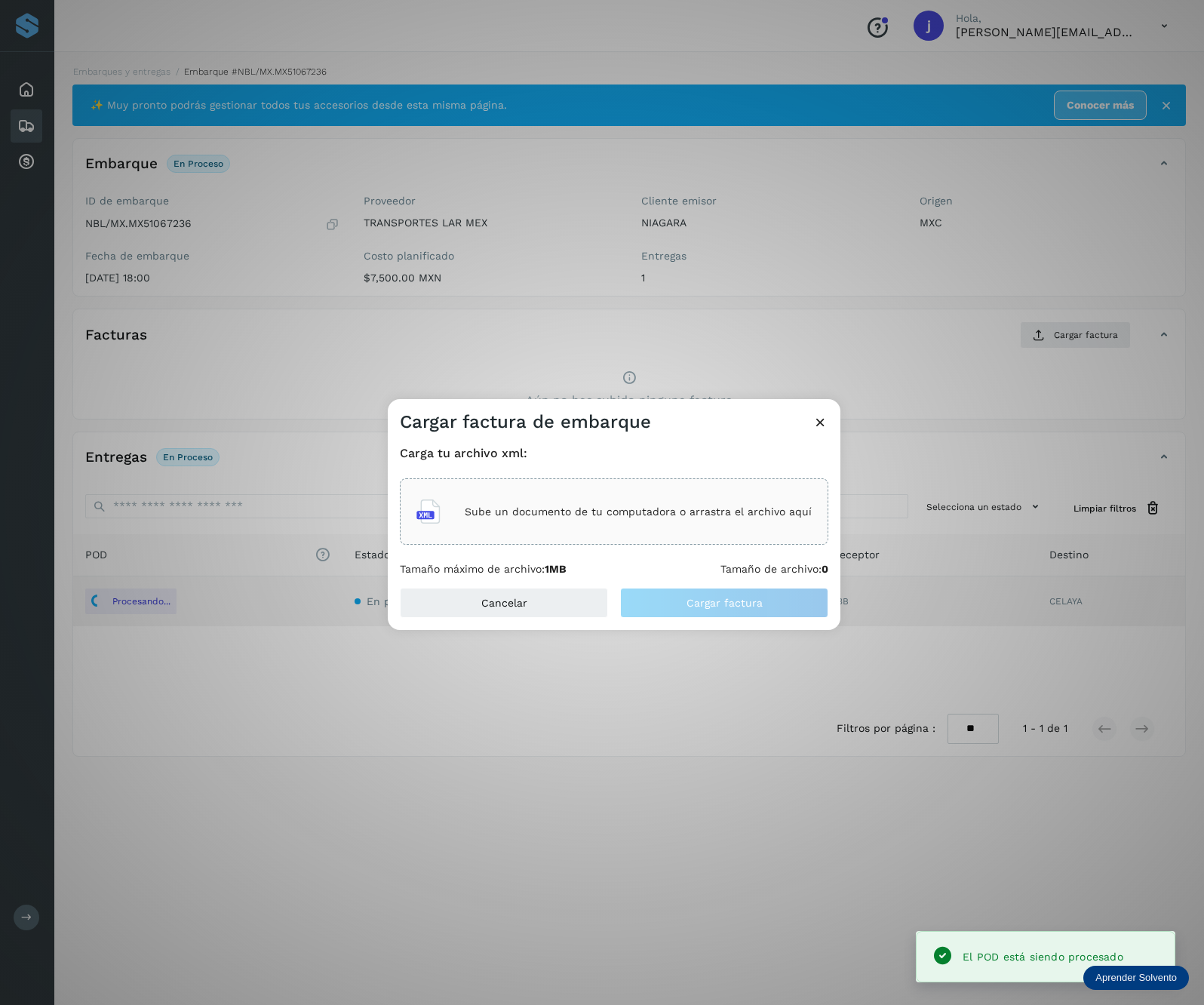
click at [577, 501] on div "Sube un documento de tu computadora o arrastra el archivo aquí" at bounding box center [614, 512] width 396 height 41
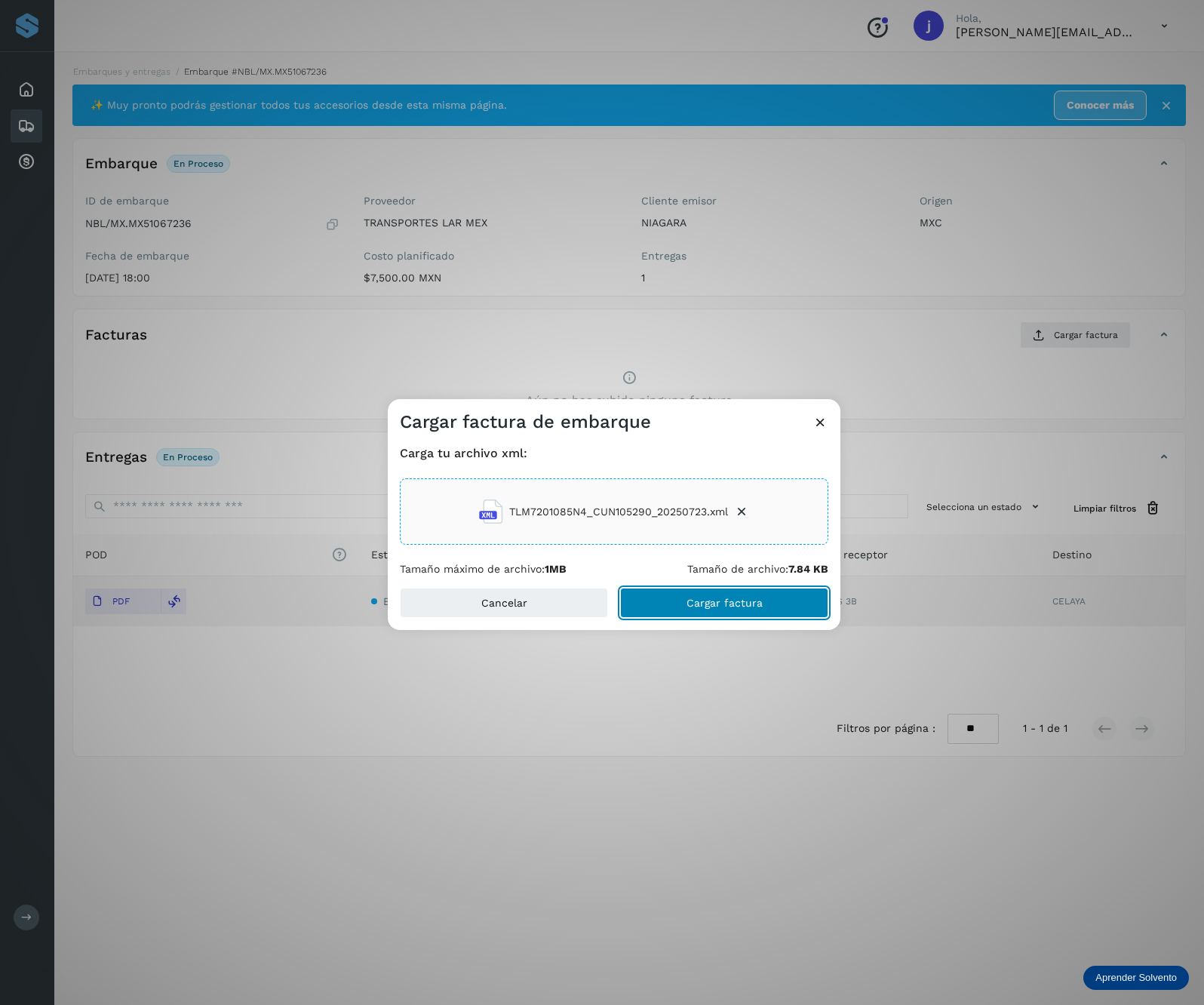
click at [771, 594] on button "Cargar factura" at bounding box center [725, 602] width 208 height 31
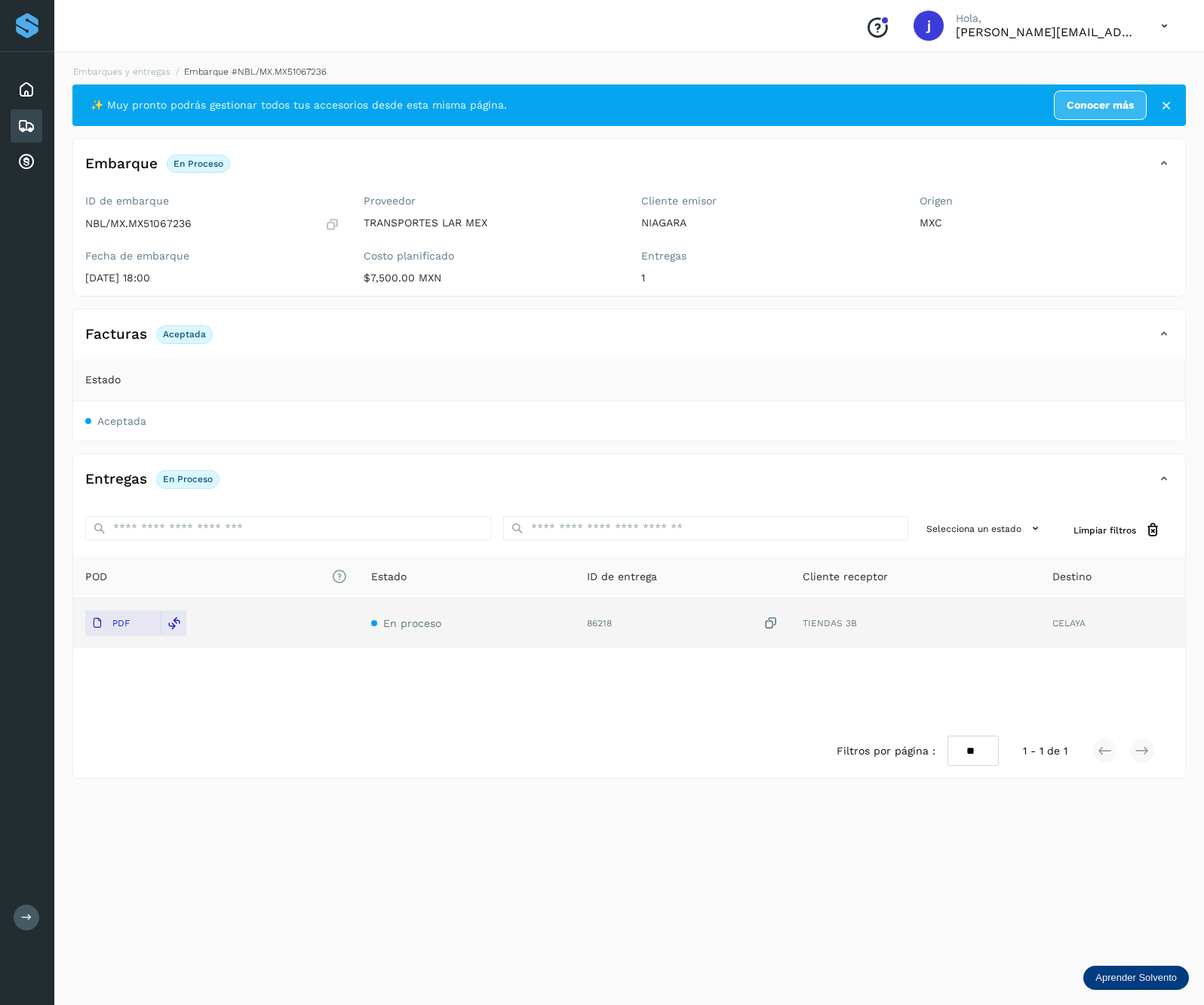
drag, startPoint x: 953, startPoint y: 386, endPoint x: 984, endPoint y: 380, distance: 31.6
click at [953, 386] on div "Estado" at bounding box center [629, 380] width 1088 height 16
click at [1159, 339] on icon at bounding box center [1164, 334] width 18 height 18
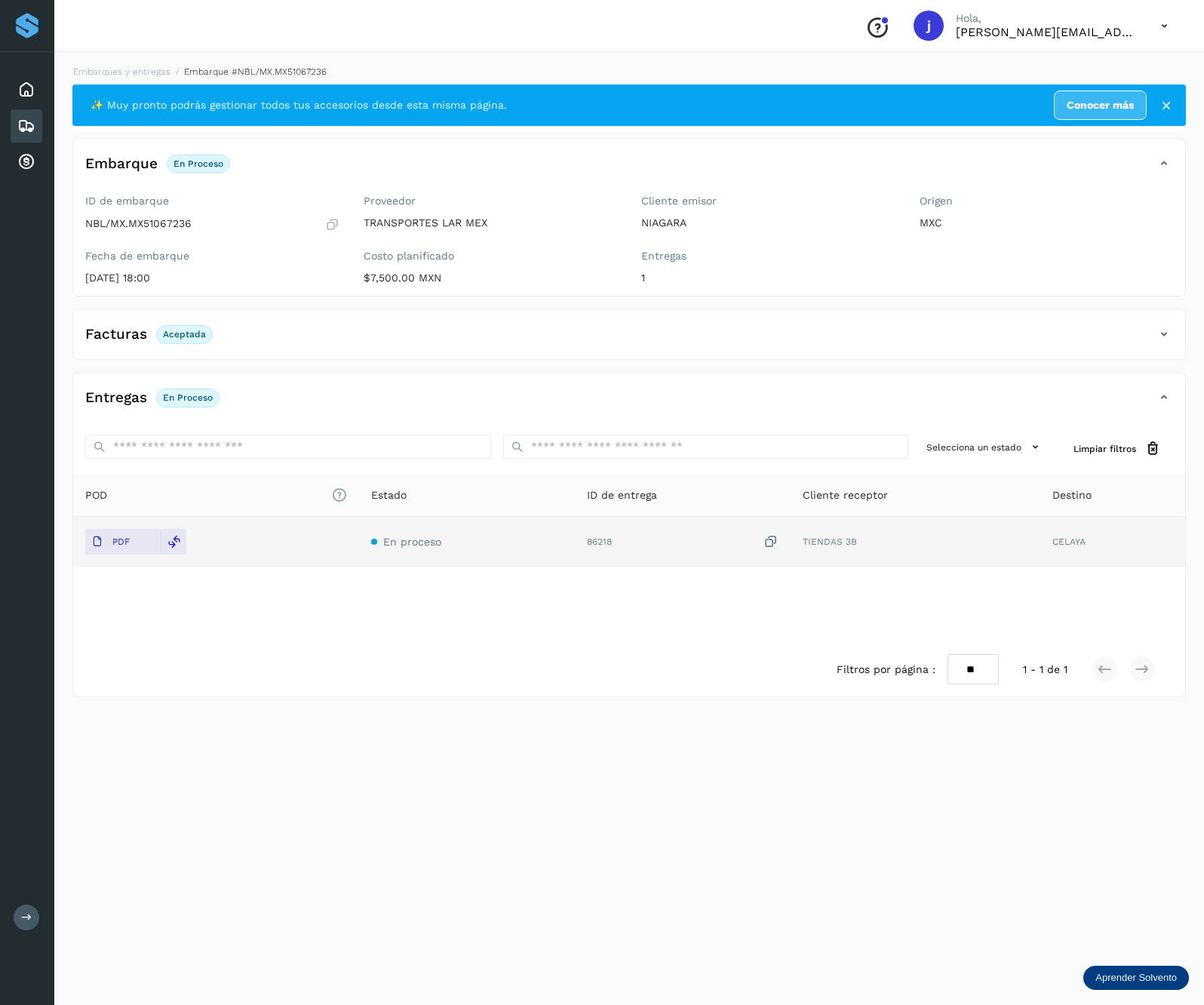
click at [1159, 339] on icon at bounding box center [1164, 334] width 18 height 18
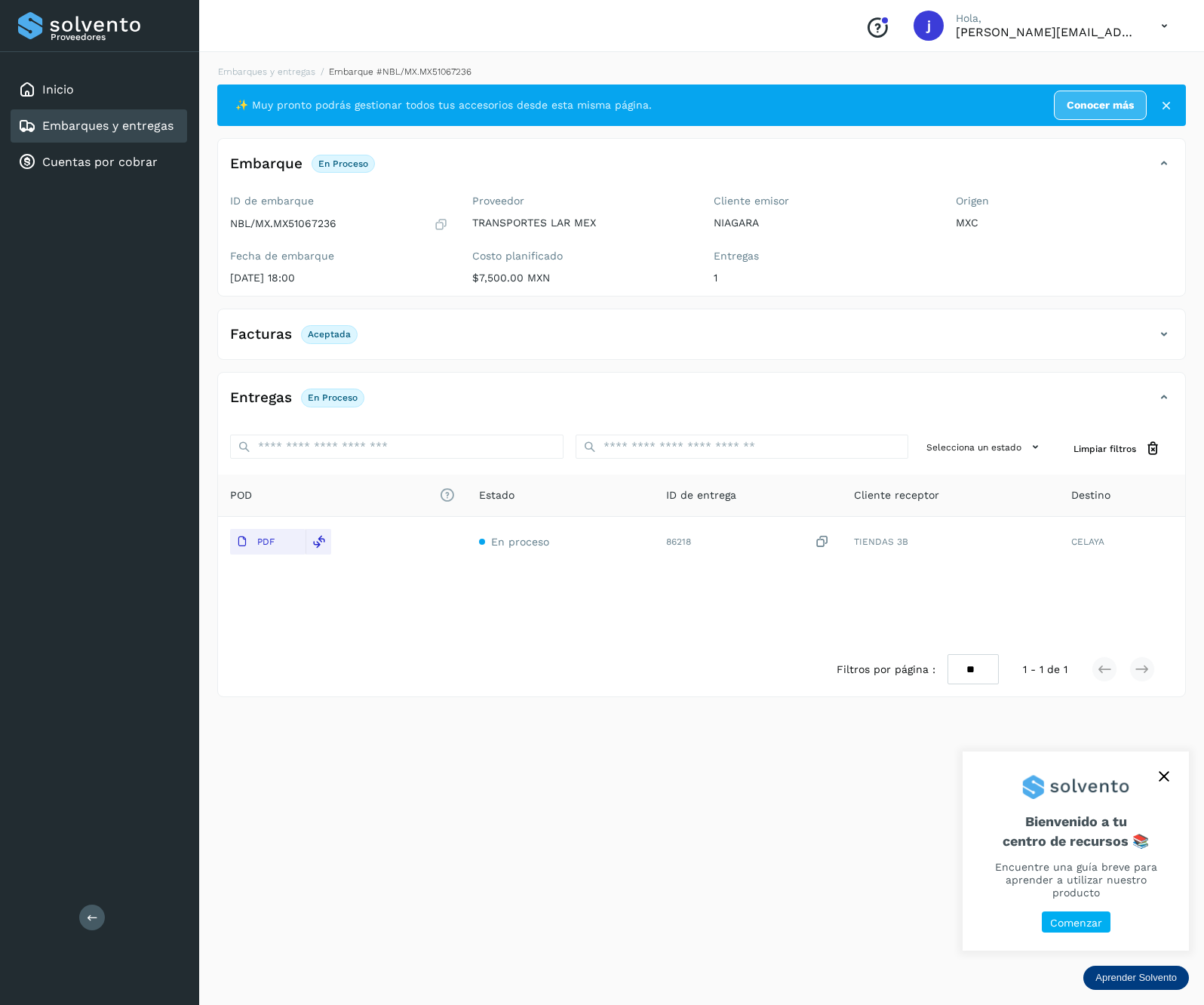
click at [78, 916] on div "Proveedores Inicio Embarques y entregas Cuentas por cobrar Salir" at bounding box center [99, 502] width 199 height 1005
click at [93, 916] on icon at bounding box center [92, 916] width 11 height 11
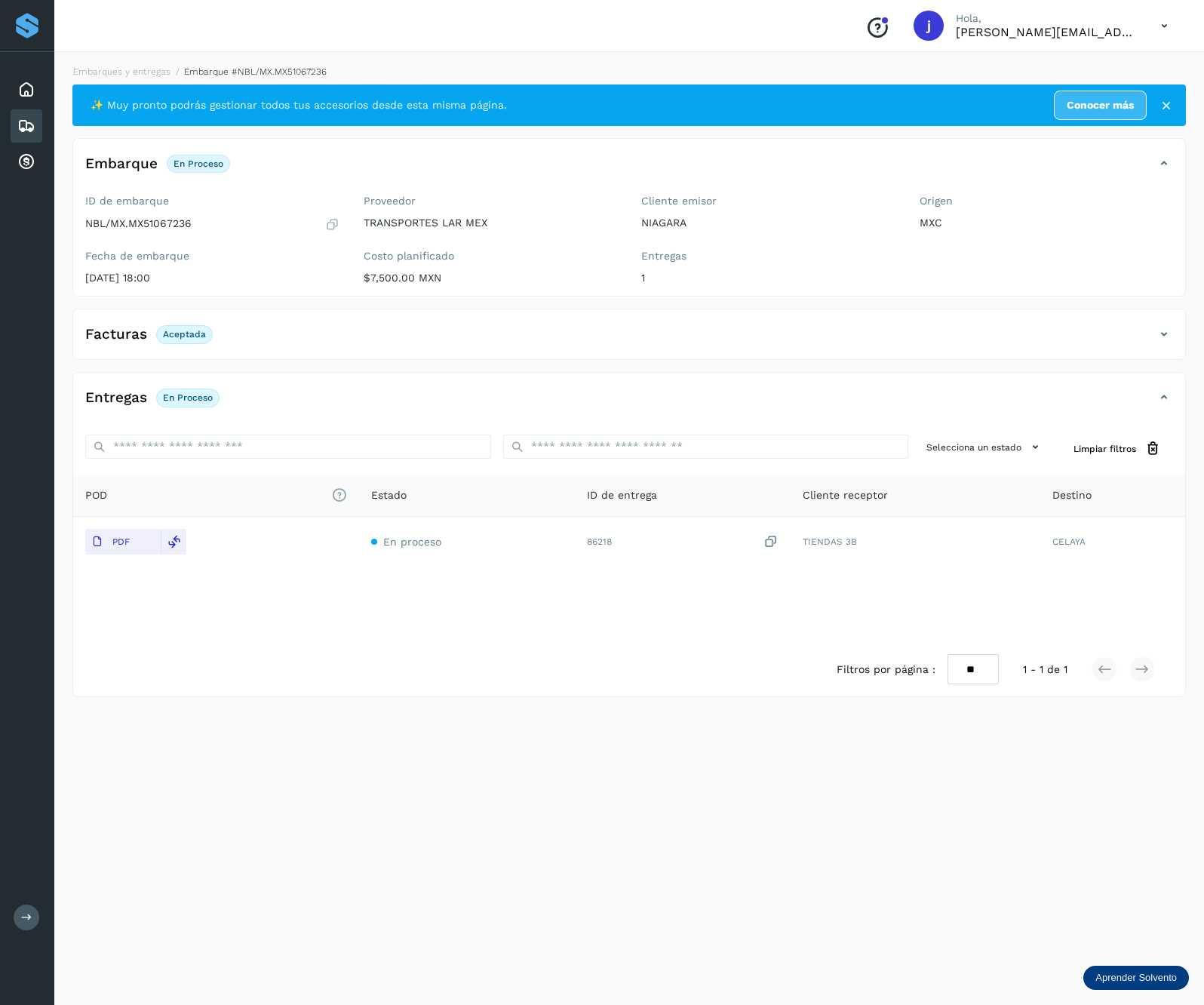
click at [1150, 323] on div "Facturas Aceptada" at bounding box center [613, 334] width 1082 height 26
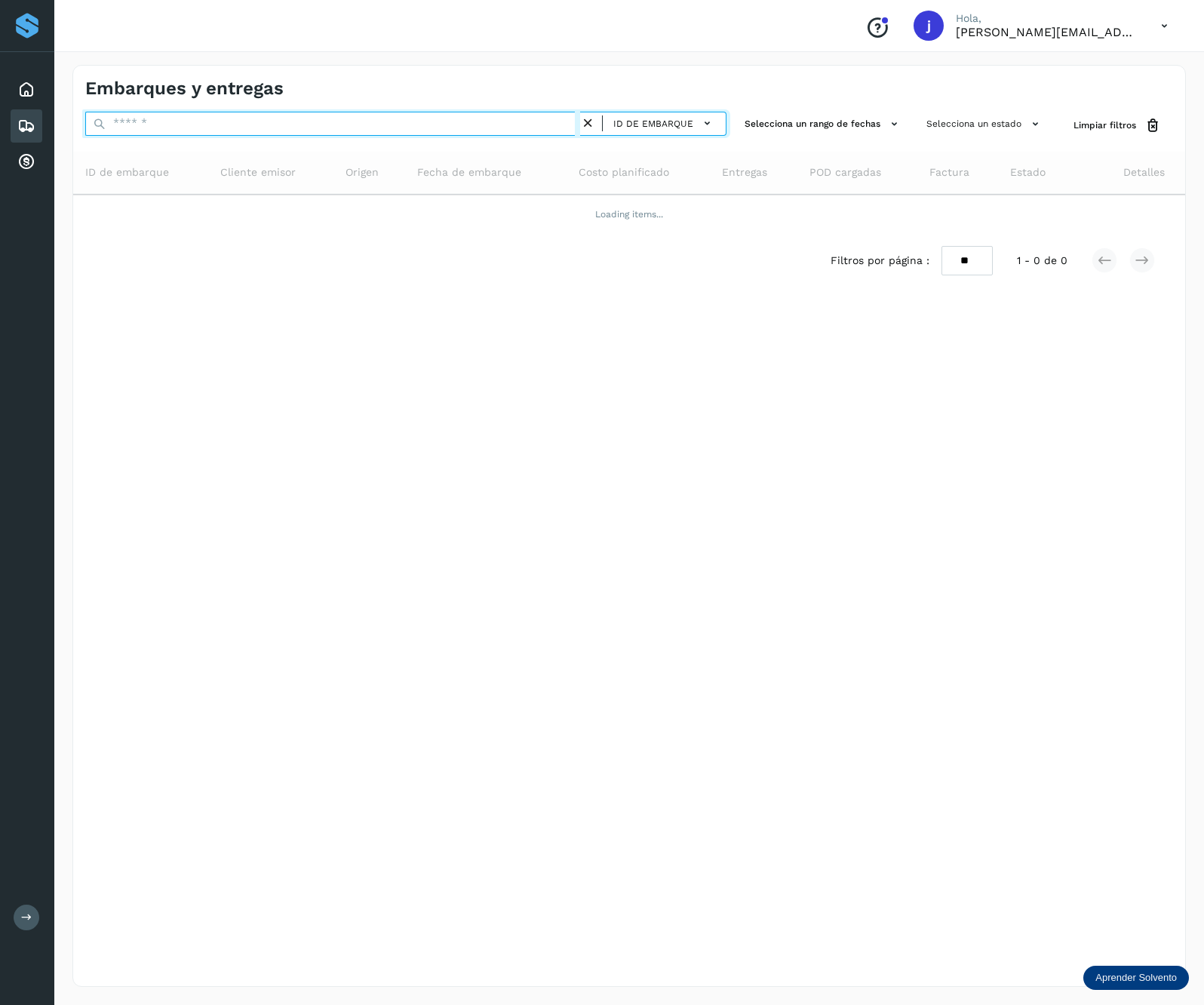
click at [231, 135] on input "text" at bounding box center [333, 124] width 495 height 24
paste input "**********"
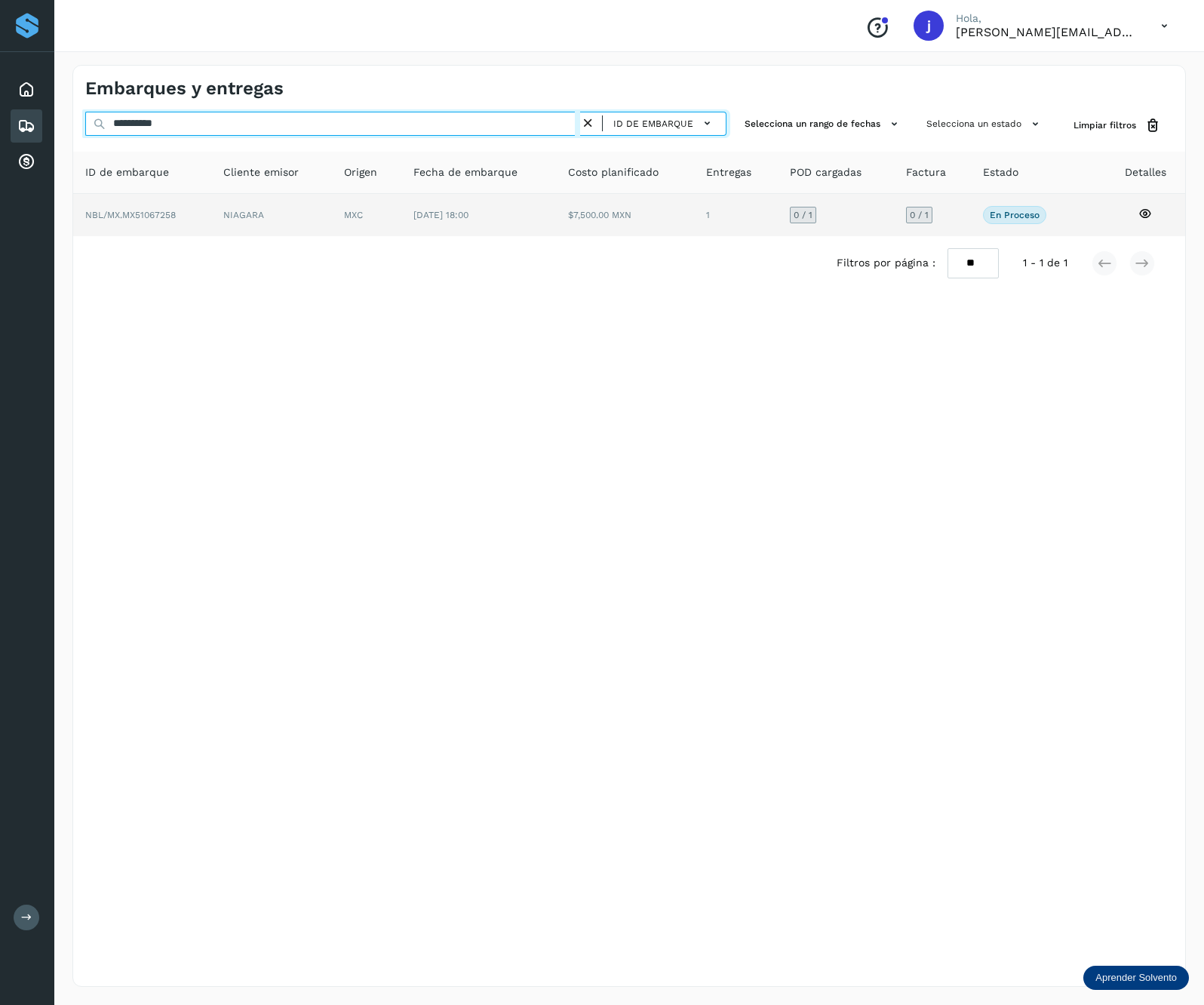
type input "**********"
click at [401, 223] on td "MXC" at bounding box center [478, 215] width 154 height 42
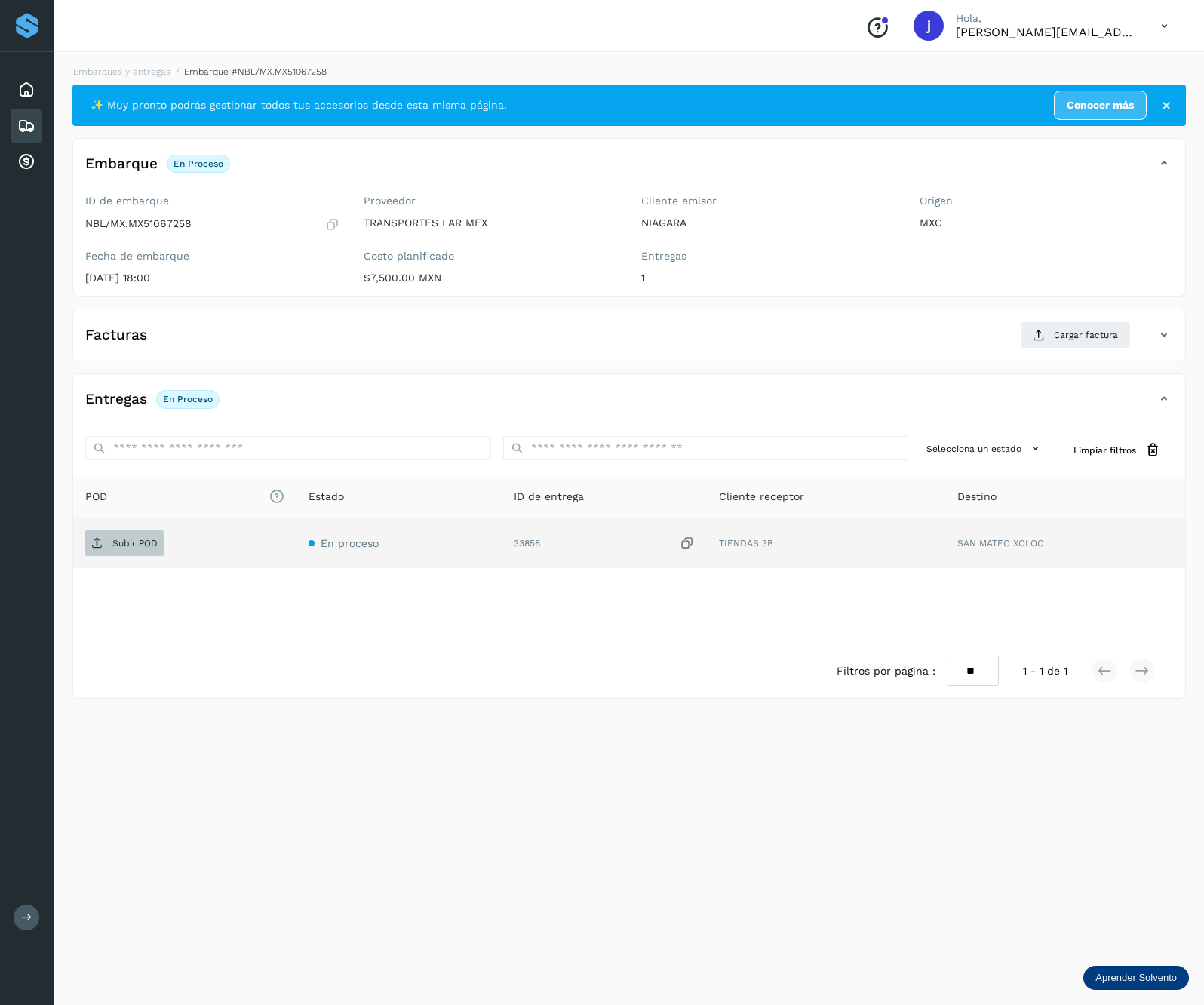
click at [297, 561] on td "Subir POD" at bounding box center [400, 544] width 205 height 50
click at [136, 540] on p "Subir POD" at bounding box center [136, 543] width 45 height 10
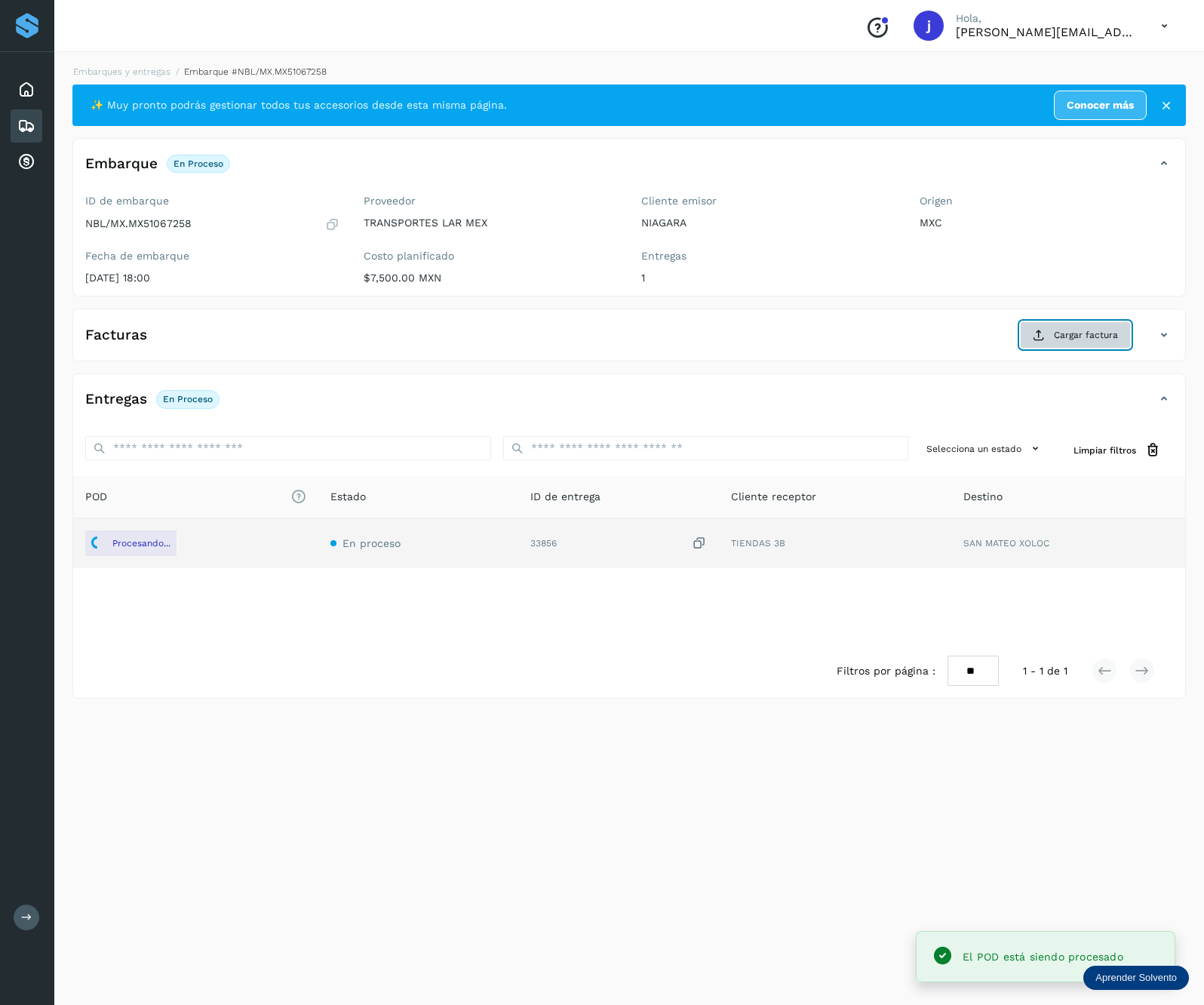
click at [1079, 346] on button "Cargar factura" at bounding box center [1076, 334] width 111 height 27
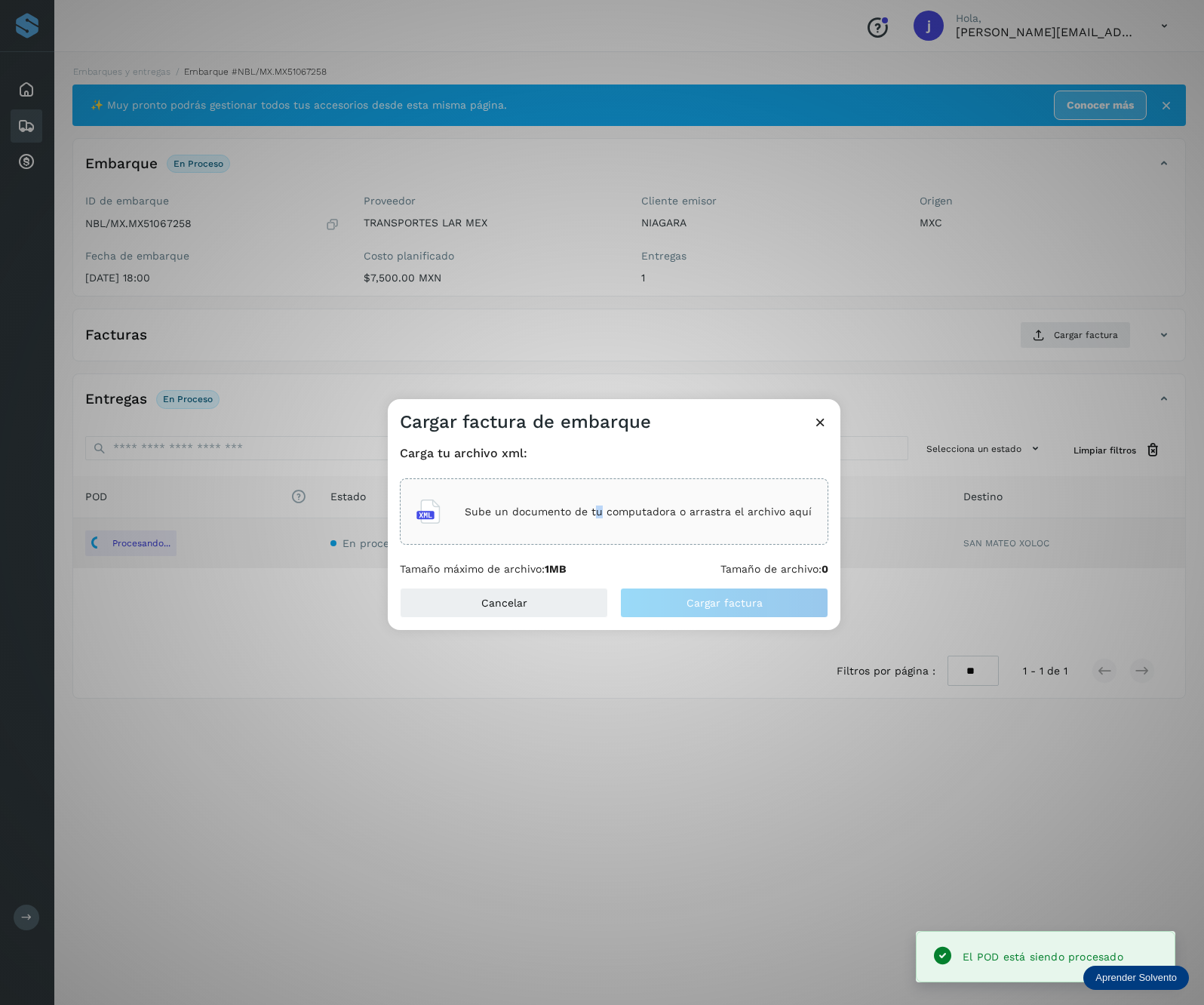
click at [602, 519] on div "Sube un documento de tu computadora o arrastra el archivo aquí" at bounding box center [614, 512] width 396 height 41
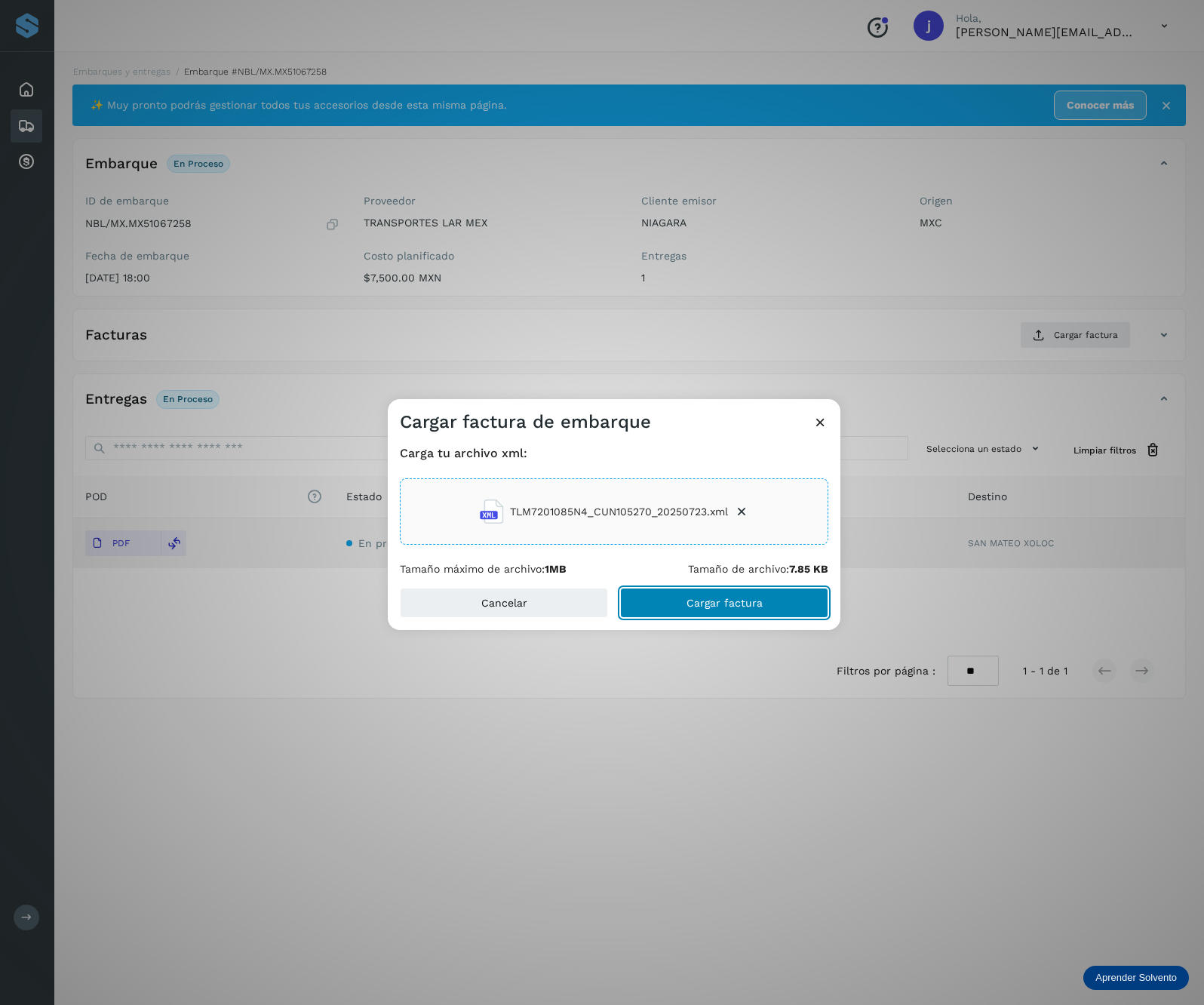
click at [706, 608] on span "Cargar factura" at bounding box center [724, 602] width 76 height 10
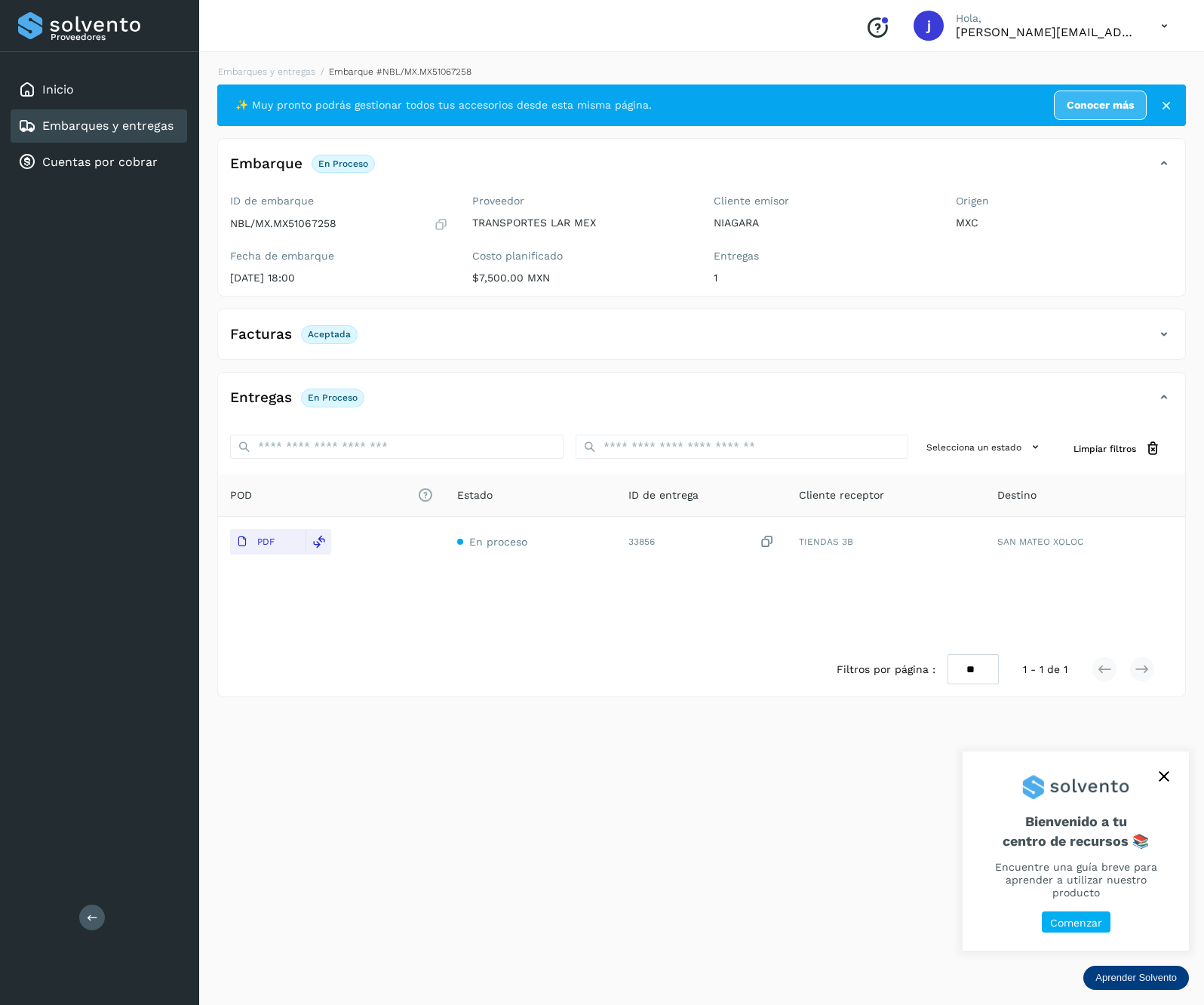
click at [77, 925] on div "Proveedores Inicio Embarques y entregas Cuentas por cobrar Salir" at bounding box center [99, 502] width 199 height 1005
click at [74, 917] on div "Proveedores Inicio Embarques y entregas Cuentas por cobrar Salir" at bounding box center [99, 502] width 199 height 1005
click at [79, 910] on div "Proveedores Inicio Embarques y entregas Cuentas por cobrar Salir" at bounding box center [99, 502] width 199 height 1005
click at [96, 907] on button at bounding box center [92, 917] width 26 height 26
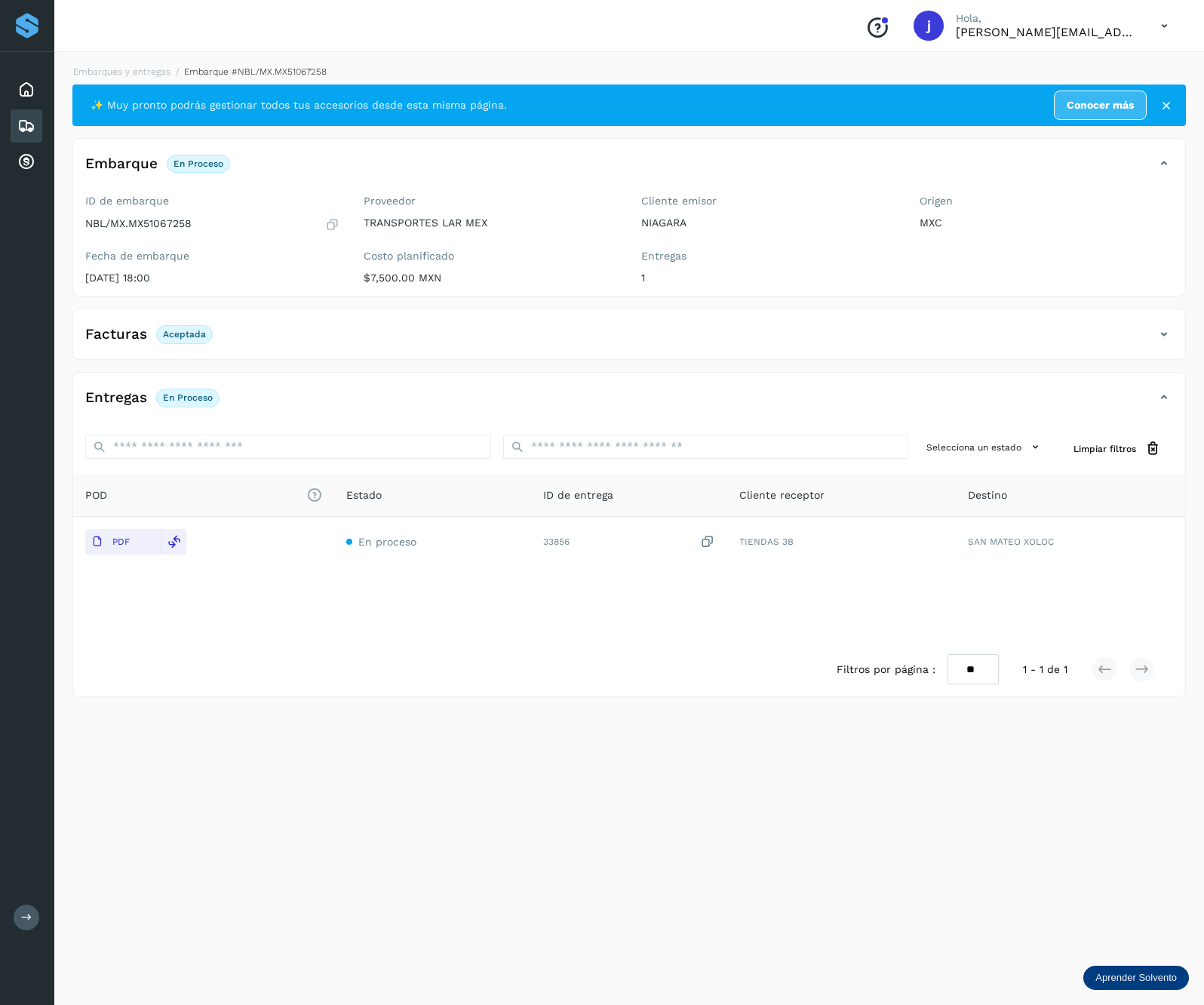
click at [1172, 340] on icon at bounding box center [1164, 334] width 18 height 18
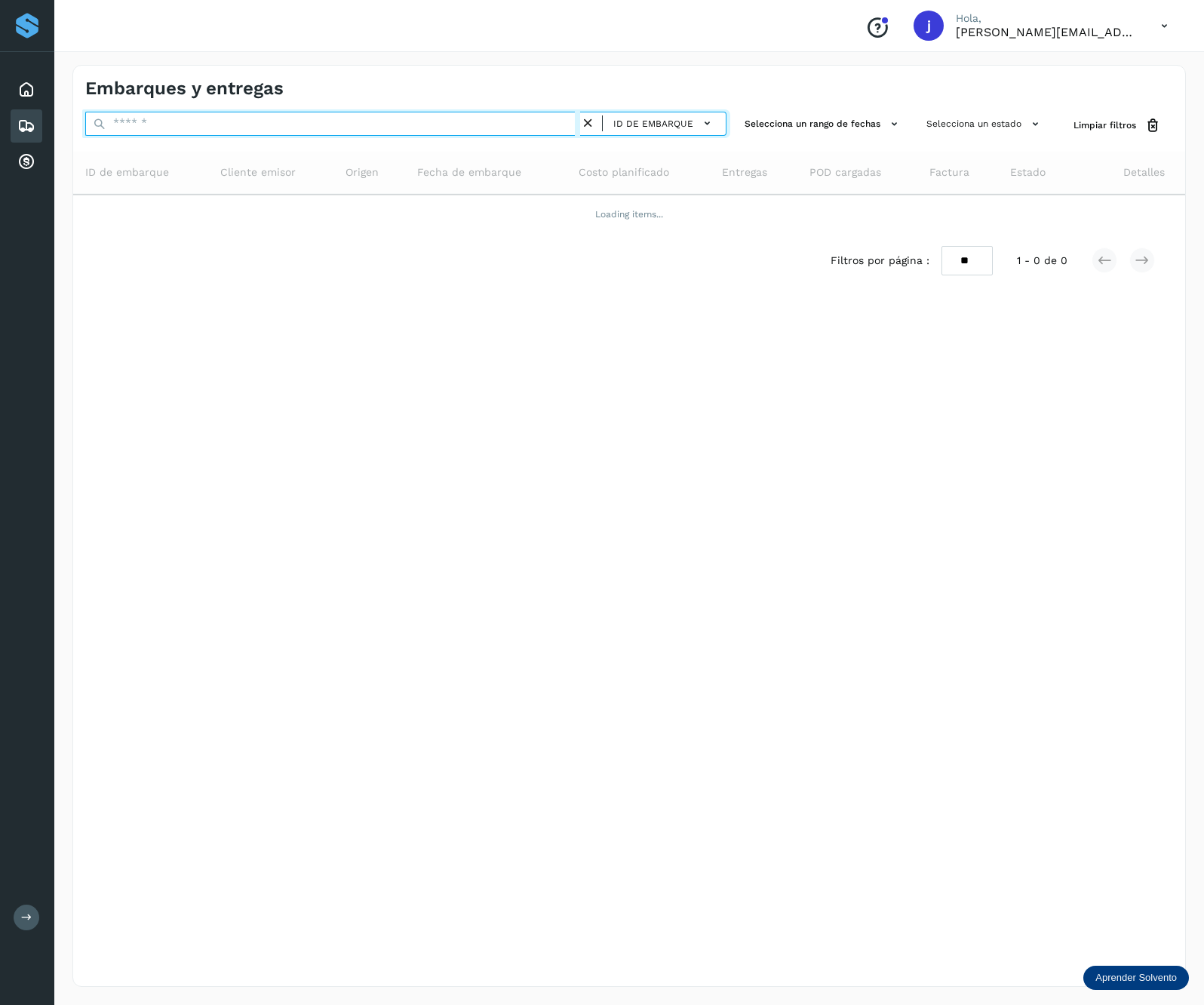
click at [288, 114] on input "text" at bounding box center [333, 124] width 495 height 24
paste input "**********"
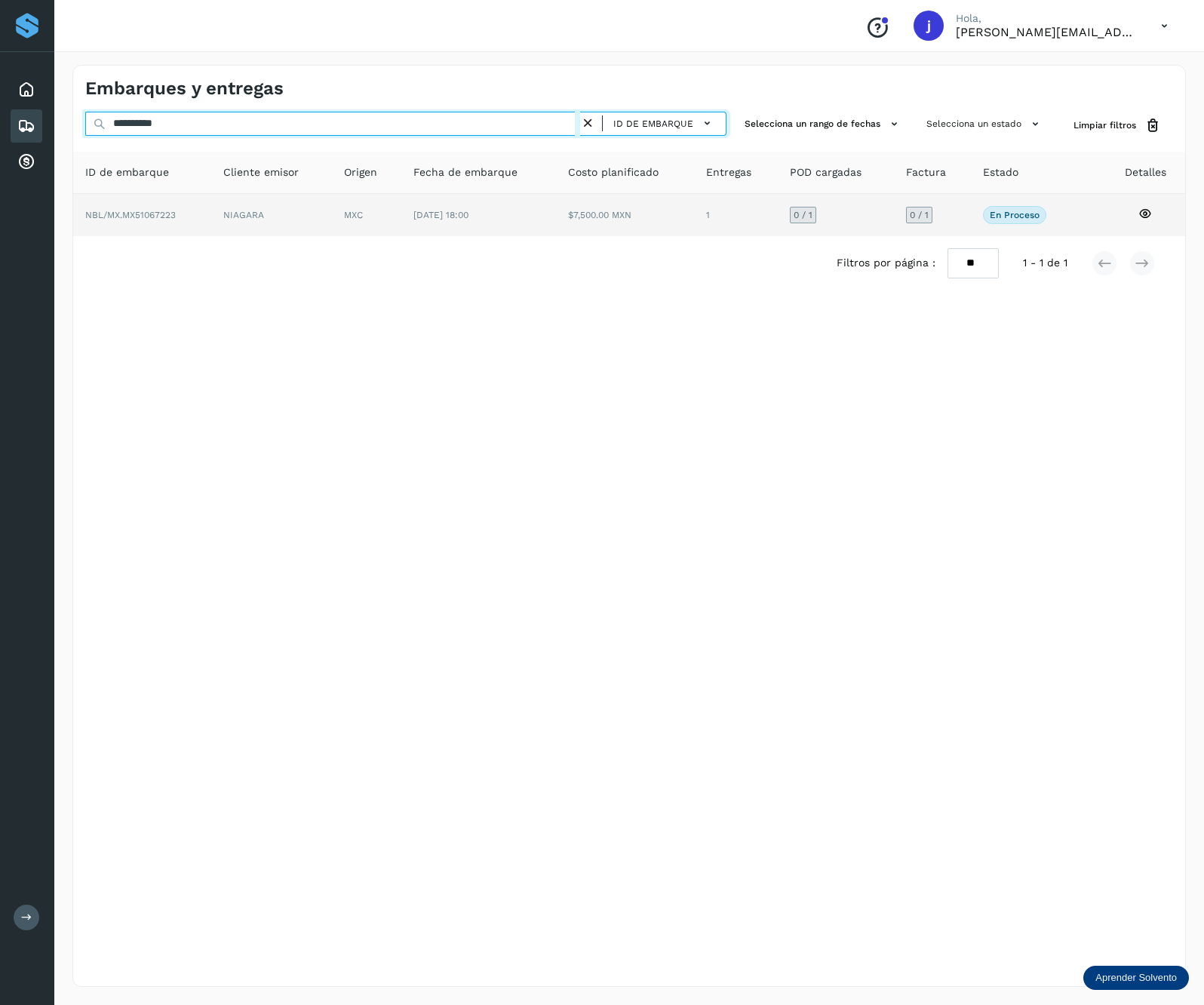
type input "**********"
click at [332, 210] on td "NIAGARA" at bounding box center [367, 215] width 70 height 42
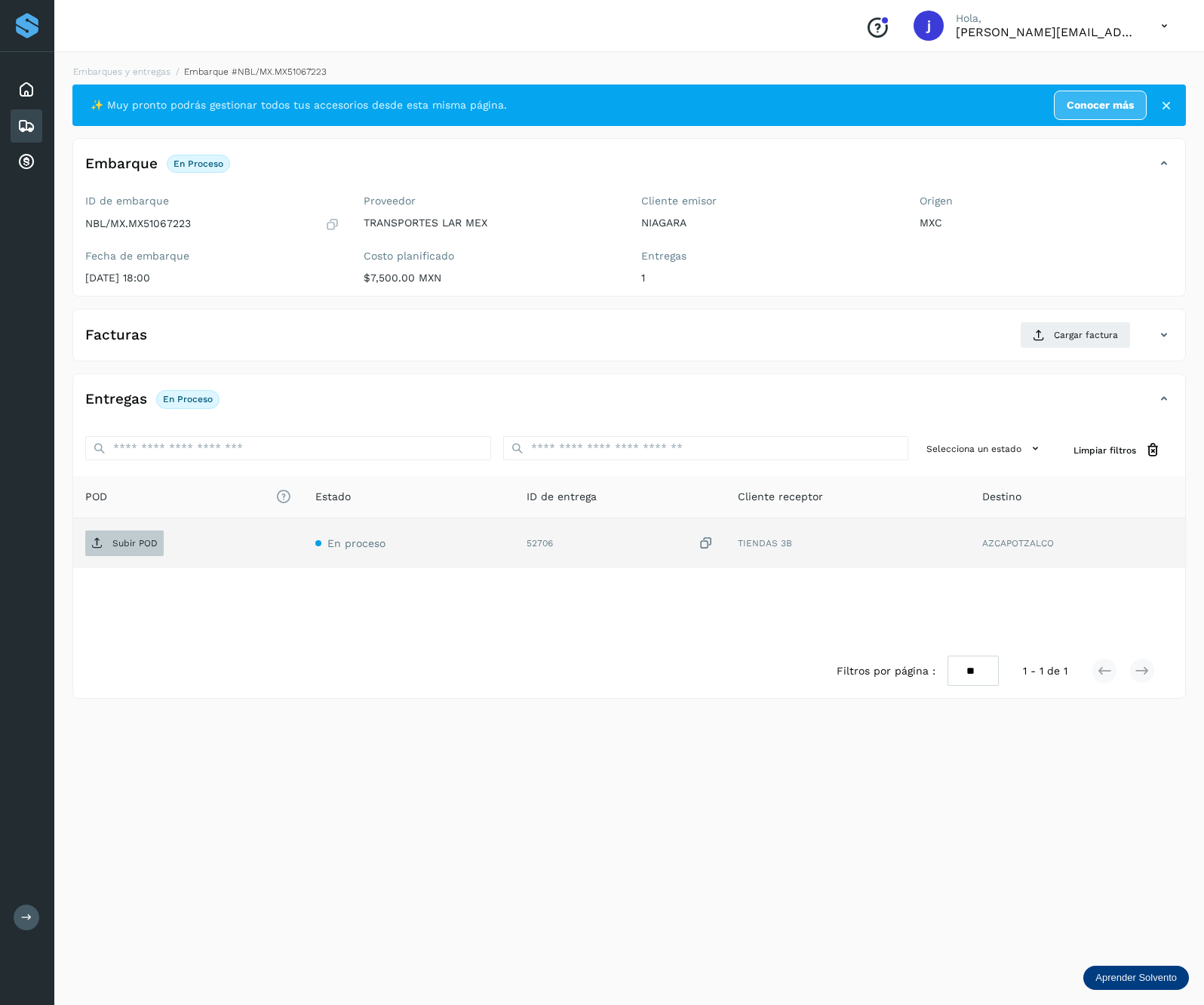
click at [125, 548] on p "Subir POD" at bounding box center [136, 543] width 45 height 10
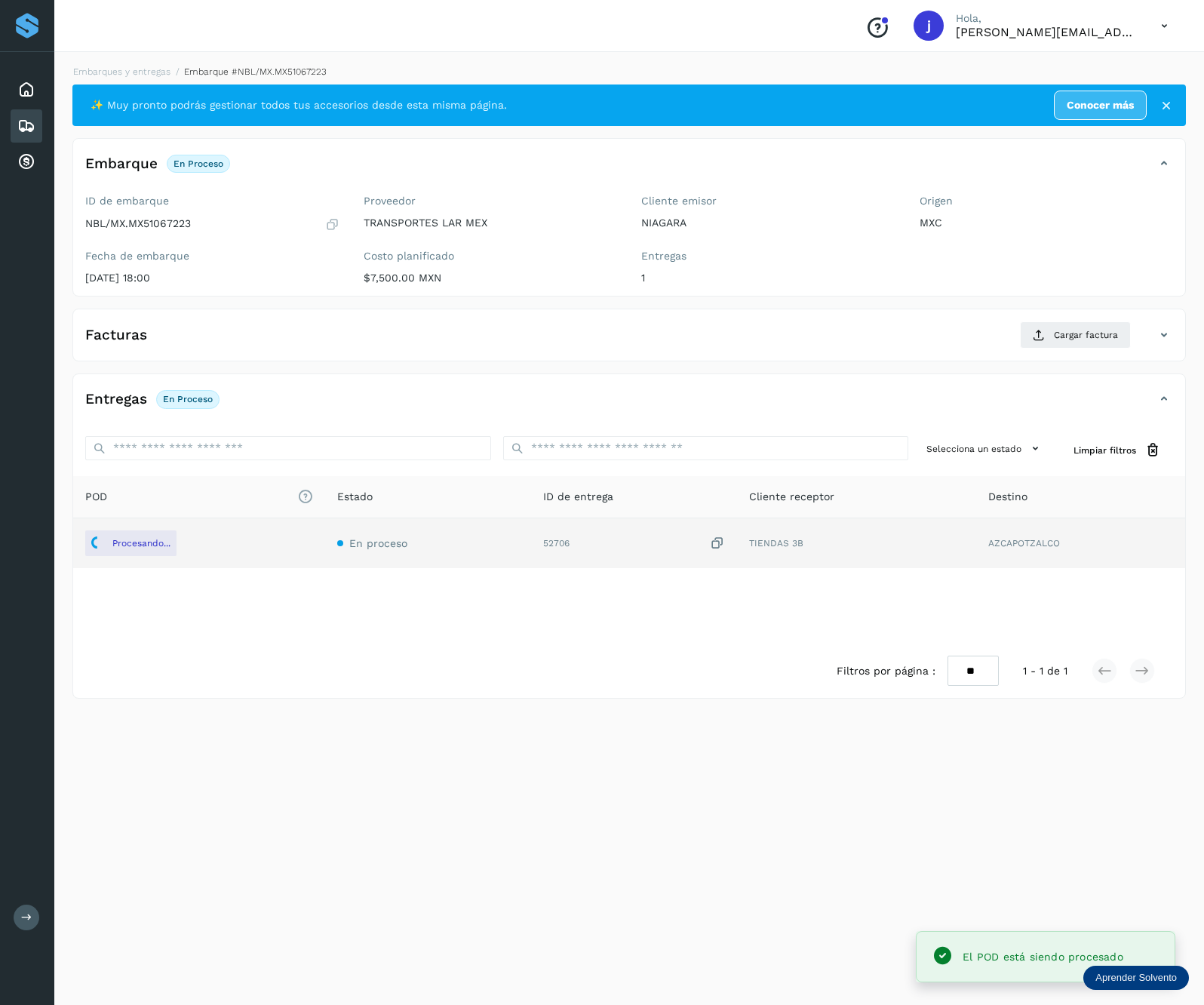
click at [1083, 316] on div "Facturas Cargar factura Aún no has subido ninguna factura" at bounding box center [629, 334] width 1114 height 52
click at [1085, 338] on span "Cargar factura" at bounding box center [1086, 334] width 64 height 13
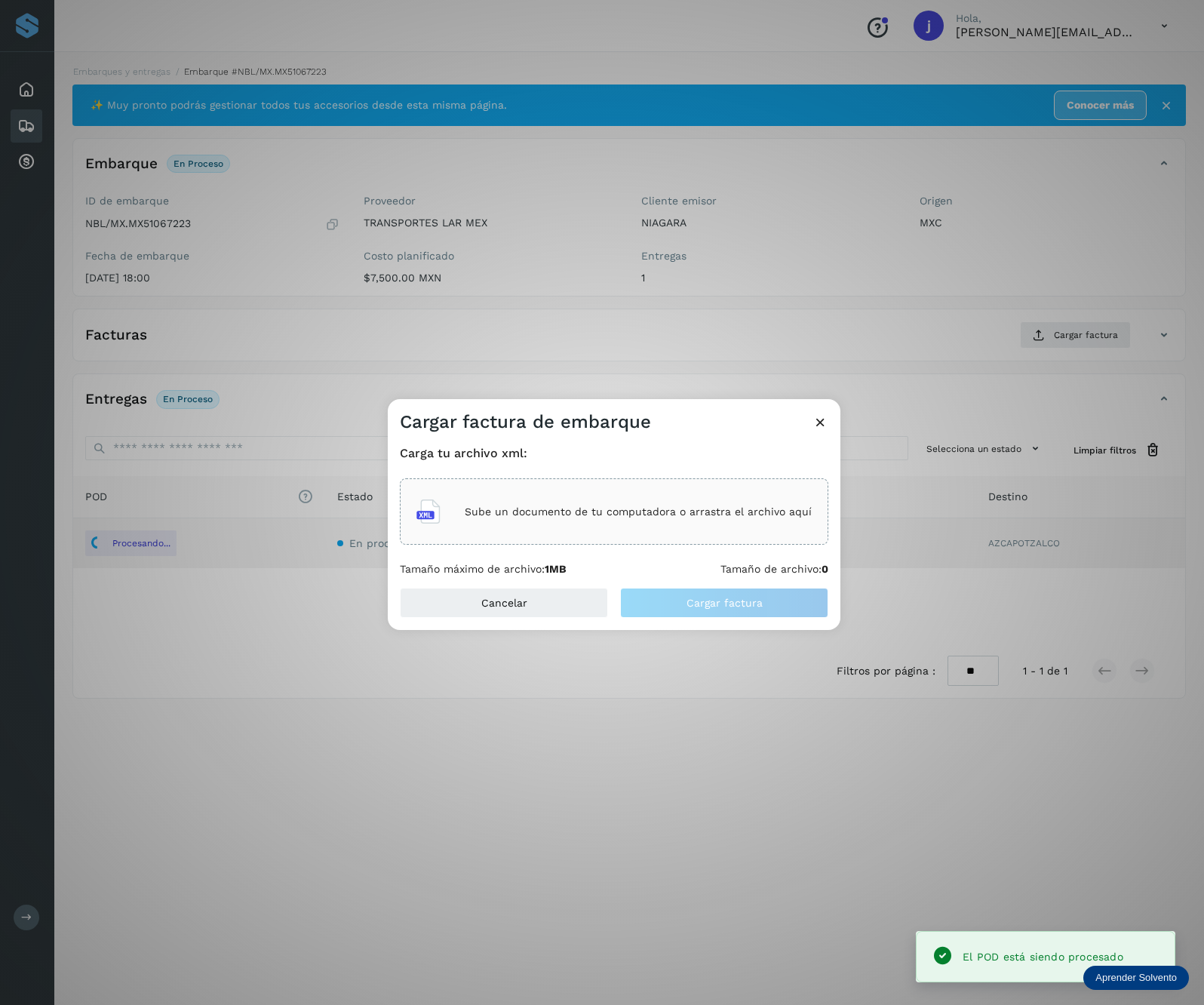
click at [595, 497] on div "Sube un documento de tu computadora o arrastra el archivo aquí" at bounding box center [614, 512] width 396 height 41
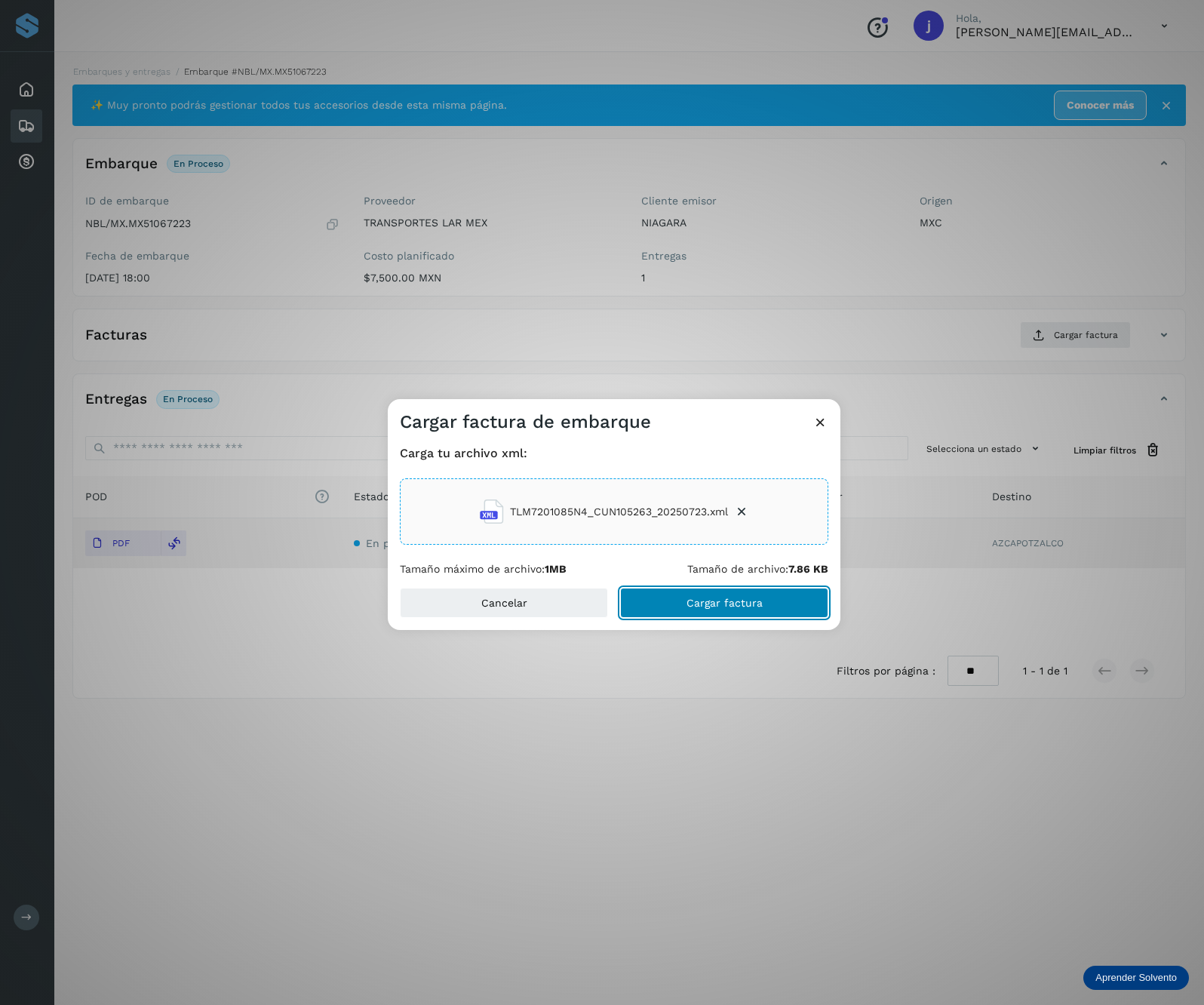
click at [712, 606] on span "Cargar factura" at bounding box center [724, 602] width 76 height 10
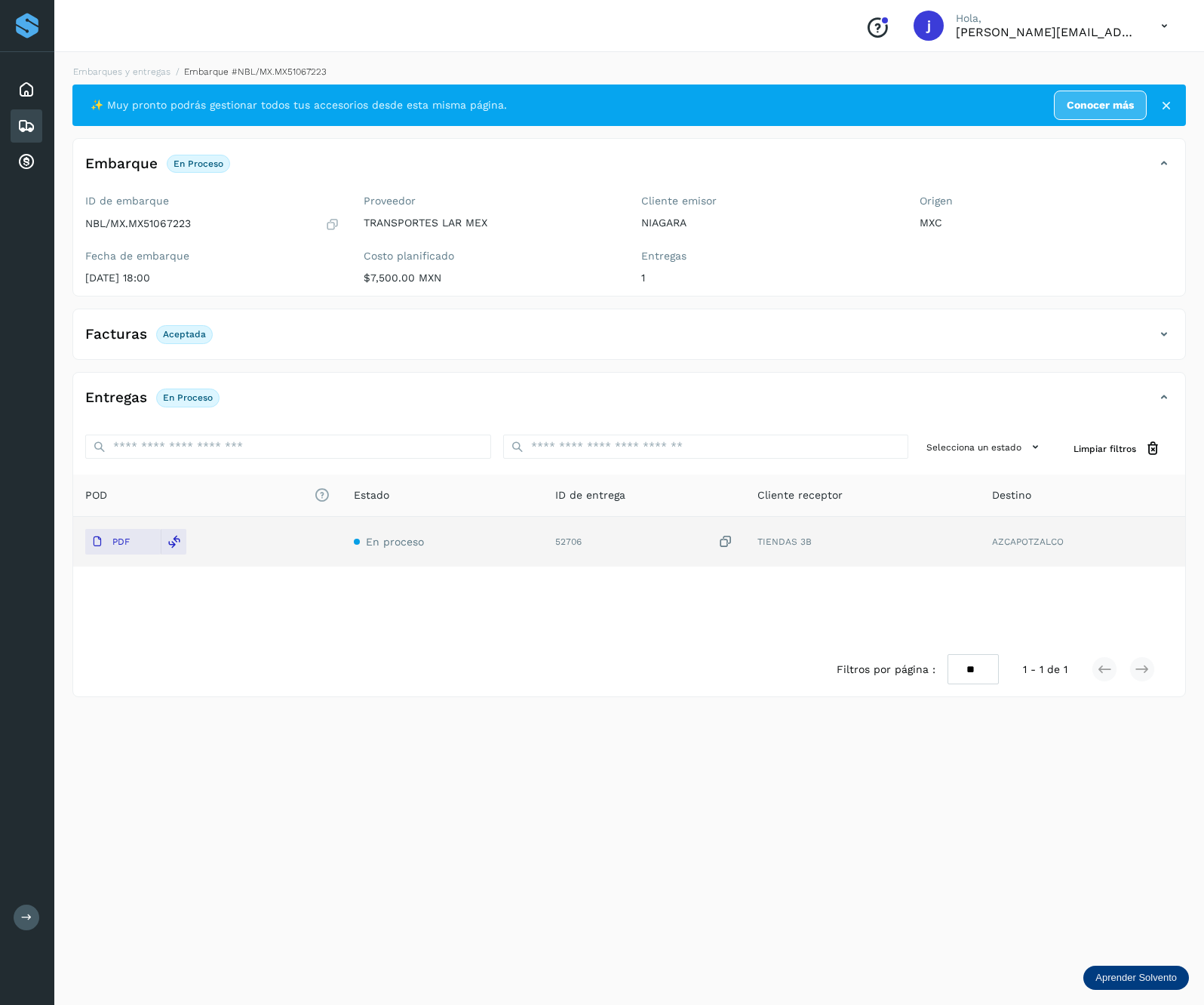
click at [1144, 342] on div "Facturas Aceptada" at bounding box center [613, 334] width 1082 height 26
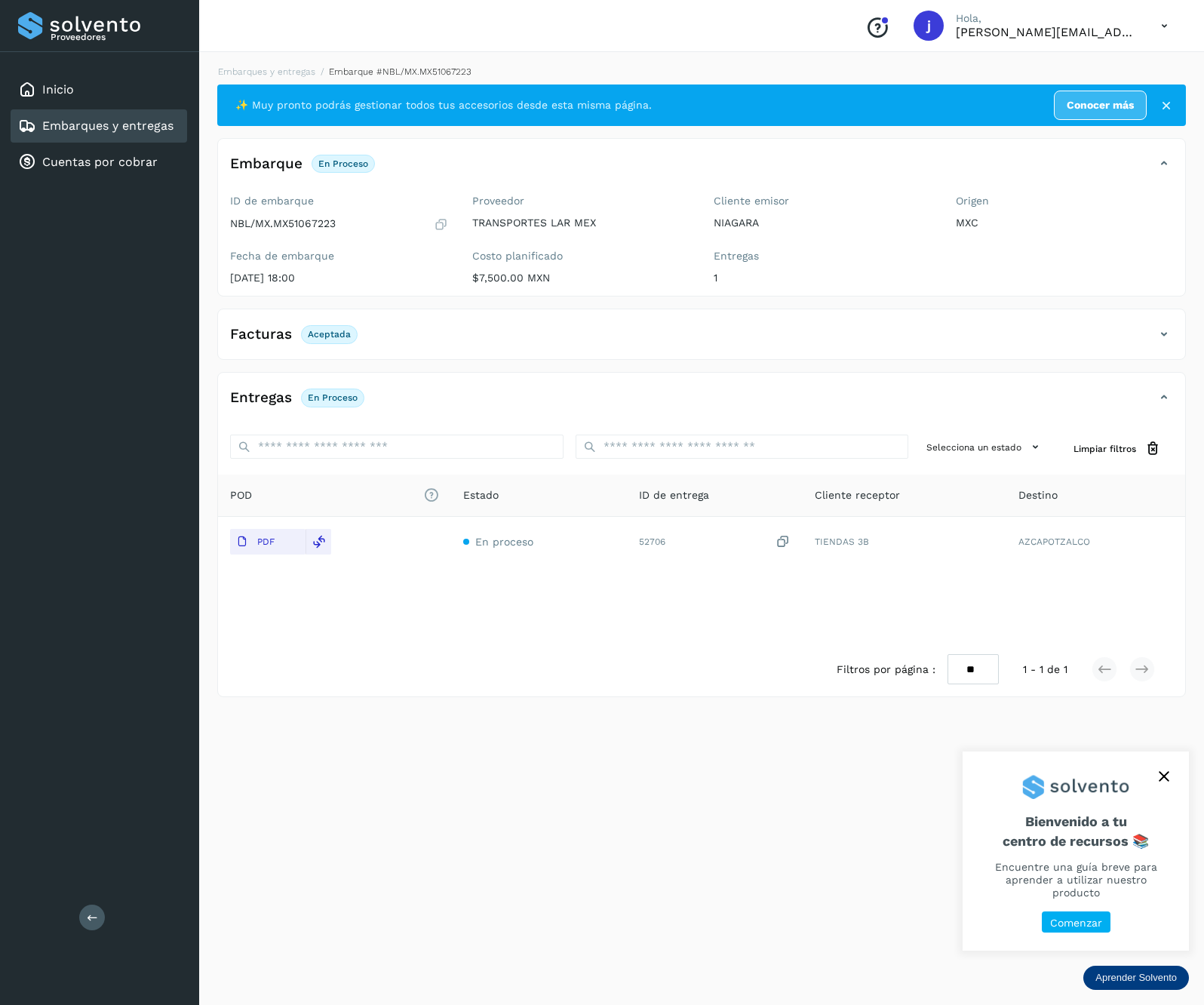
drag, startPoint x: 95, startPoint y: 919, endPoint x: 103, endPoint y: 920, distance: 8.1
click at [101, 920] on button at bounding box center [92, 917] width 26 height 26
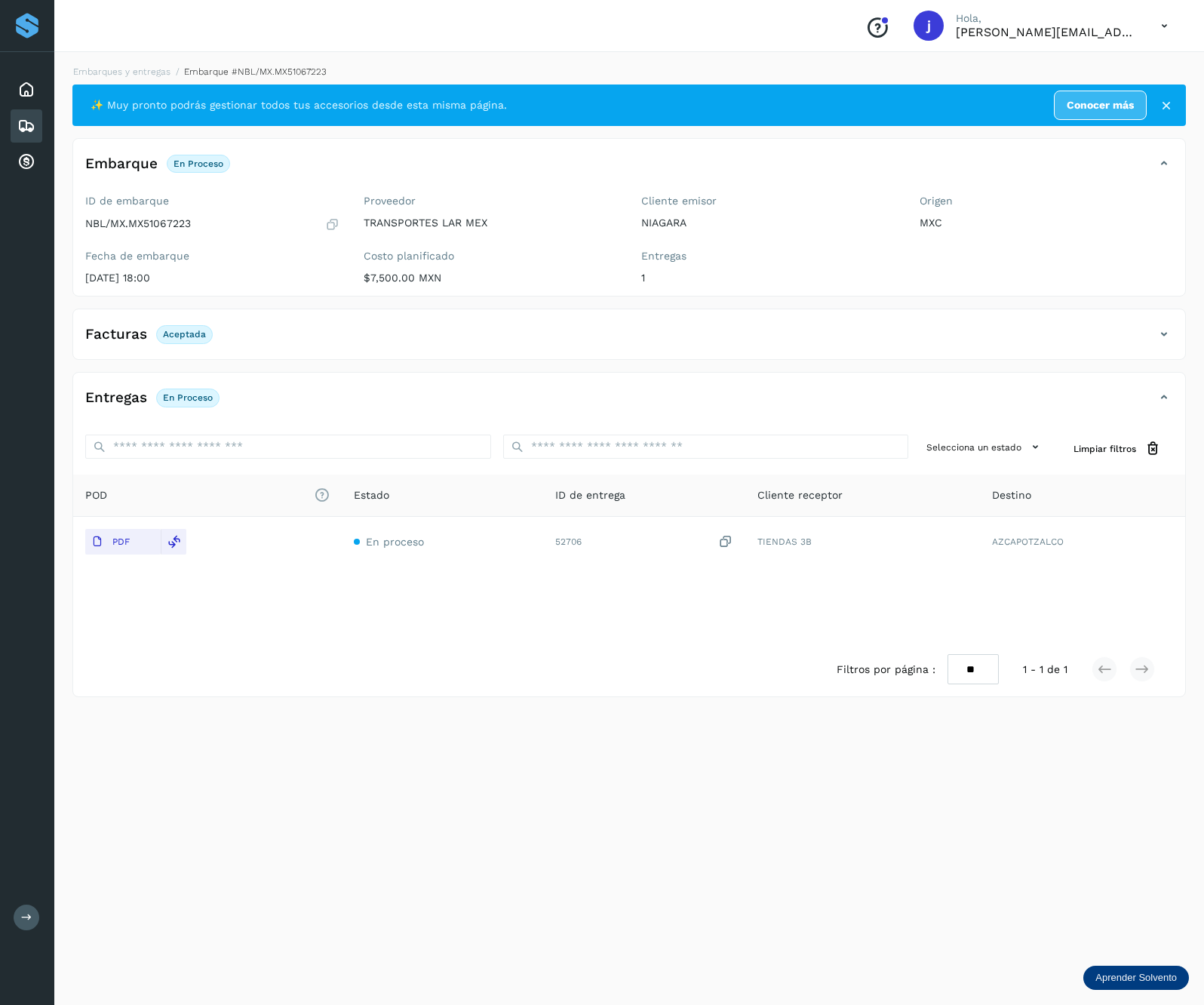
click at [1157, 332] on icon at bounding box center [1164, 334] width 18 height 18
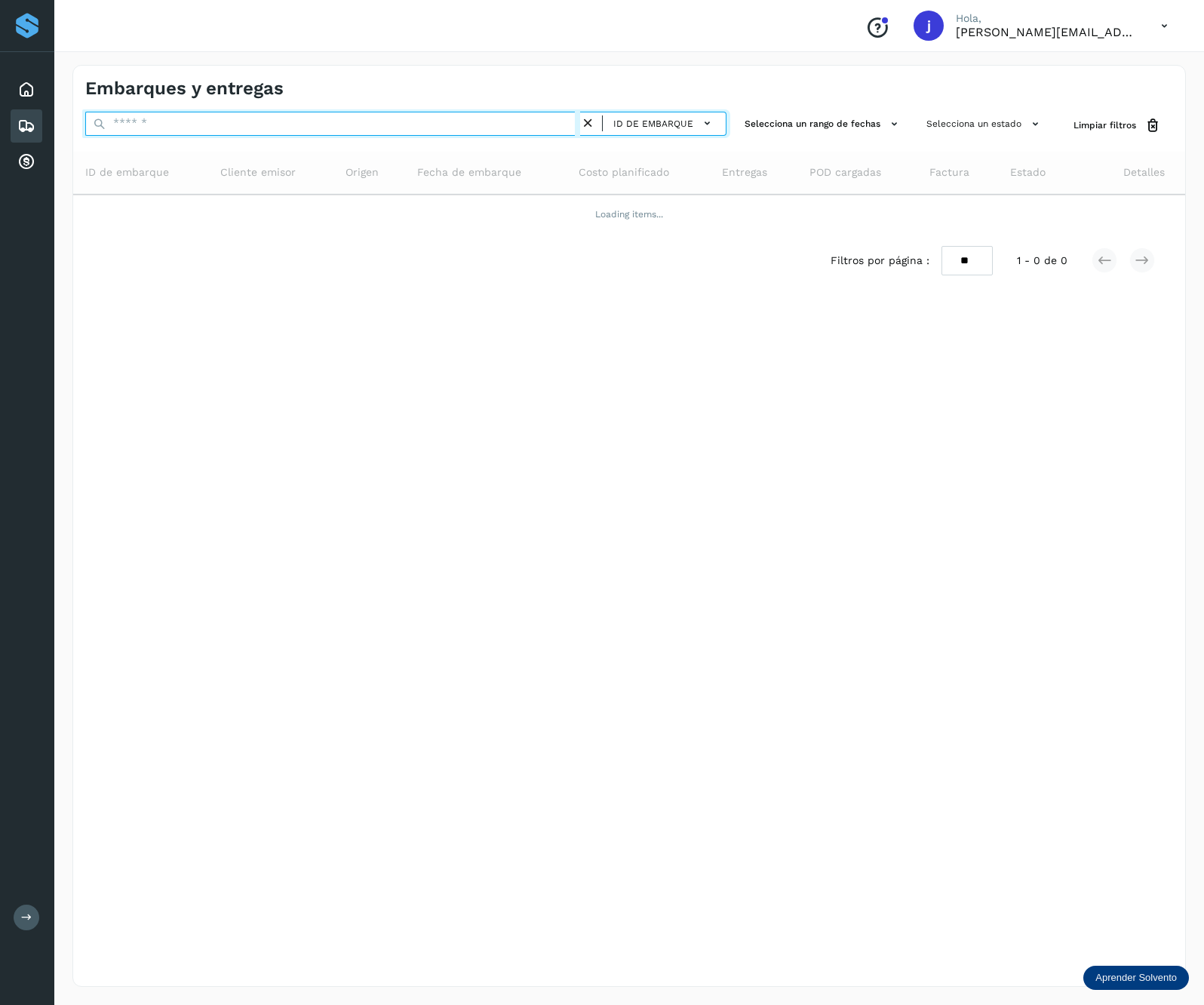
click at [258, 133] on input "text" at bounding box center [333, 124] width 495 height 24
paste input "**********"
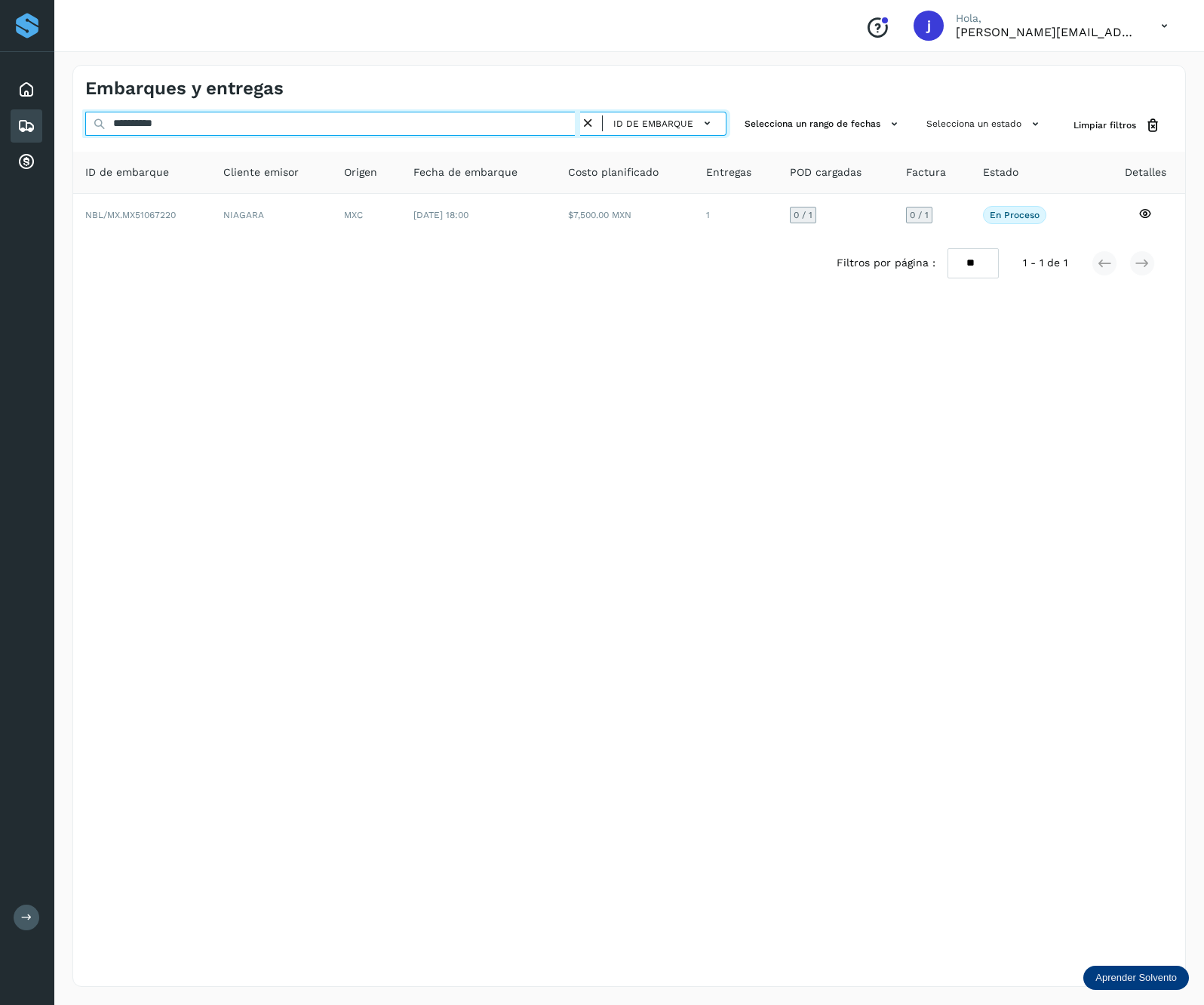
type input "**********"
click at [694, 193] on th "Costo planificado" at bounding box center [736, 173] width 84 height 42
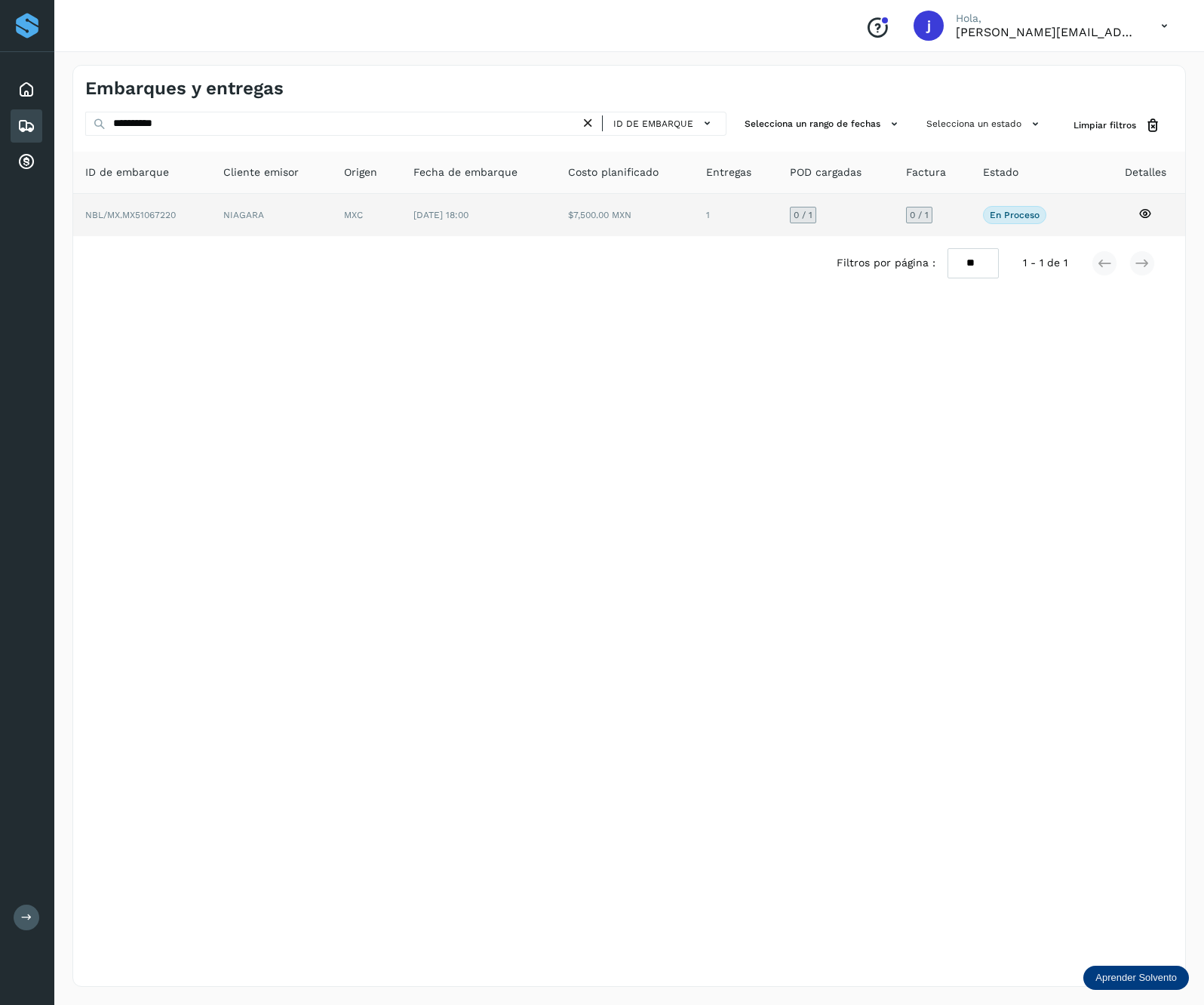
click at [694, 215] on td "$7,500.00 MXN" at bounding box center [736, 215] width 84 height 42
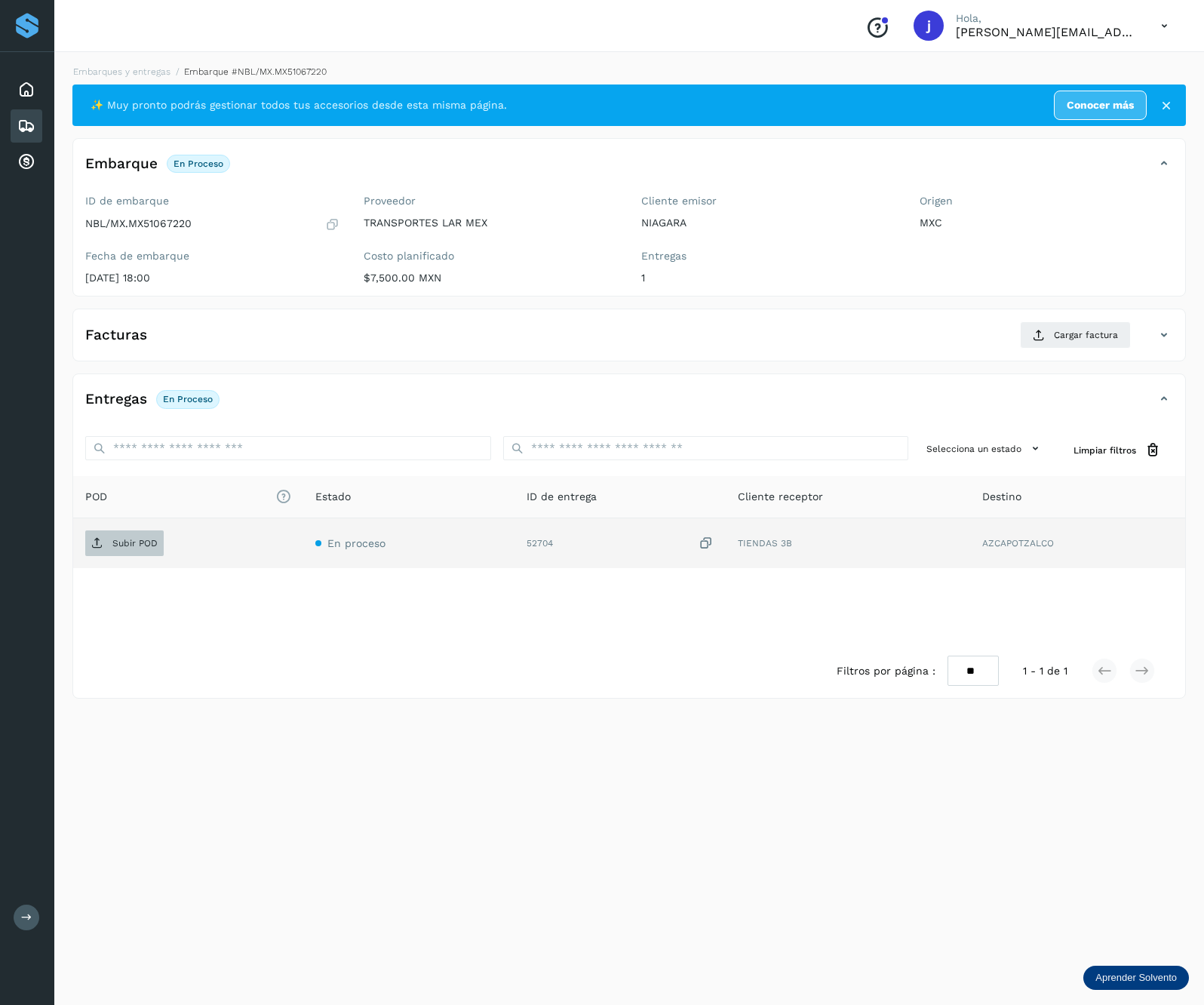
click at [148, 543] on p "Subir POD" at bounding box center [136, 543] width 45 height 10
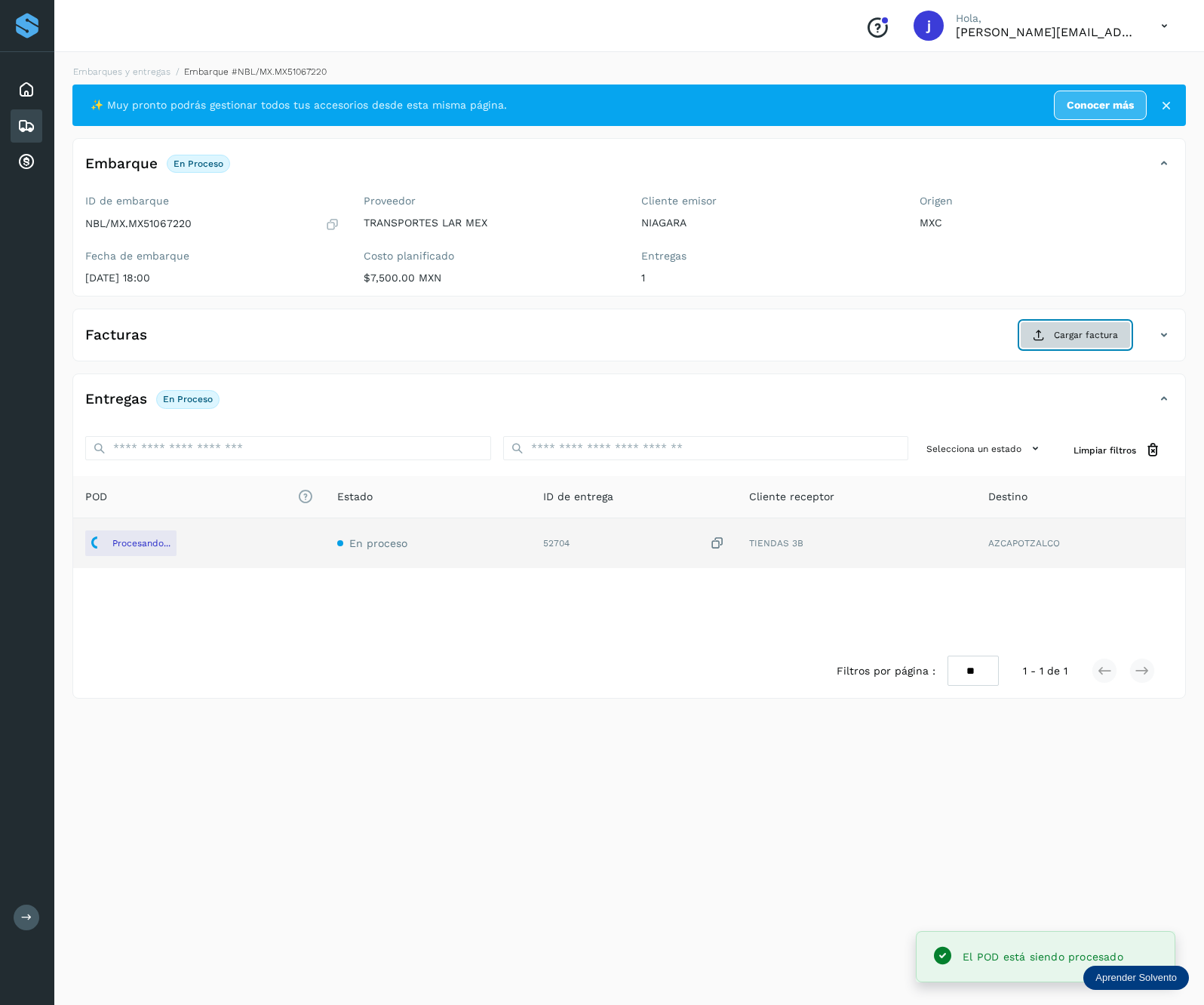
click at [1062, 346] on button "Cargar factura" at bounding box center [1076, 334] width 111 height 27
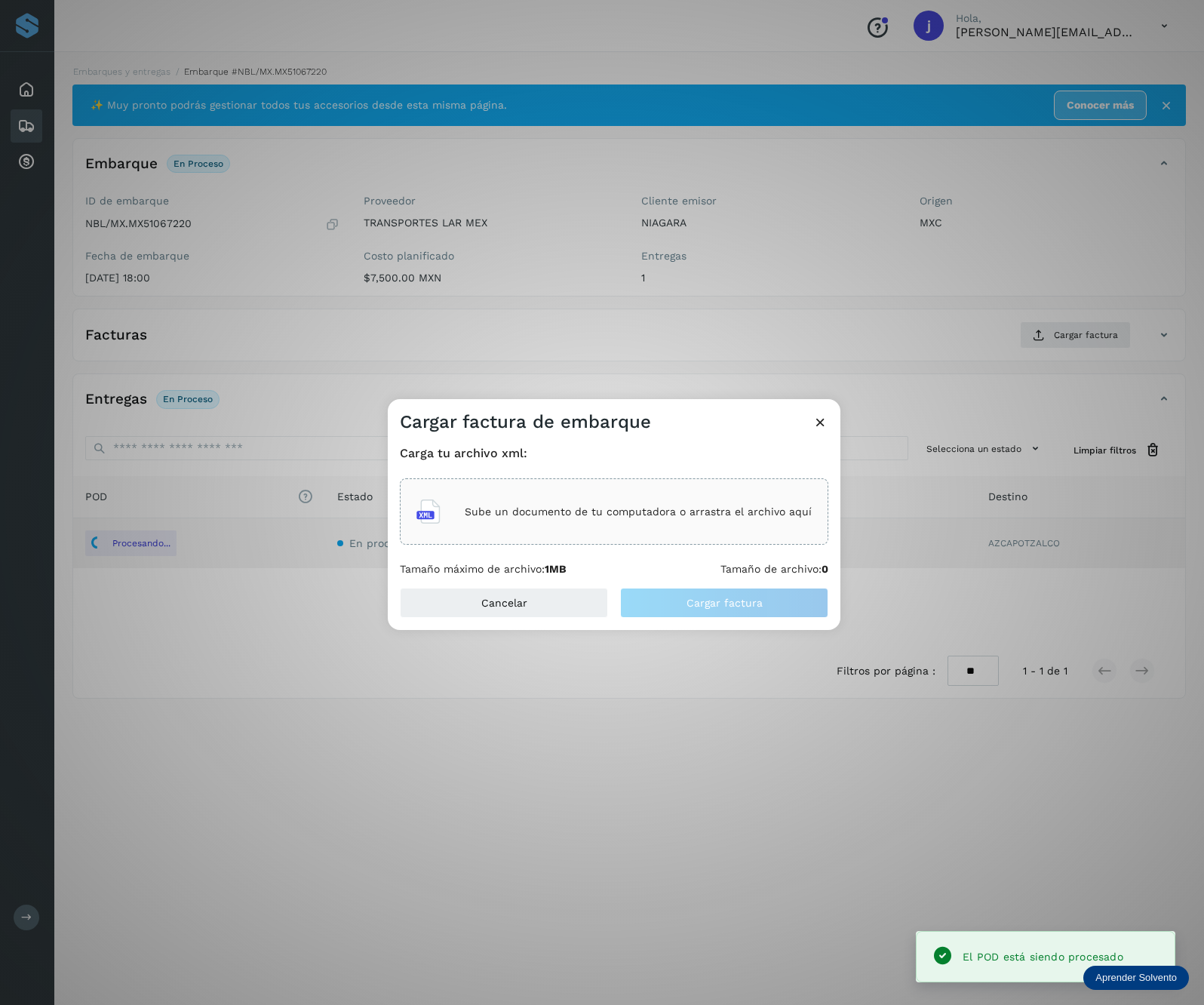
click at [699, 507] on p "Sube un documento de tu computadora o arrastra el archivo aquí" at bounding box center [638, 512] width 347 height 13
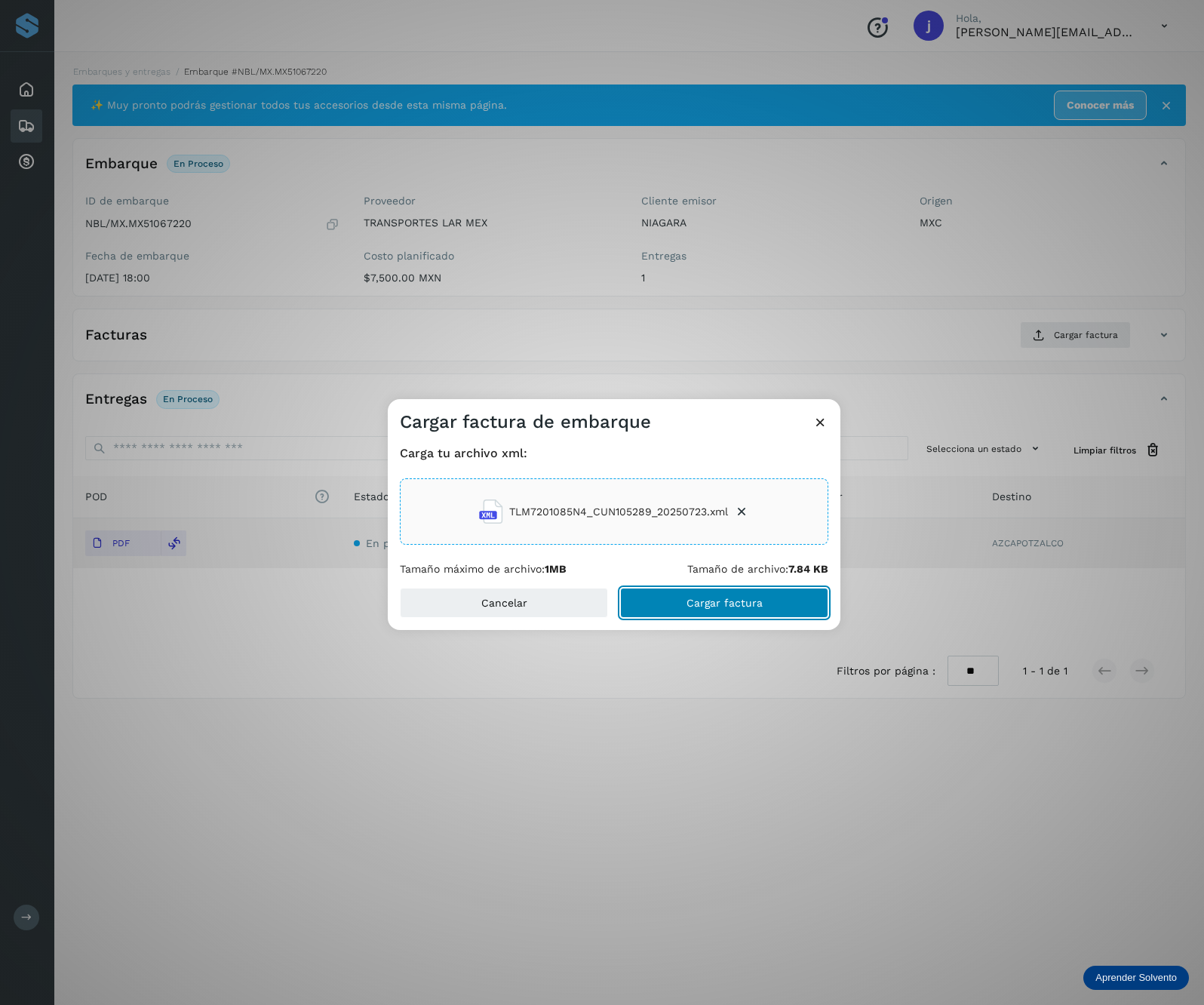
click at [777, 602] on button "Cargar factura" at bounding box center [725, 602] width 208 height 31
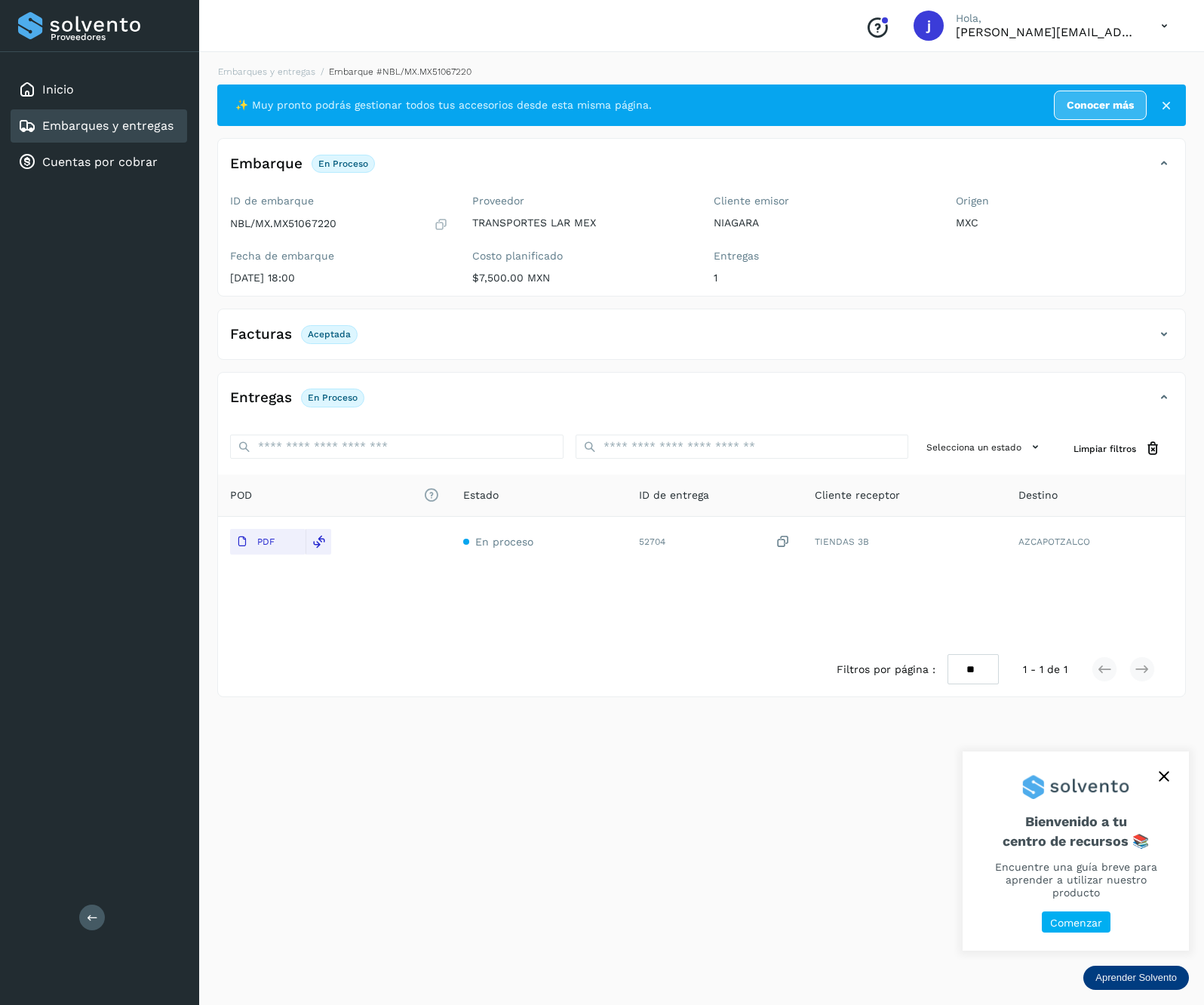
click at [110, 910] on div "Proveedores Inicio Embarques y entregas Cuentas por cobrar Salir" at bounding box center [99, 502] width 199 height 1005
click at [76, 913] on div "Proveedores Inicio Embarques y entregas Cuentas por cobrar Salir" at bounding box center [99, 502] width 199 height 1005
drag, startPoint x: 88, startPoint y: 916, endPoint x: 152, endPoint y: 856, distance: 87.7
click at [92, 913] on icon at bounding box center [92, 916] width 11 height 11
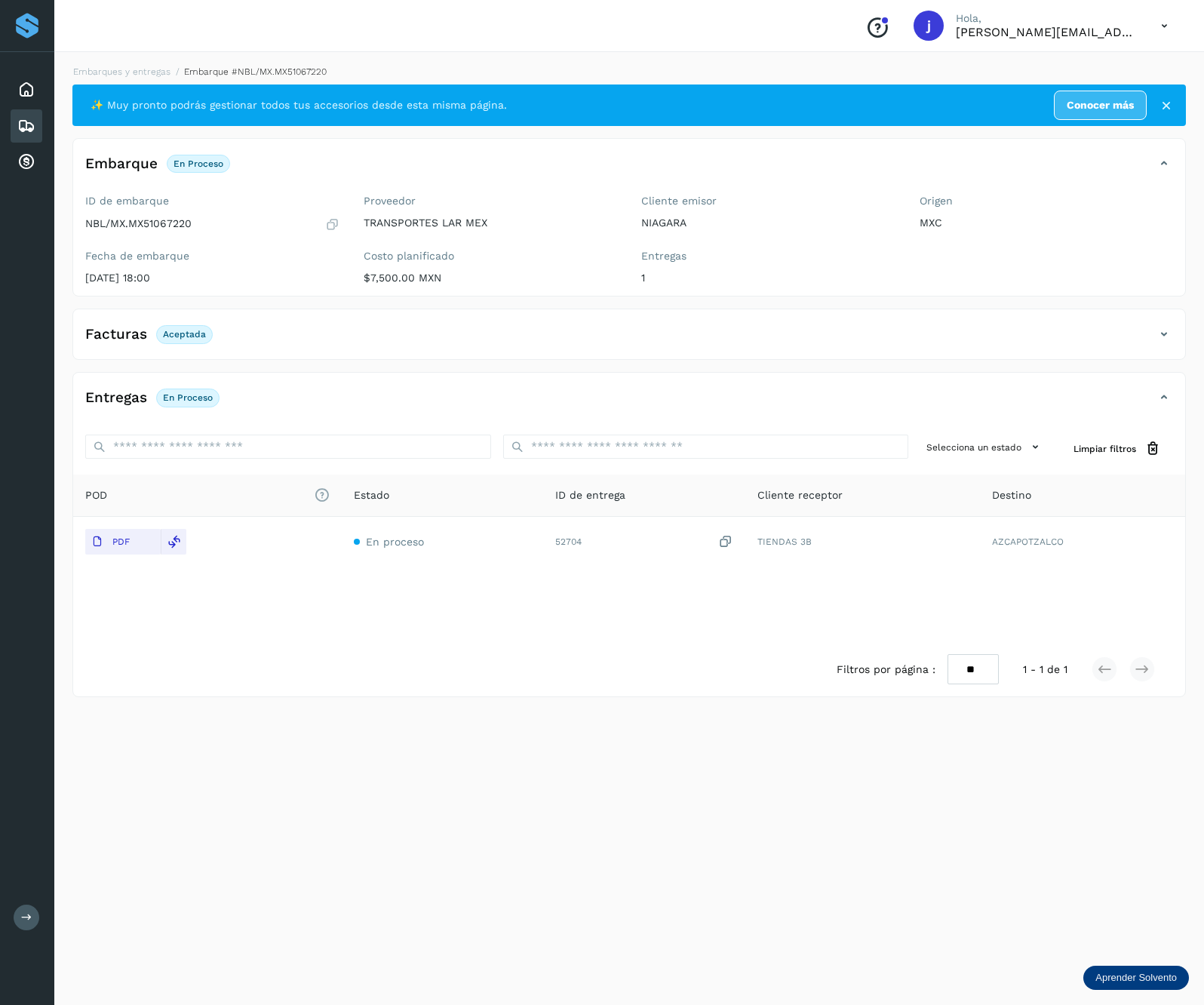
click at [1166, 335] on icon at bounding box center [1164, 334] width 18 height 18
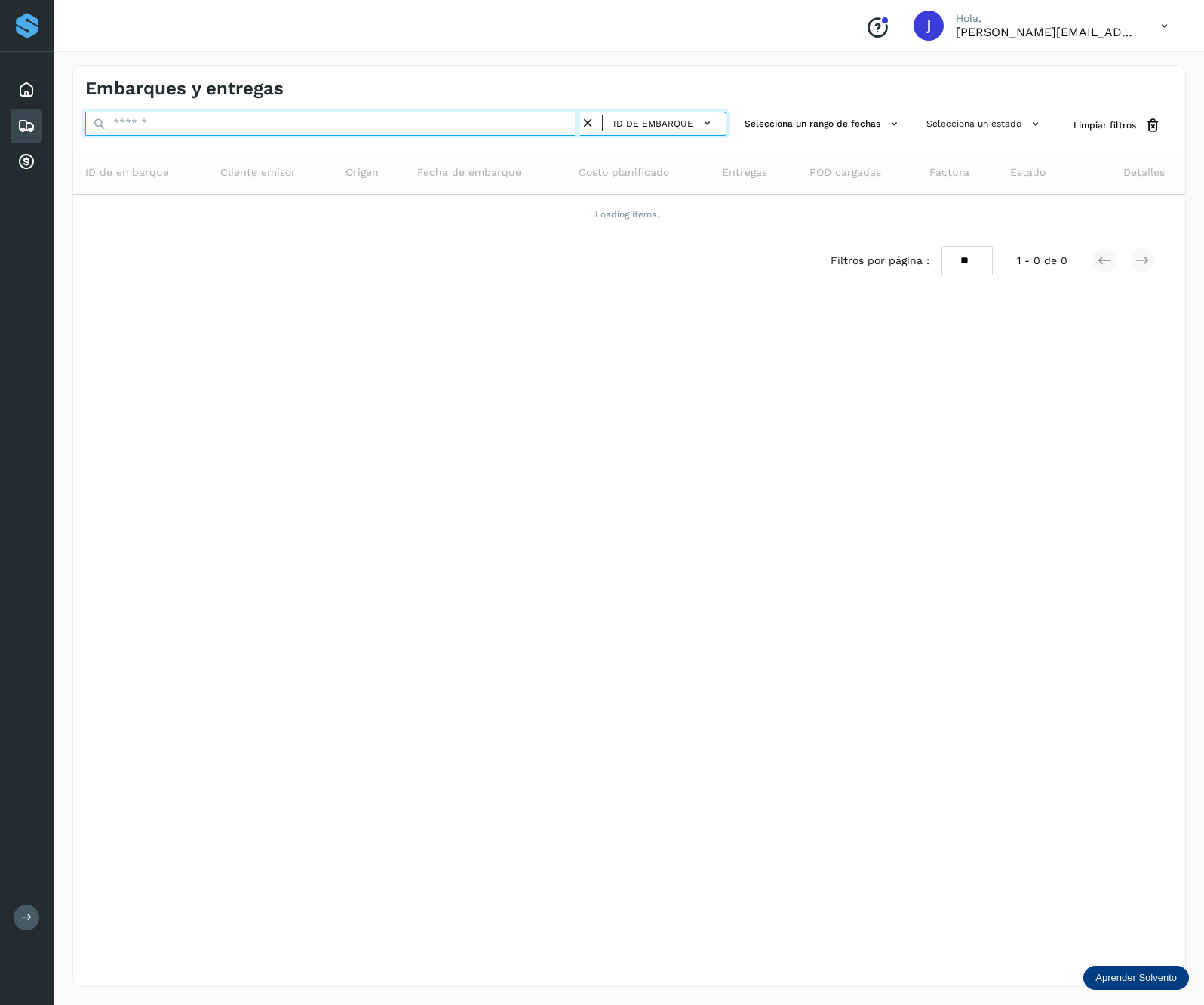
click at [258, 127] on input "text" at bounding box center [333, 124] width 495 height 24
paste input "**********"
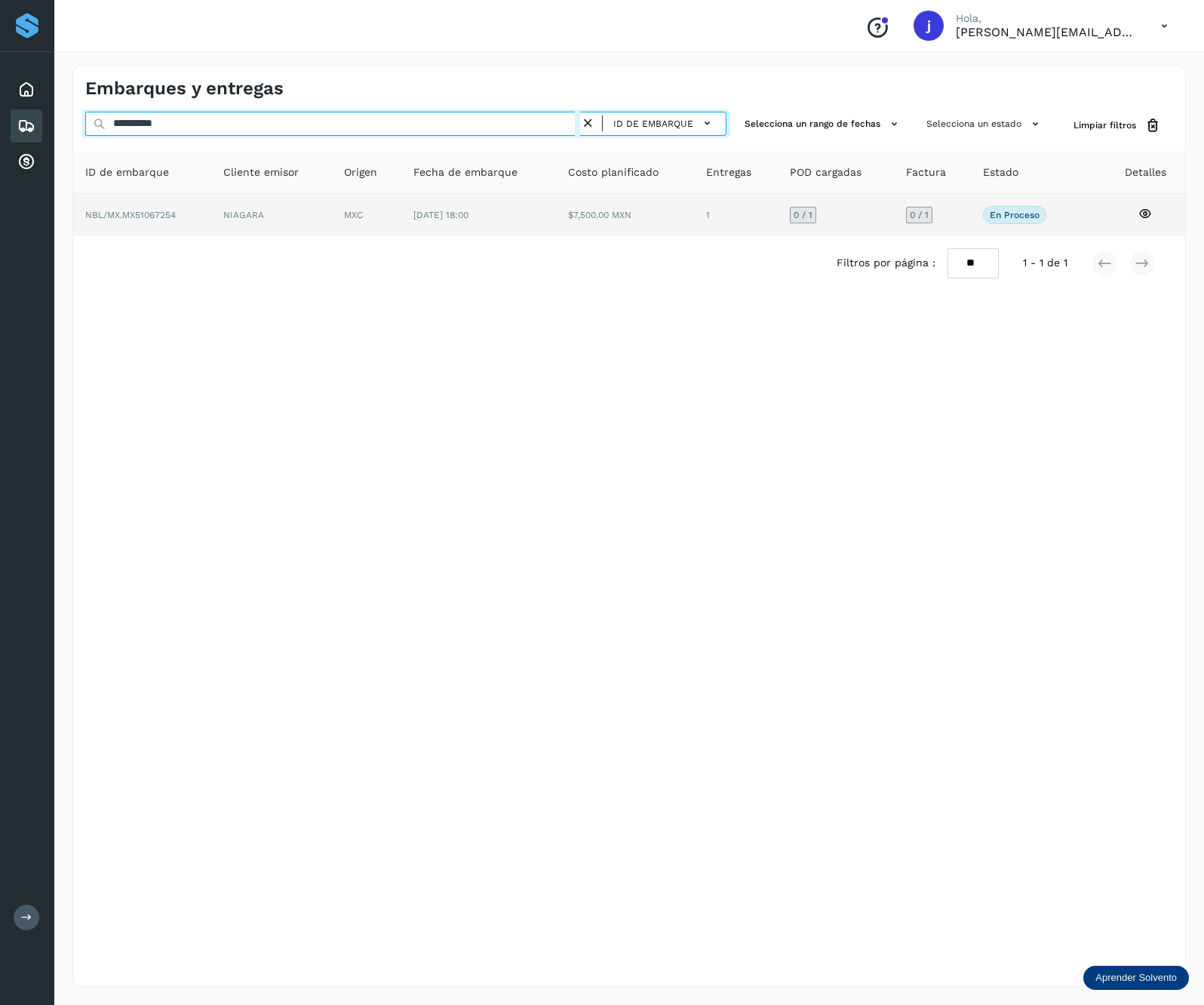
type input "**********"
click at [401, 217] on td "MXC" at bounding box center [478, 215] width 154 height 42
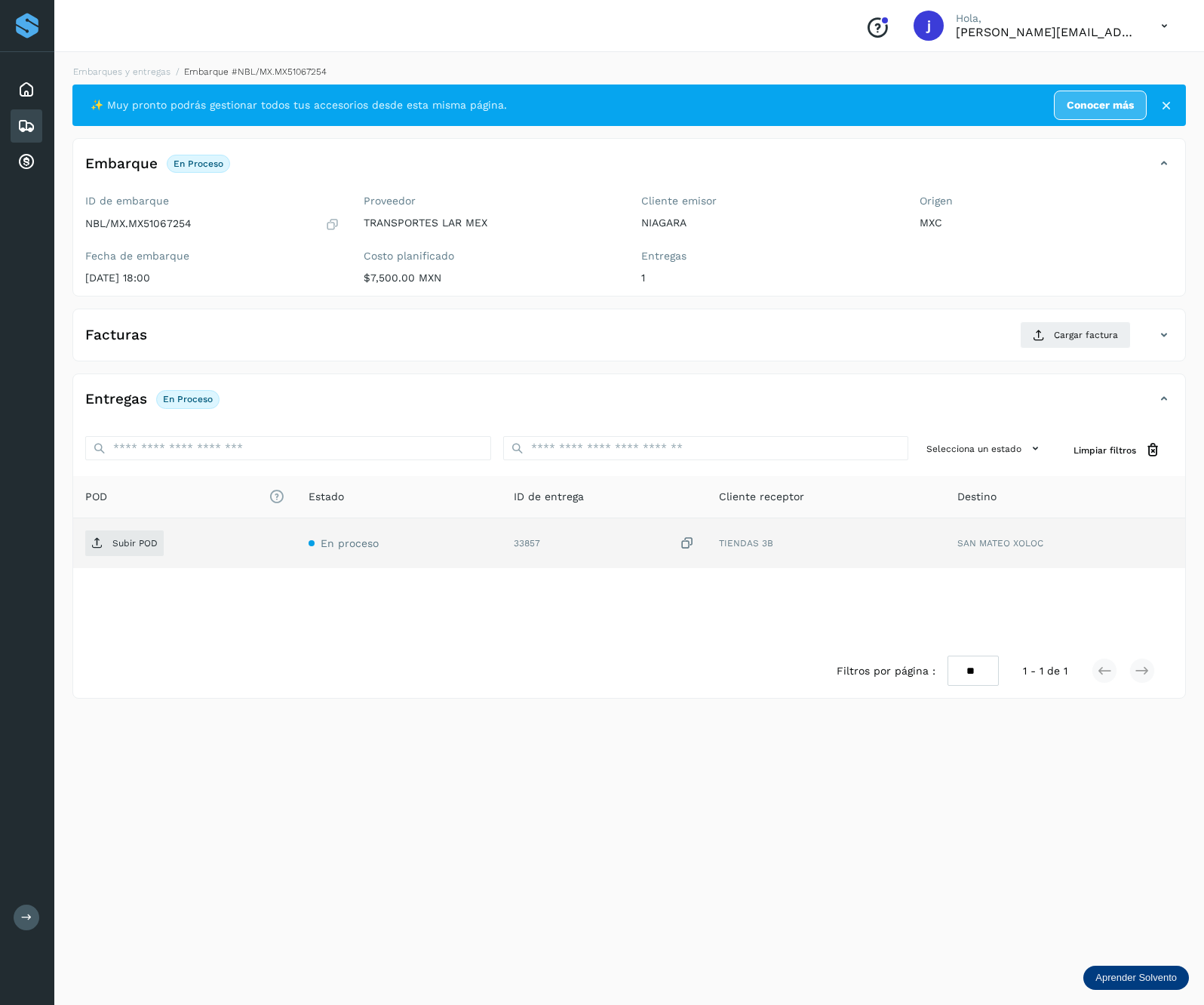
click at [164, 548] on div "Subir POD" at bounding box center [185, 543] width 199 height 26
click at [107, 537] on span "Subir POD" at bounding box center [125, 543] width 78 height 24
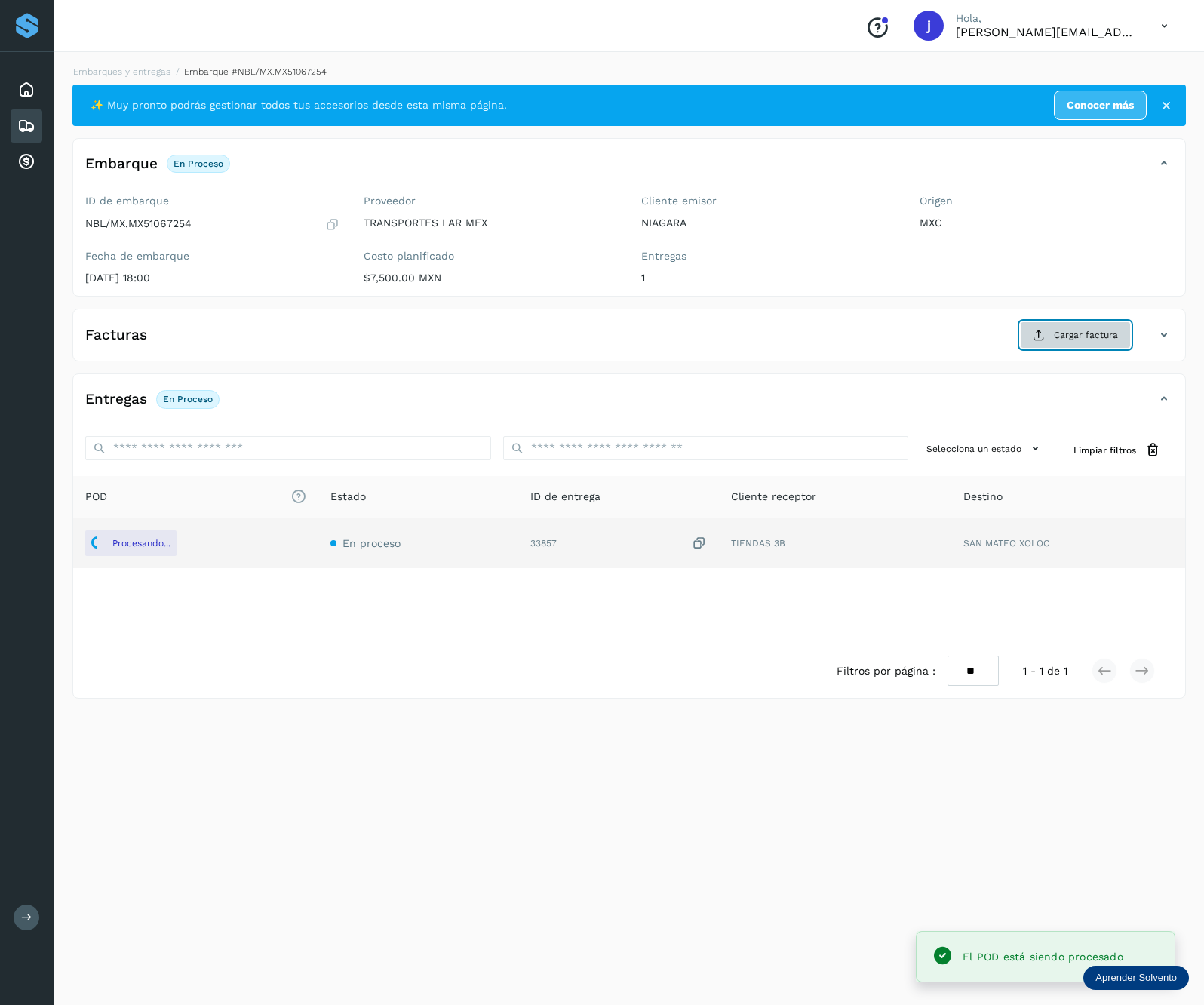
click at [1048, 332] on button "Cargar factura" at bounding box center [1076, 334] width 111 height 27
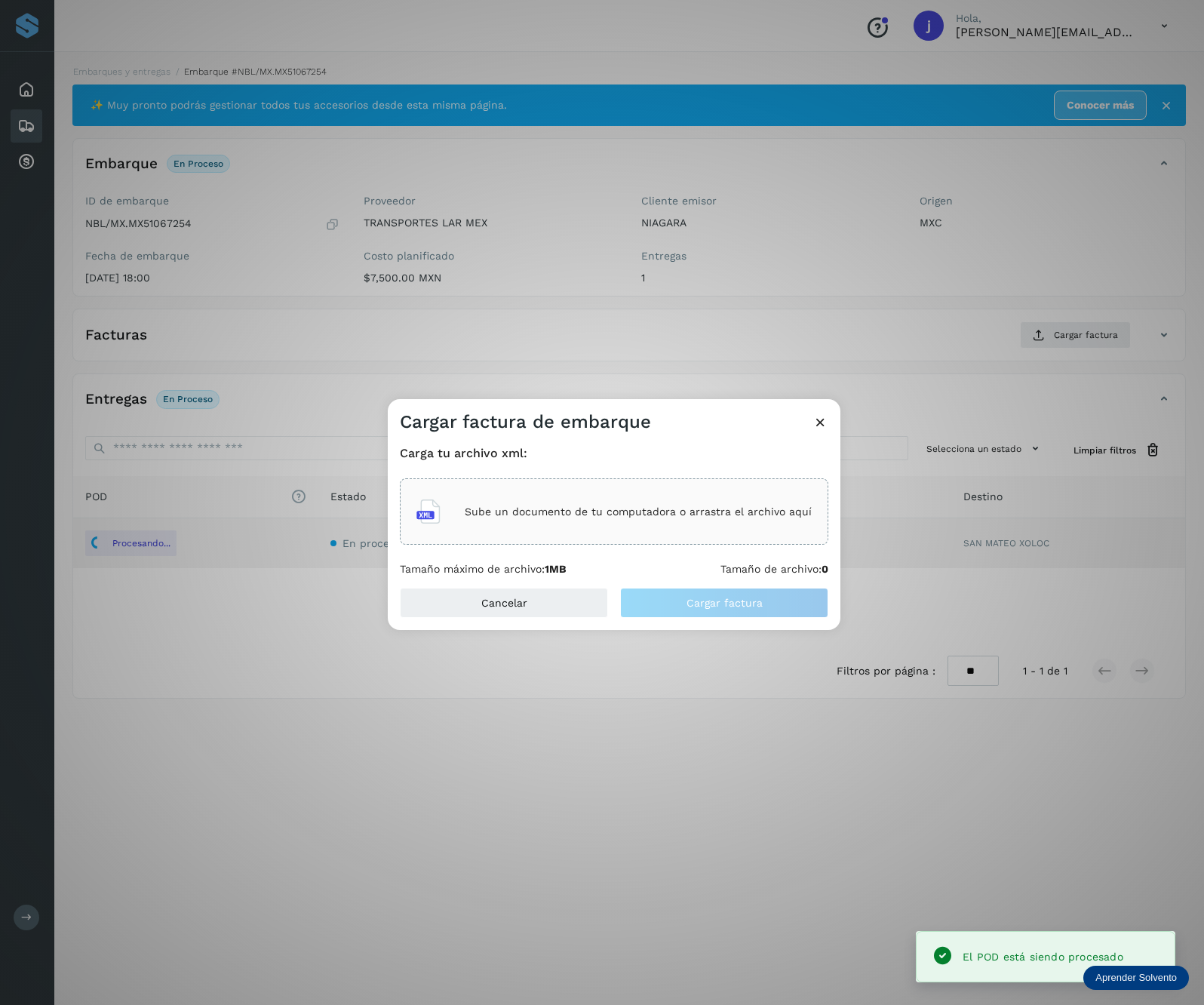
click at [734, 522] on div "Sube un documento de tu computadora o arrastra el archivo aquí" at bounding box center [614, 512] width 396 height 41
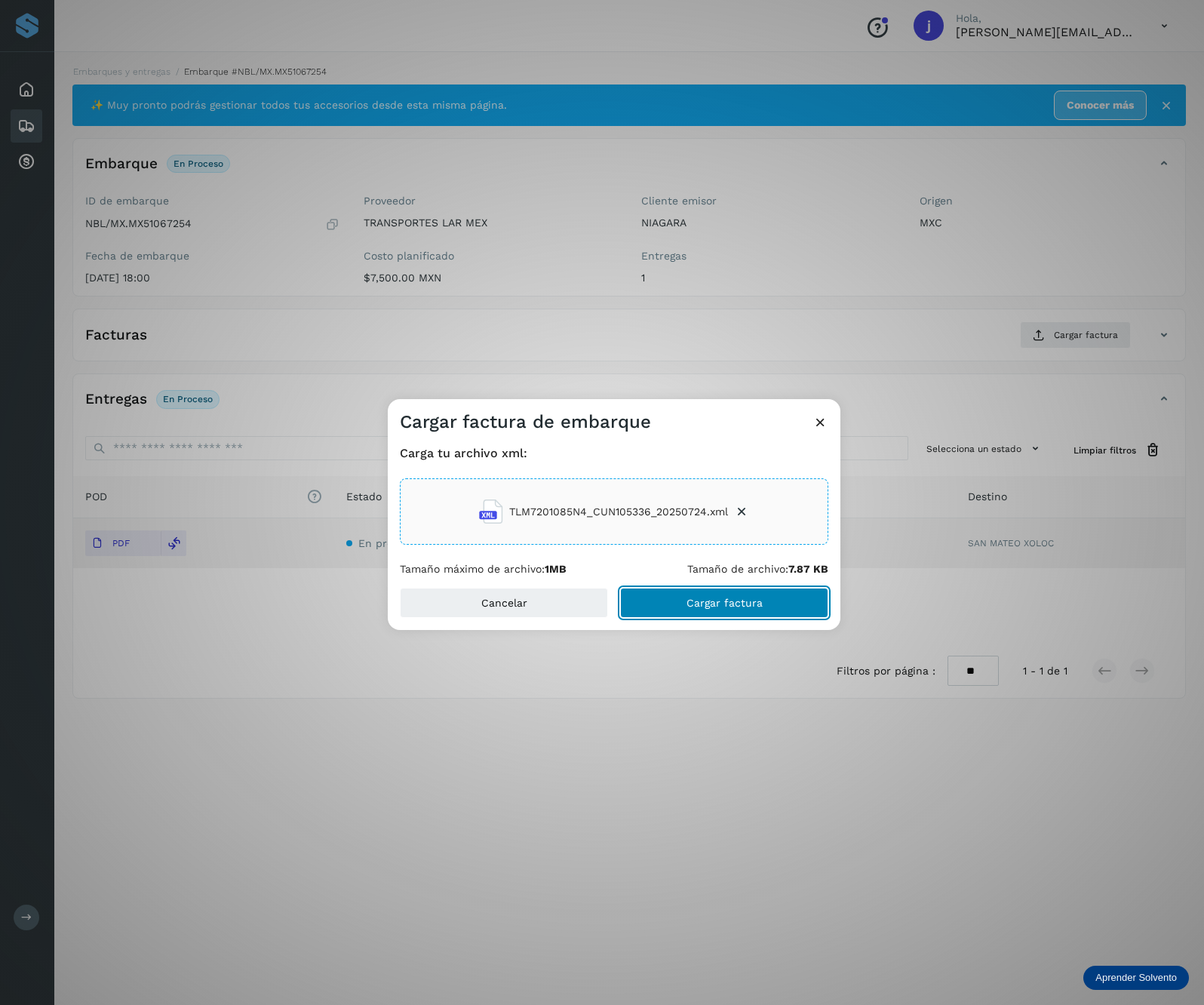
click at [764, 588] on button "Cargar factura" at bounding box center [725, 602] width 208 height 31
click at [915, 367] on div "Cargar factura de embarque Carga tu archivo xml: TLM7201085N4_CUN105336_2025072…" at bounding box center [602, 502] width 1204 height 1005
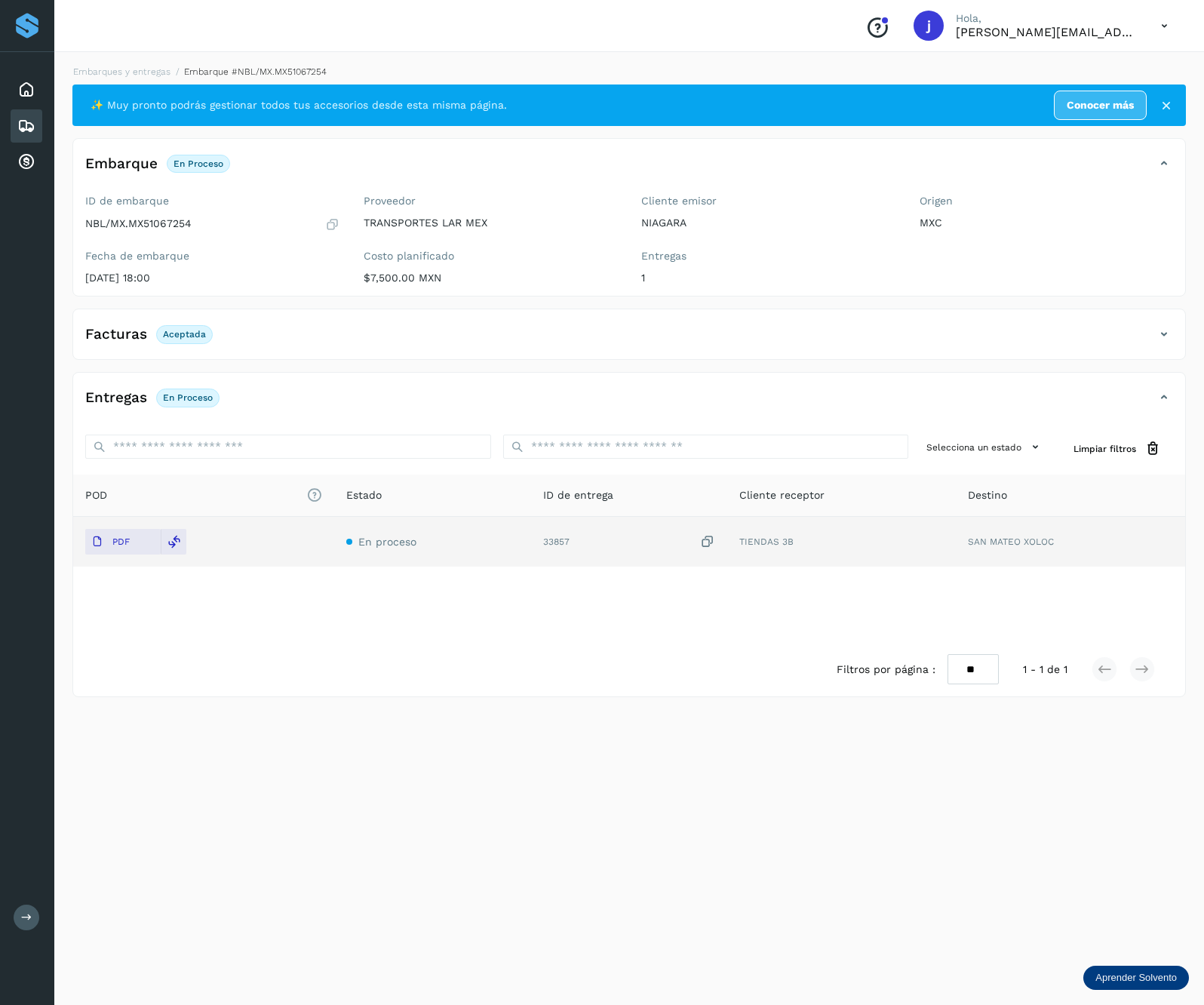
click at [1150, 337] on div "Facturas Aceptada" at bounding box center [613, 334] width 1082 height 26
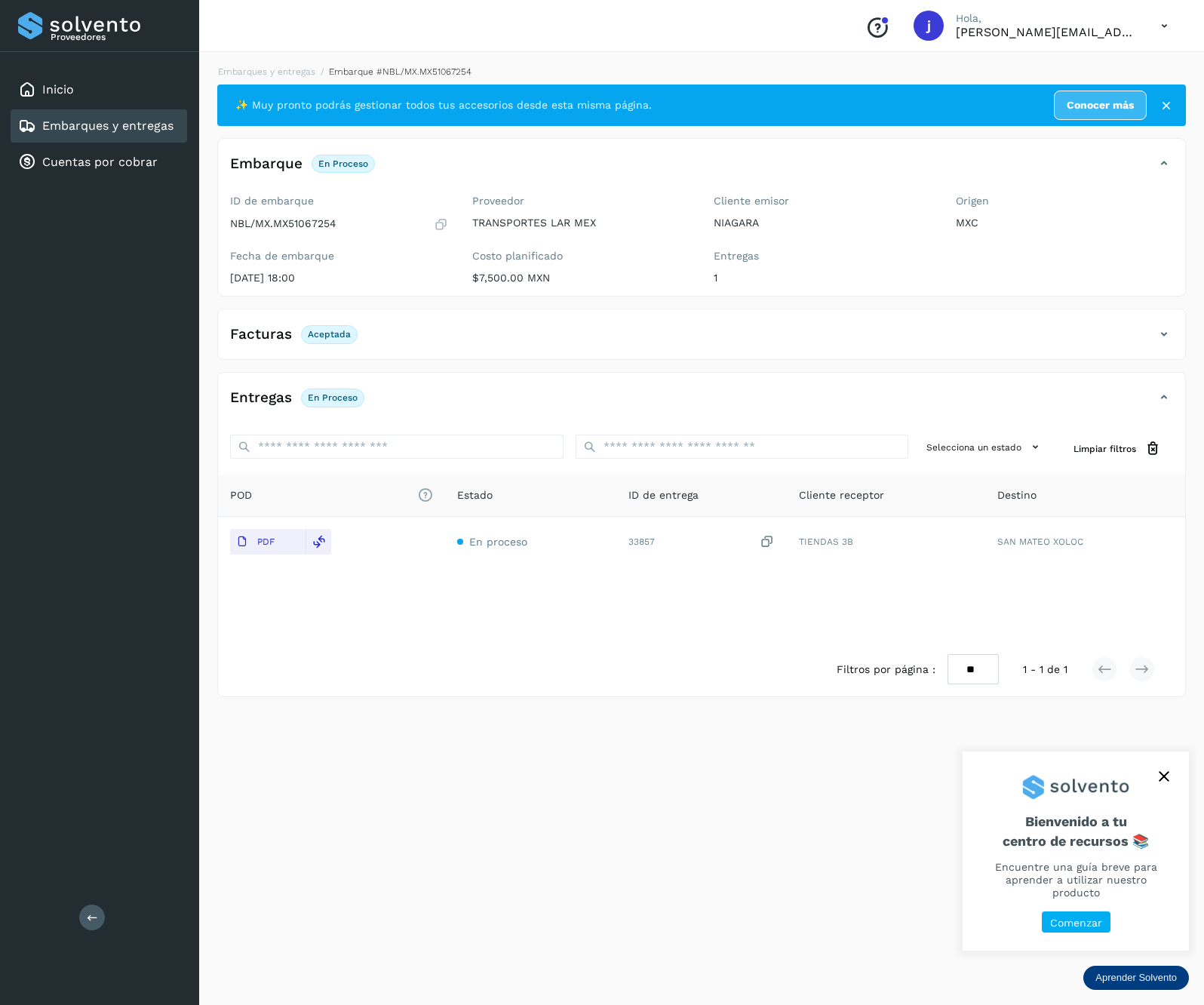
click at [88, 907] on button at bounding box center [92, 917] width 26 height 26
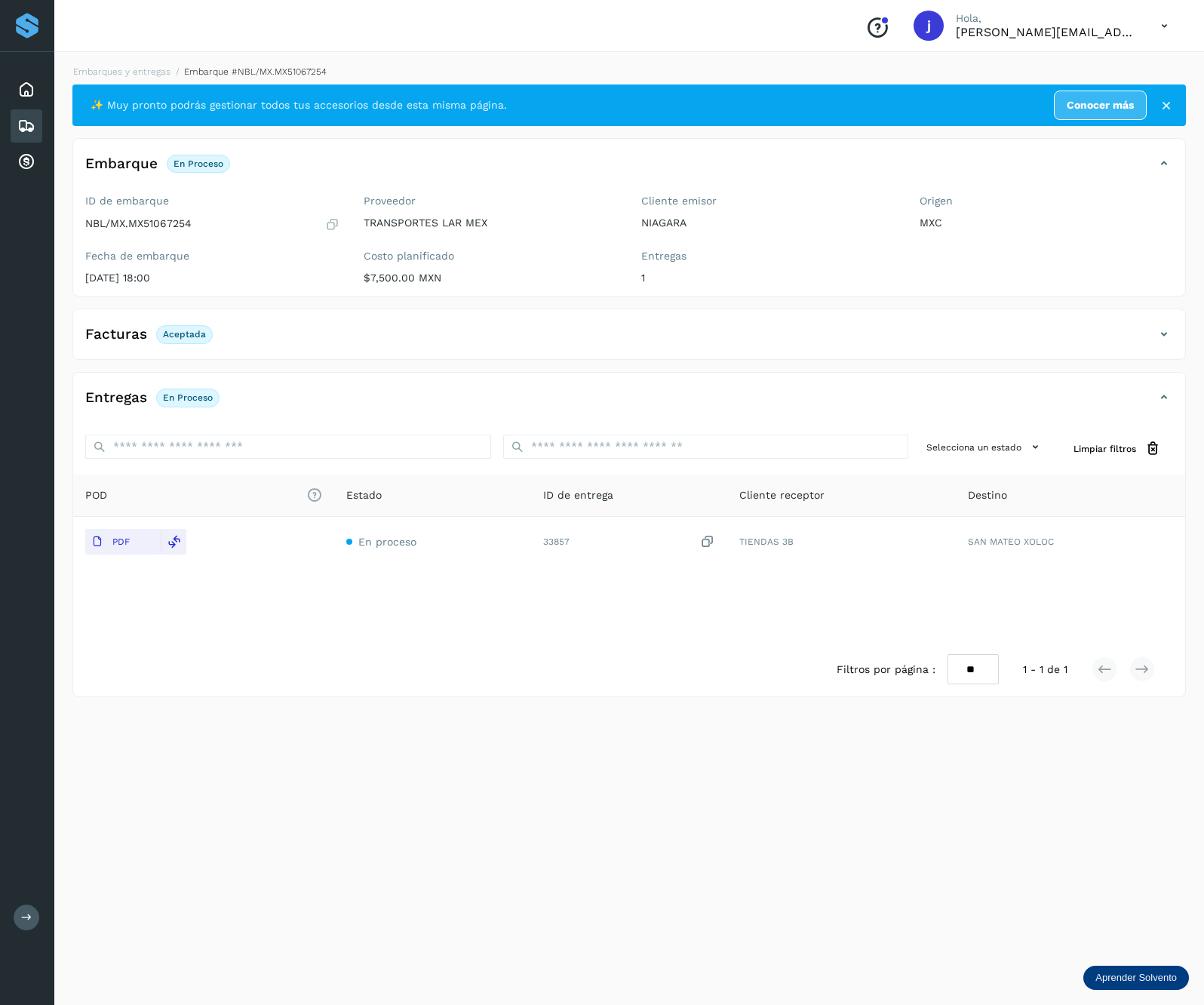
click at [1155, 337] on icon at bounding box center [1164, 334] width 18 height 18
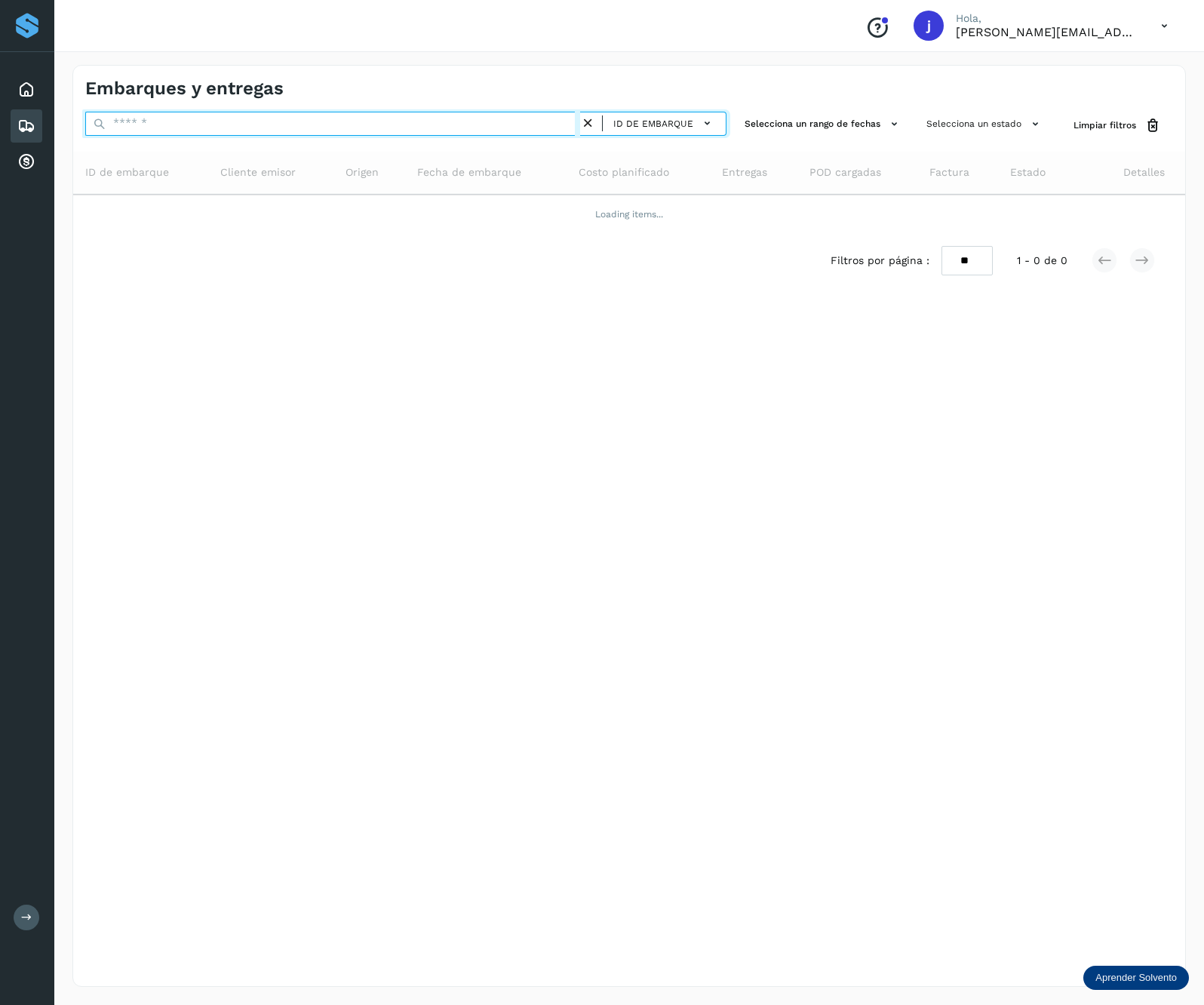
click at [227, 127] on input "text" at bounding box center [333, 124] width 495 height 24
paste input "**********"
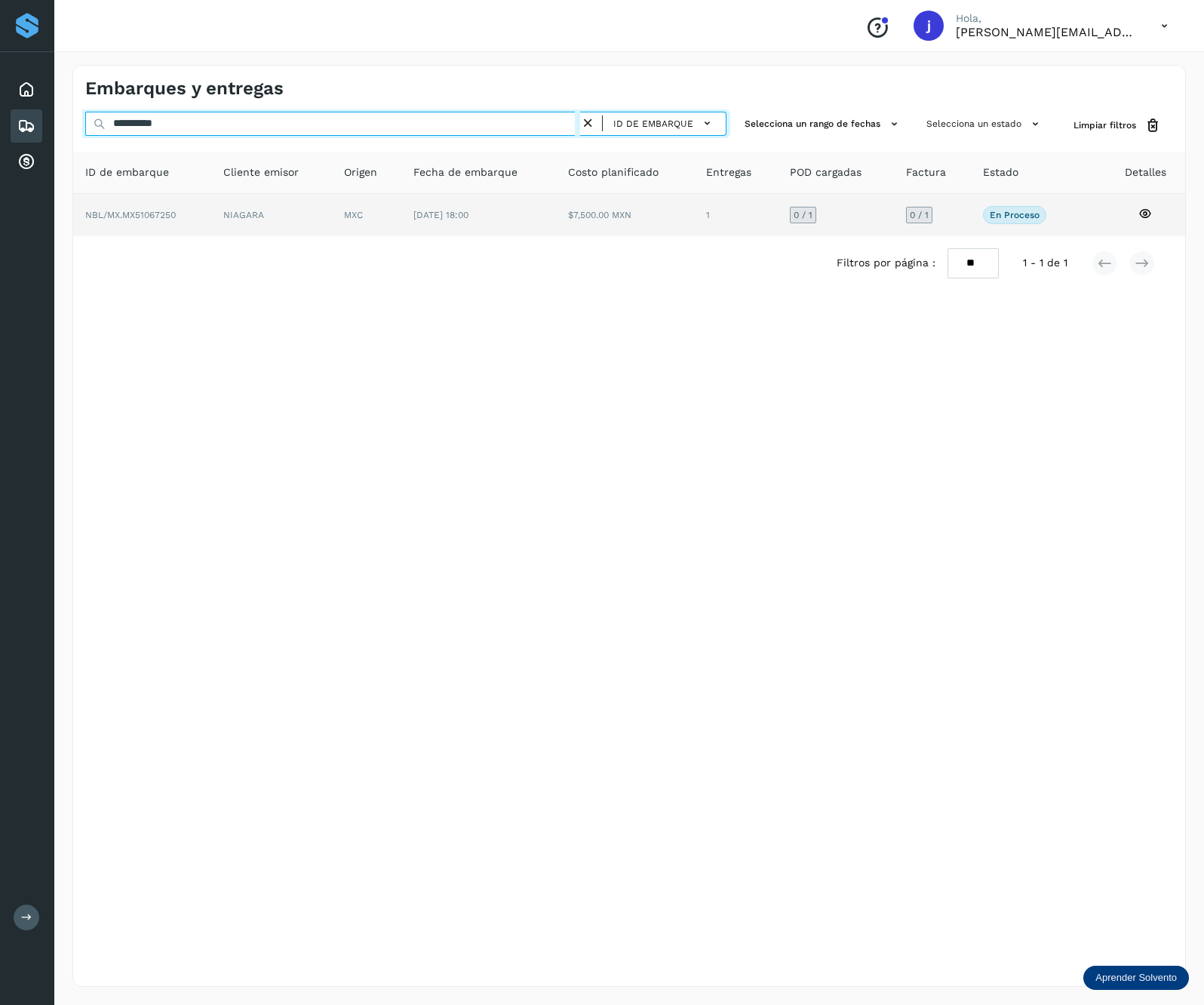
type input "**********"
click at [334, 207] on tr "NBL/MX.MX51067250 NIAGARA MXC [DATE] 18:00 $7,500.00 MXN 1 0 / 1 0 / 1 En proce…" at bounding box center [629, 215] width 1112 height 42
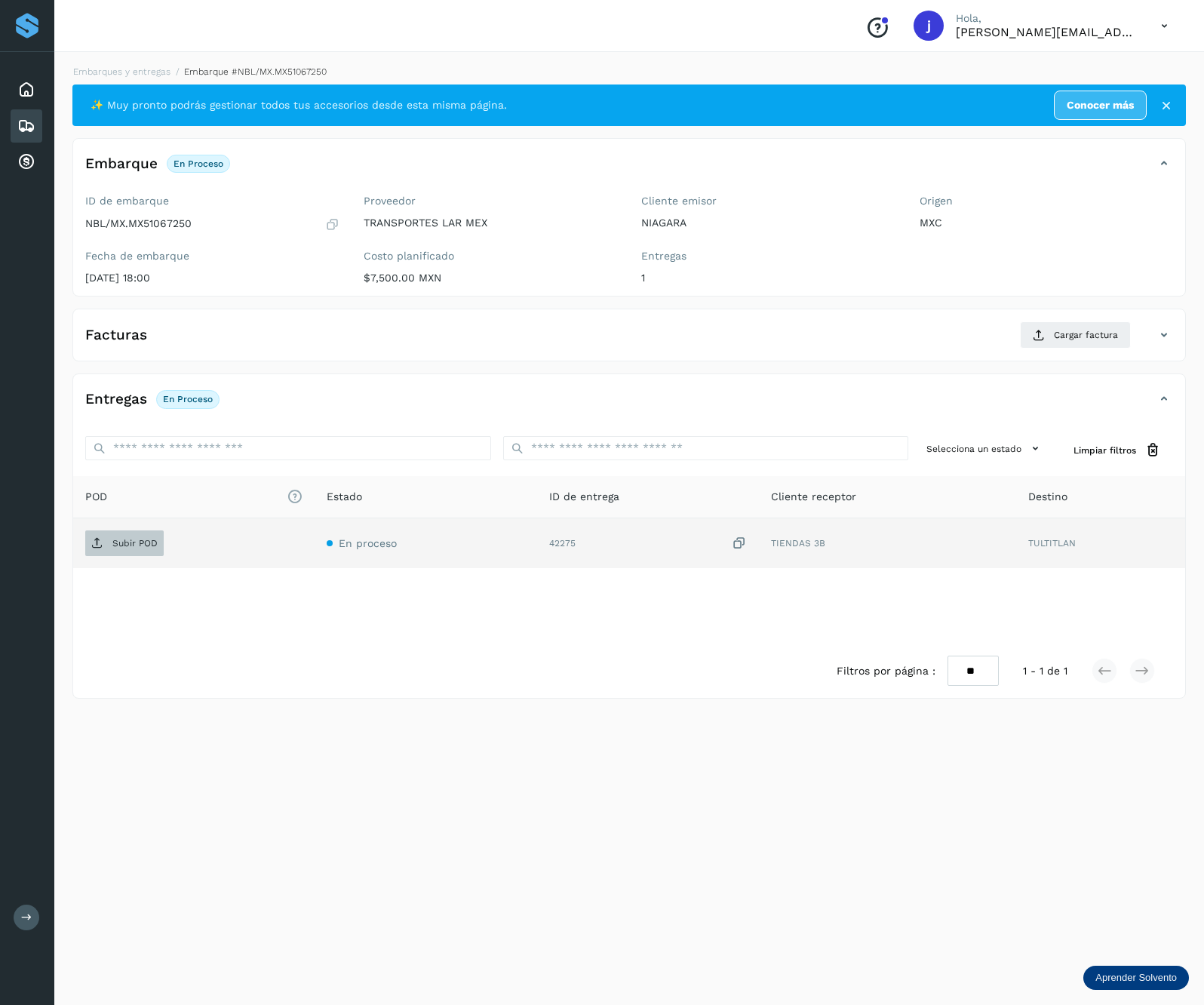
click at [143, 540] on p "Subir POD" at bounding box center [136, 543] width 45 height 10
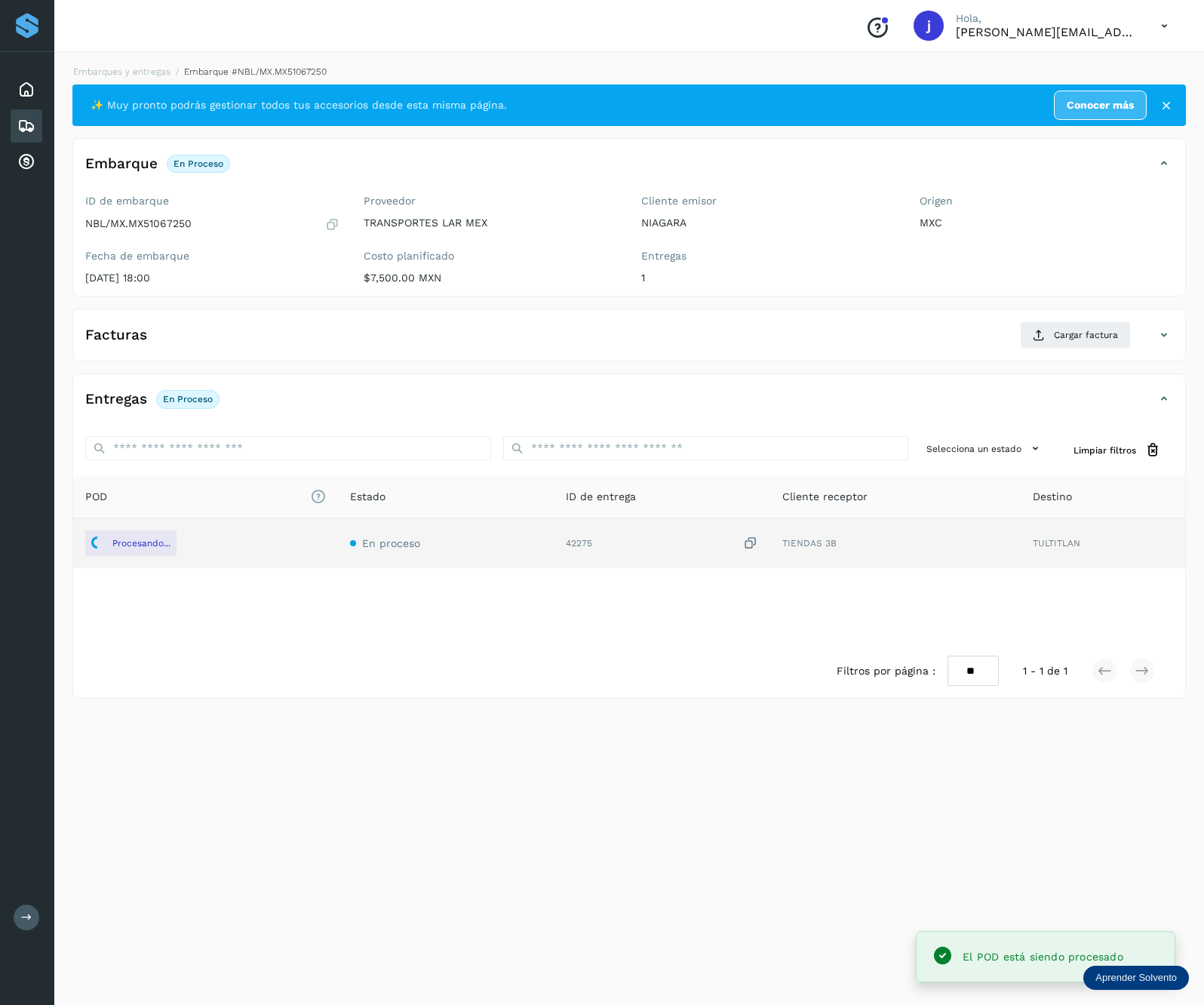
click at [1087, 356] on div "Facturas Cargar factura" at bounding box center [629, 341] width 1112 height 39
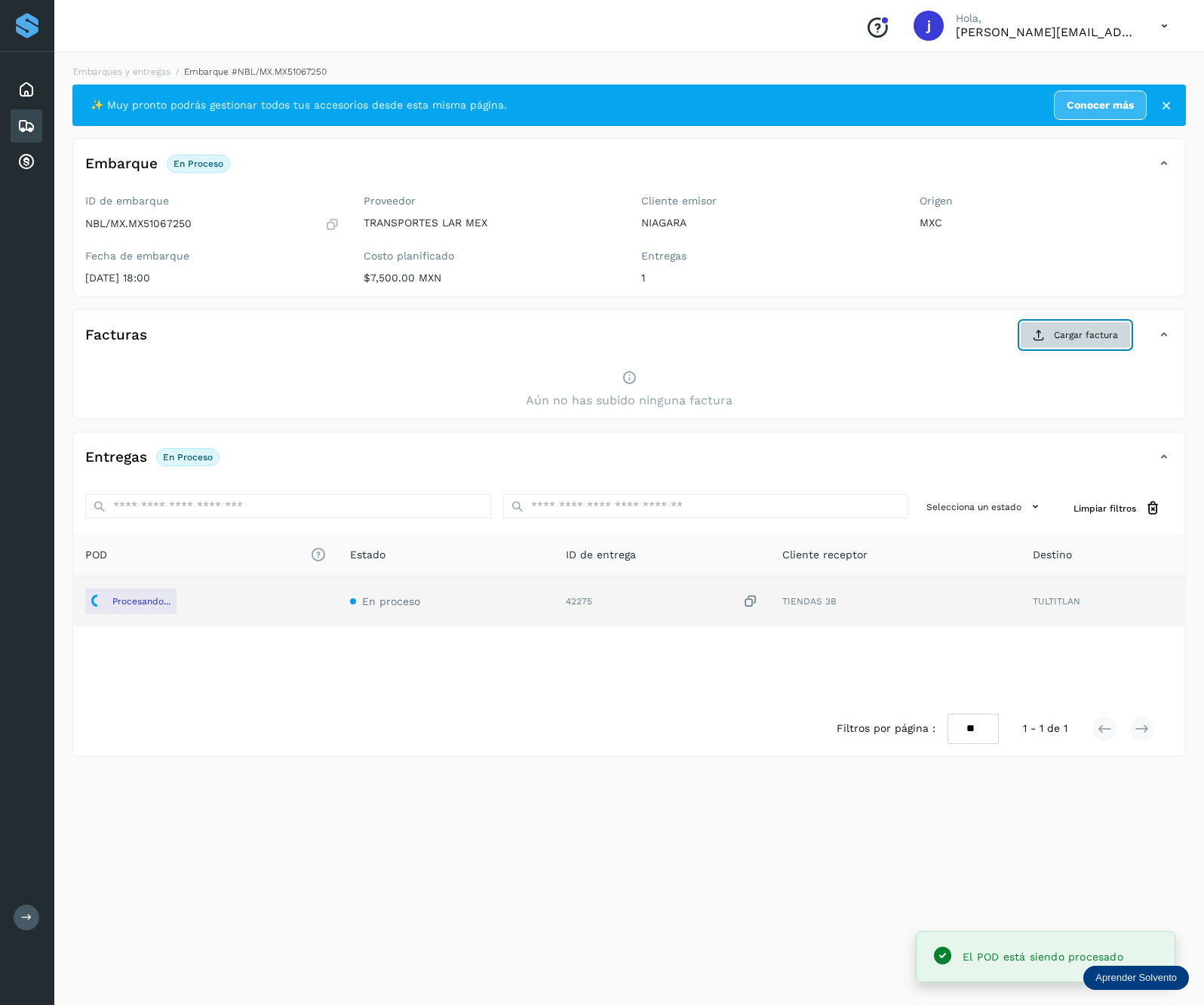
click at [1102, 346] on button "Cargar factura" at bounding box center [1076, 334] width 111 height 27
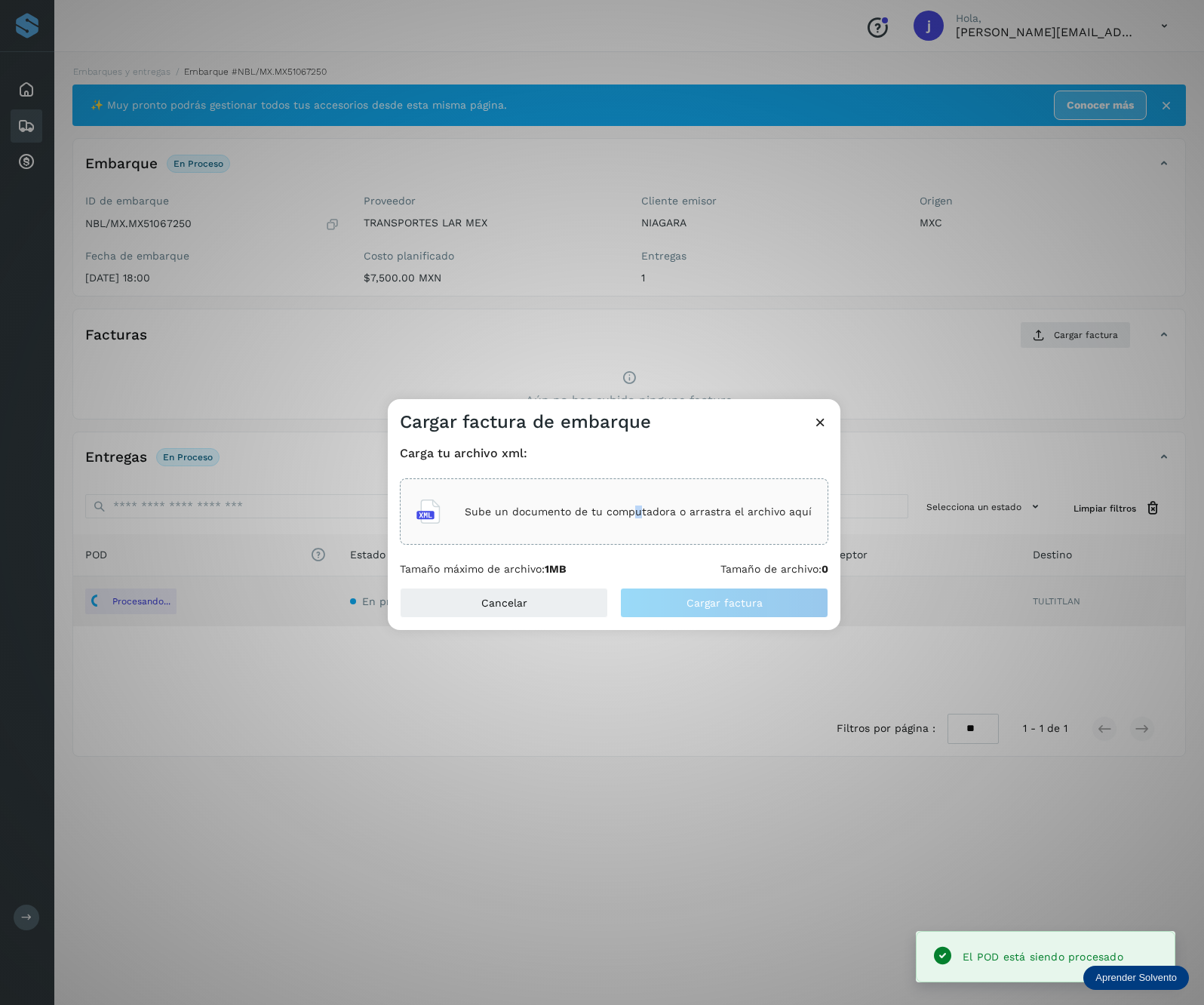
click at [640, 484] on div "Sube un documento de tu computadora o arrastra el archivo aquí" at bounding box center [613, 512] width 428 height 67
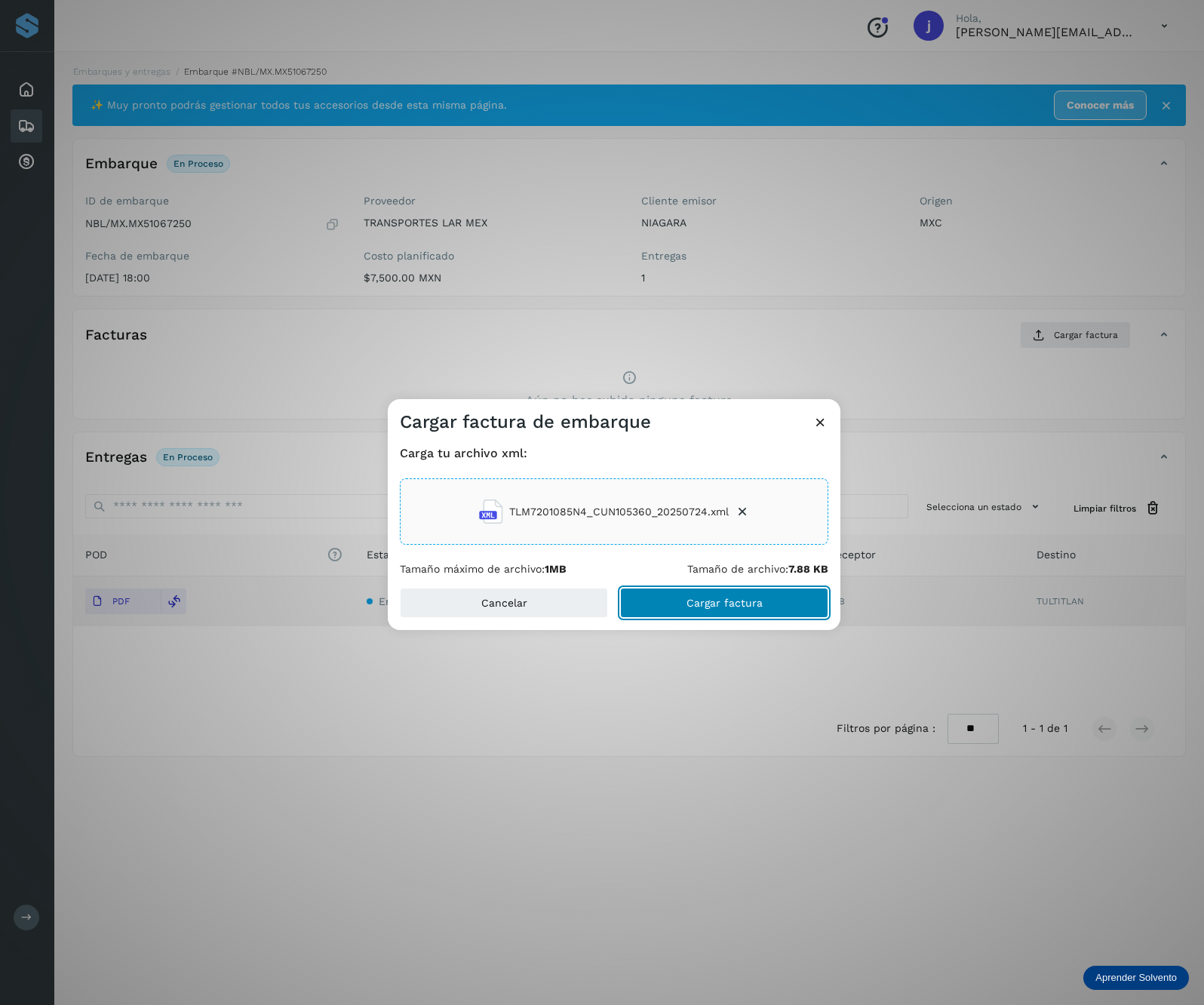
click at [733, 601] on span "Cargar factura" at bounding box center [724, 602] width 76 height 10
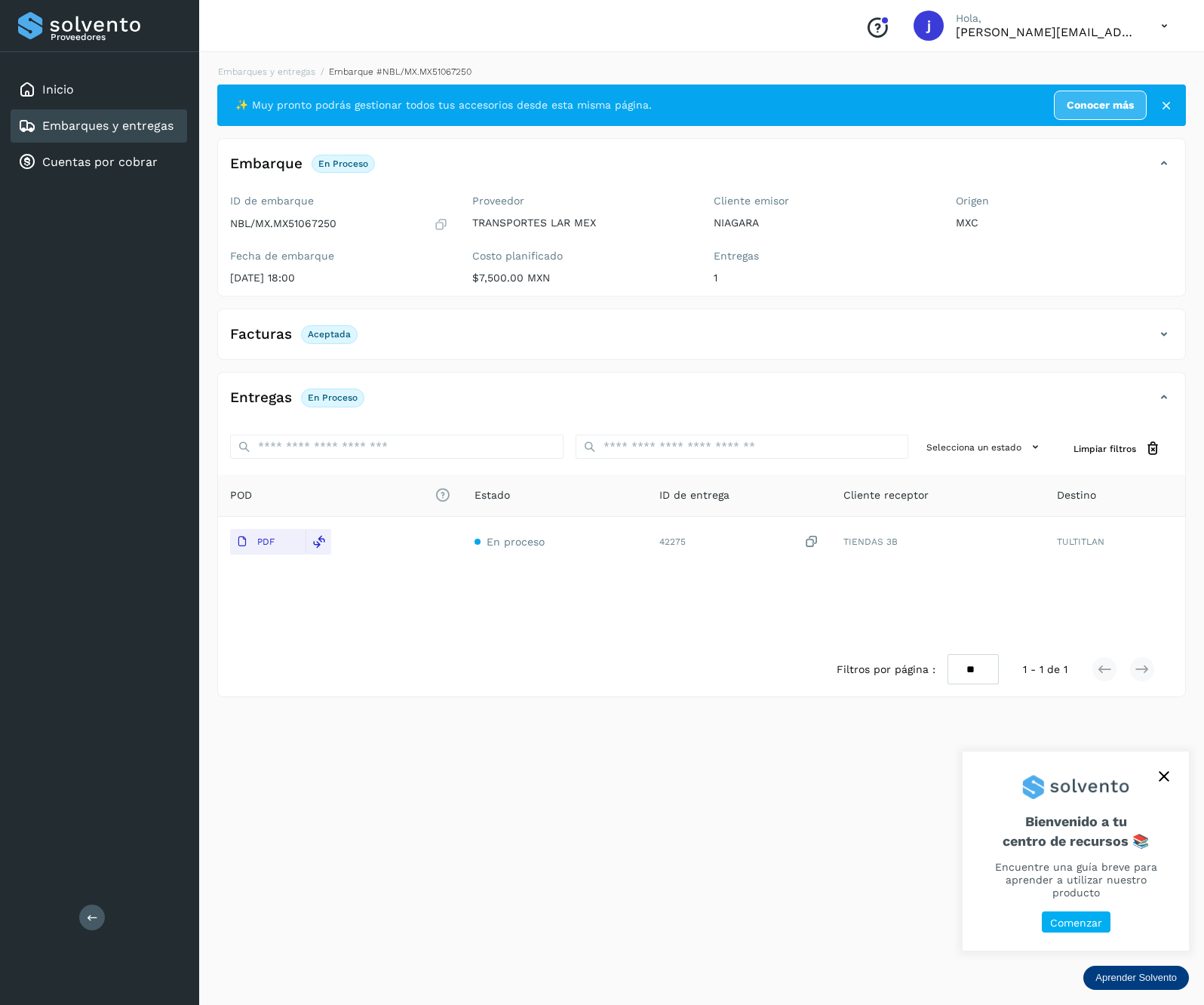
drag, startPoint x: 116, startPoint y: 899, endPoint x: 107, endPoint y: 906, distance: 11.4
click at [113, 906] on div "Proveedores Inicio Embarques y entregas Cuentas por cobrar Salir" at bounding box center [99, 502] width 199 height 1005
click at [103, 910] on button at bounding box center [92, 917] width 26 height 26
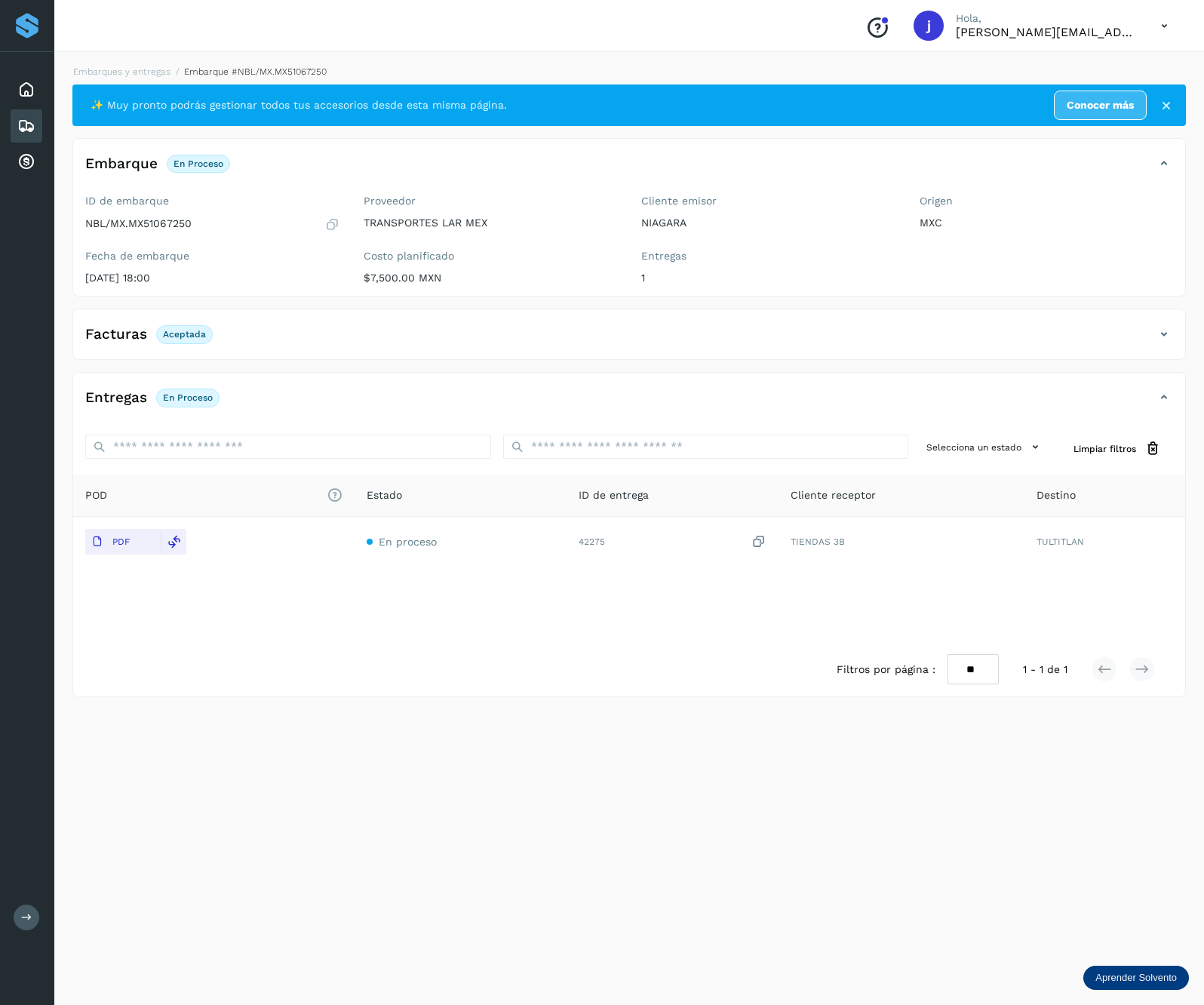
click at [1154, 328] on div "Facturas Aceptada" at bounding box center [613, 334] width 1082 height 26
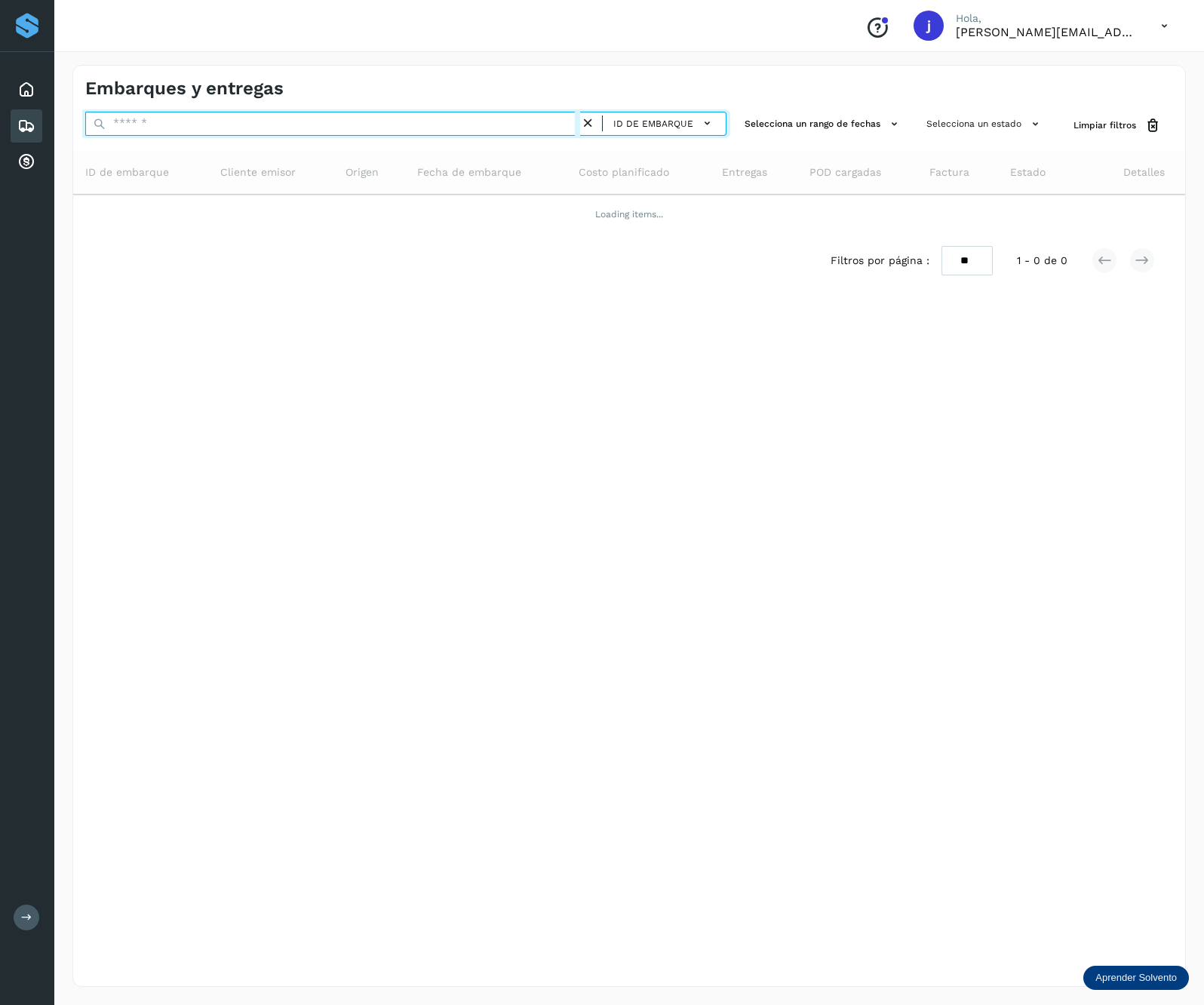
click at [205, 117] on input "text" at bounding box center [333, 124] width 495 height 24
paste input "**********"
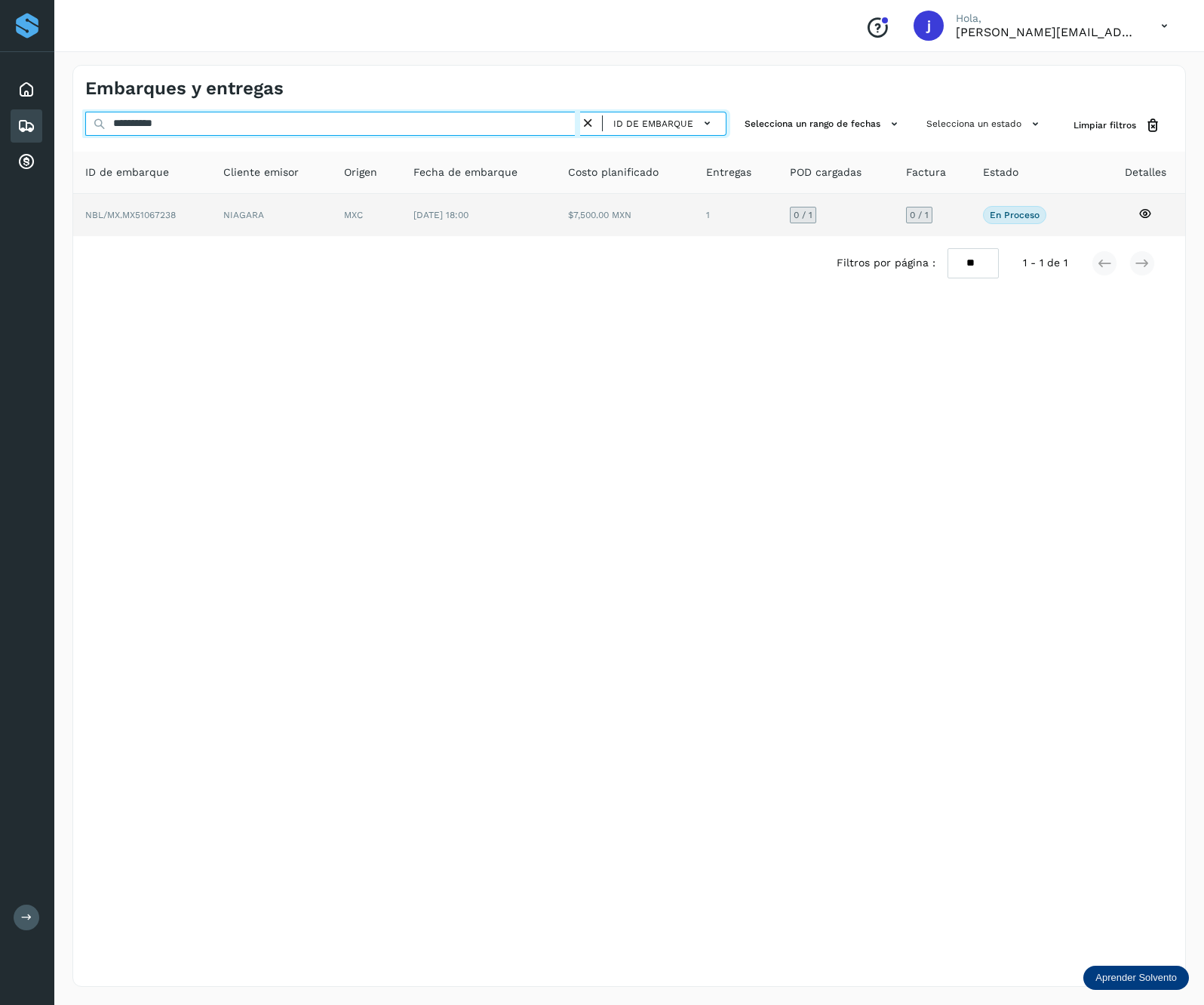
type input "**********"
click at [332, 205] on td "NIAGARA" at bounding box center [367, 215] width 70 height 42
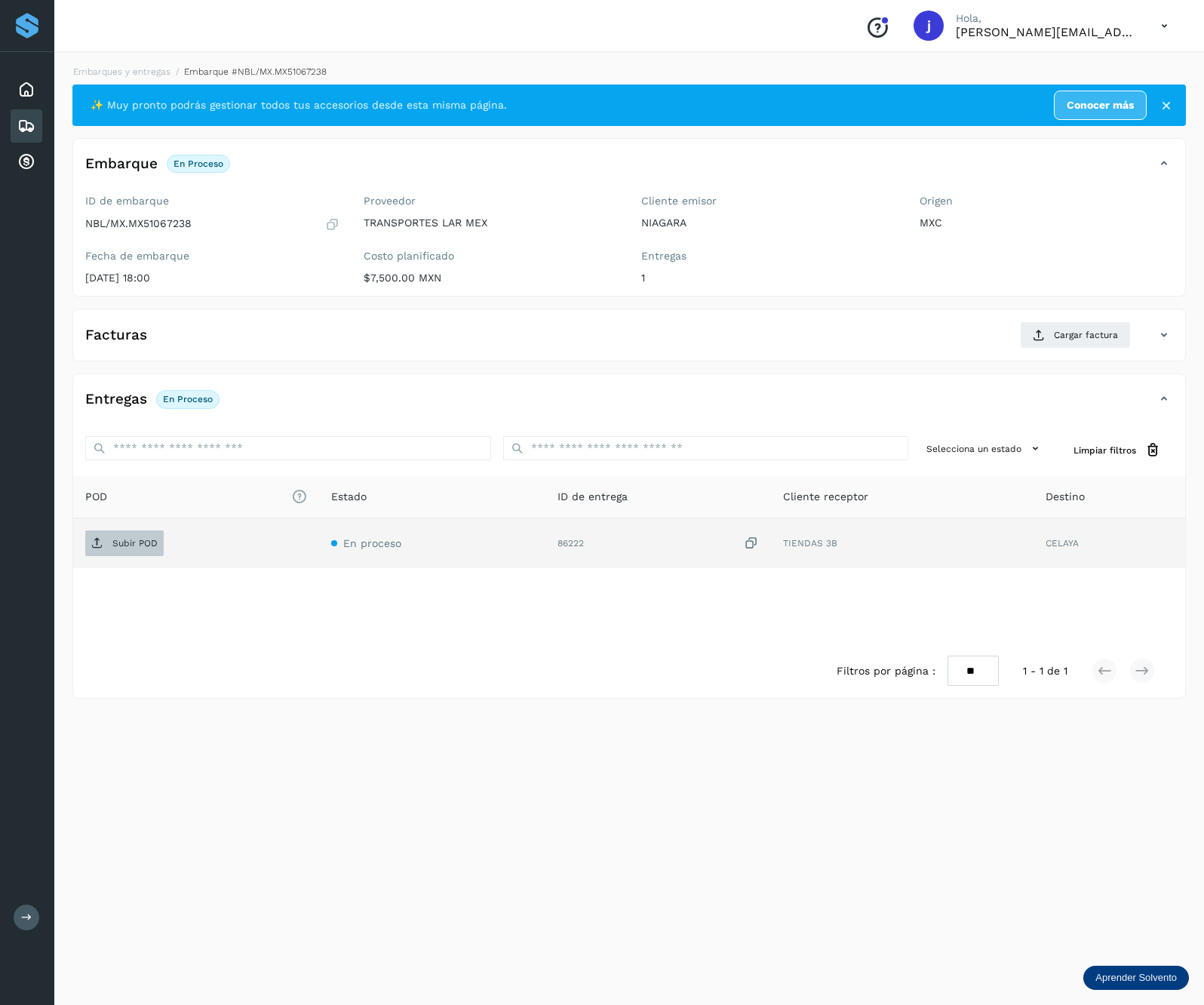
click at [151, 555] on span "Subir POD" at bounding box center [125, 543] width 78 height 24
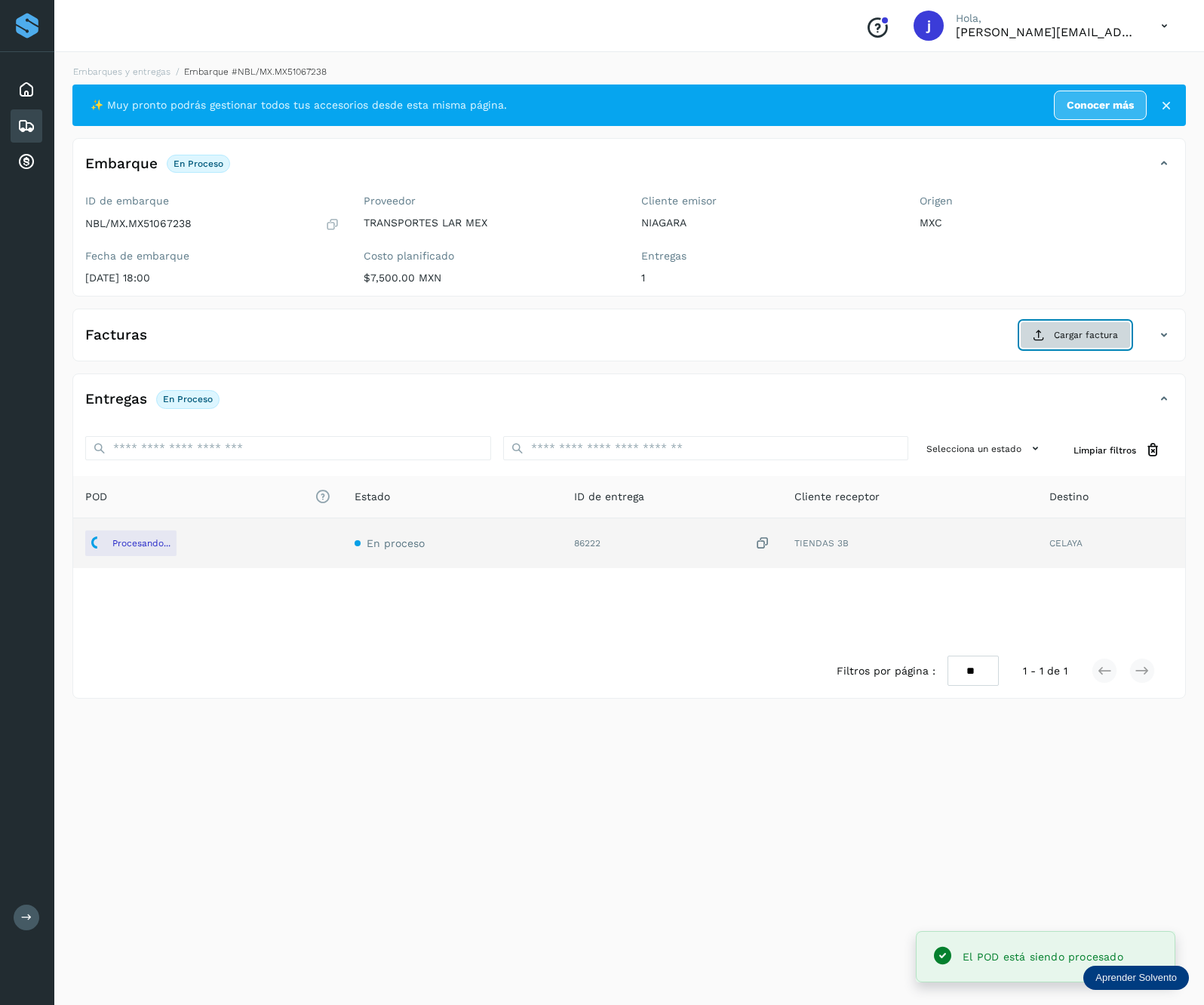
click at [1075, 341] on span "Cargar factura" at bounding box center [1086, 334] width 64 height 13
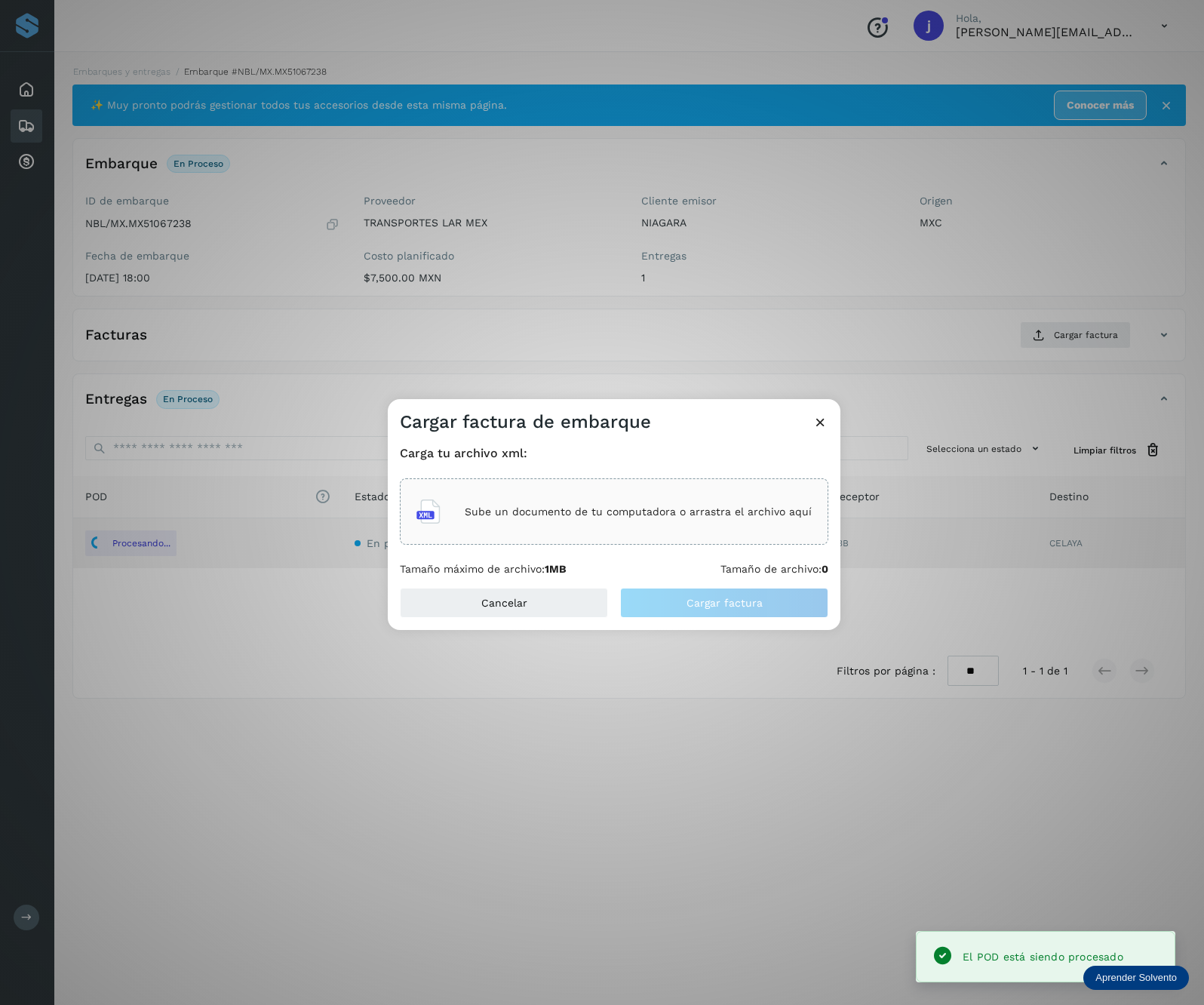
click at [481, 510] on p "Sube un documento de tu computadora o arrastra el archivo aquí" at bounding box center [638, 512] width 347 height 13
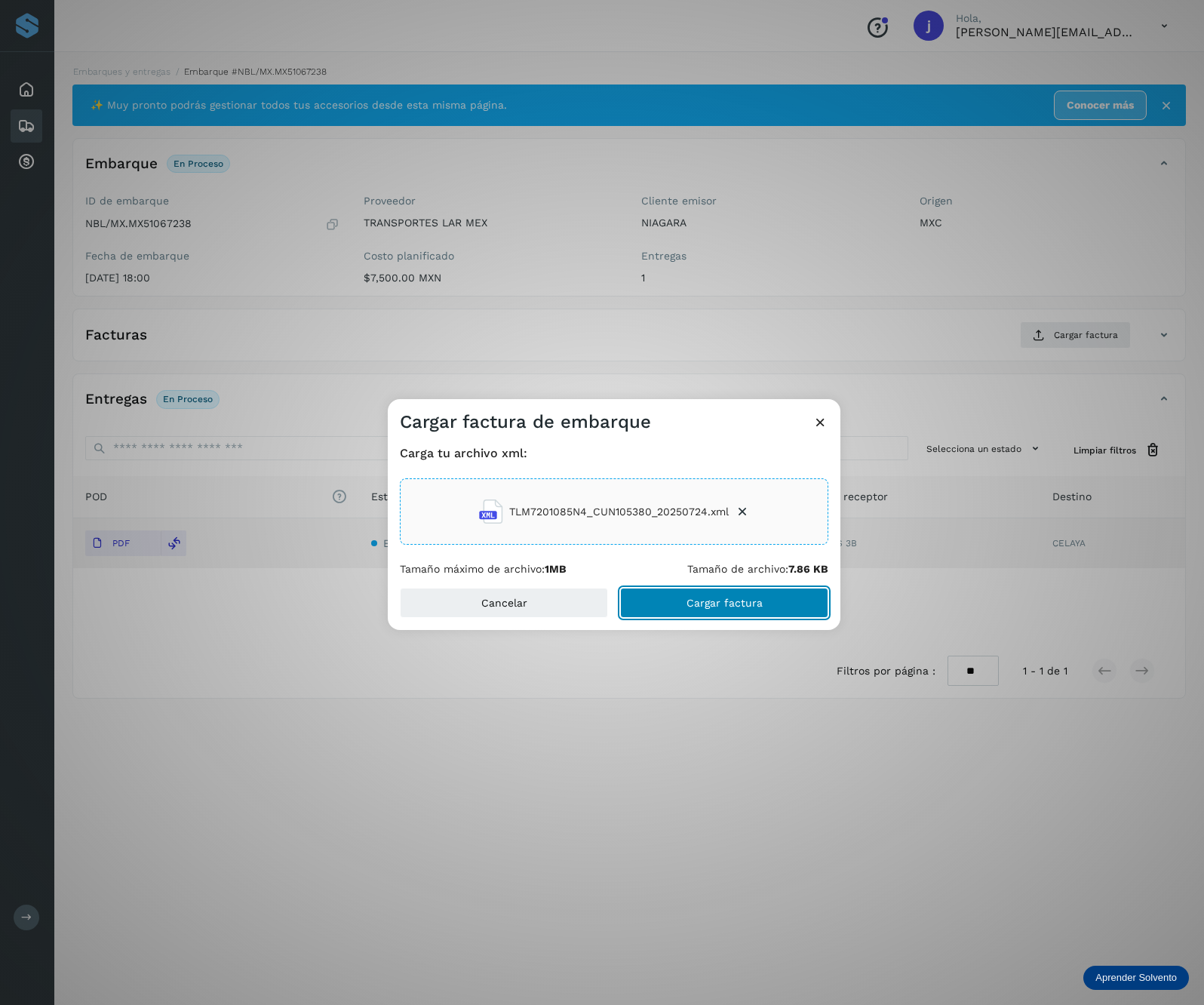
click at [750, 601] on span "Cargar factura" at bounding box center [724, 602] width 76 height 10
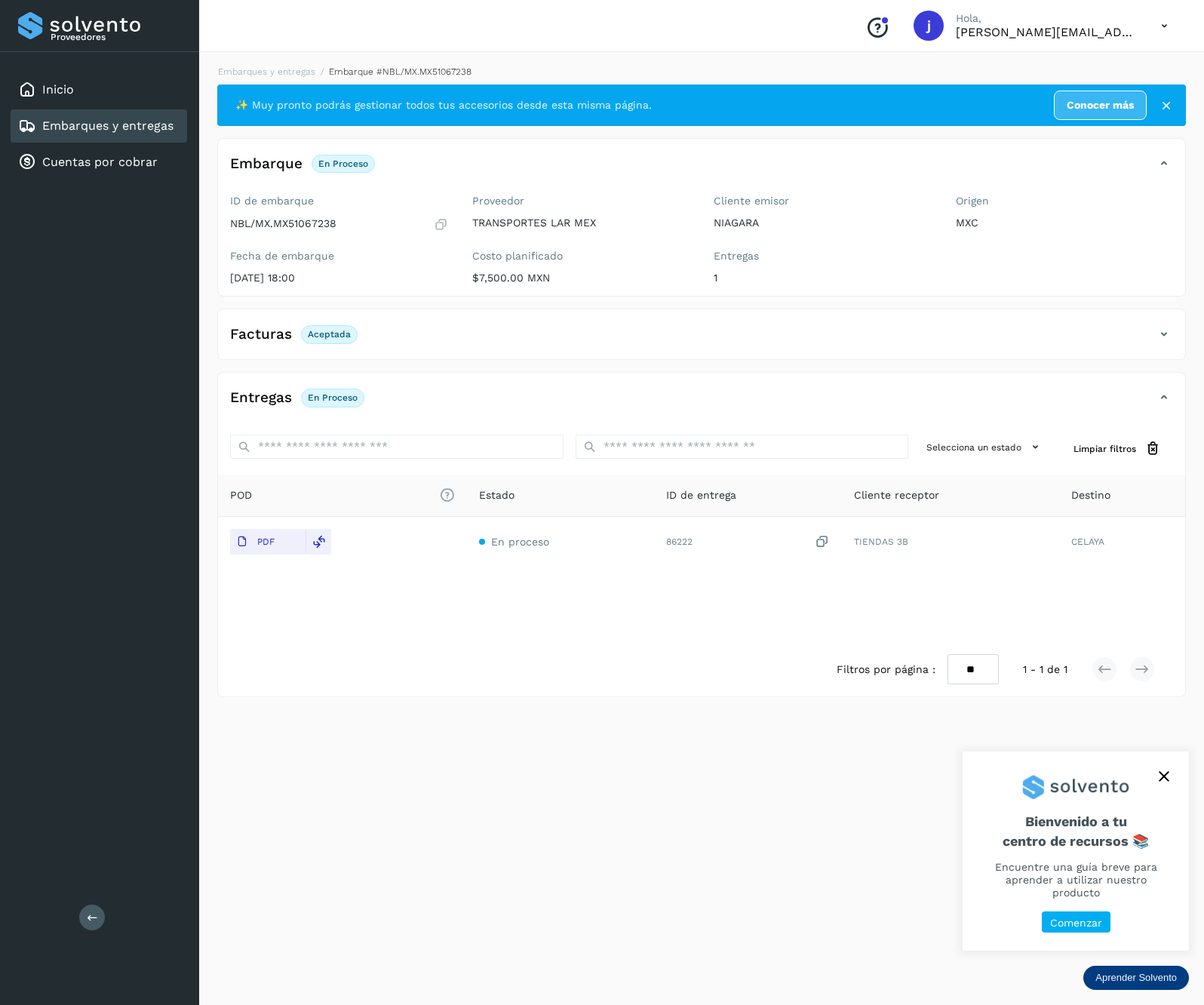
click at [118, 922] on div "Proveedores Inicio Embarques y entregas Cuentas por cobrar Salir" at bounding box center [99, 502] width 199 height 1005
click at [103, 920] on button at bounding box center [92, 917] width 26 height 26
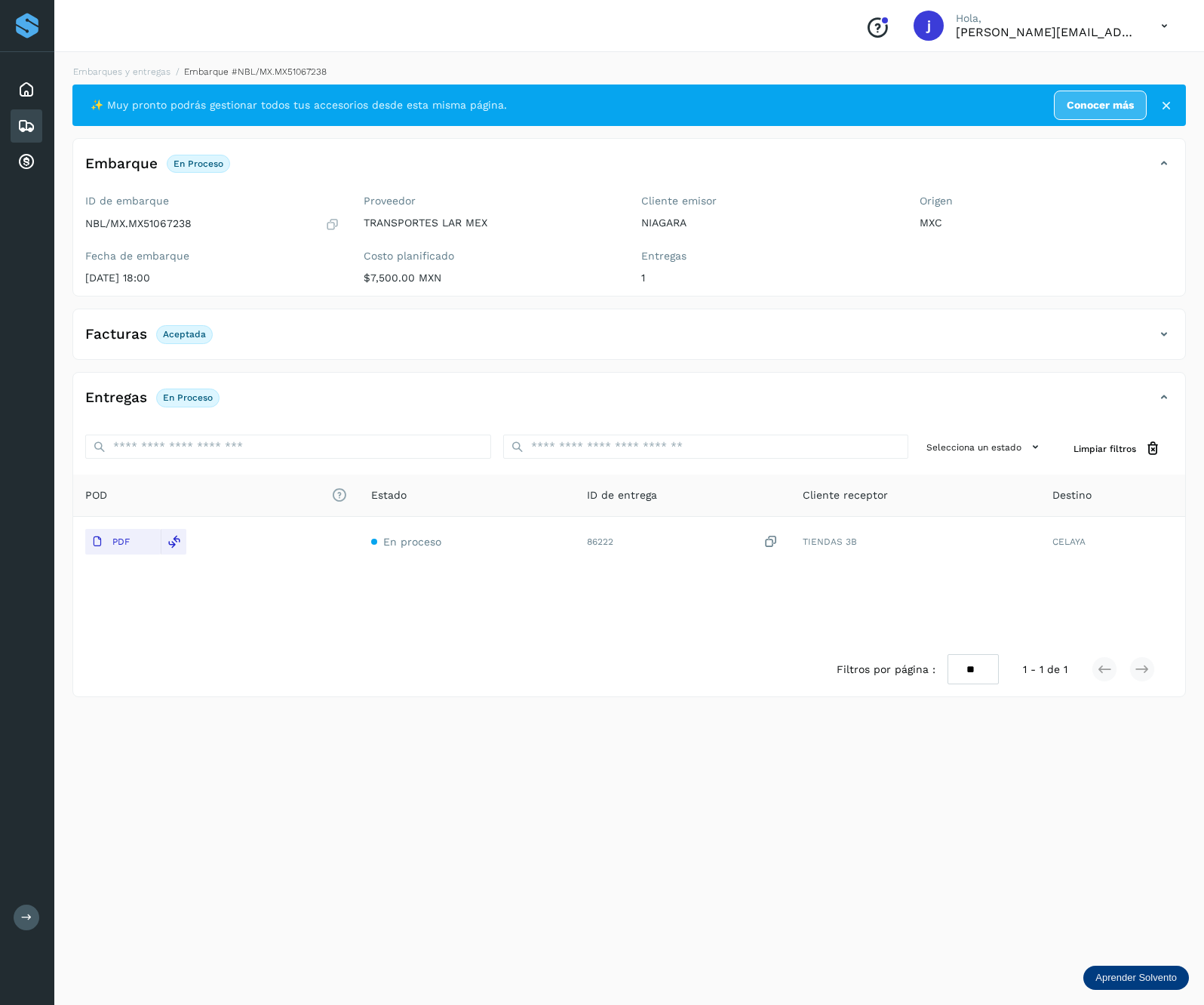
click at [1174, 328] on div "Facturas Aceptada" at bounding box center [629, 340] width 1112 height 38
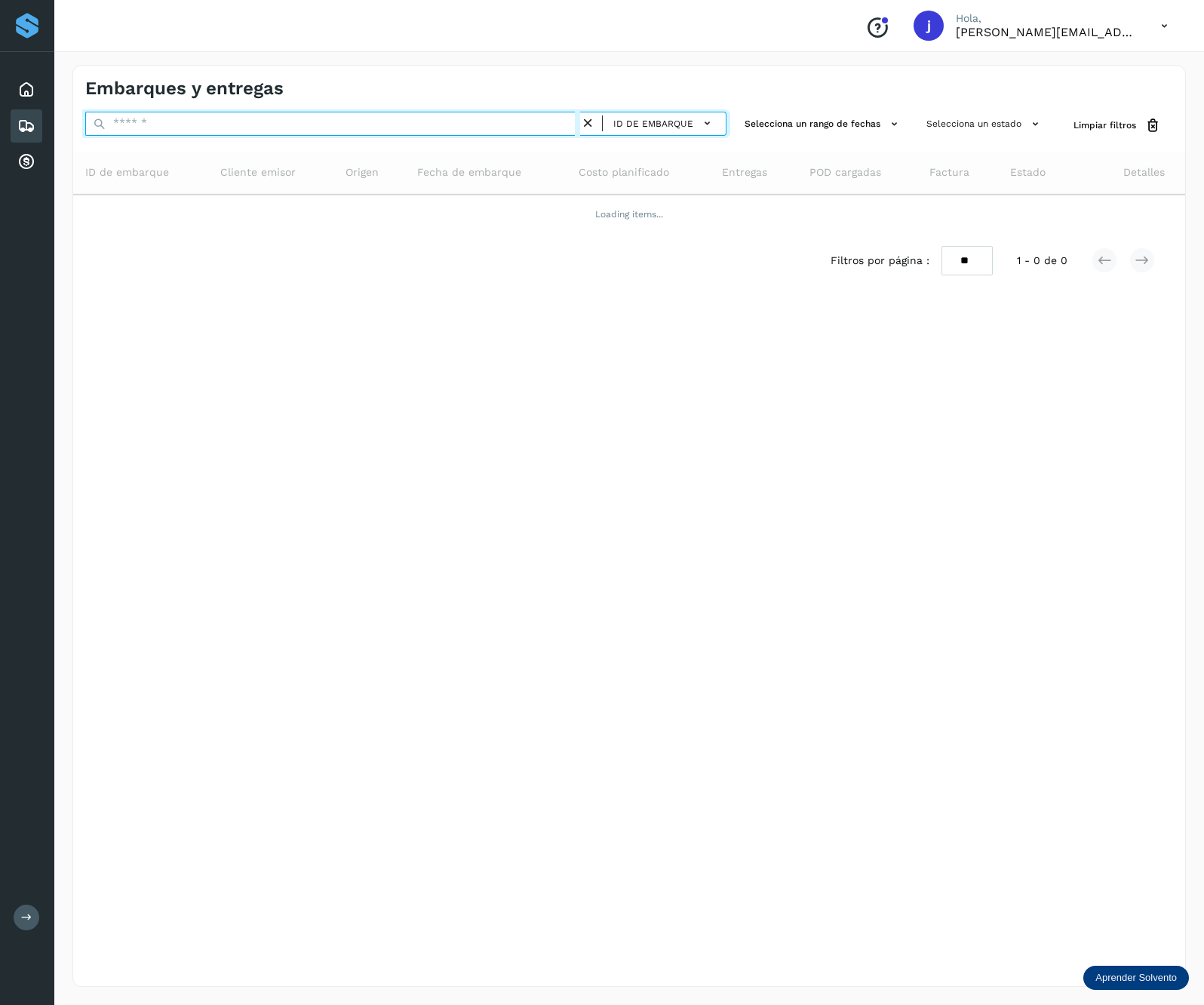
click at [184, 121] on input "text" at bounding box center [333, 124] width 495 height 24
paste input "**********"
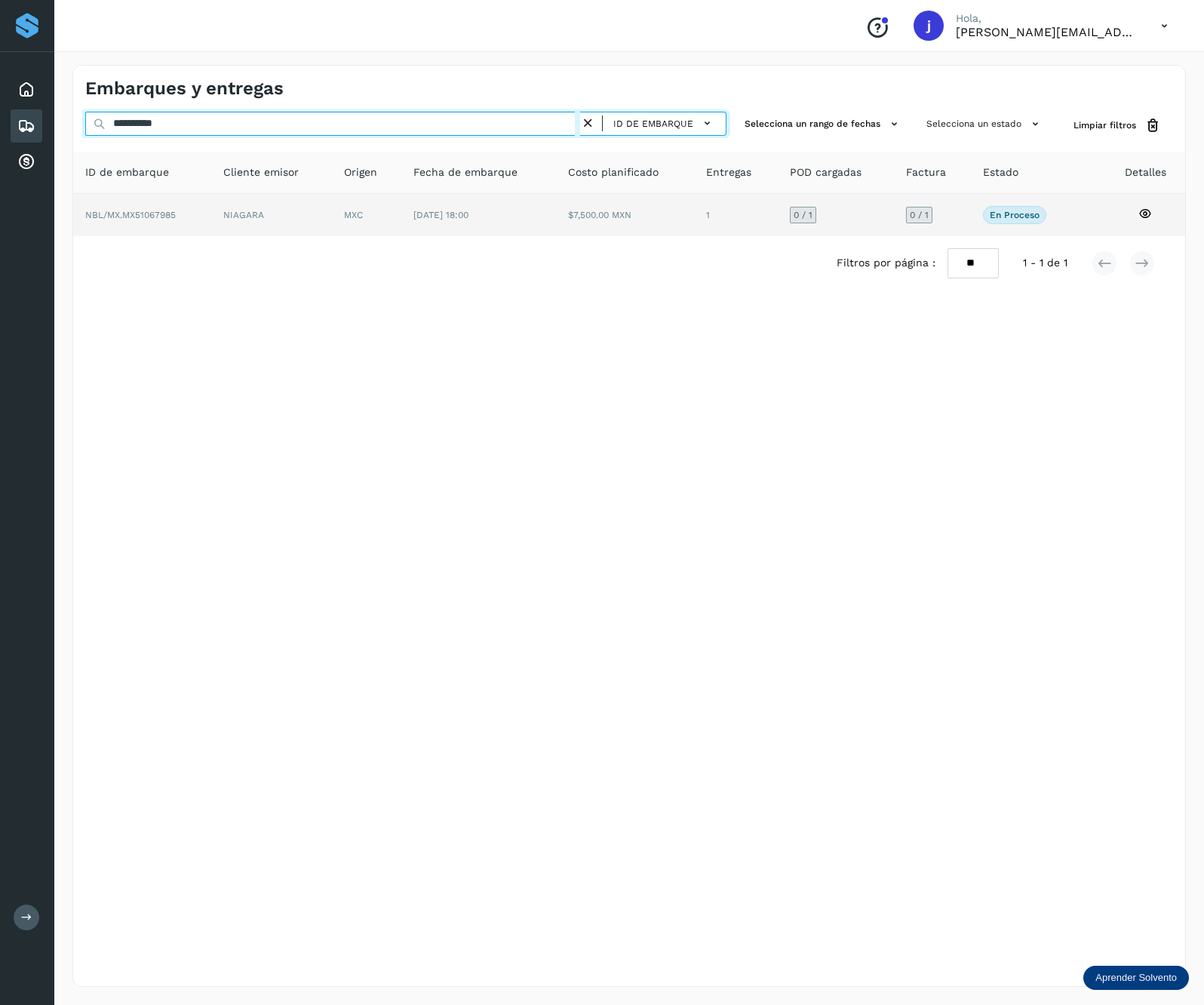
type input "**********"
click at [401, 219] on td "MXC" at bounding box center [478, 215] width 154 height 42
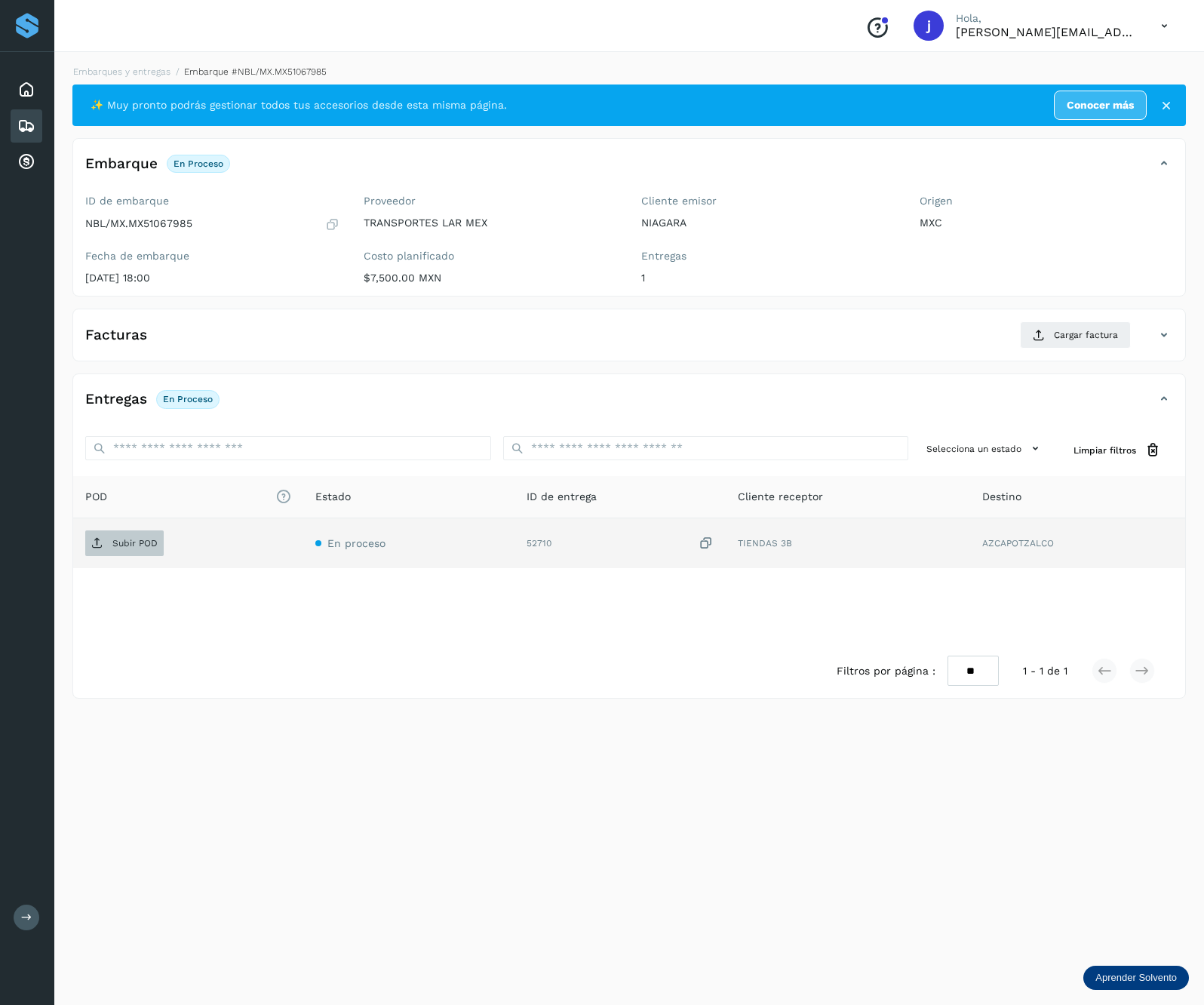
click at [115, 534] on span "Subir POD" at bounding box center [125, 543] width 78 height 24
